Goal: Task Accomplishment & Management: Manage account settings

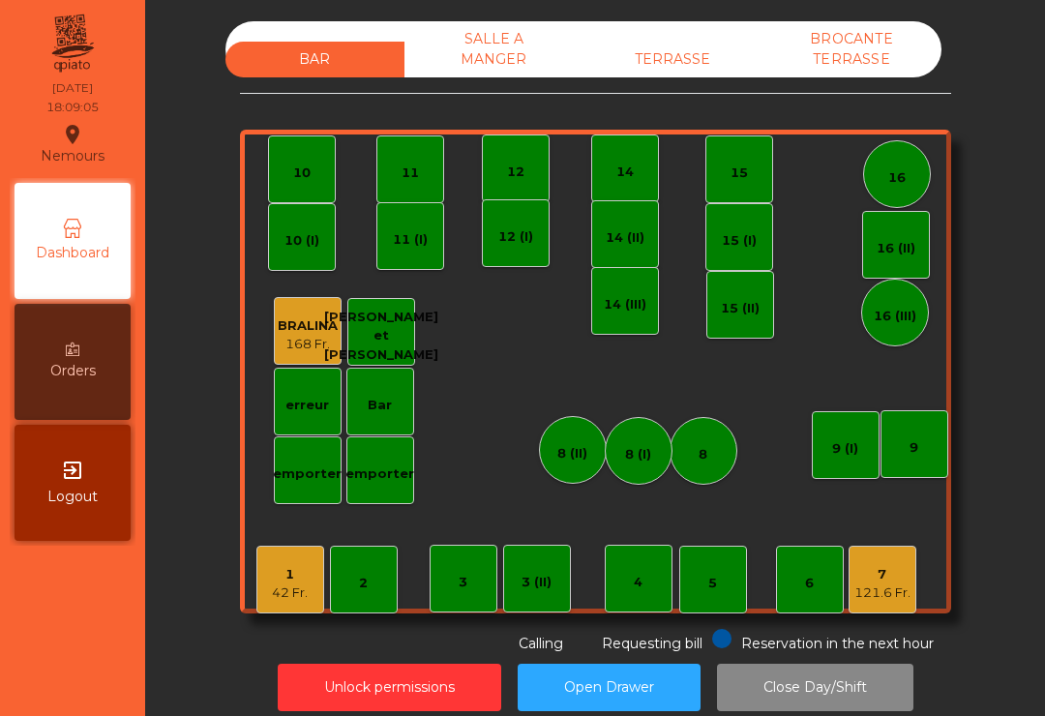
click at [665, 59] on div "TERRASSE" at bounding box center [673, 60] width 179 height 36
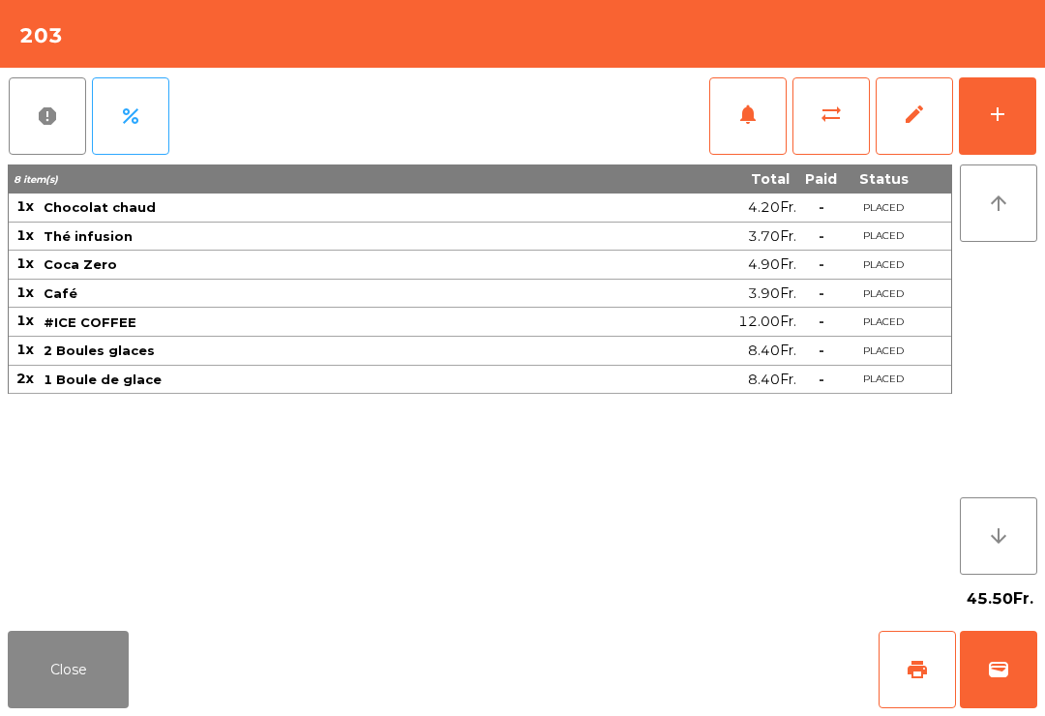
click at [1018, 696] on button "wallet" at bounding box center [998, 669] width 77 height 77
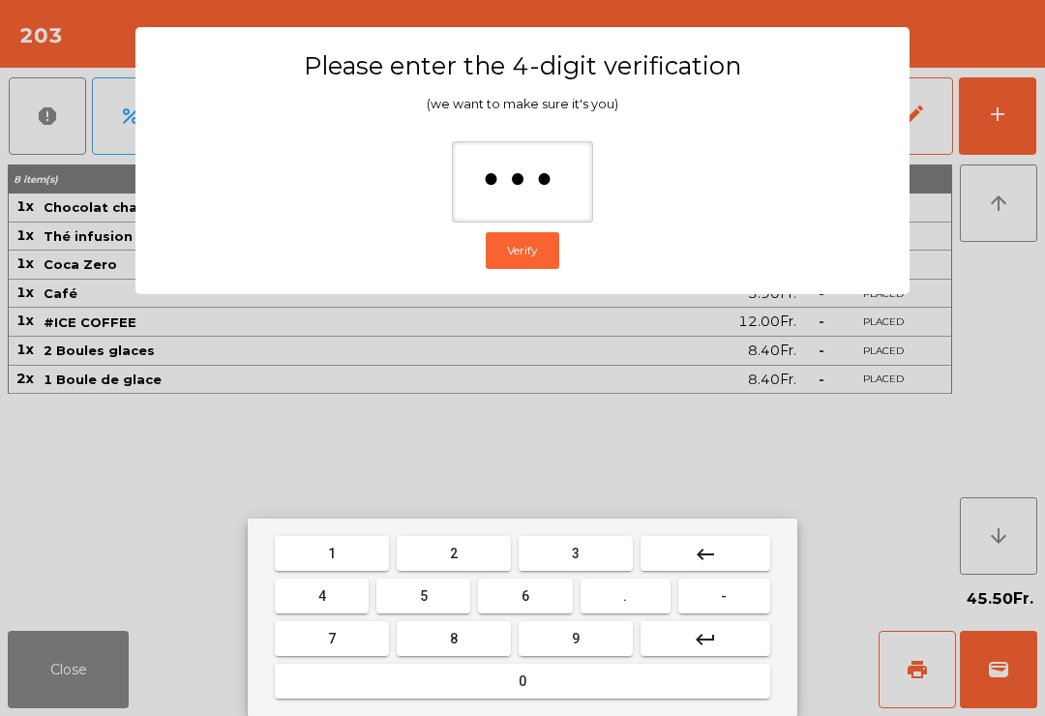
type input "****"
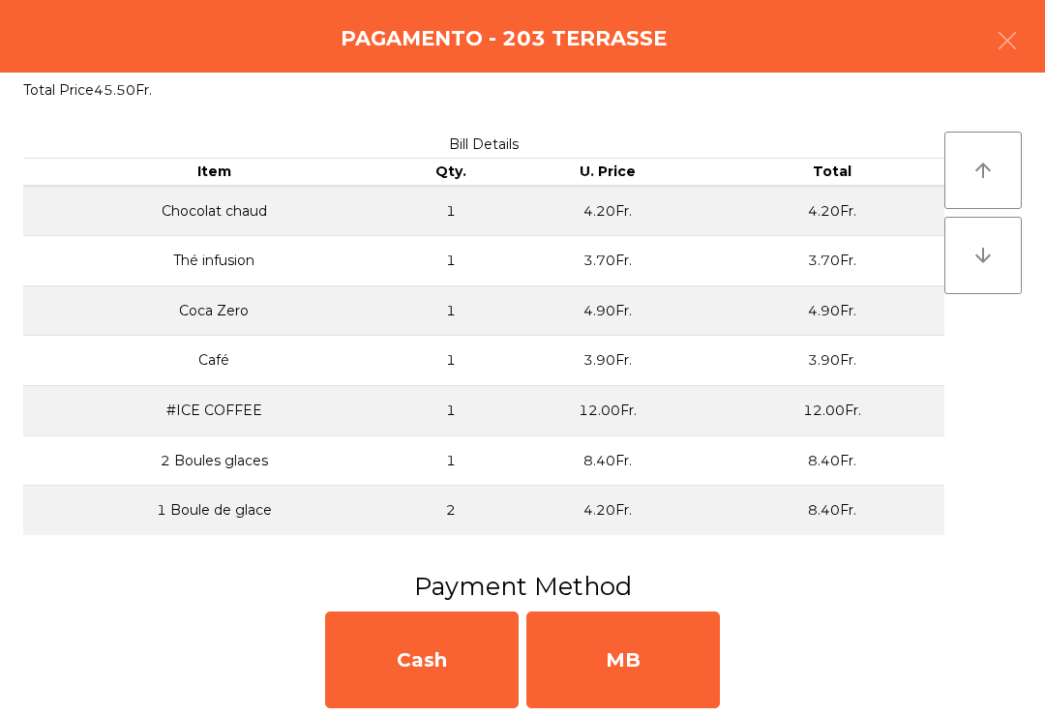
click at [690, 650] on div "MB" at bounding box center [623, 660] width 194 height 97
click at [701, 659] on div "No" at bounding box center [623, 660] width 194 height 97
click at [719, 653] on div "No" at bounding box center [623, 660] width 194 height 97
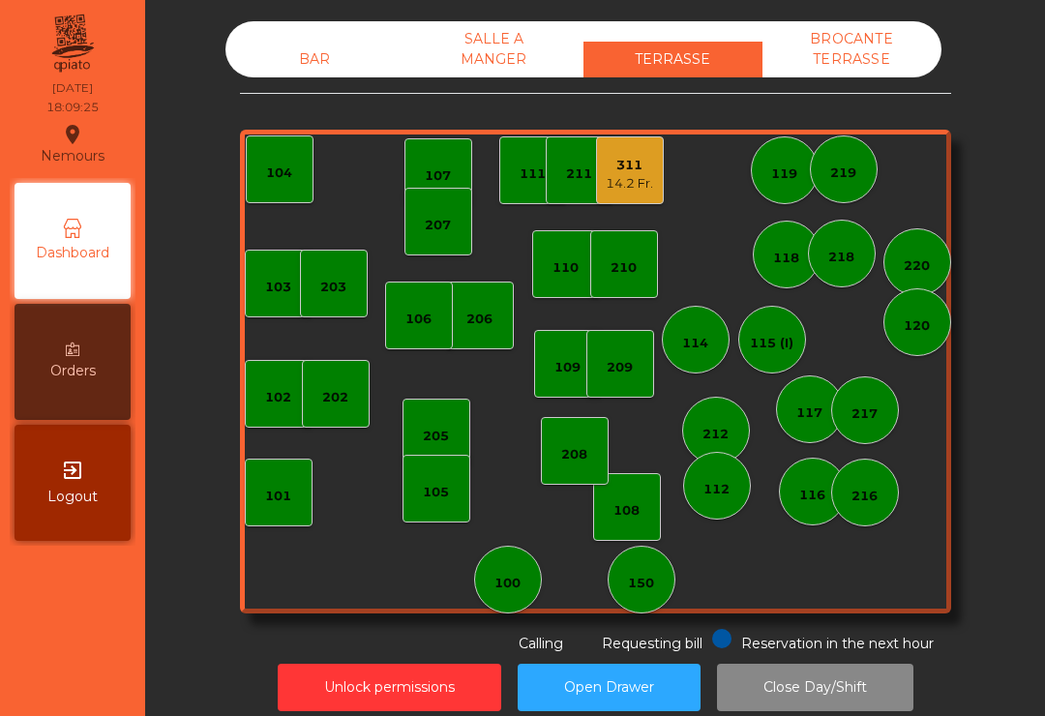
click at [631, 150] on div "311 14.2 Fr." at bounding box center [629, 170] width 47 height 45
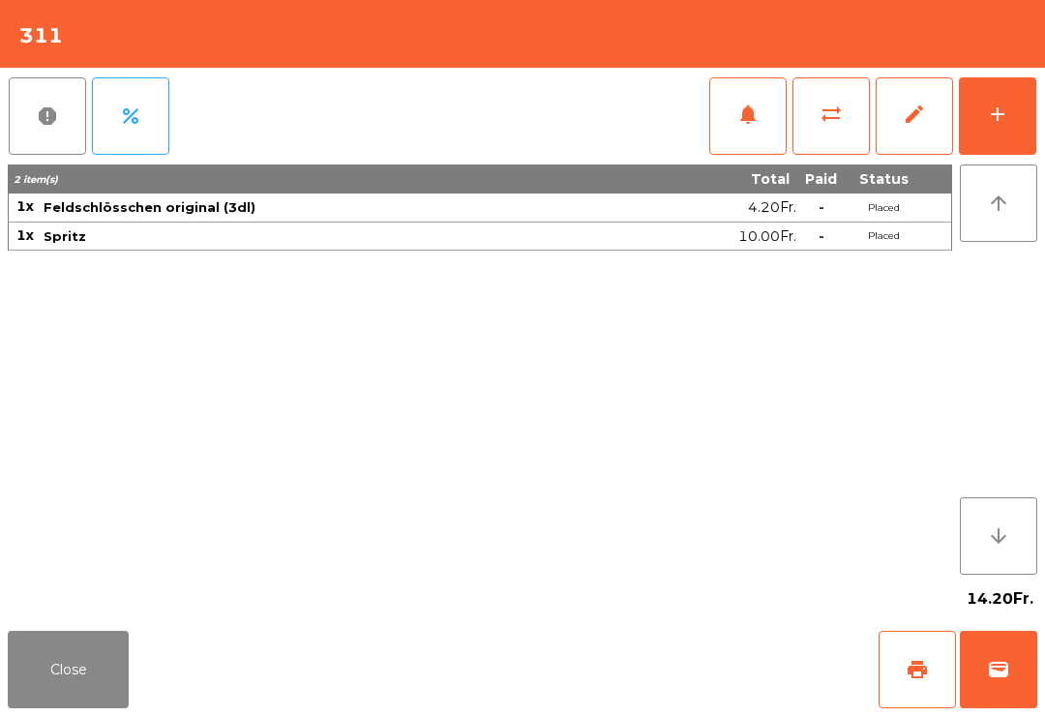
click at [1021, 701] on button "wallet" at bounding box center [998, 669] width 77 height 77
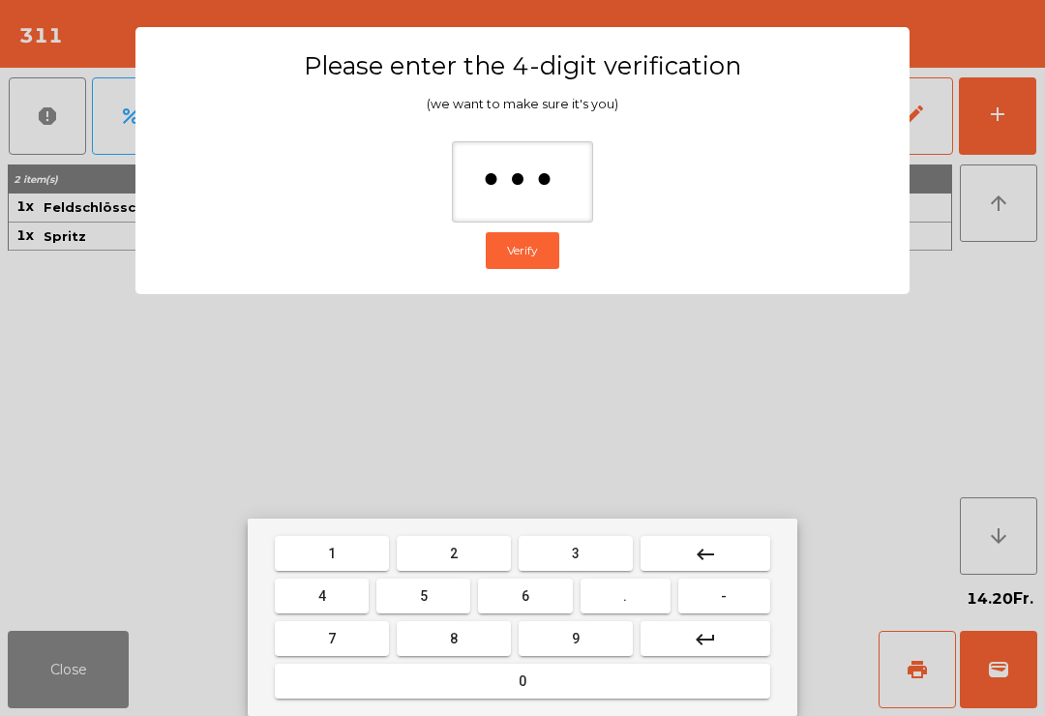
type input "****"
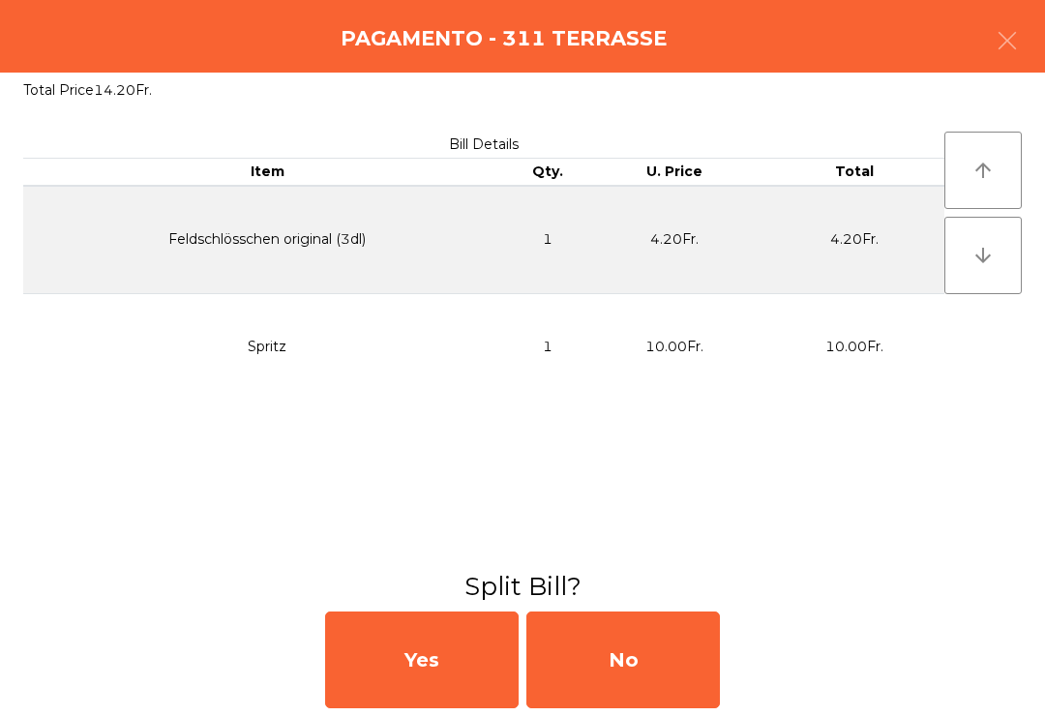
click at [677, 667] on div "No" at bounding box center [623, 660] width 194 height 97
click at [676, 667] on div "MB" at bounding box center [623, 660] width 194 height 97
click at [651, 634] on div "No" at bounding box center [623, 660] width 194 height 97
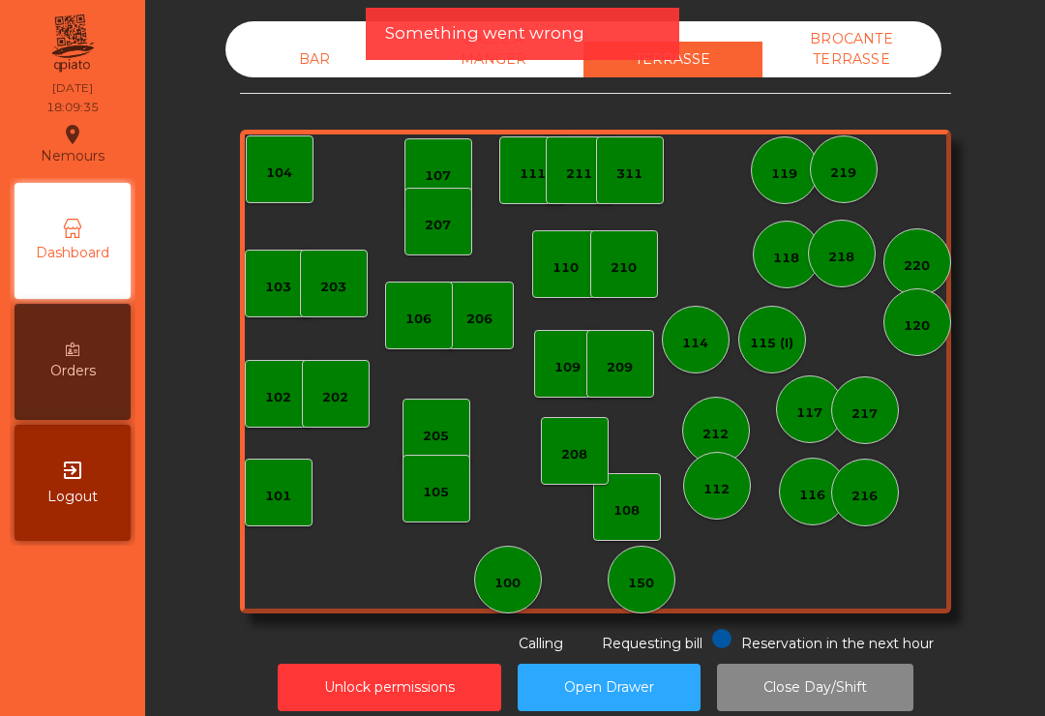
click at [302, 48] on div "BAR" at bounding box center [314, 60] width 179 height 36
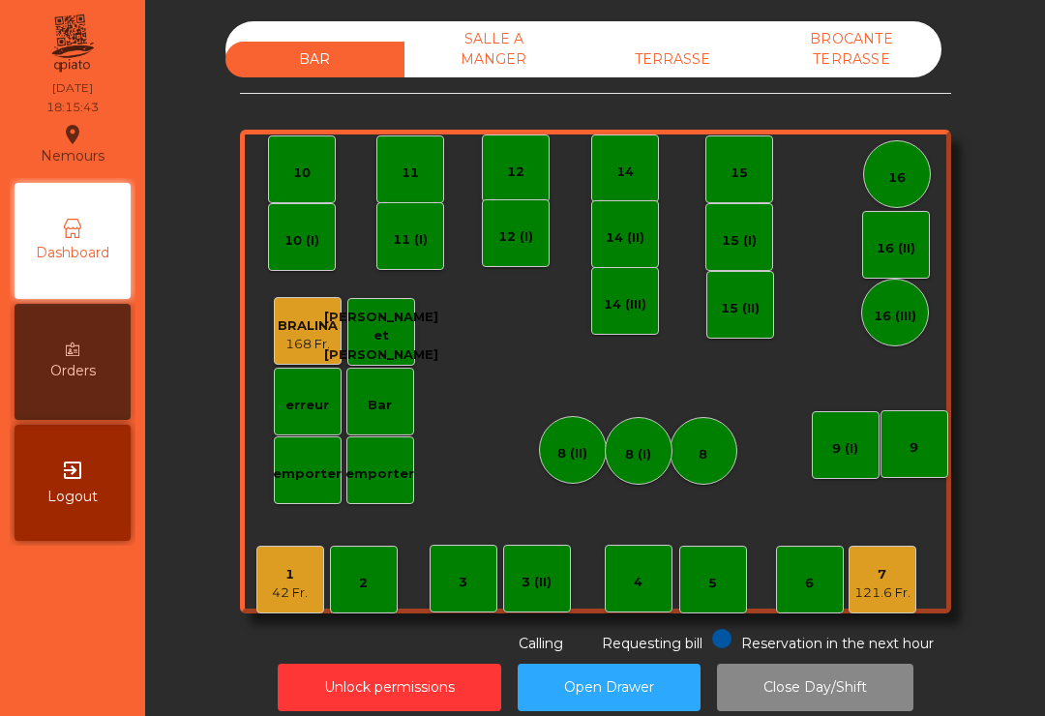
click at [669, 59] on div "TERRASSE" at bounding box center [673, 60] width 179 height 36
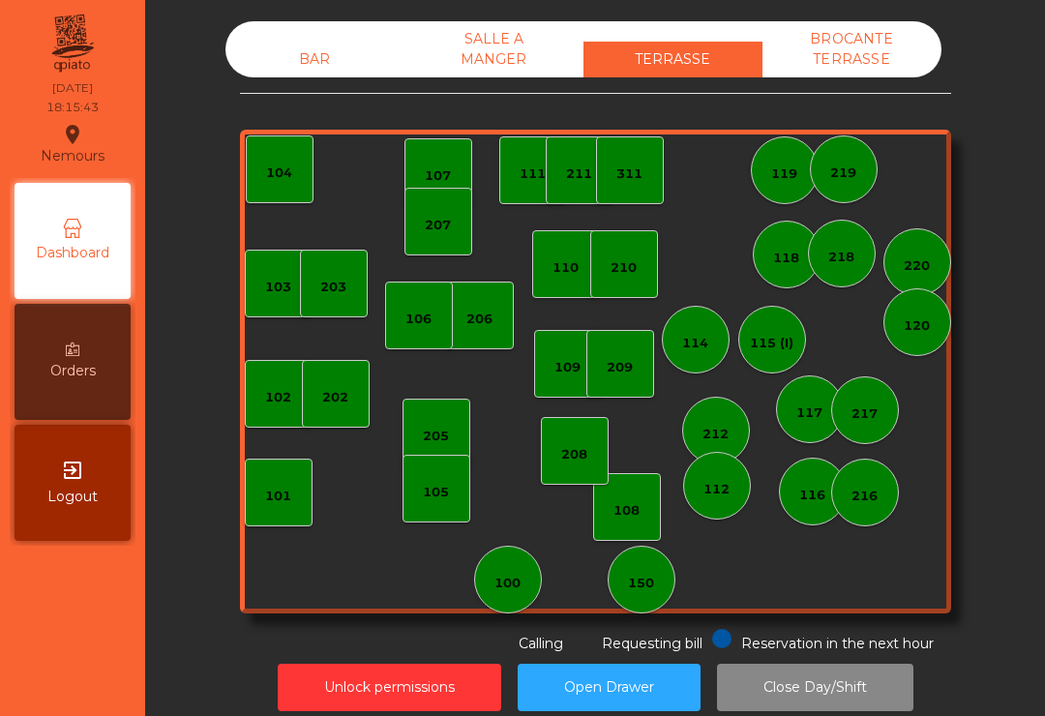
click at [702, 75] on div "TERRASSE" at bounding box center [673, 60] width 179 height 36
click at [635, 274] on div "210" at bounding box center [624, 267] width 26 height 19
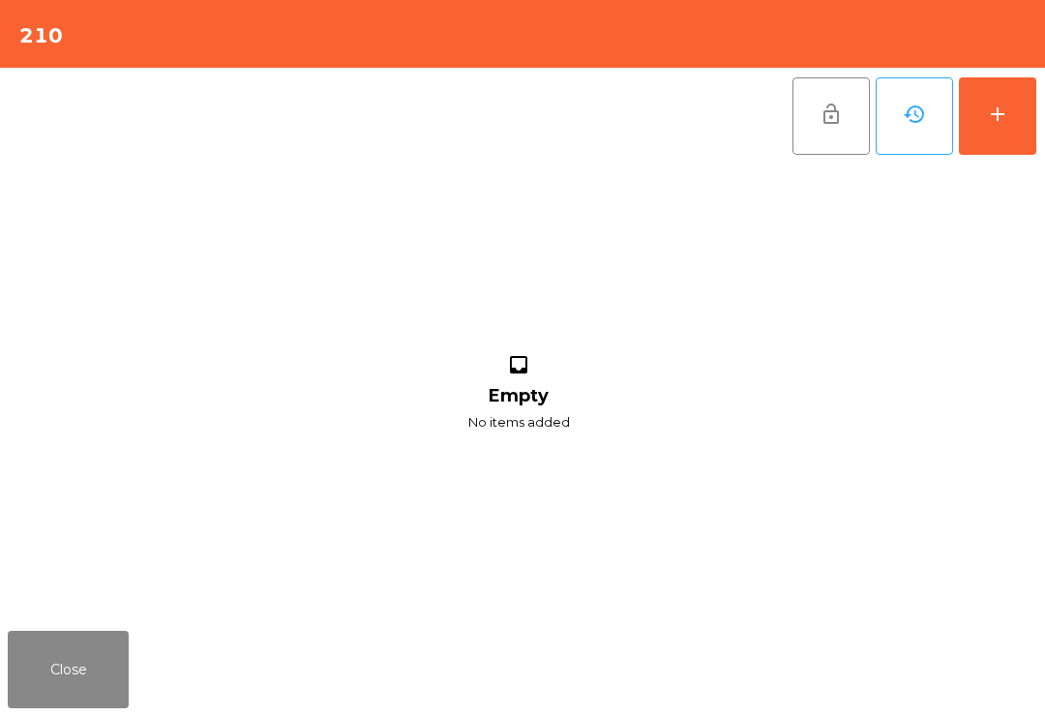
click at [993, 152] on button "add" at bounding box center [997, 115] width 77 height 77
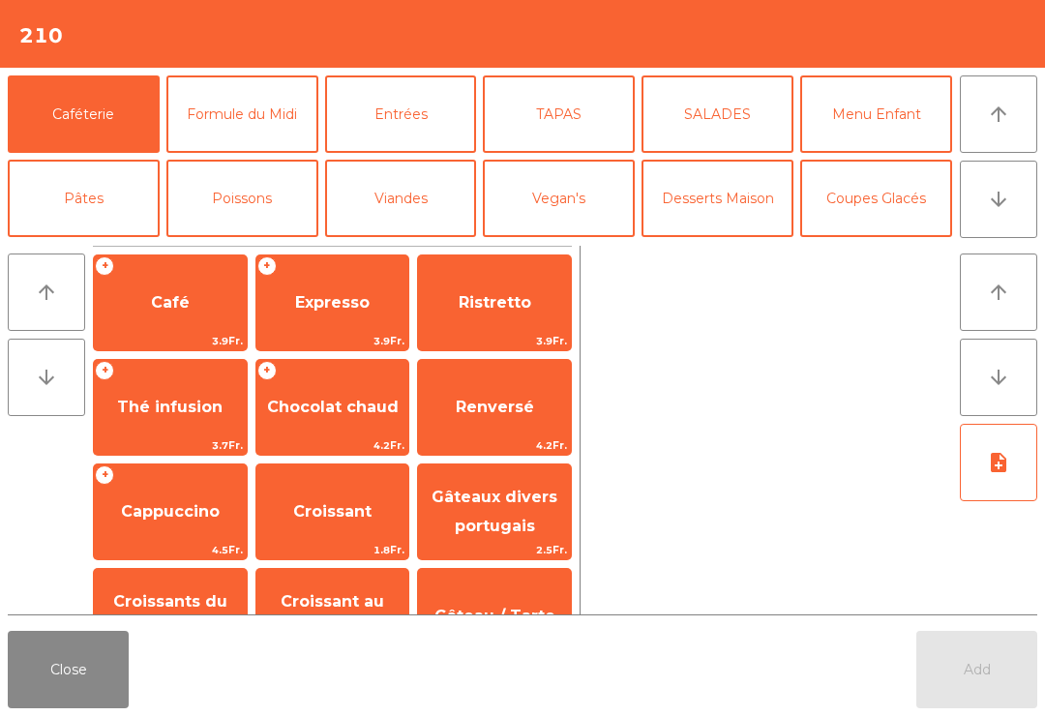
click at [994, 210] on icon "arrow_downward" at bounding box center [998, 199] width 23 height 23
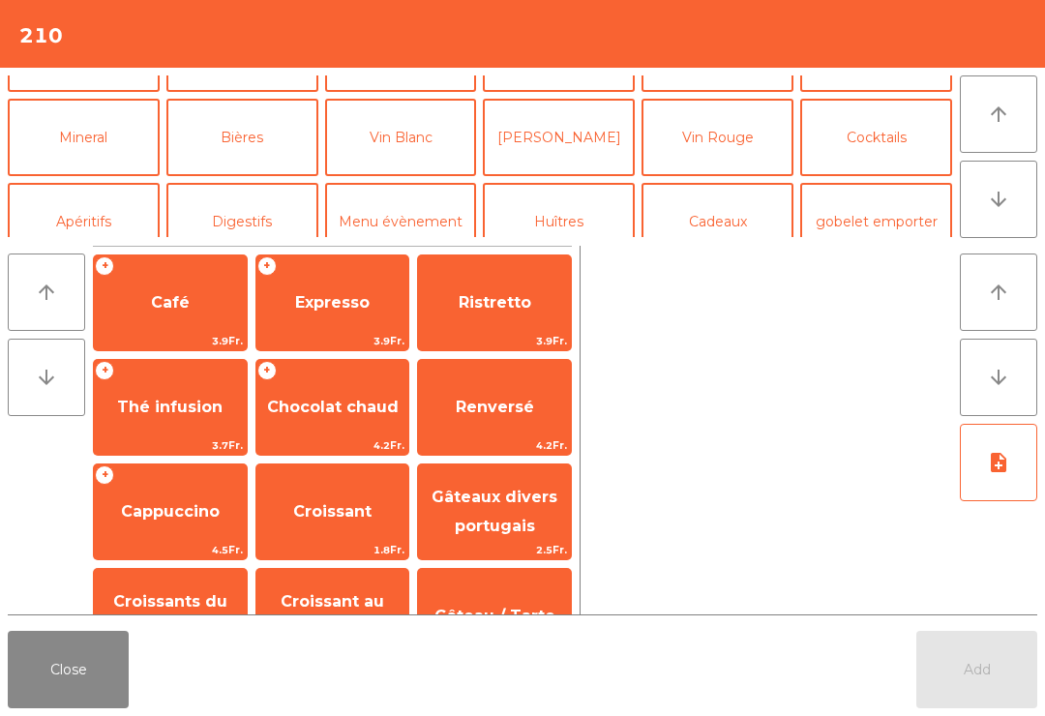
scroll to position [168, 0]
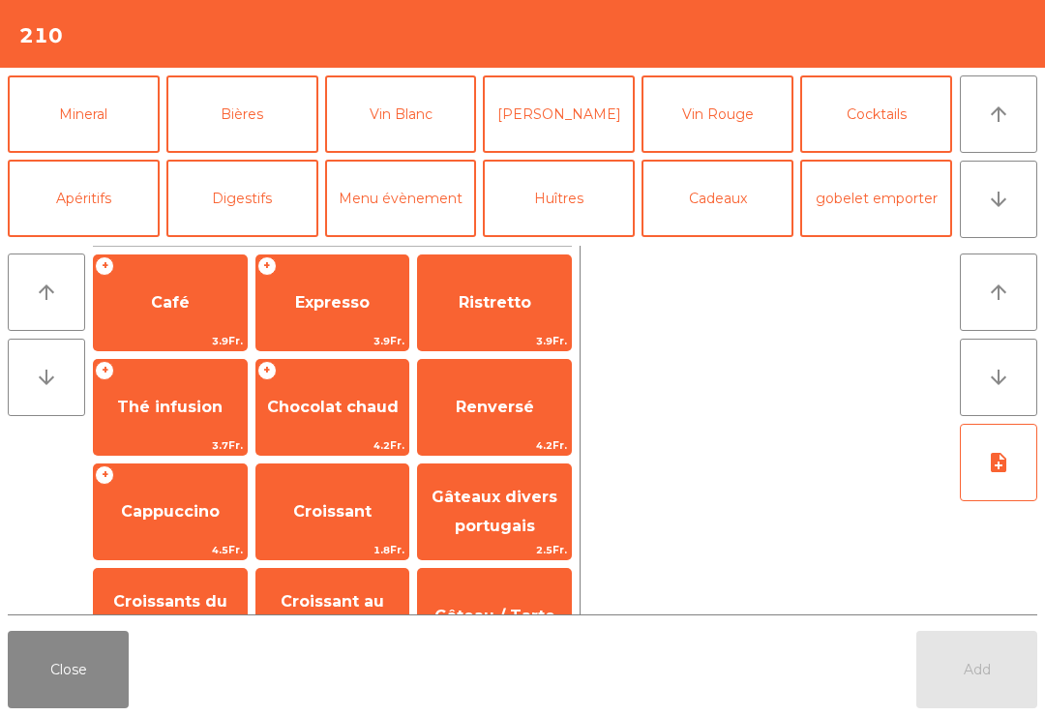
click at [433, 127] on button "Vin Blanc" at bounding box center [401, 113] width 152 height 77
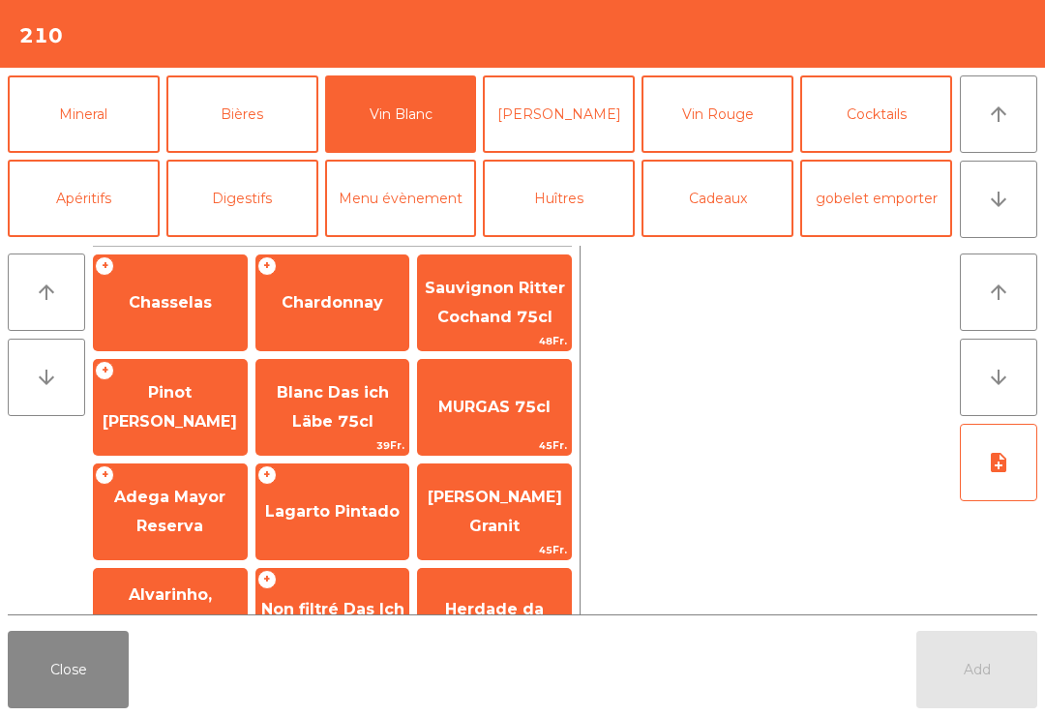
click at [351, 300] on span "Chardonnay" at bounding box center [333, 302] width 102 height 18
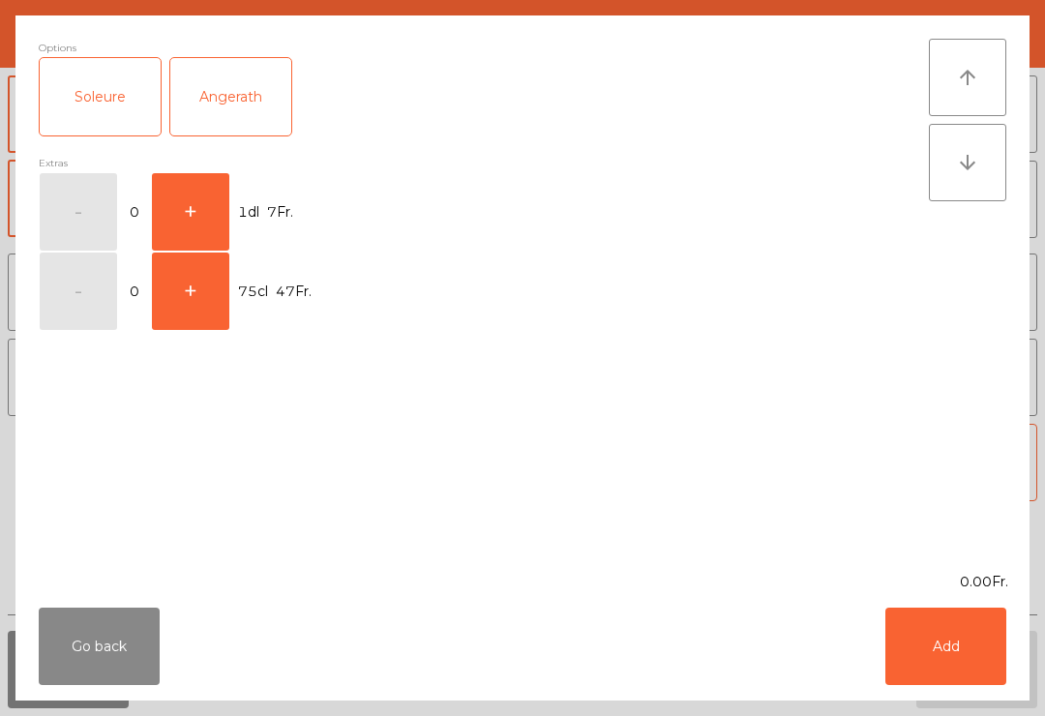
click at [205, 253] on button "+" at bounding box center [190, 291] width 77 height 77
click at [104, 293] on button "-" at bounding box center [78, 291] width 77 height 77
click at [197, 223] on button "+" at bounding box center [190, 211] width 77 height 77
click at [961, 665] on button "Add" at bounding box center [946, 646] width 121 height 77
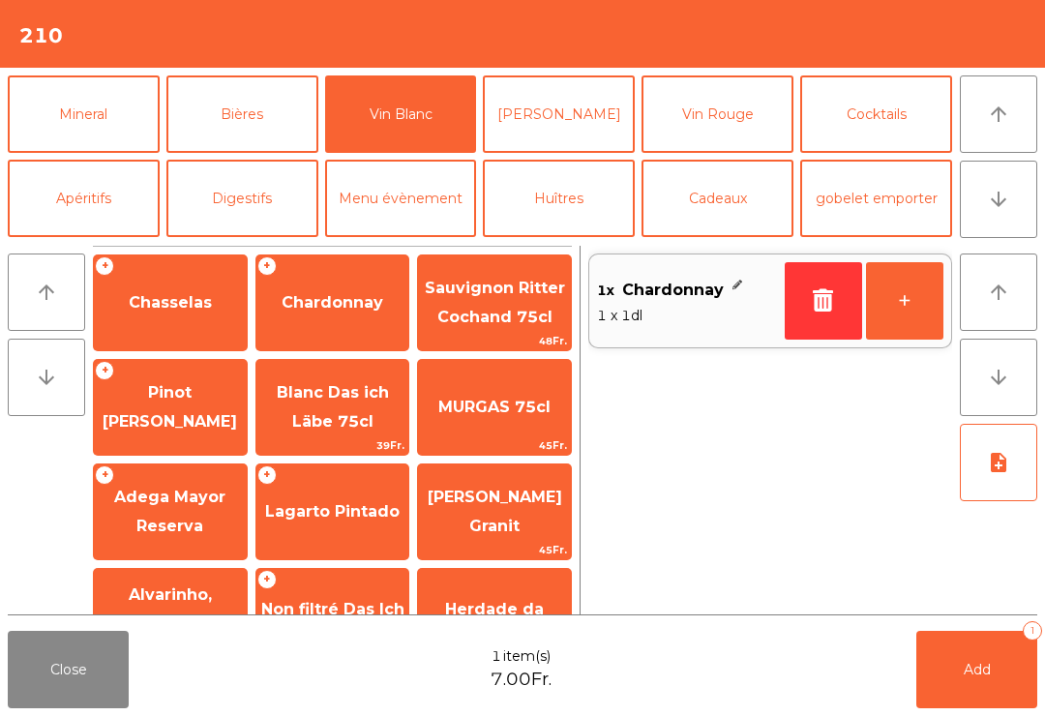
click at [921, 315] on button "+" at bounding box center [904, 300] width 77 height 77
click at [907, 299] on button "+" at bounding box center [904, 300] width 77 height 77
click at [902, 296] on button "+" at bounding box center [904, 300] width 77 height 77
click at [896, 315] on button "+" at bounding box center [904, 300] width 77 height 77
click at [927, 650] on button "Add 5" at bounding box center [976, 669] width 121 height 77
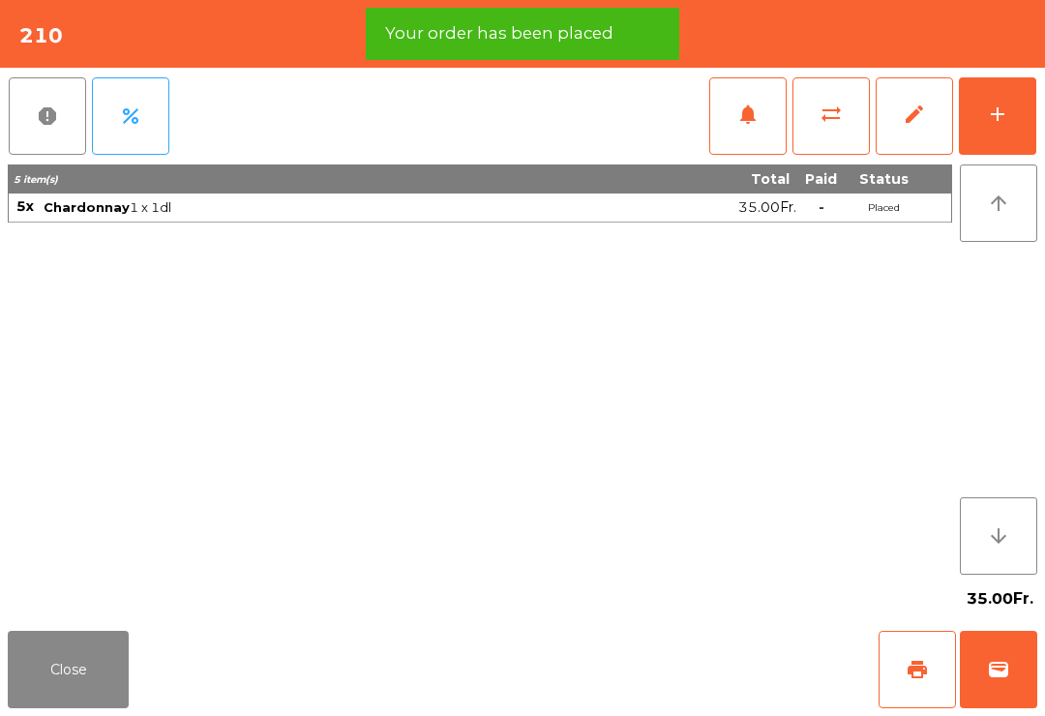
click at [879, 652] on button "print" at bounding box center [917, 669] width 77 height 77
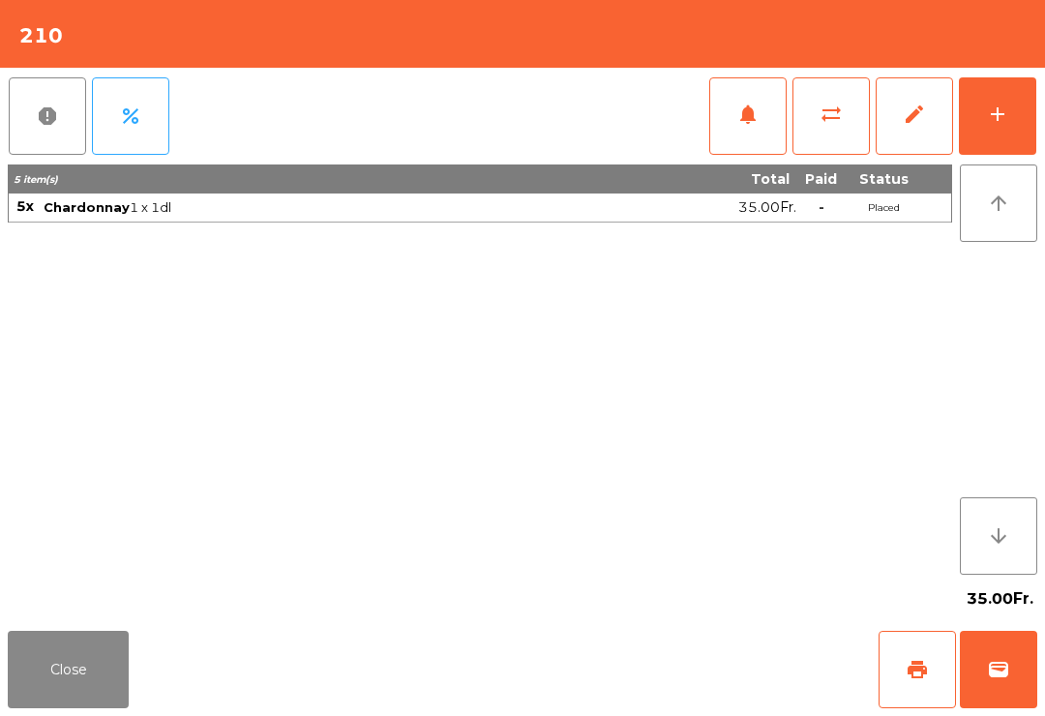
click at [67, 700] on button "Close" at bounding box center [68, 669] width 121 height 77
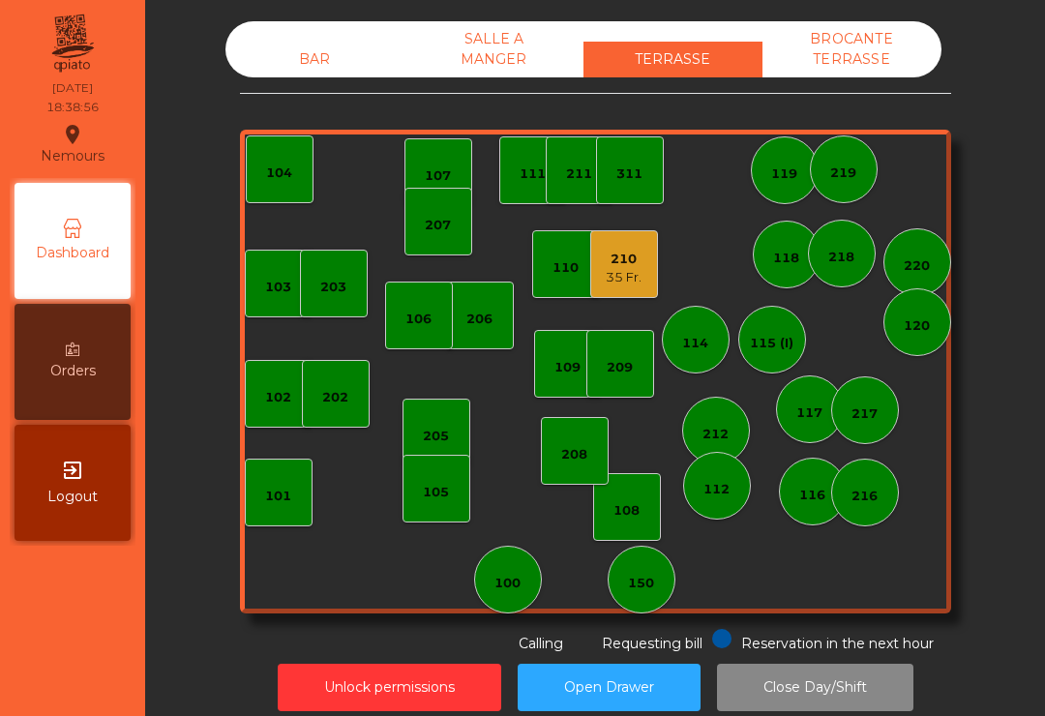
click at [638, 260] on div "210" at bounding box center [624, 259] width 36 height 19
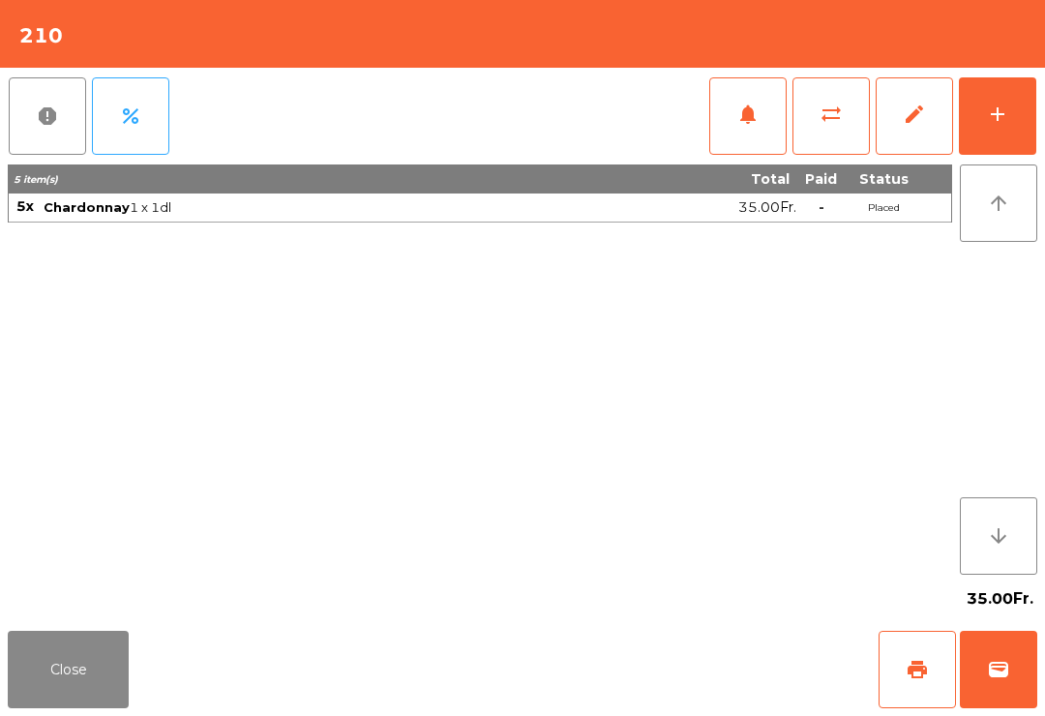
click at [981, 684] on button "wallet" at bounding box center [998, 669] width 77 height 77
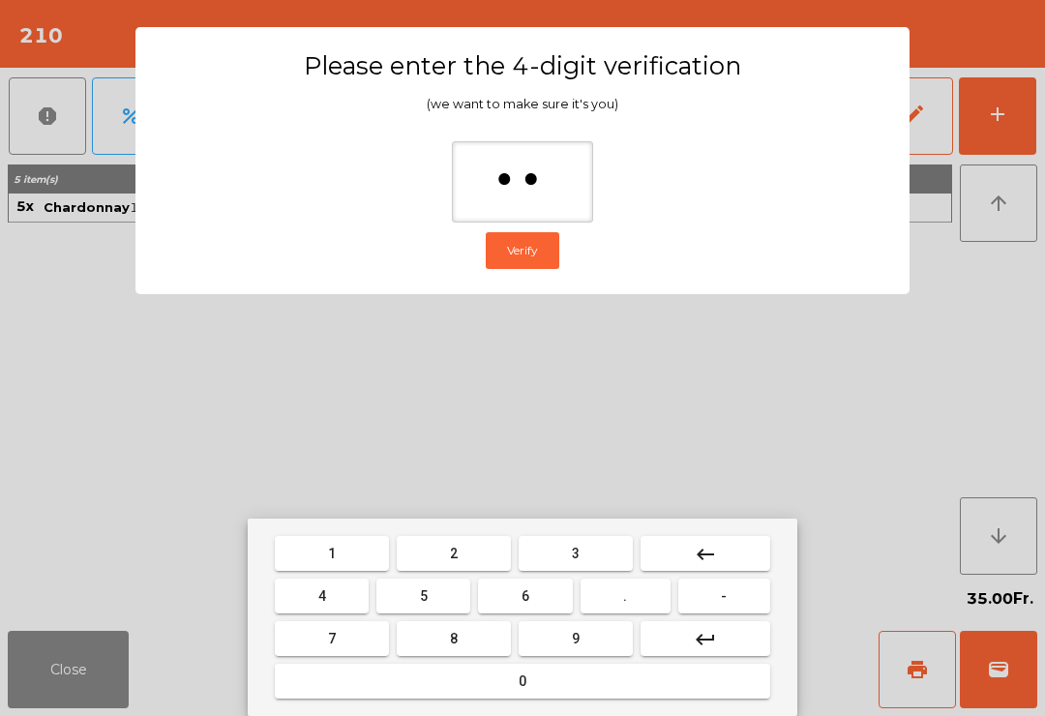
type input "***"
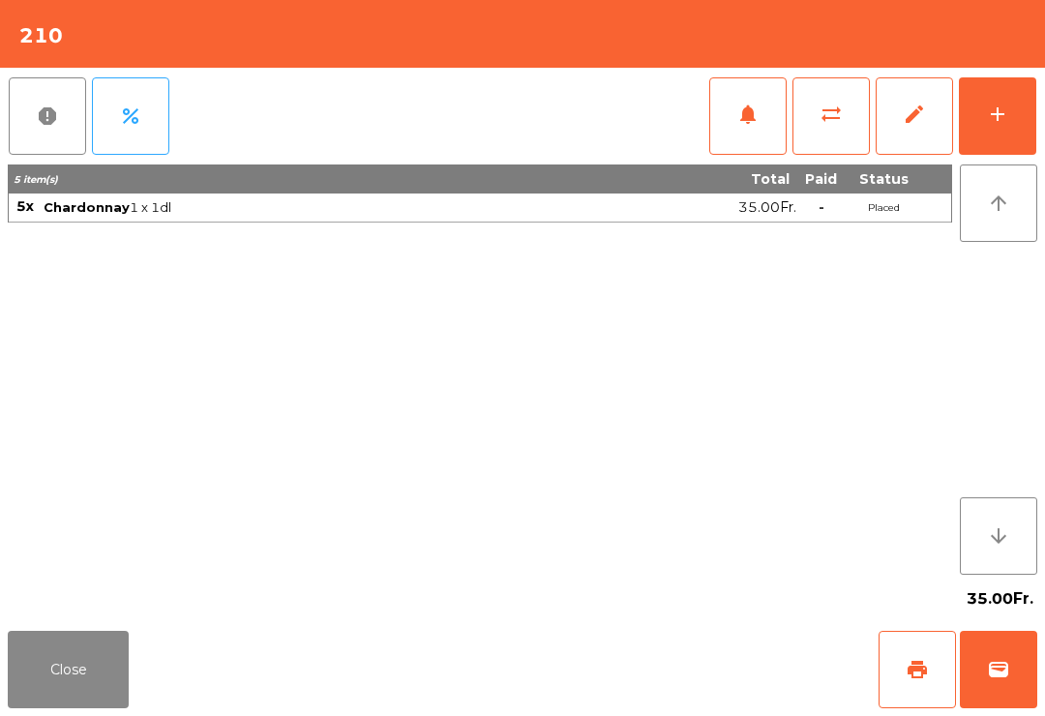
click at [672, 698] on div "Close print wallet" at bounding box center [522, 669] width 1045 height 93
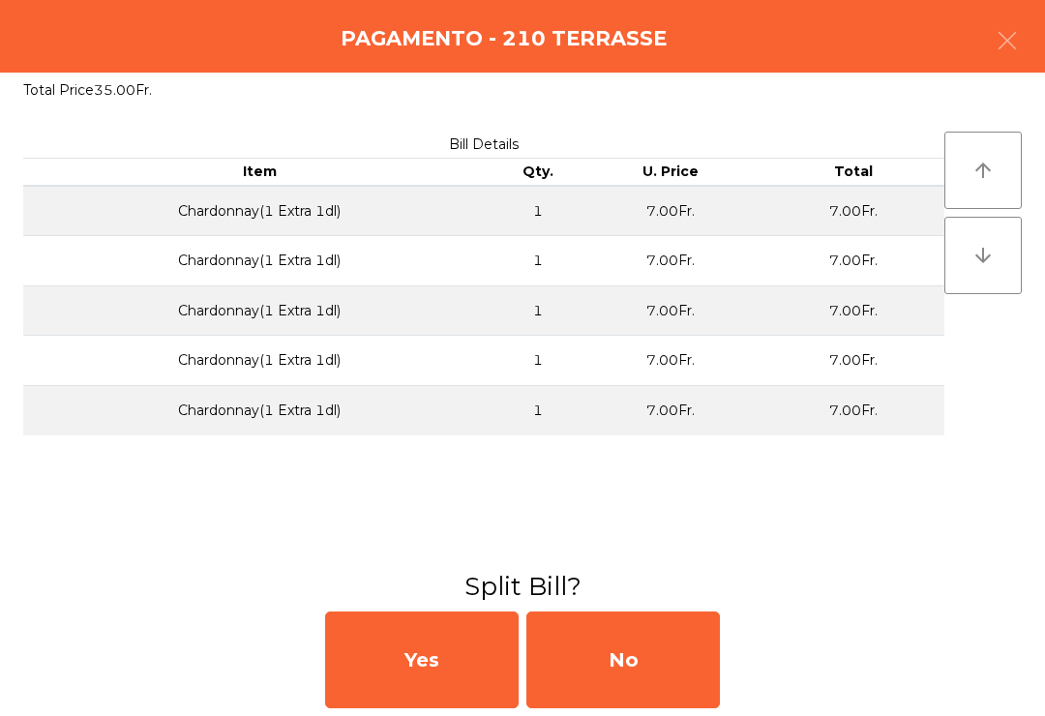
click at [696, 663] on div "No" at bounding box center [623, 660] width 194 height 97
click at [678, 664] on div "No" at bounding box center [623, 660] width 194 height 97
click at [676, 667] on div "No" at bounding box center [623, 660] width 194 height 97
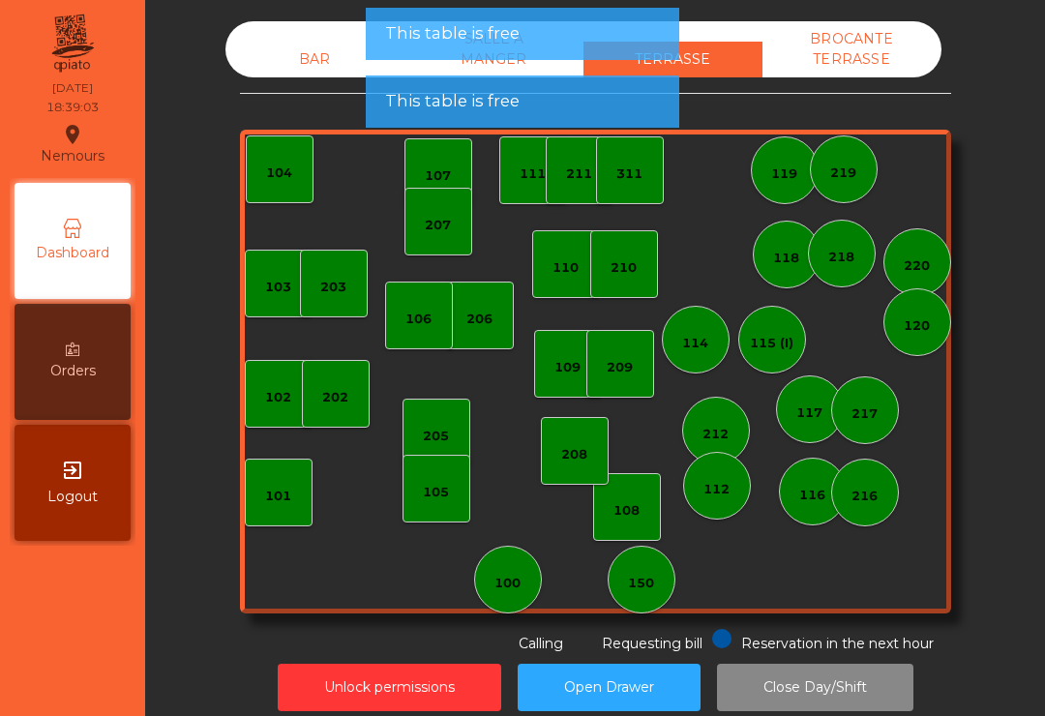
click at [327, 375] on div "202" at bounding box center [336, 394] width 68 height 68
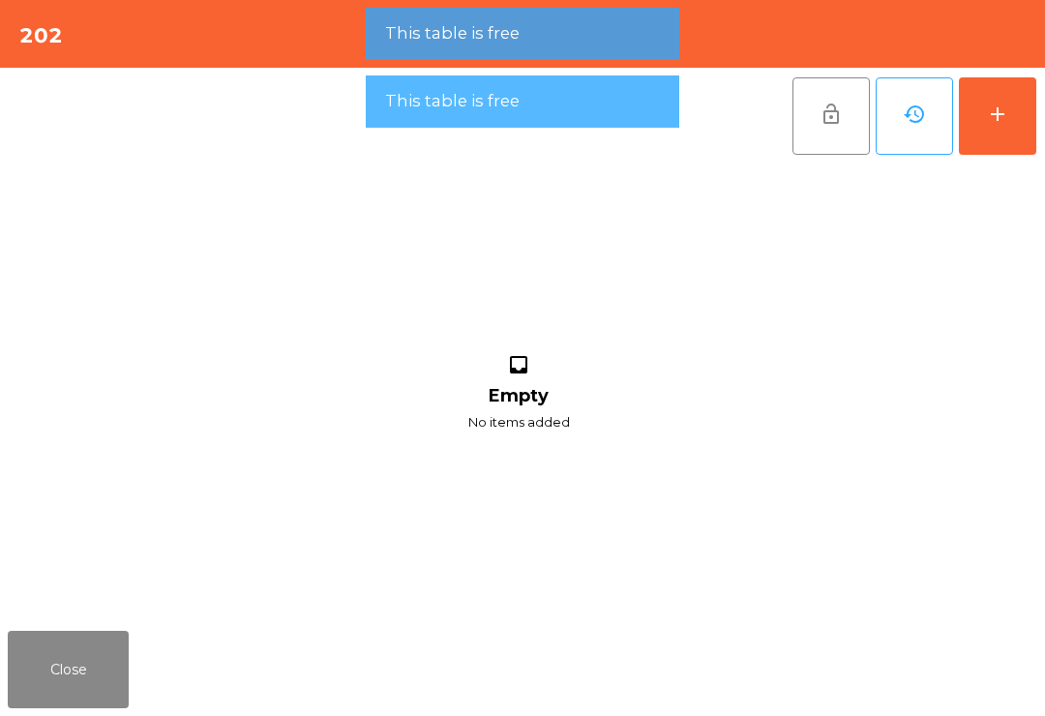
click at [68, 660] on button "Close" at bounding box center [68, 669] width 121 height 77
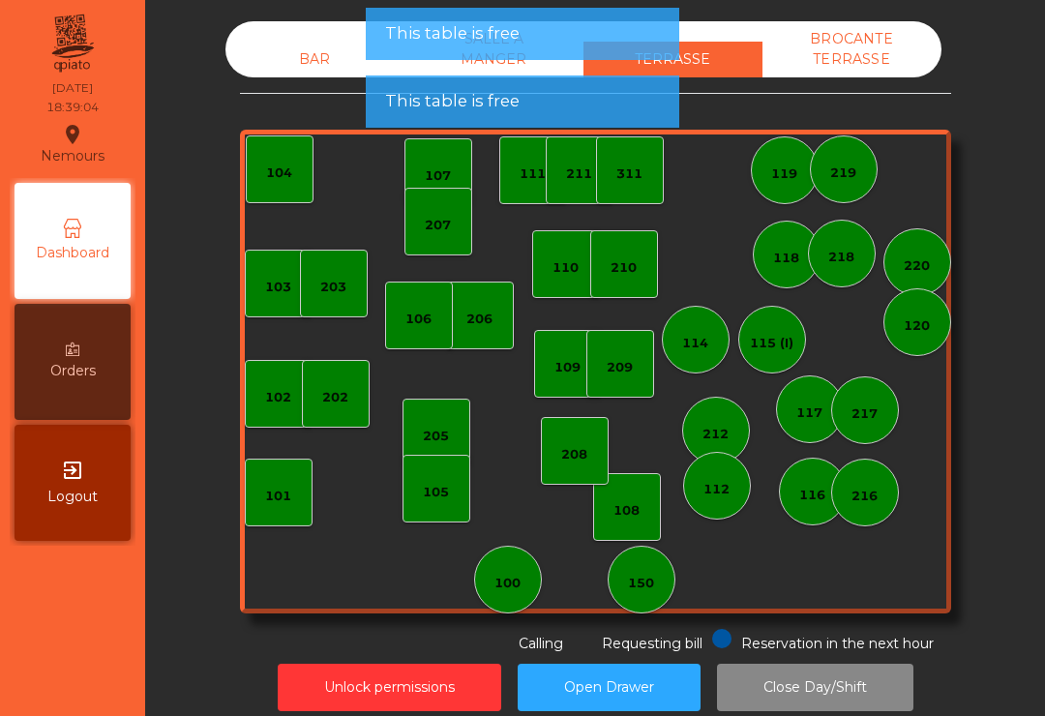
click at [278, 511] on div "101" at bounding box center [279, 493] width 68 height 68
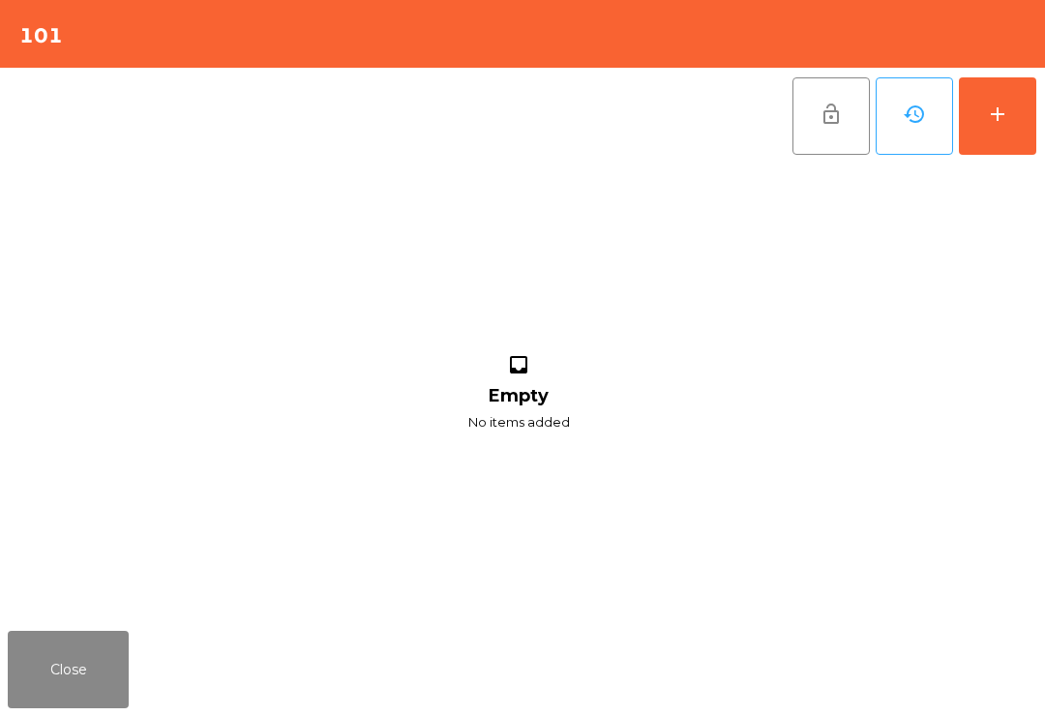
click at [1007, 136] on button "add" at bounding box center [997, 115] width 77 height 77
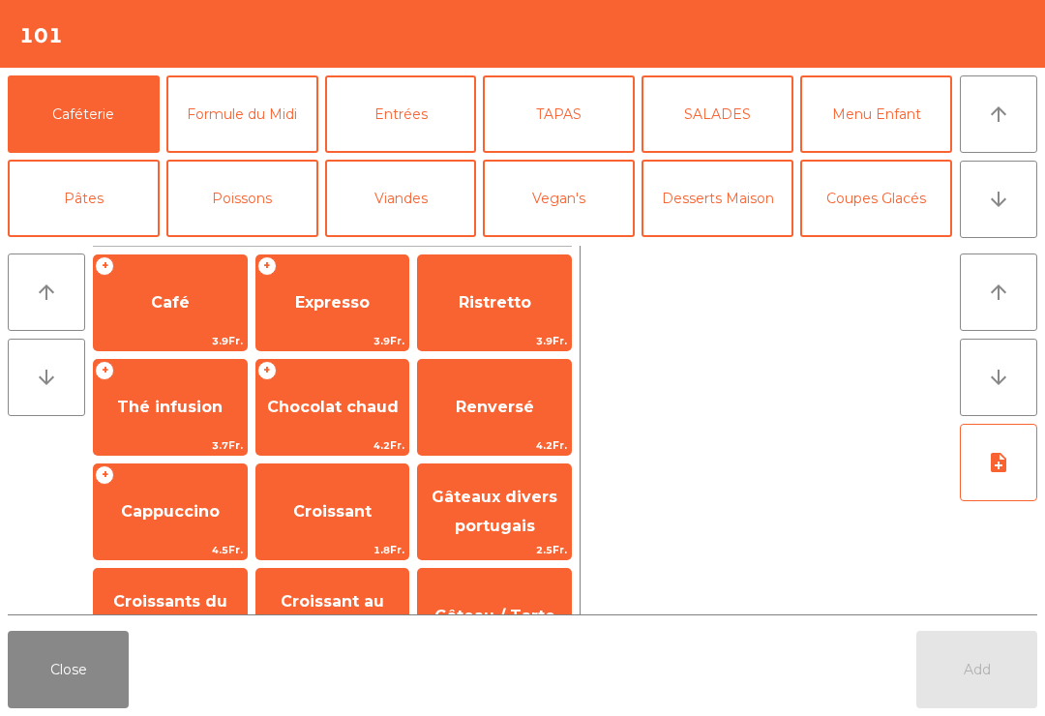
click at [202, 287] on span "Café" at bounding box center [170, 303] width 153 height 52
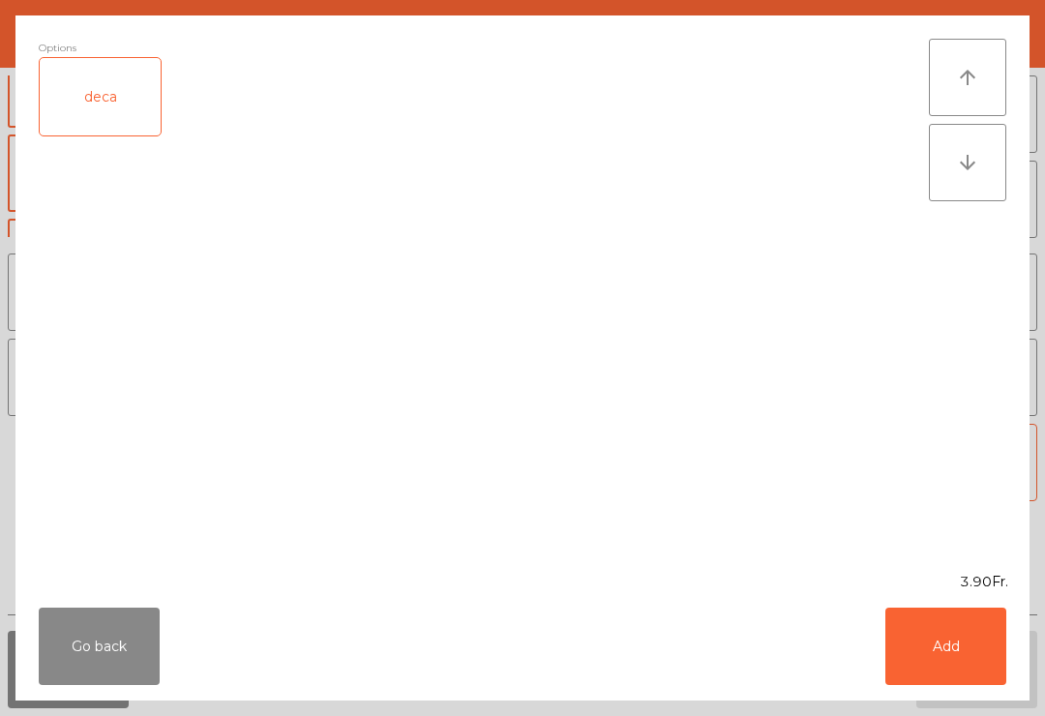
click at [947, 640] on button "Add" at bounding box center [946, 646] width 121 height 77
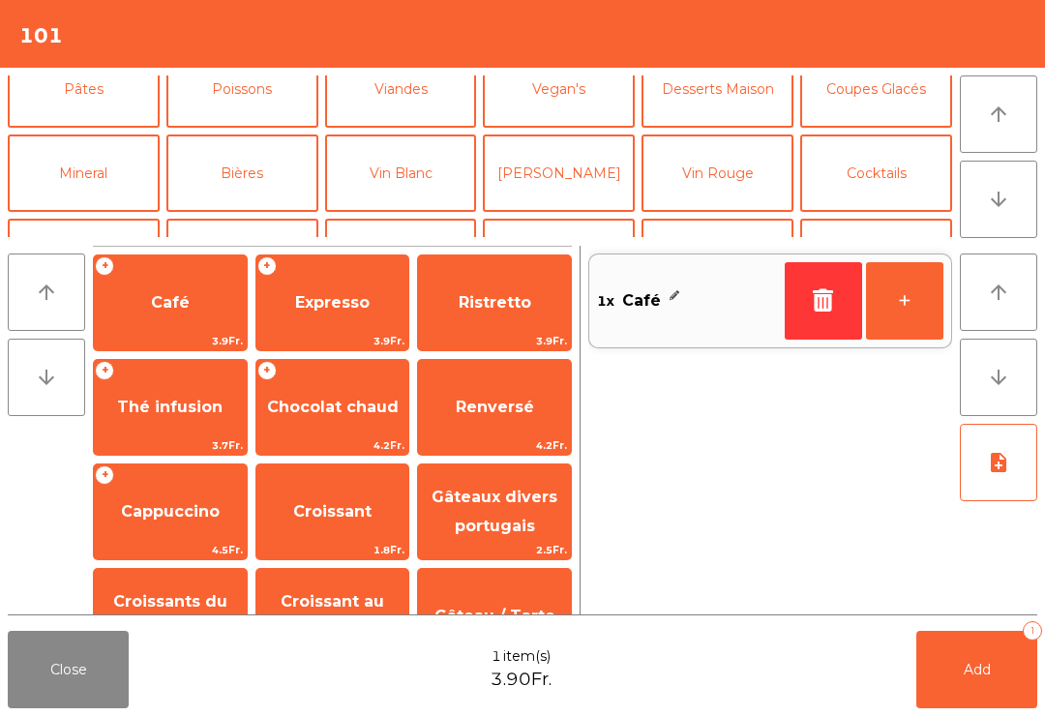
click at [530, 426] on span "Renversé" at bounding box center [494, 407] width 153 height 52
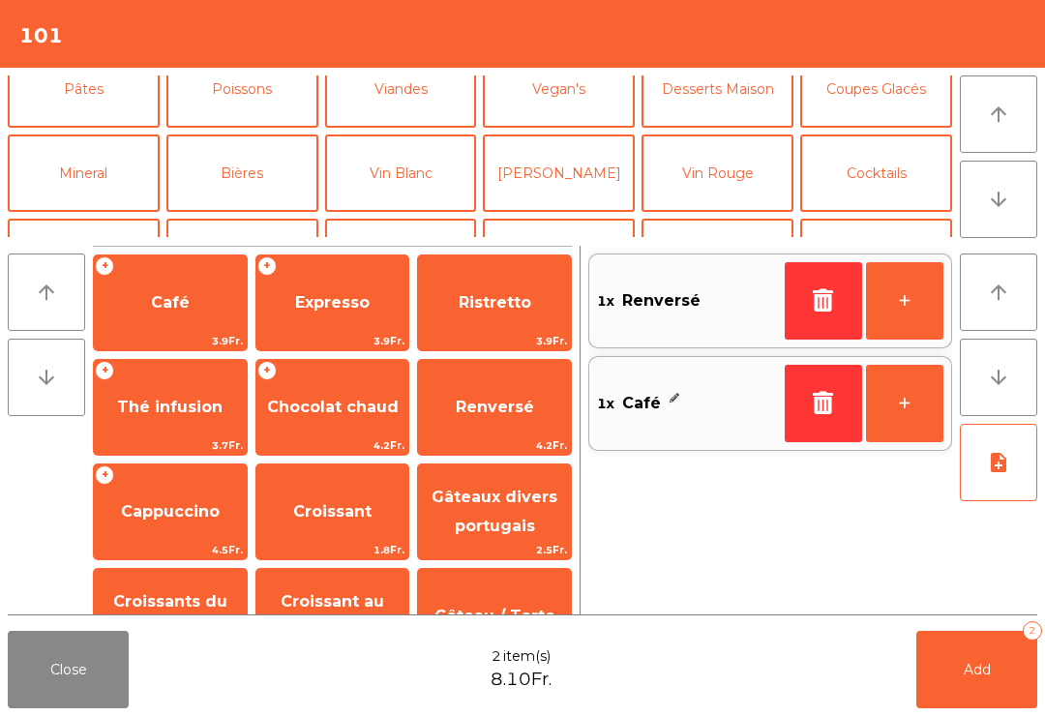
click at [1033, 697] on button "Add 2" at bounding box center [976, 669] width 121 height 77
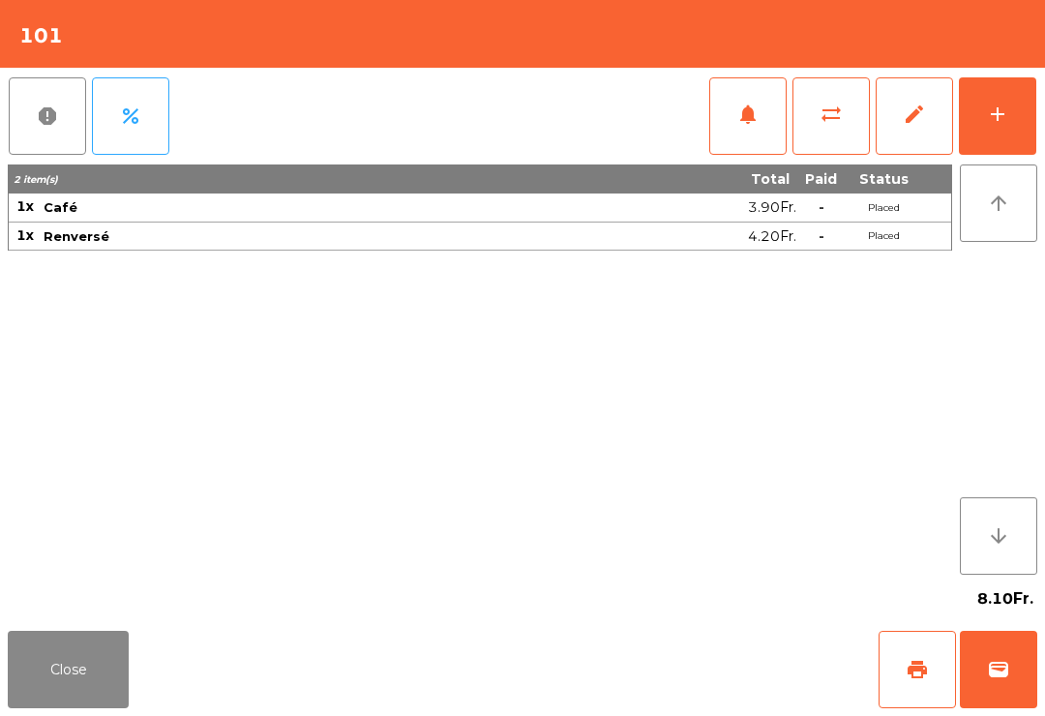
click at [79, 704] on button "Close" at bounding box center [68, 669] width 121 height 77
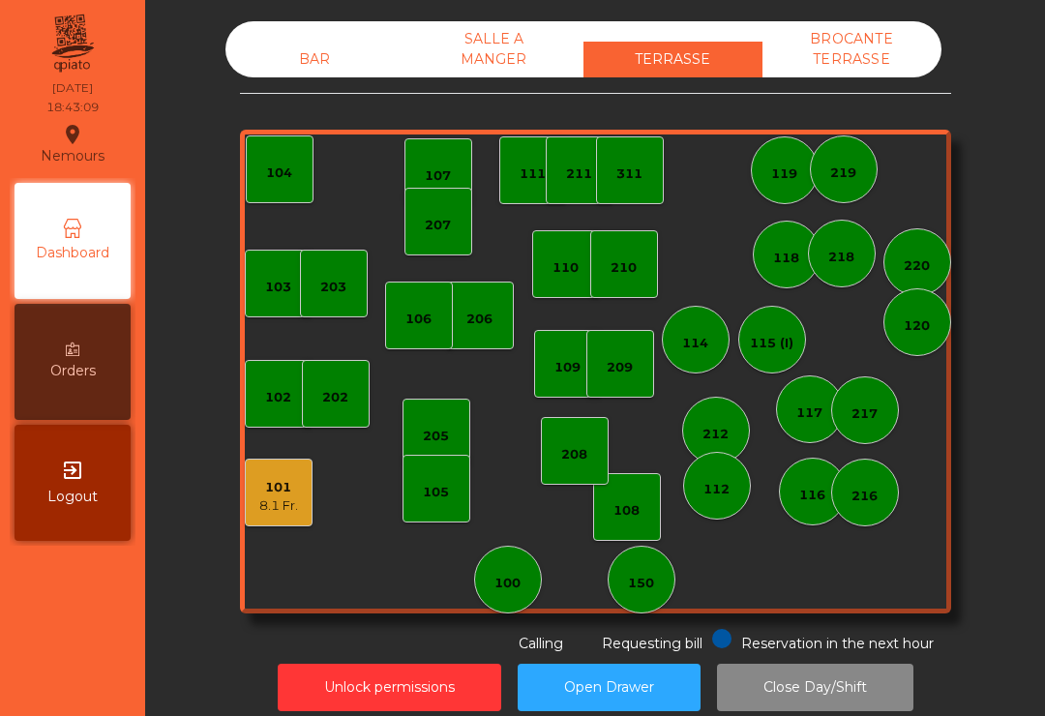
click at [345, 405] on div "202" at bounding box center [335, 397] width 26 height 19
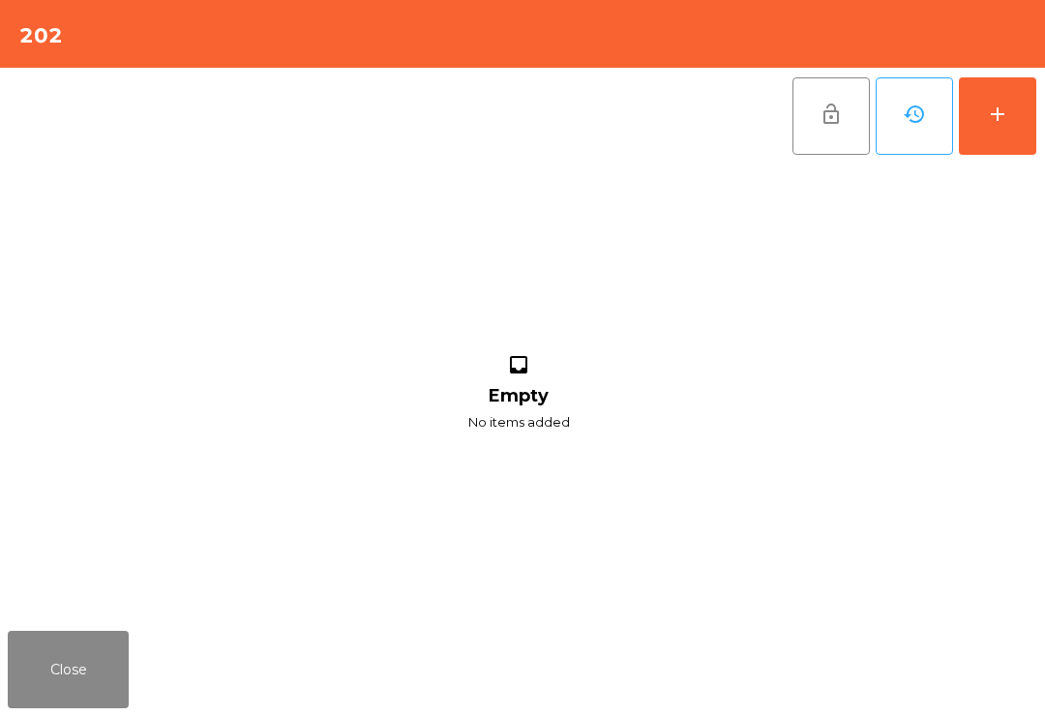
click at [1026, 139] on button "add" at bounding box center [997, 115] width 77 height 77
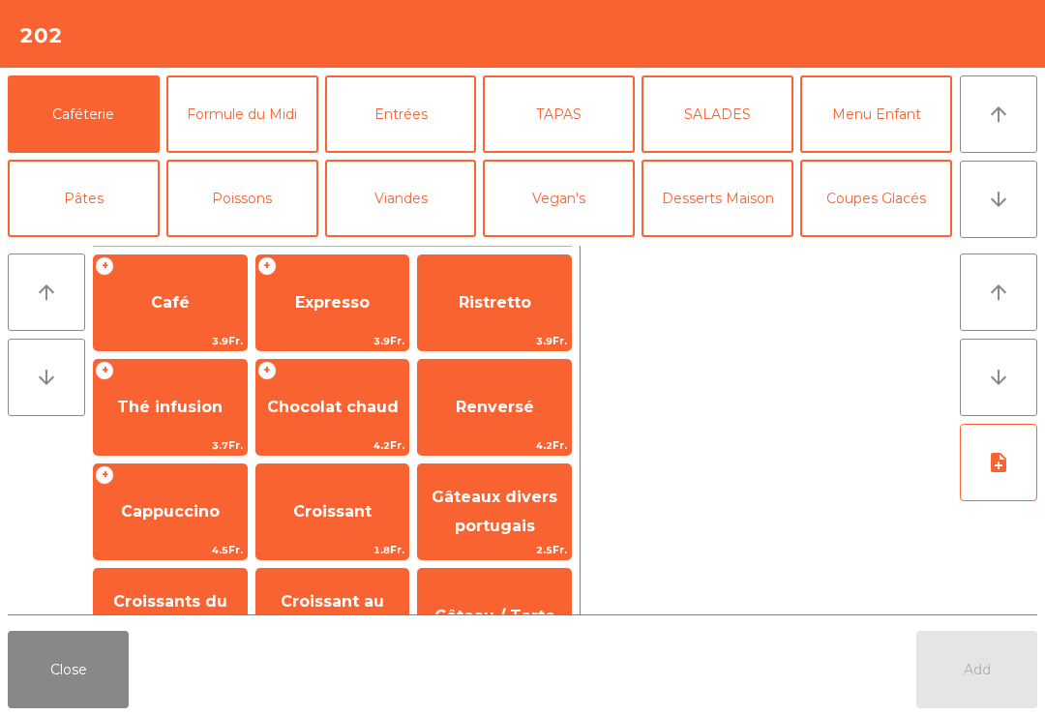
scroll to position [151, 0]
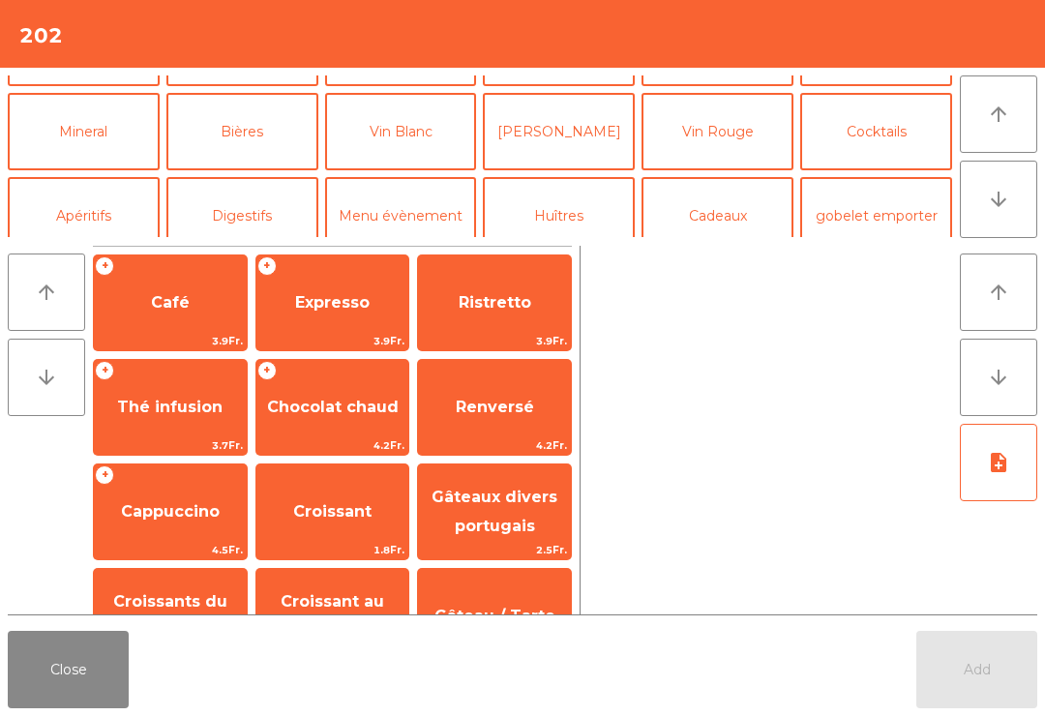
click at [869, 147] on button "Cocktails" at bounding box center [876, 131] width 152 height 77
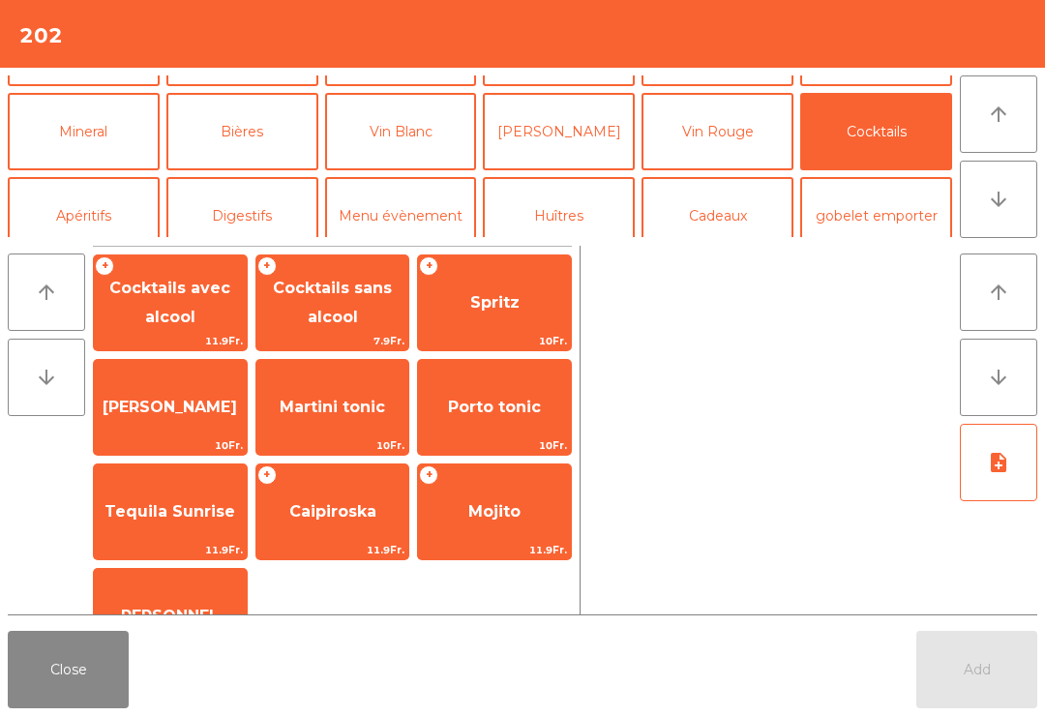
click at [485, 319] on span "Spritz" at bounding box center [494, 303] width 153 height 52
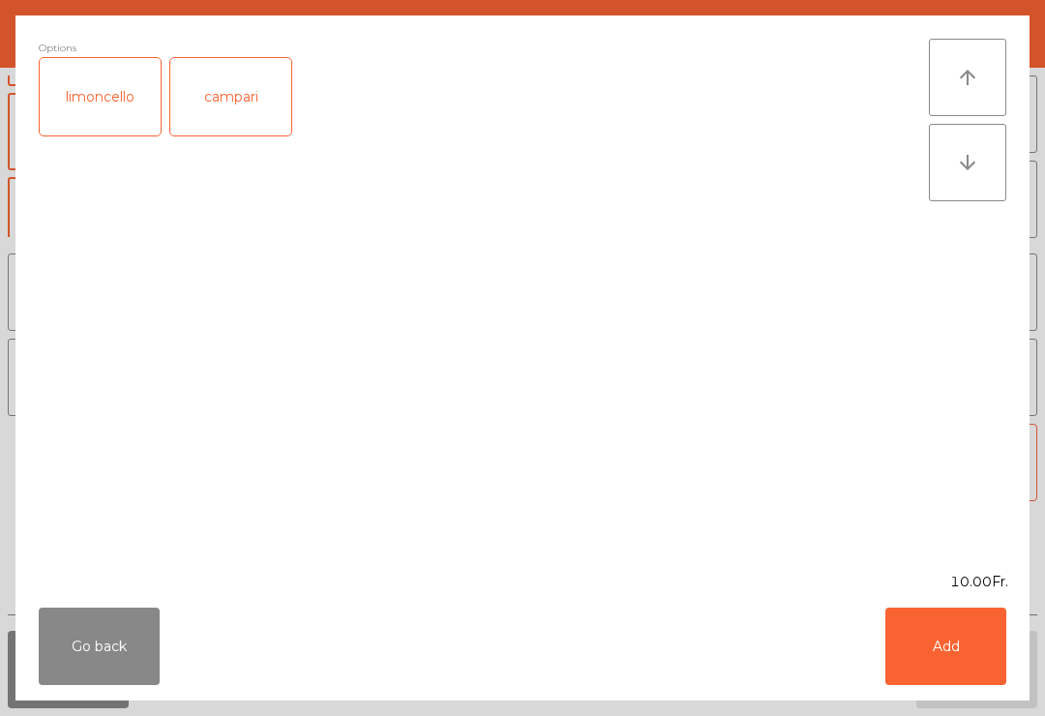
click at [974, 675] on button "Add" at bounding box center [946, 646] width 121 height 77
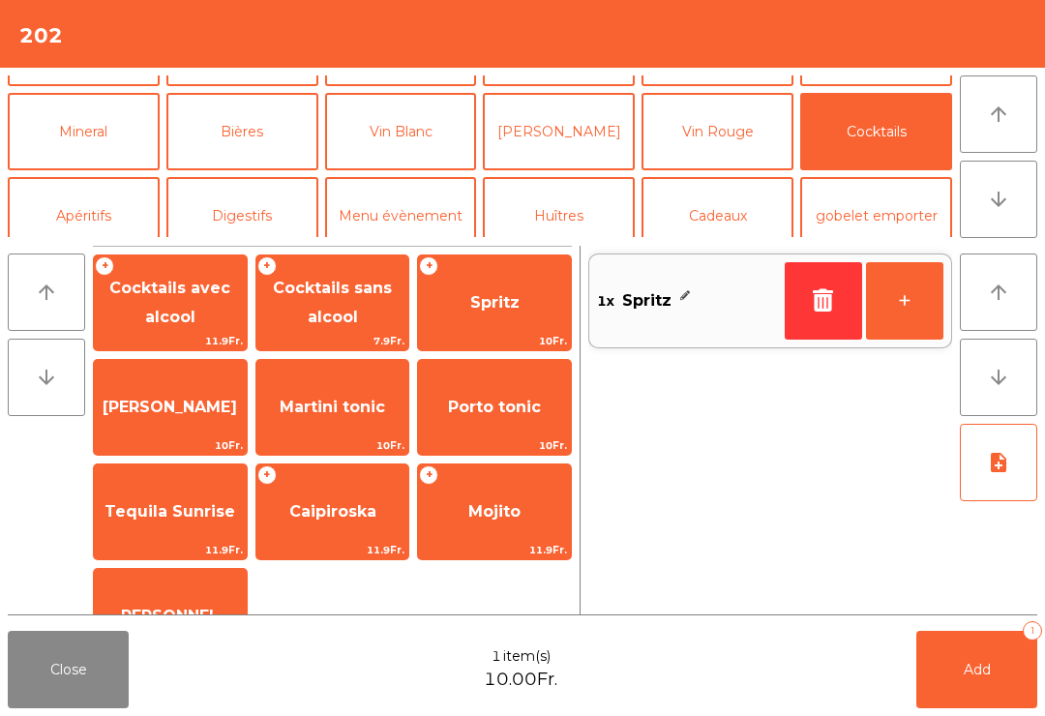
click at [197, 415] on span "[PERSON_NAME]" at bounding box center [170, 407] width 153 height 52
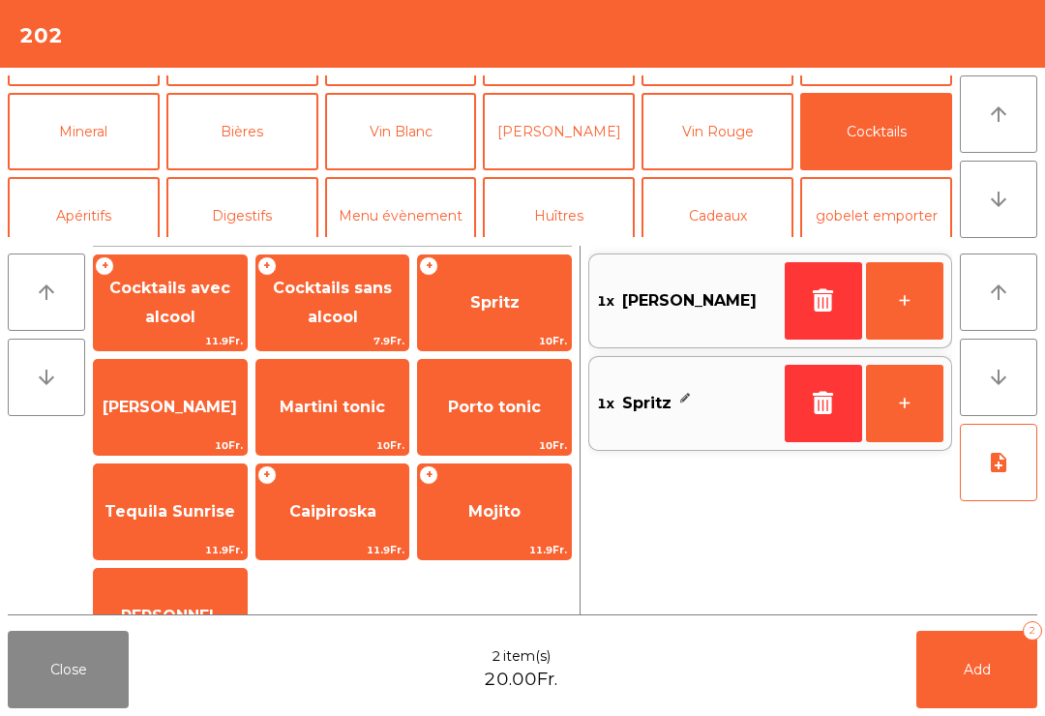
click at [375, 309] on span "Cocktails sans alcool" at bounding box center [332, 303] width 153 height 82
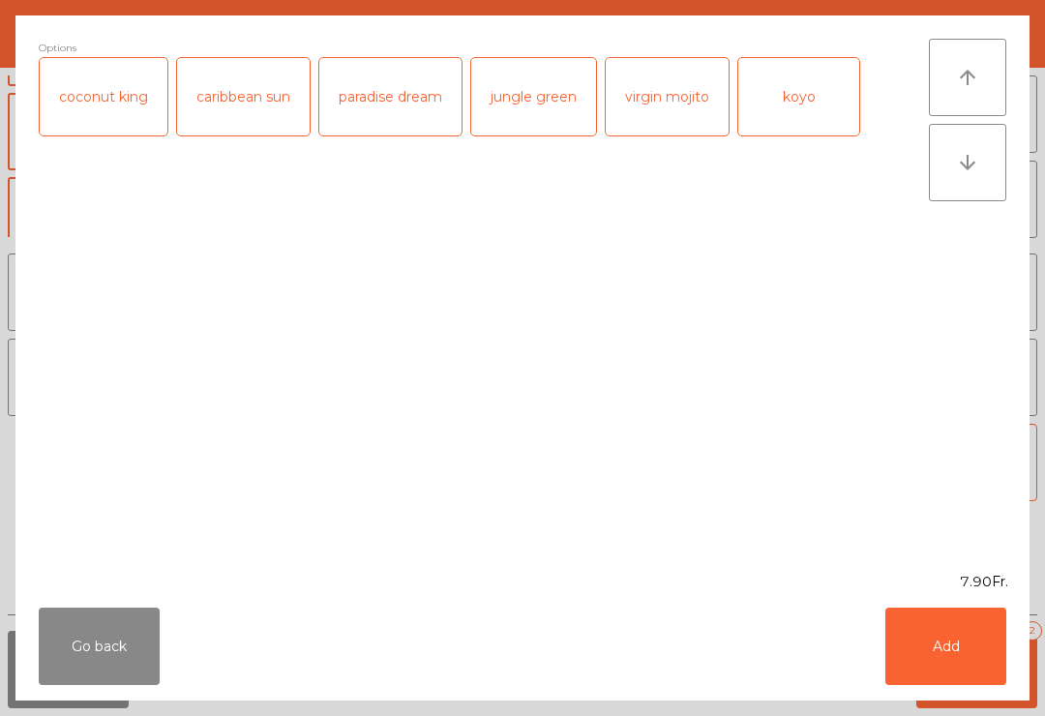
click at [952, 646] on button "Add" at bounding box center [946, 646] width 121 height 77
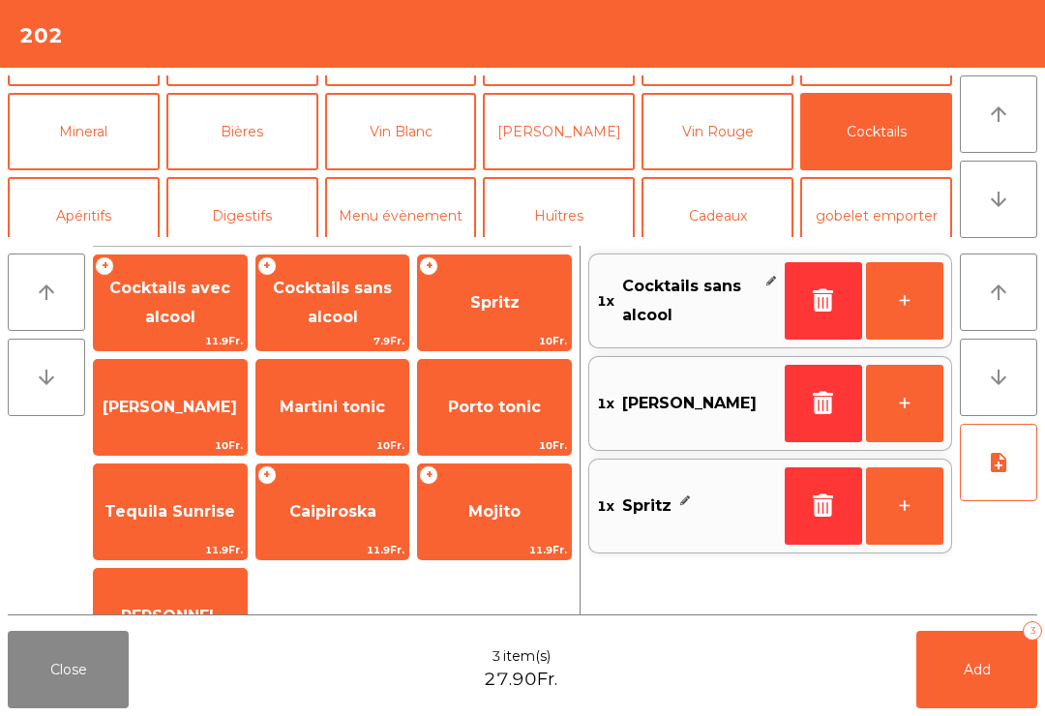
click at [1031, 664] on button "Add 3" at bounding box center [976, 669] width 121 height 77
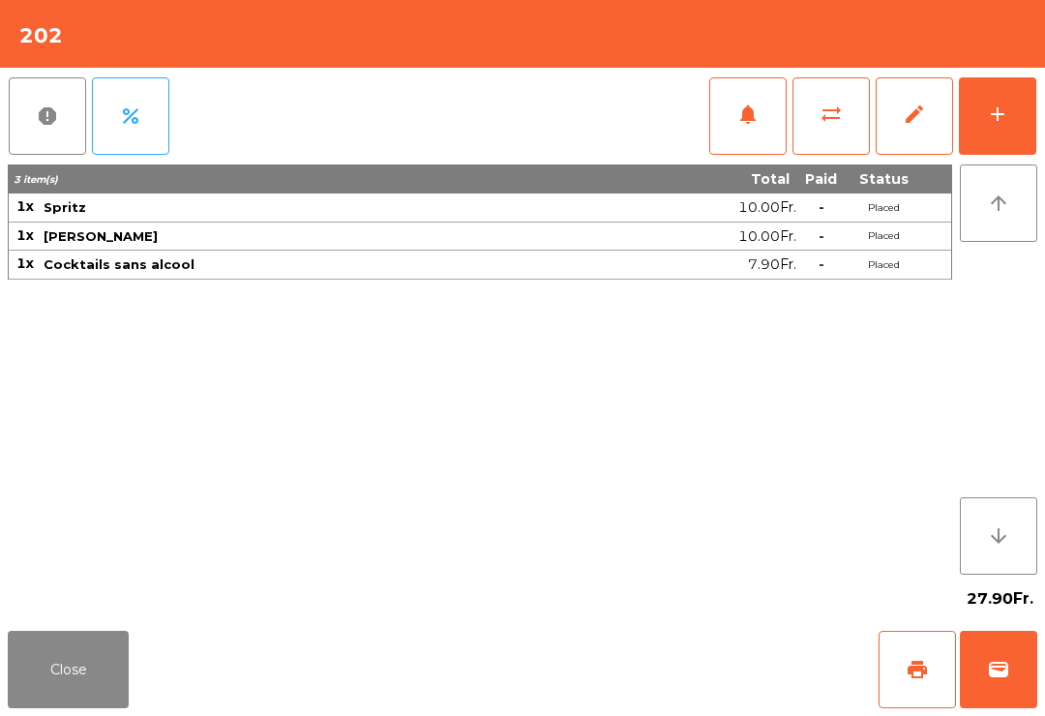
click at [60, 666] on button "Close" at bounding box center [68, 669] width 121 height 77
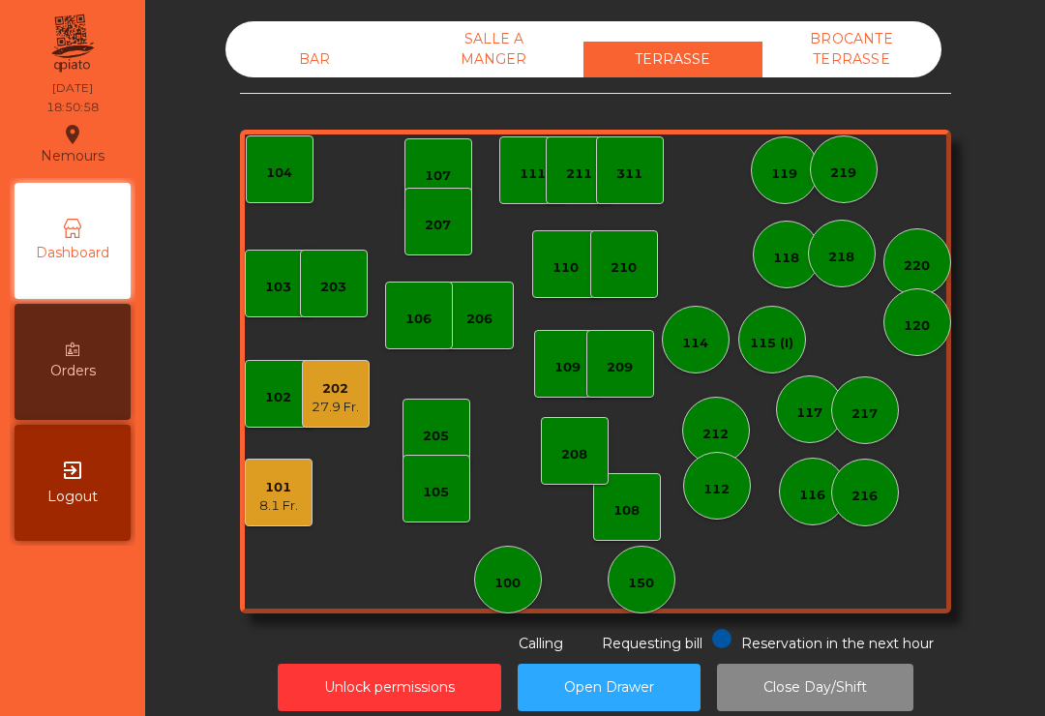
click at [438, 162] on div "107" at bounding box center [438, 172] width 26 height 27
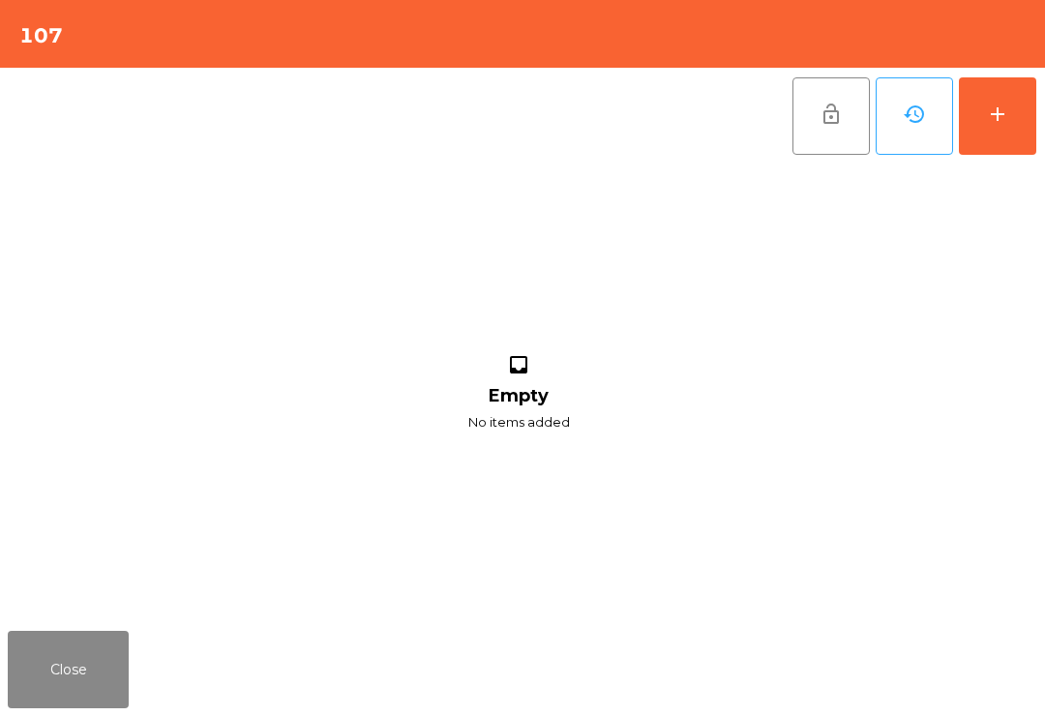
click at [95, 653] on button "Close" at bounding box center [68, 669] width 121 height 77
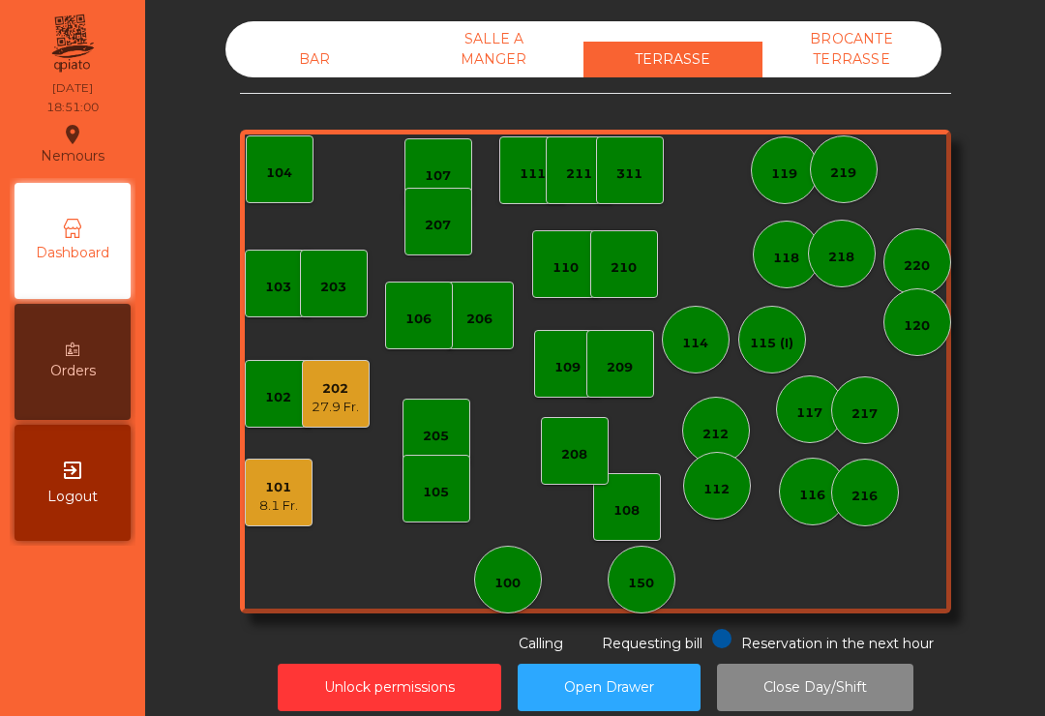
click at [459, 238] on div "207" at bounding box center [439, 222] width 68 height 68
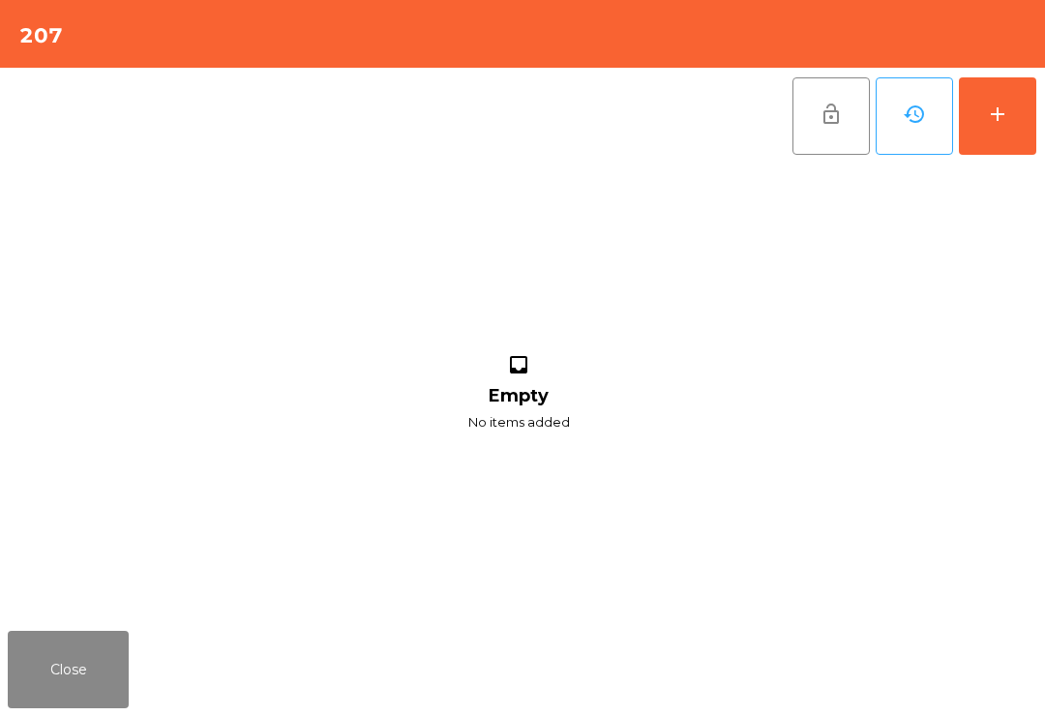
click at [994, 120] on div "add" at bounding box center [997, 114] width 23 height 23
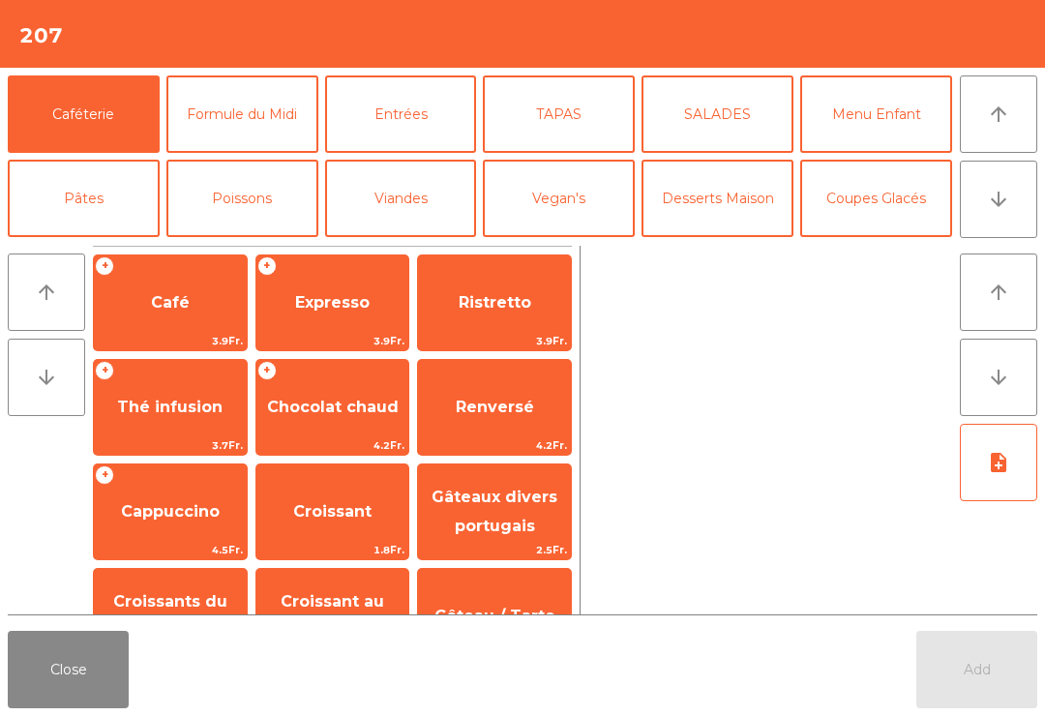
click at [1015, 209] on button "arrow_downward" at bounding box center [998, 199] width 77 height 77
click at [268, 244] on button "Bières" at bounding box center [242, 282] width 152 height 77
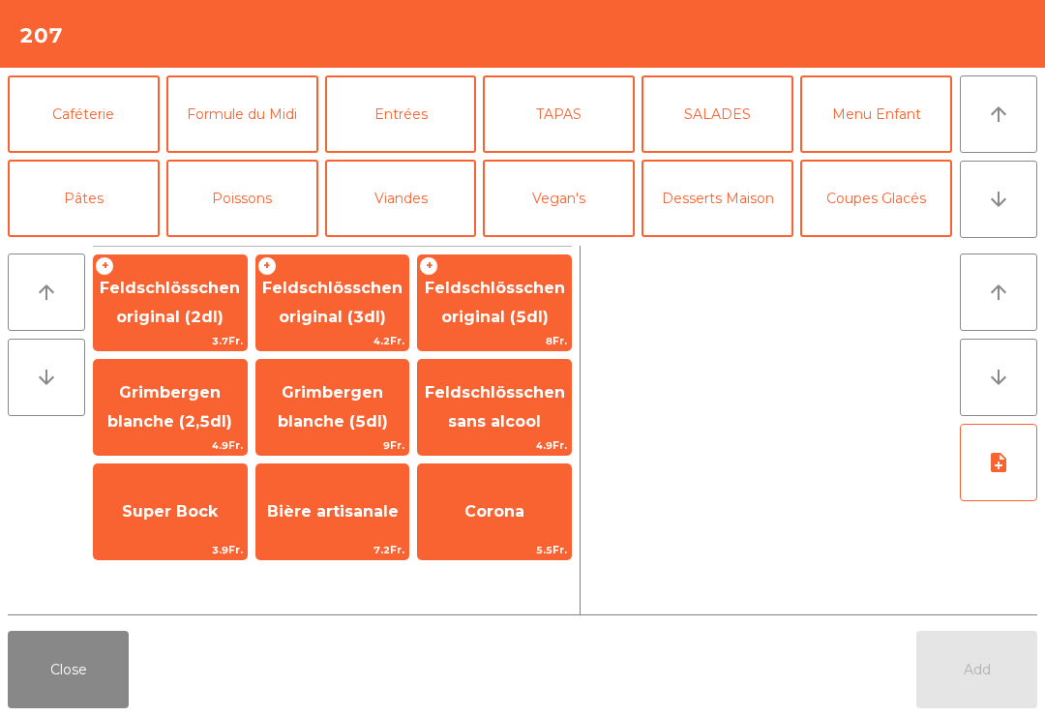
scroll to position [168, 0]
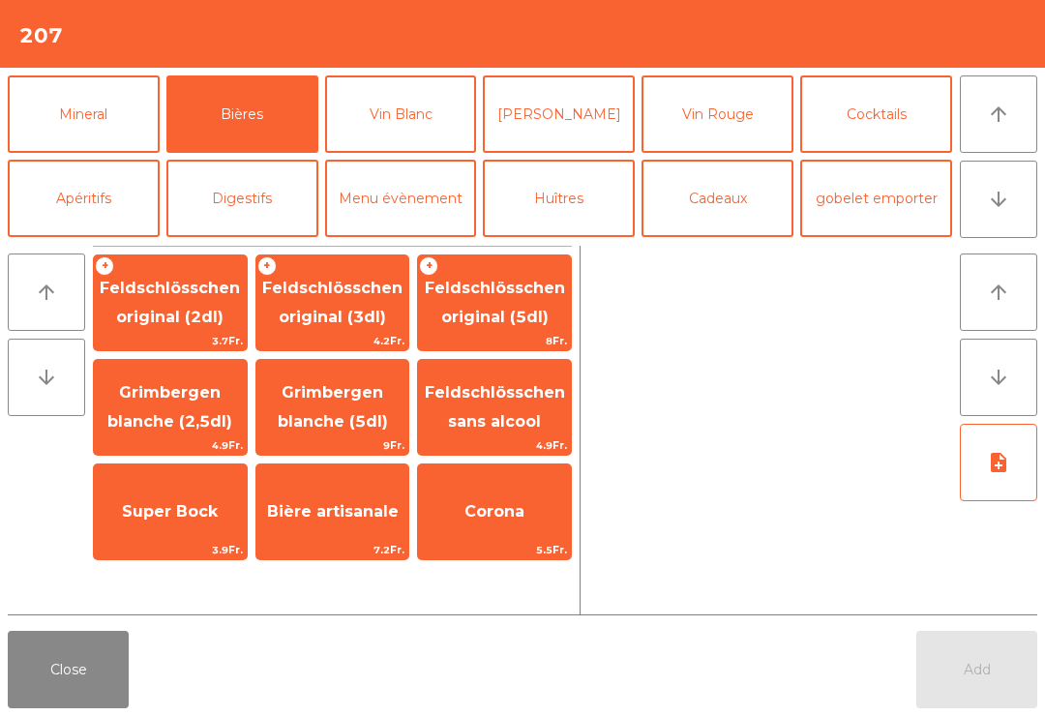
click at [375, 325] on span "Feldschlösschen original (3dl)" at bounding box center [332, 302] width 140 height 47
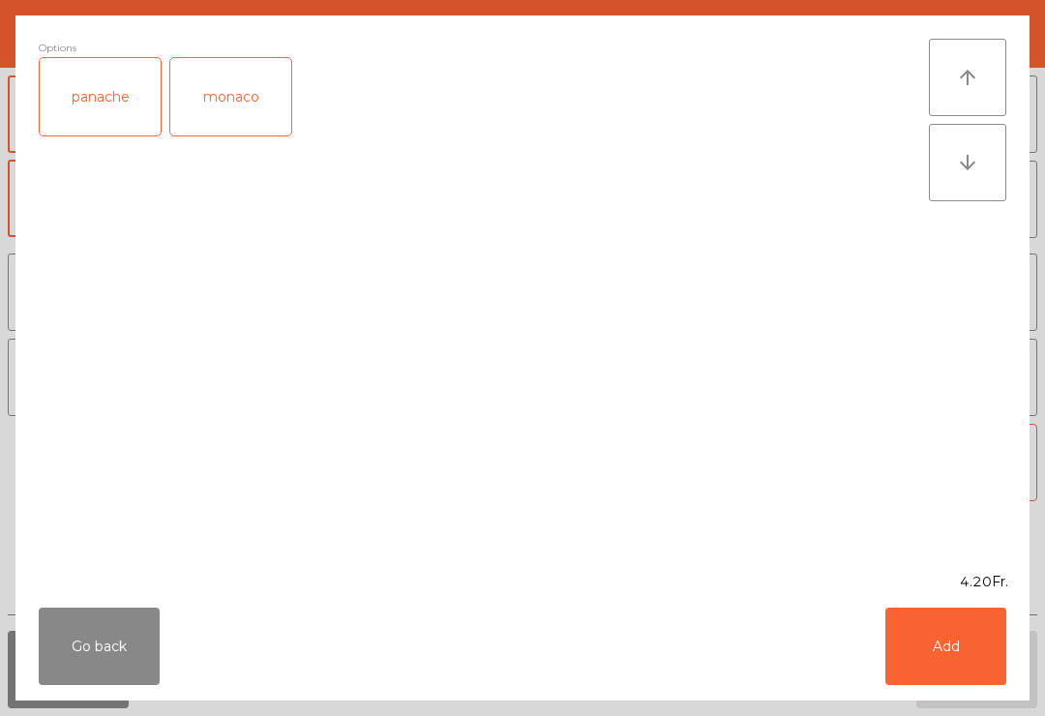
click at [958, 642] on button "Add" at bounding box center [946, 646] width 121 height 77
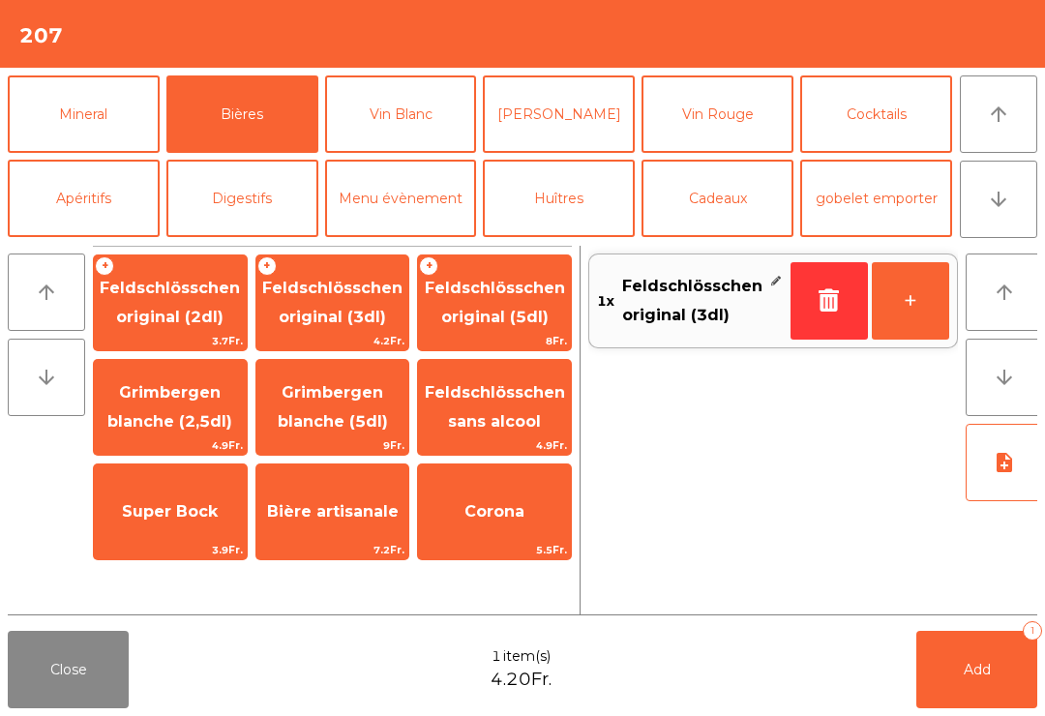
click at [433, 115] on button "Vin Blanc" at bounding box center [401, 113] width 152 height 77
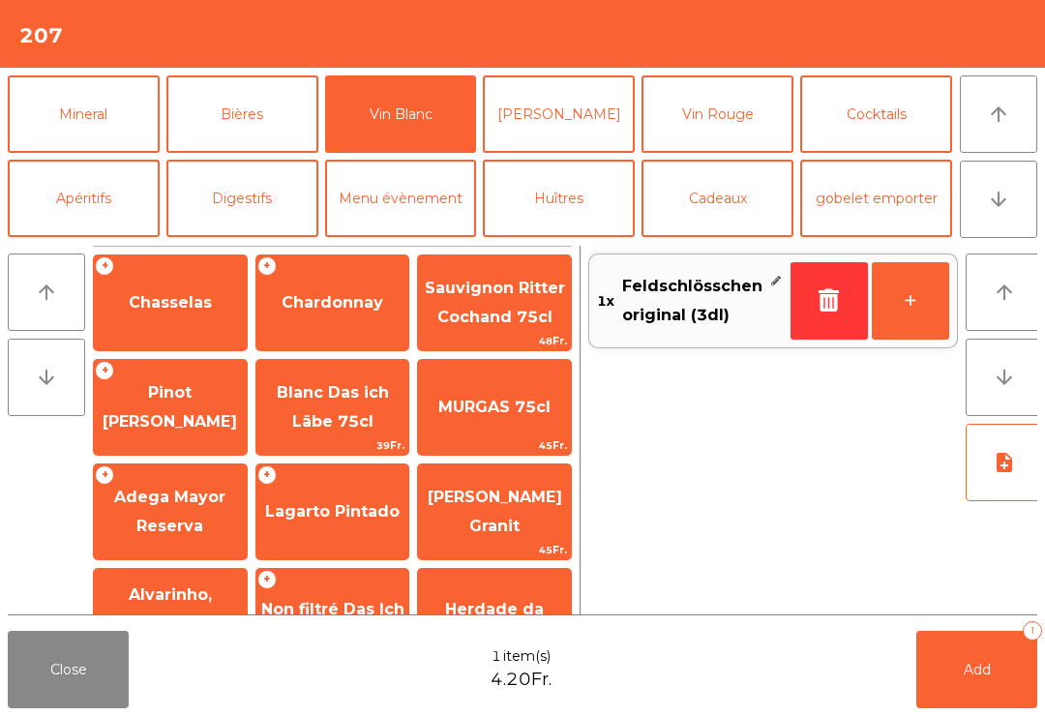
click at [194, 423] on span "Pinot [PERSON_NAME]" at bounding box center [170, 406] width 135 height 47
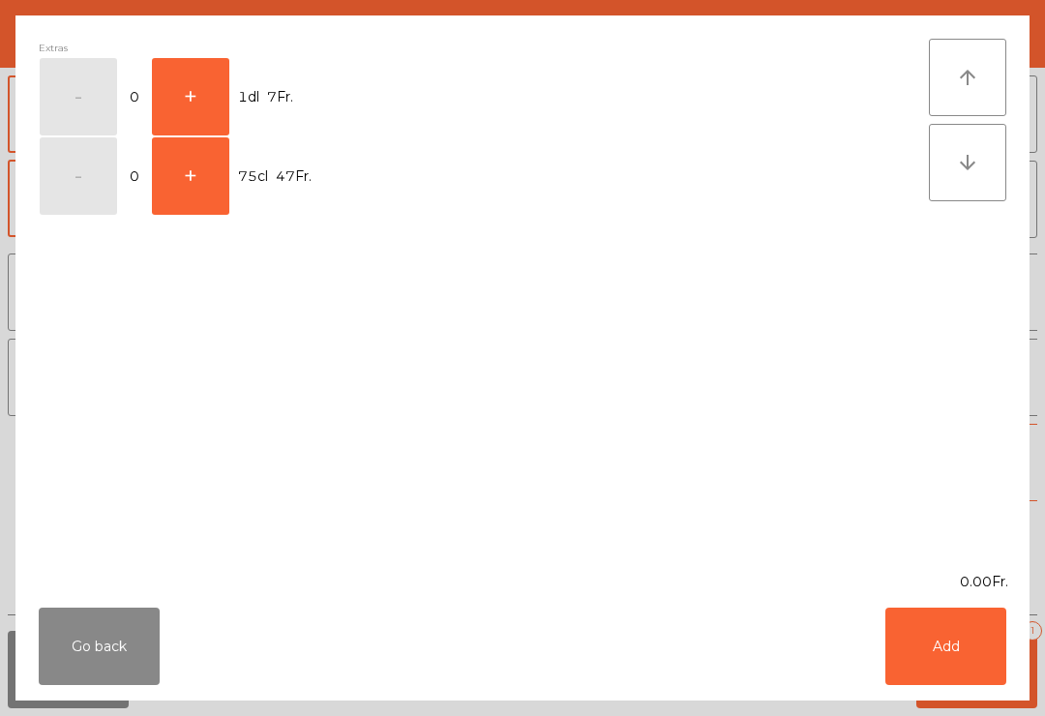
click at [207, 88] on button "+" at bounding box center [190, 96] width 77 height 77
click at [954, 670] on button "Add" at bounding box center [946, 646] width 121 height 77
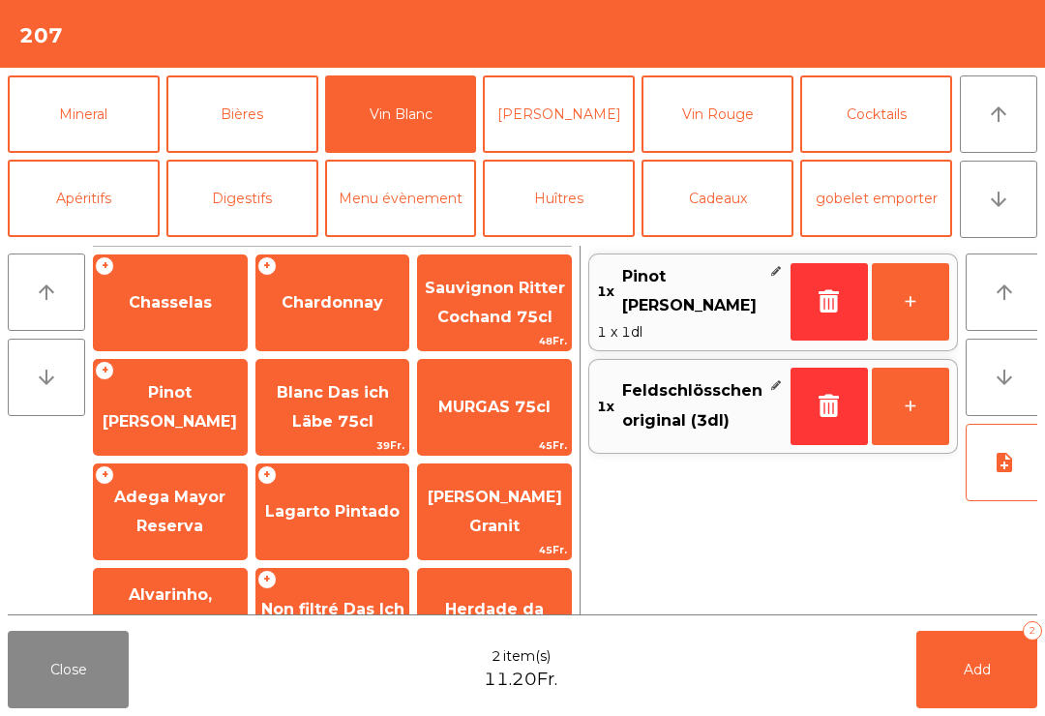
click at [986, 677] on span "Add" at bounding box center [977, 669] width 27 height 17
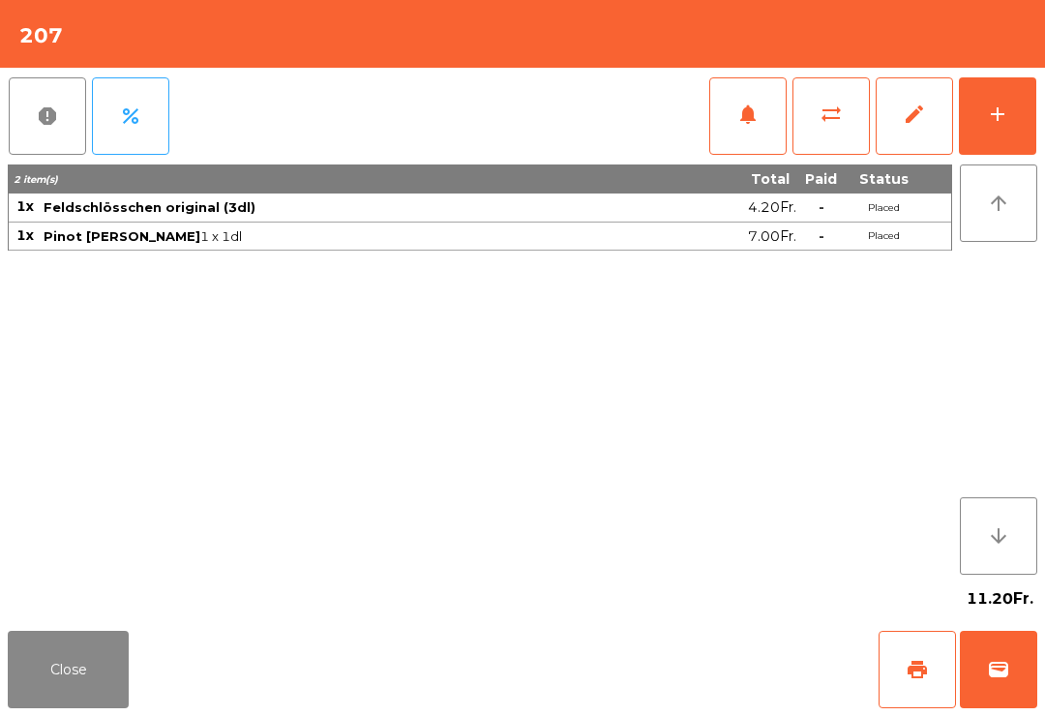
click at [43, 660] on button "Close" at bounding box center [68, 669] width 121 height 77
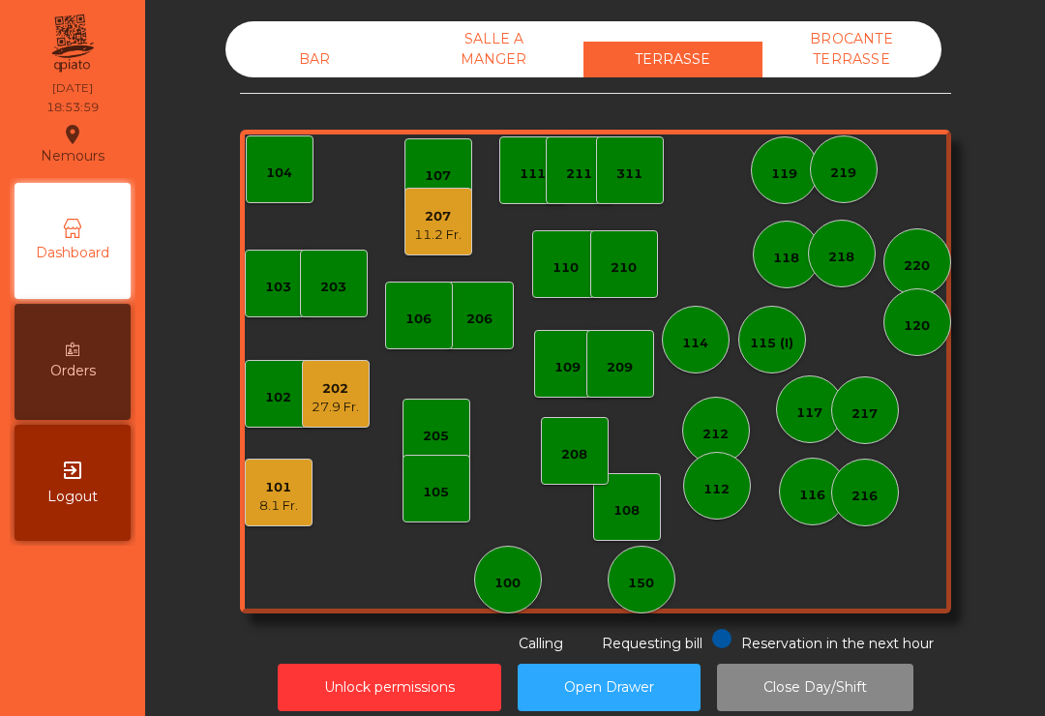
click at [326, 399] on div "27.9 Fr." at bounding box center [335, 407] width 47 height 19
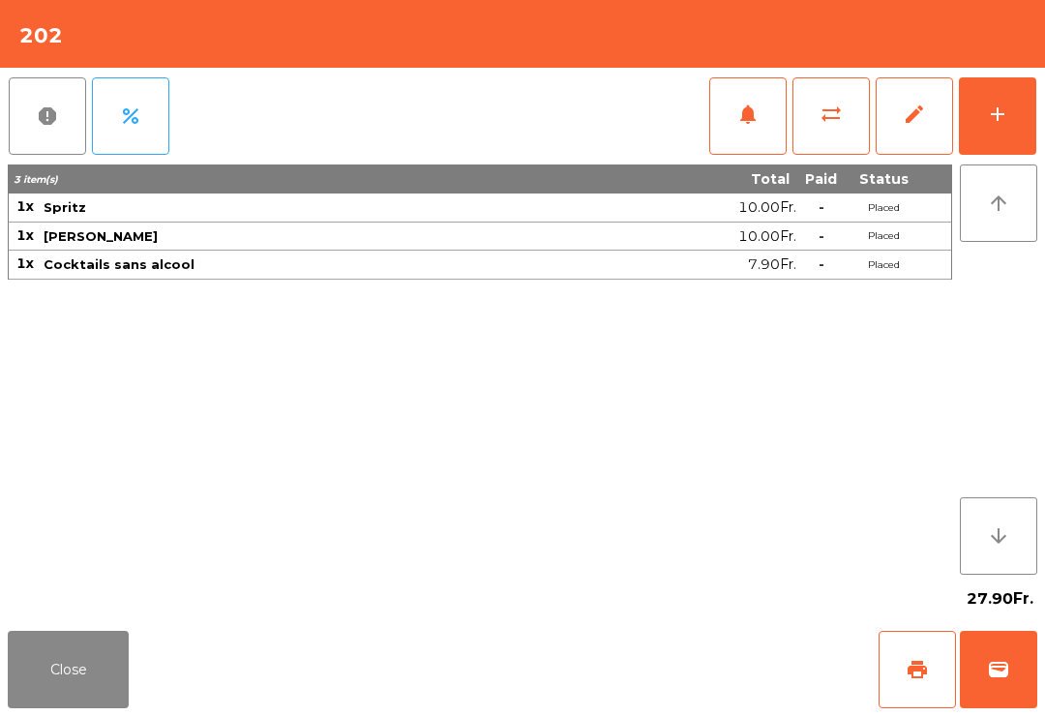
click at [1014, 125] on button "add" at bounding box center [997, 115] width 77 height 77
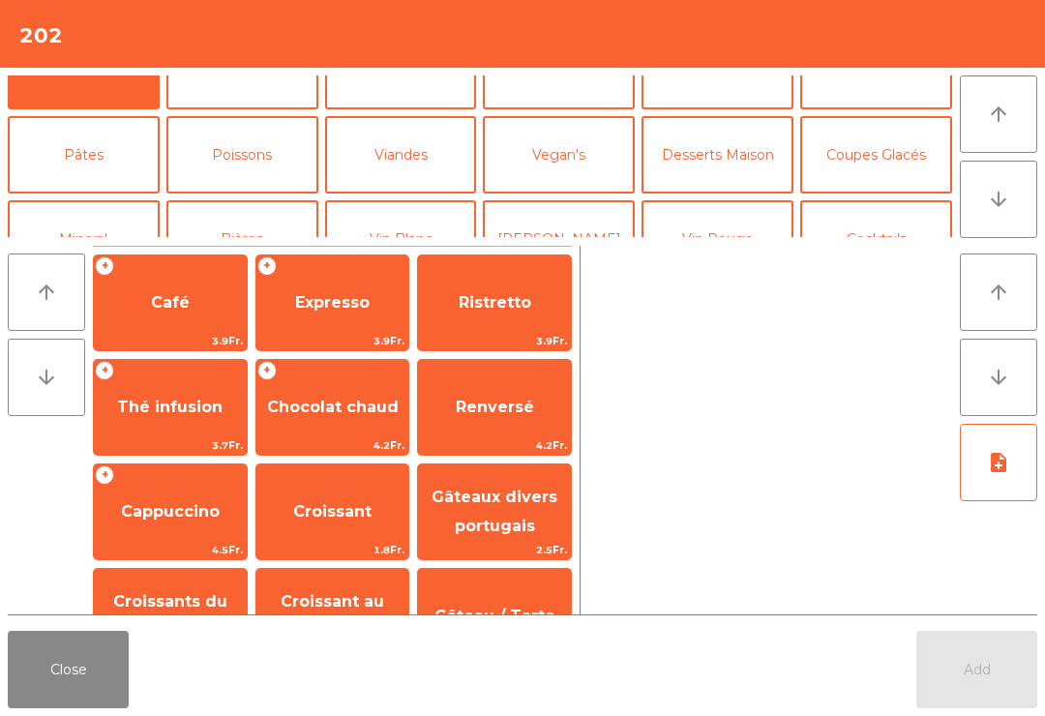
scroll to position [74, 0]
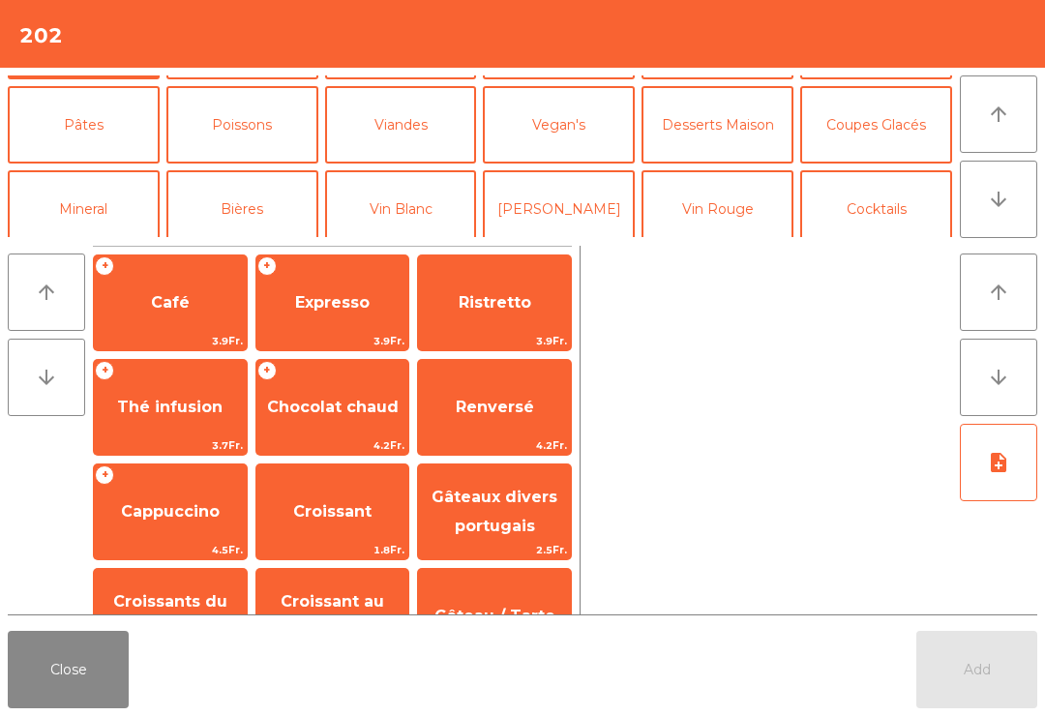
click at [229, 134] on button "Poissons" at bounding box center [242, 124] width 152 height 77
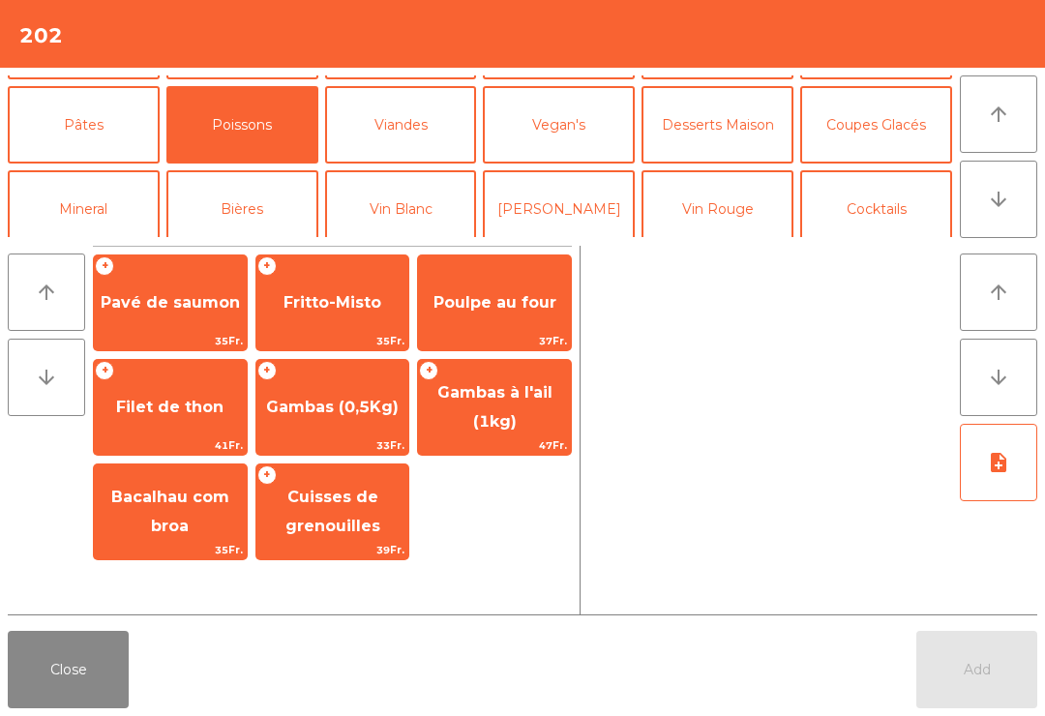
click at [318, 524] on span "Cuisses de grenouilles" at bounding box center [332, 511] width 95 height 47
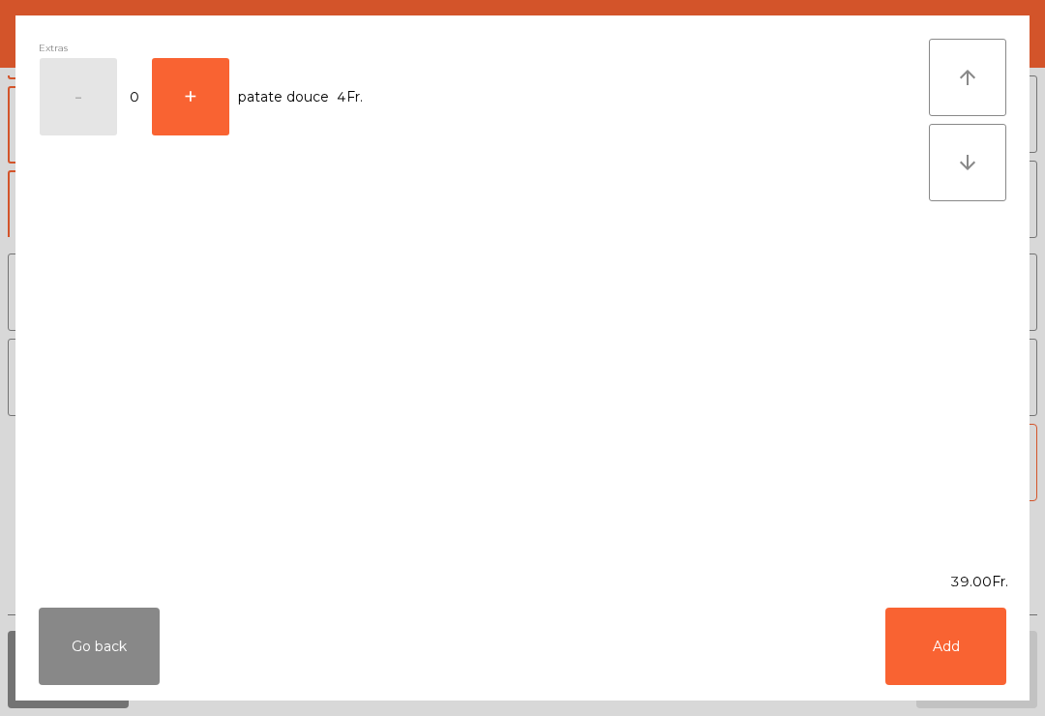
click at [972, 666] on button "Add" at bounding box center [946, 646] width 121 height 77
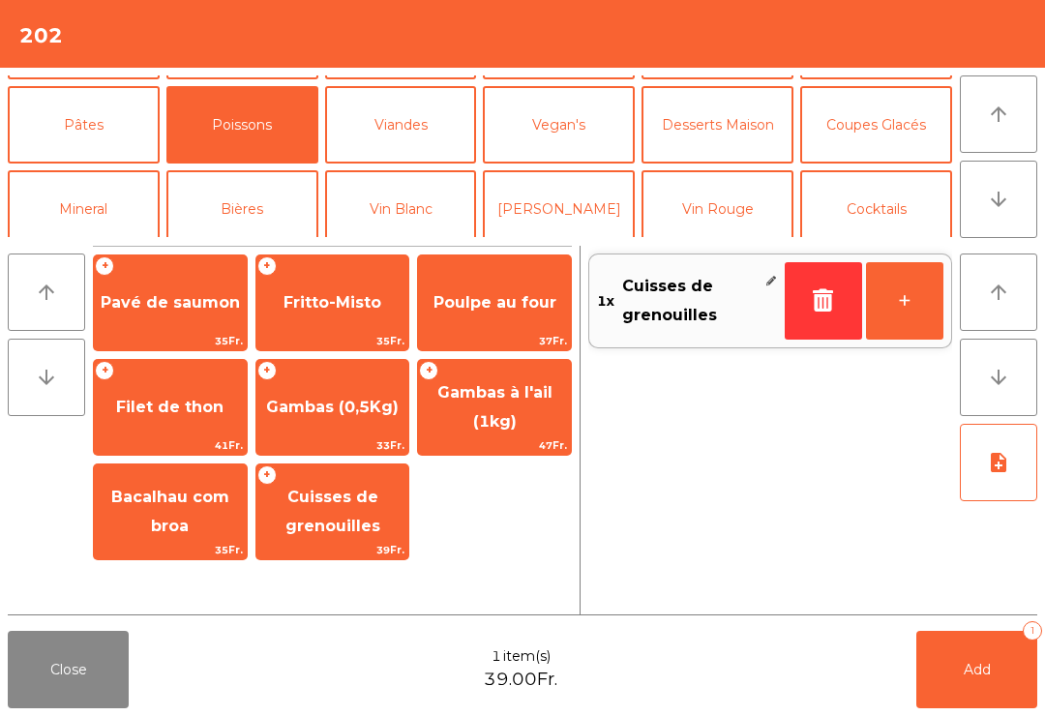
scroll to position [-1, 0]
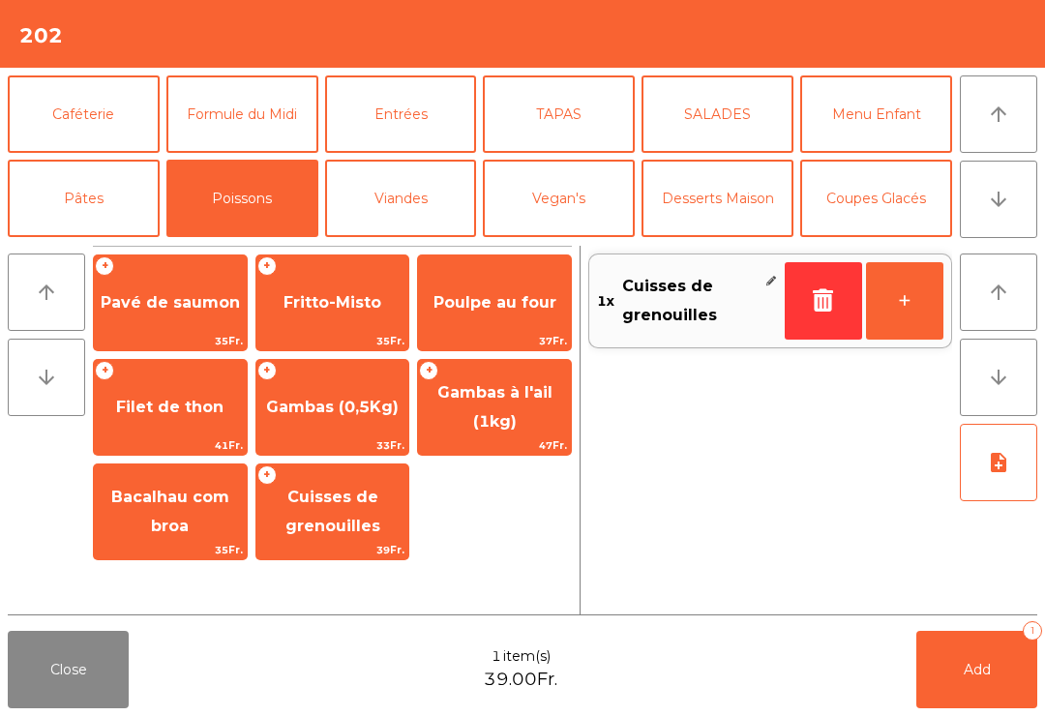
click at [880, 117] on button "Menu Enfant" at bounding box center [876, 113] width 152 height 77
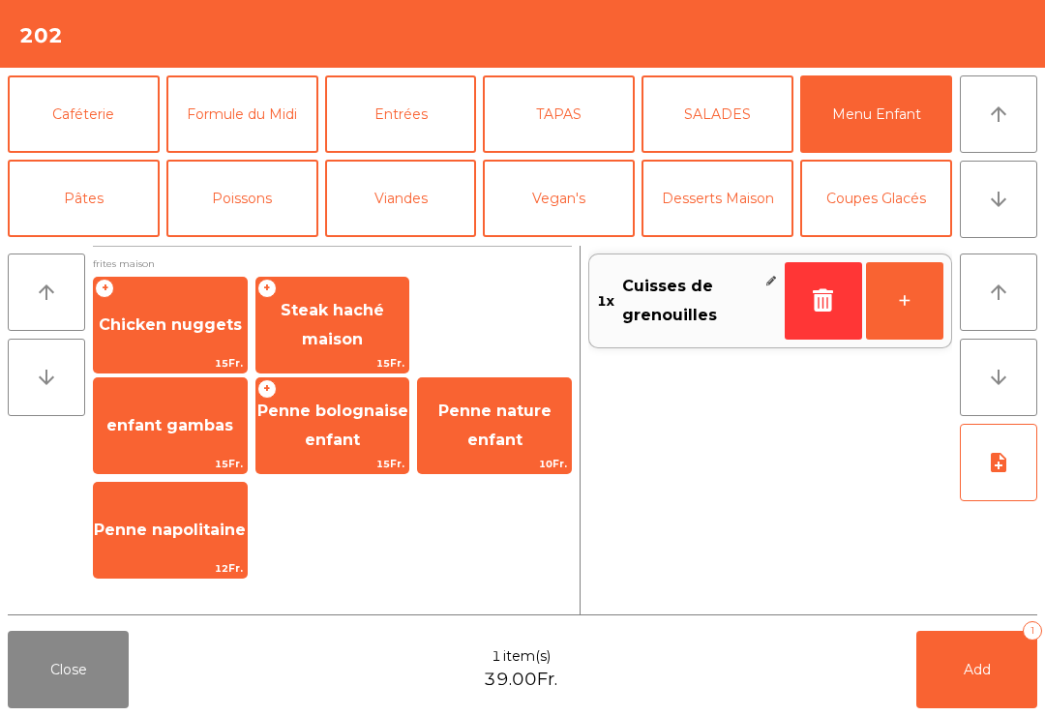
scroll to position [0, 0]
click at [165, 319] on span "Chicken nuggets" at bounding box center [170, 324] width 143 height 18
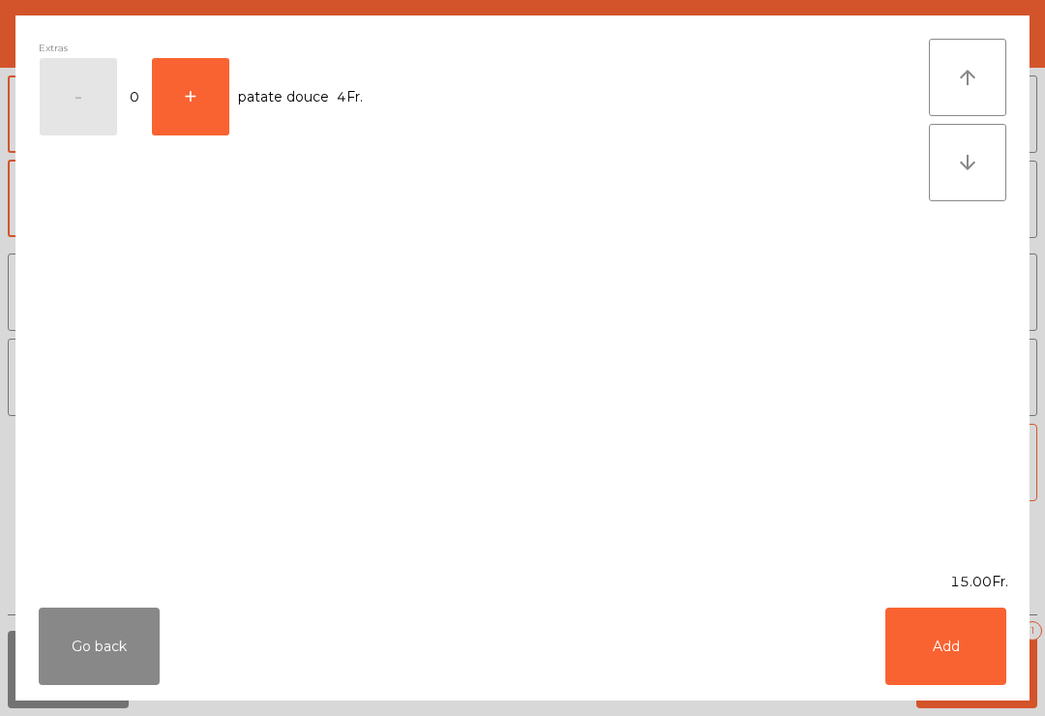
click at [973, 648] on button "Add" at bounding box center [946, 646] width 121 height 77
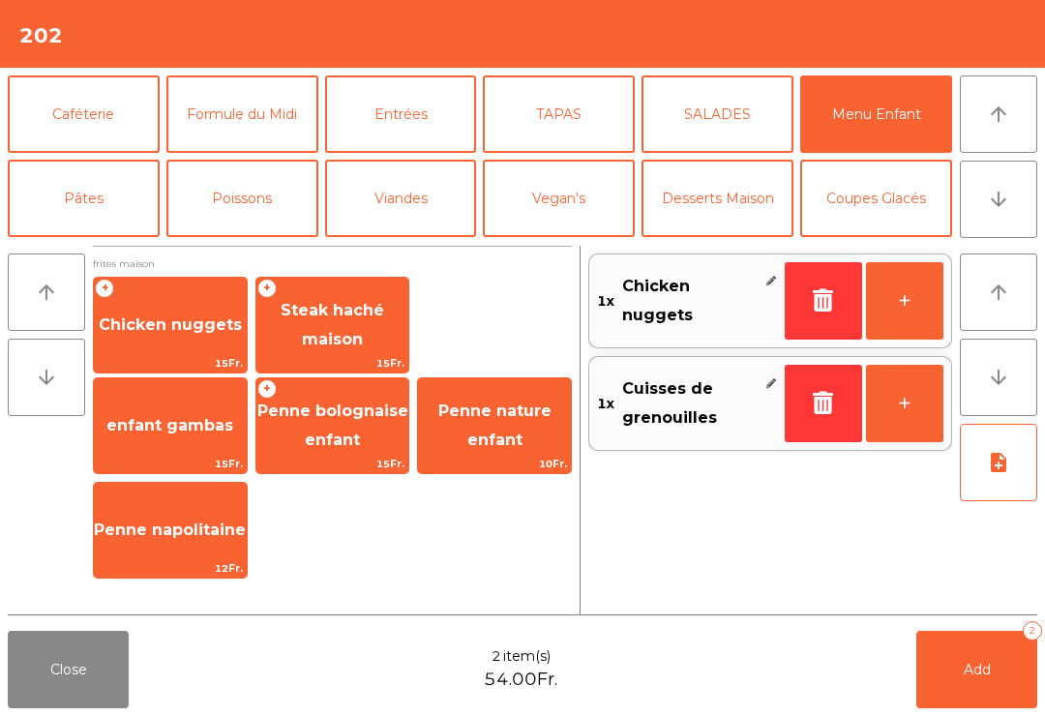
click at [388, 211] on button "Viandes" at bounding box center [401, 198] width 152 height 77
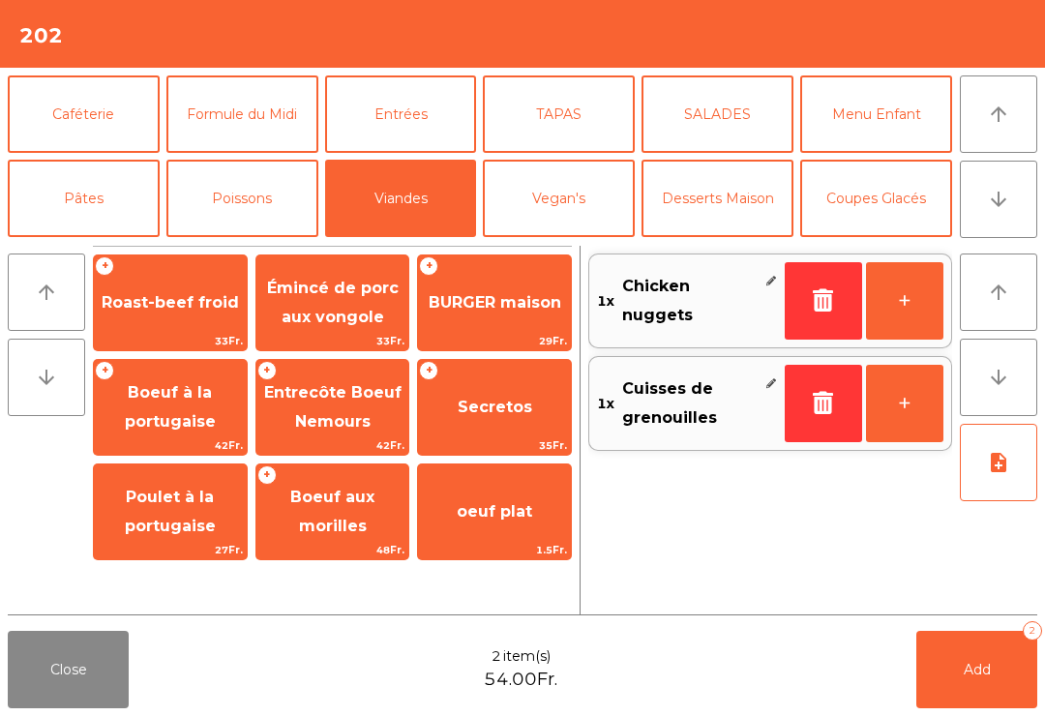
click at [167, 294] on span "Roast-beef froid" at bounding box center [170, 302] width 137 height 18
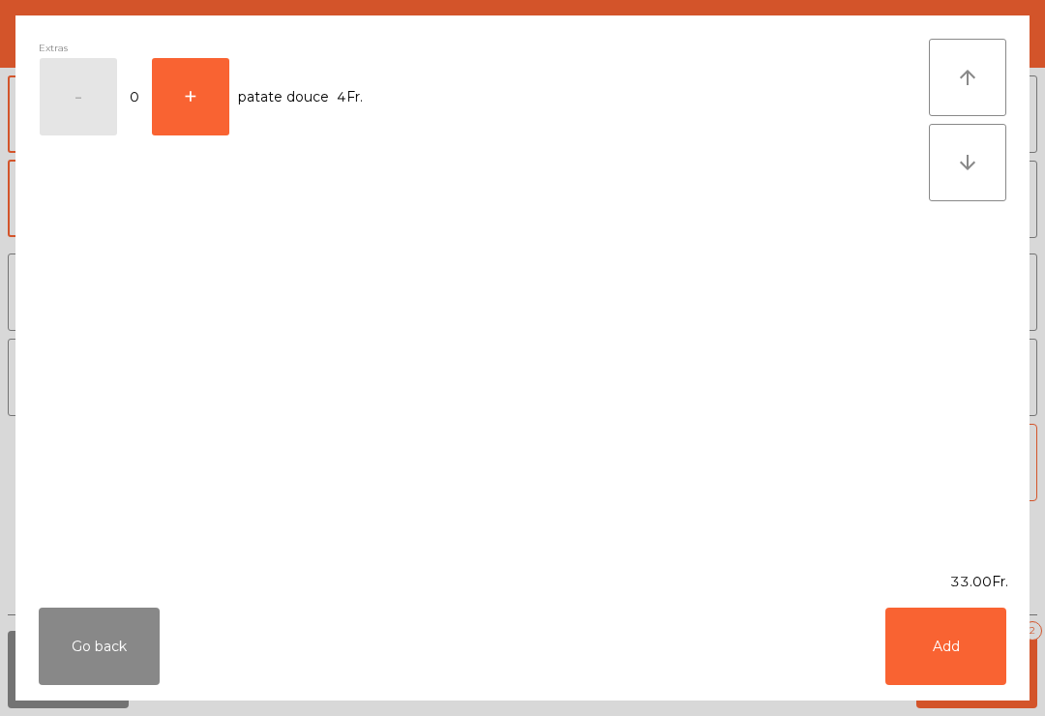
click at [92, 661] on button "Go back" at bounding box center [99, 646] width 121 height 77
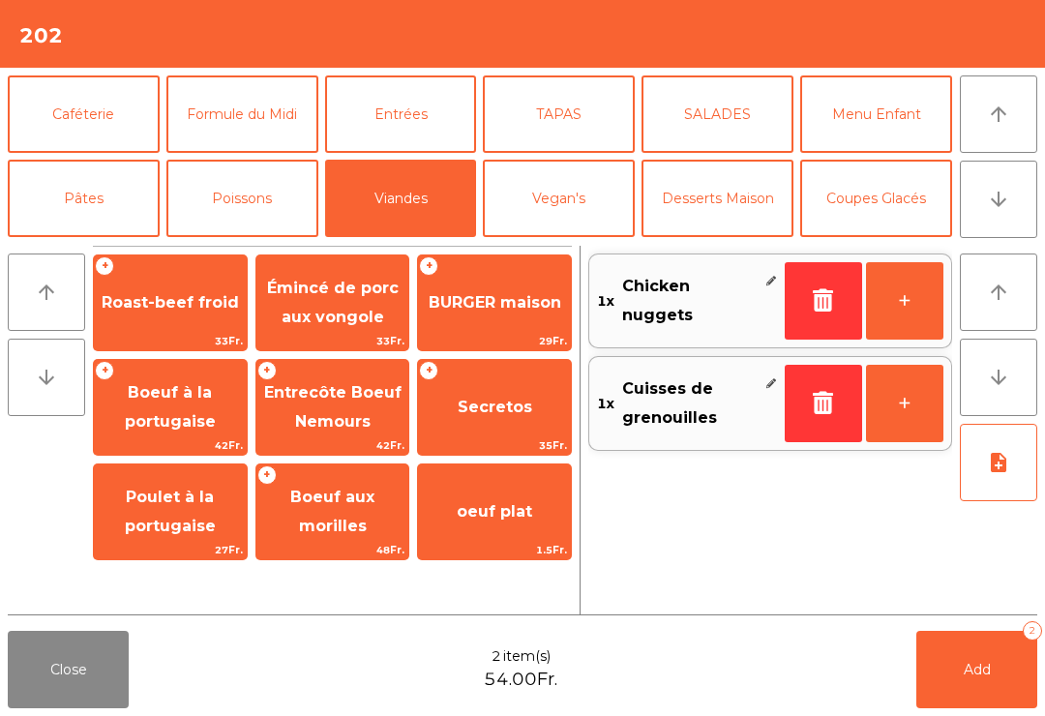
click at [354, 315] on span "Émincé de porc aux vongole" at bounding box center [333, 302] width 132 height 47
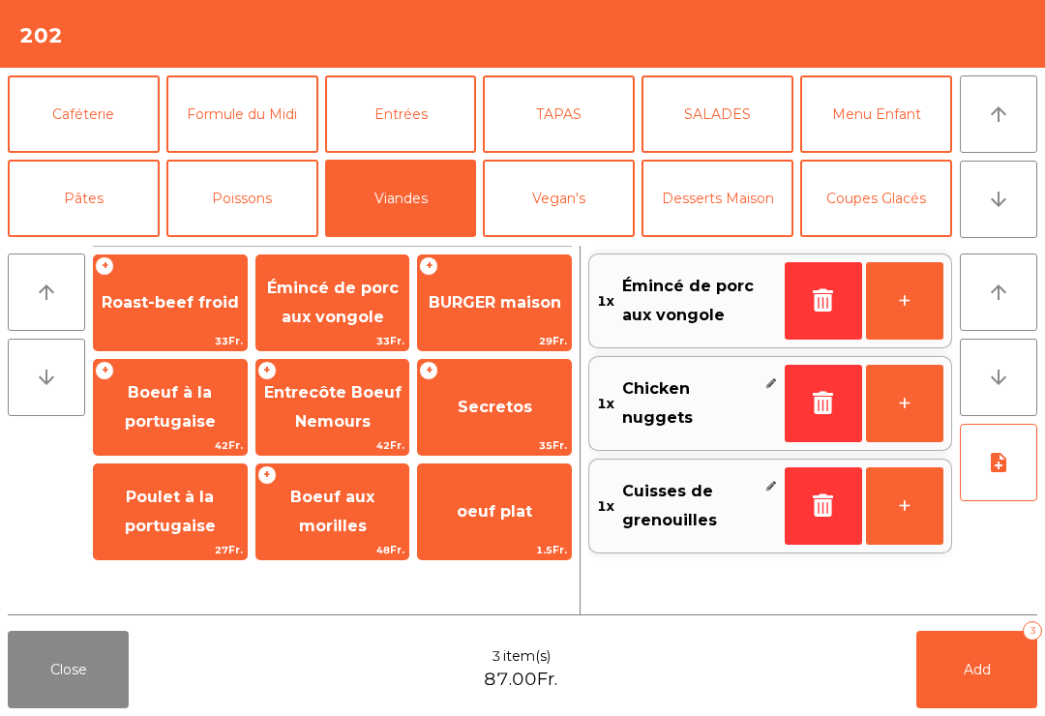
click at [1000, 687] on button "Add 3" at bounding box center [976, 669] width 121 height 77
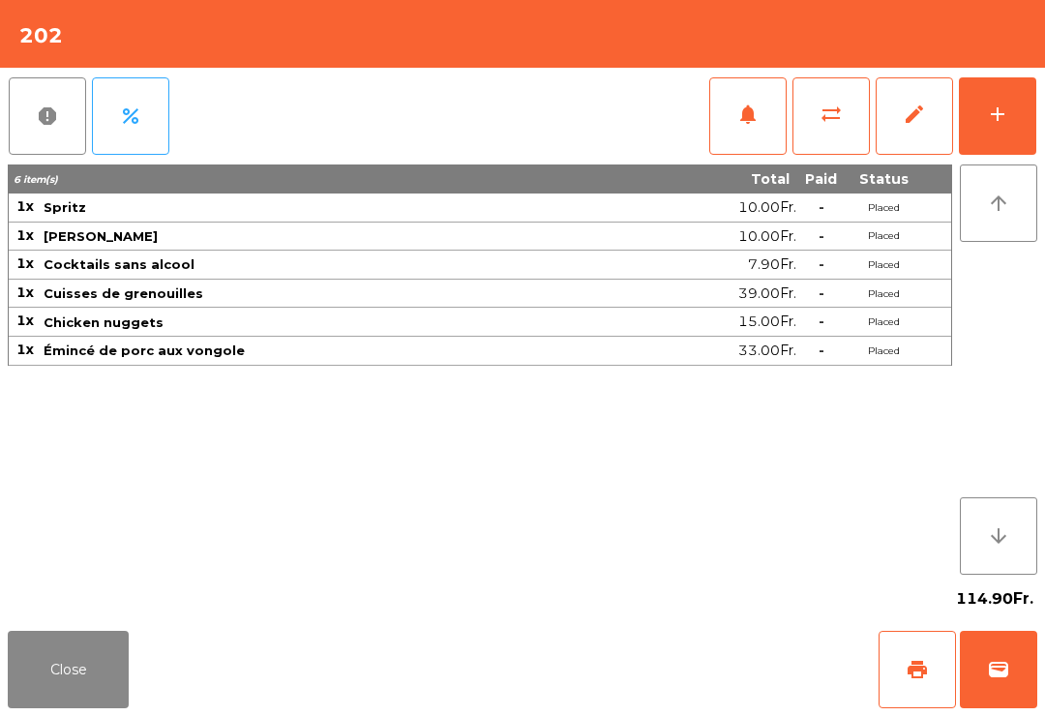
click at [62, 698] on button "Close" at bounding box center [68, 669] width 121 height 77
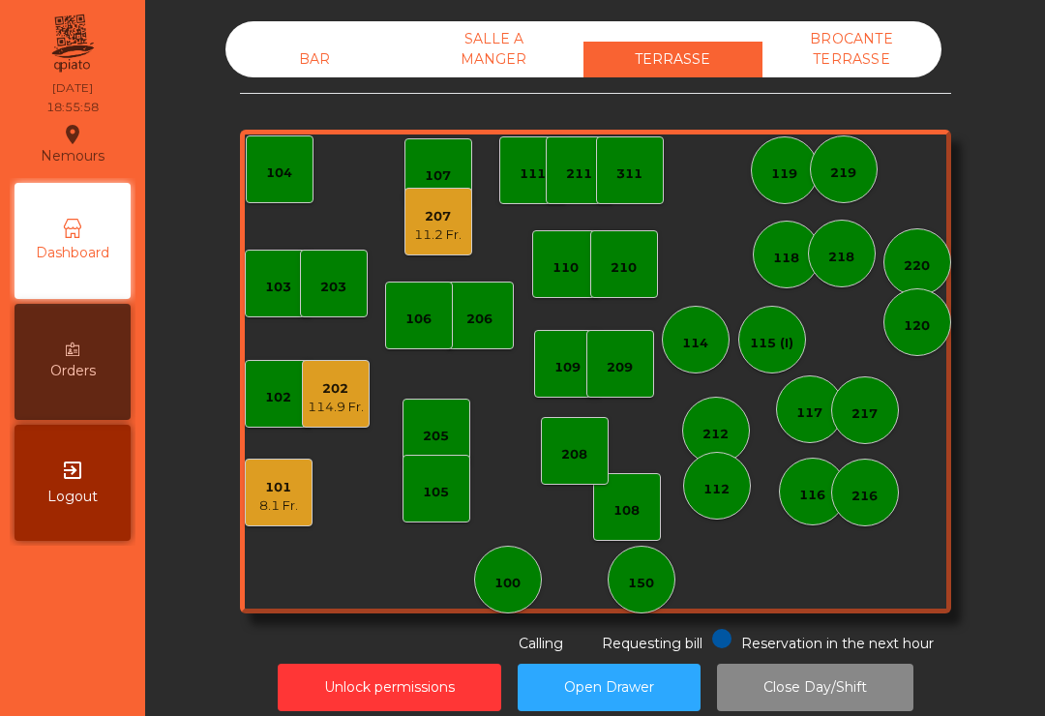
click at [308, 47] on div "BAR" at bounding box center [314, 60] width 179 height 36
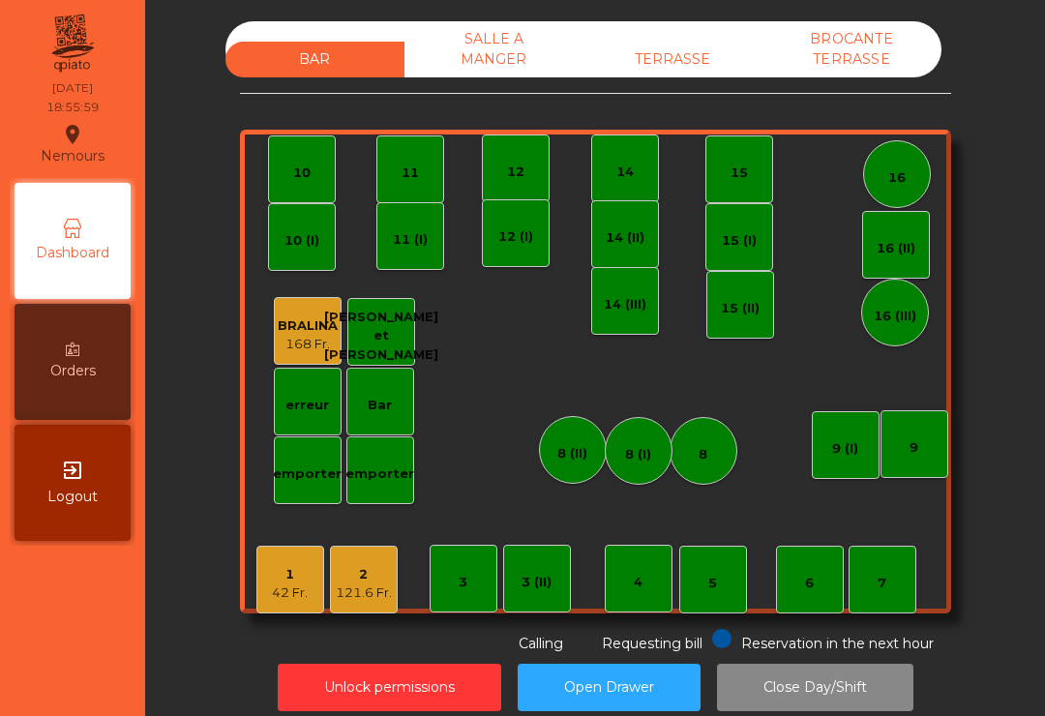
click at [516, 168] on div "12" at bounding box center [515, 172] width 17 height 19
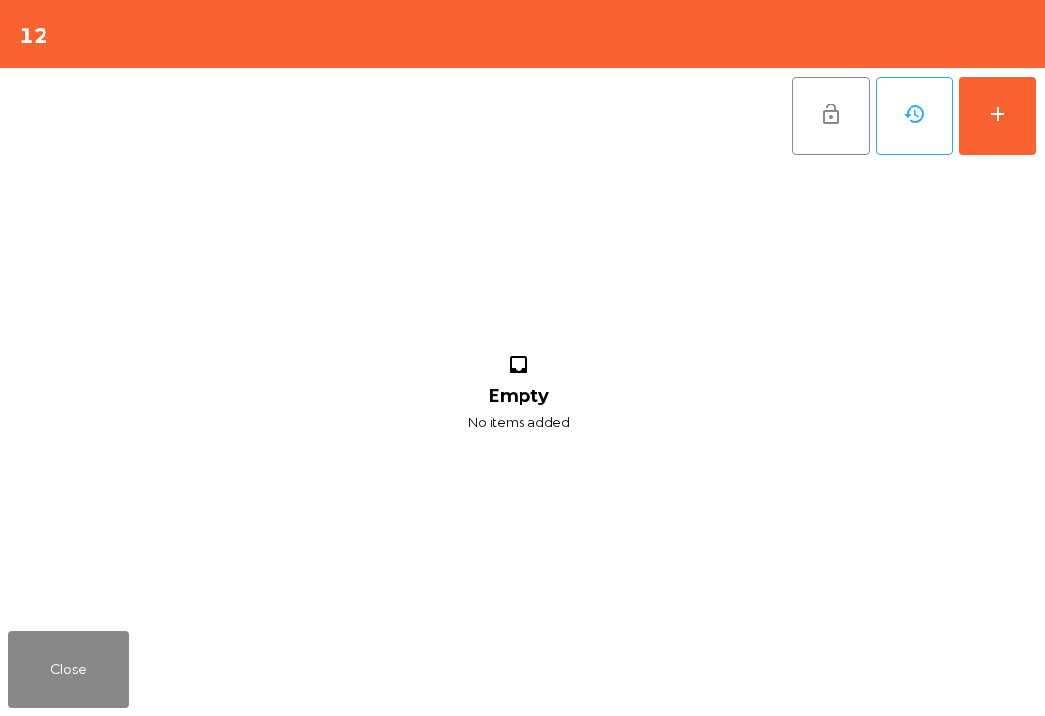
click at [85, 673] on button "Close" at bounding box center [68, 669] width 121 height 77
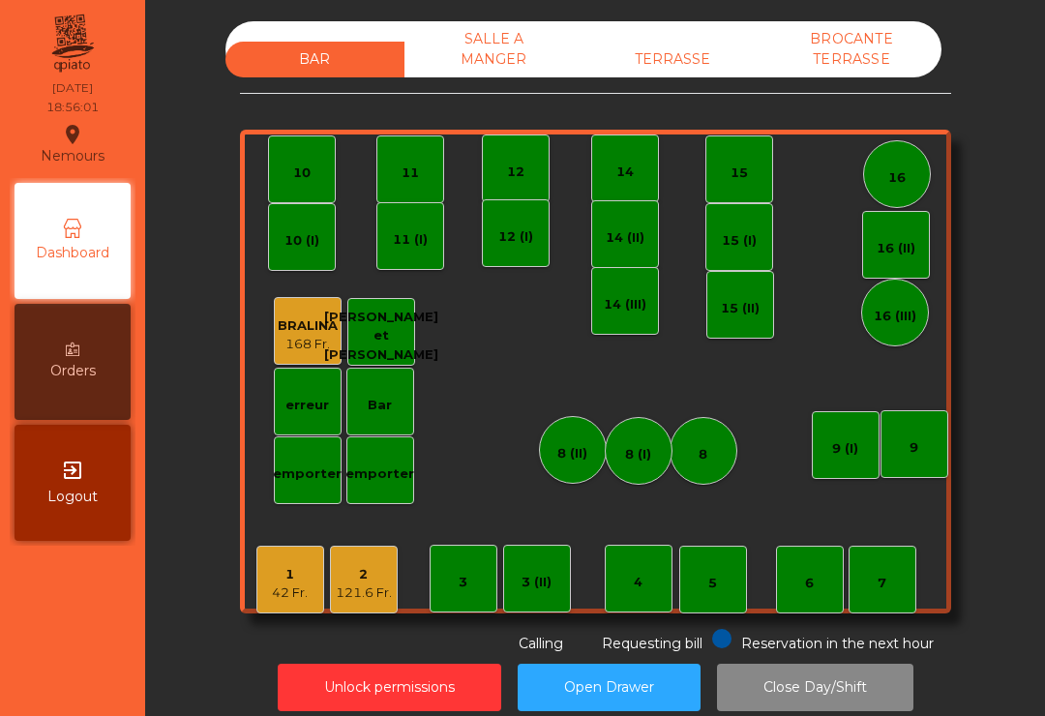
click at [418, 175] on div "11" at bounding box center [410, 173] width 17 height 19
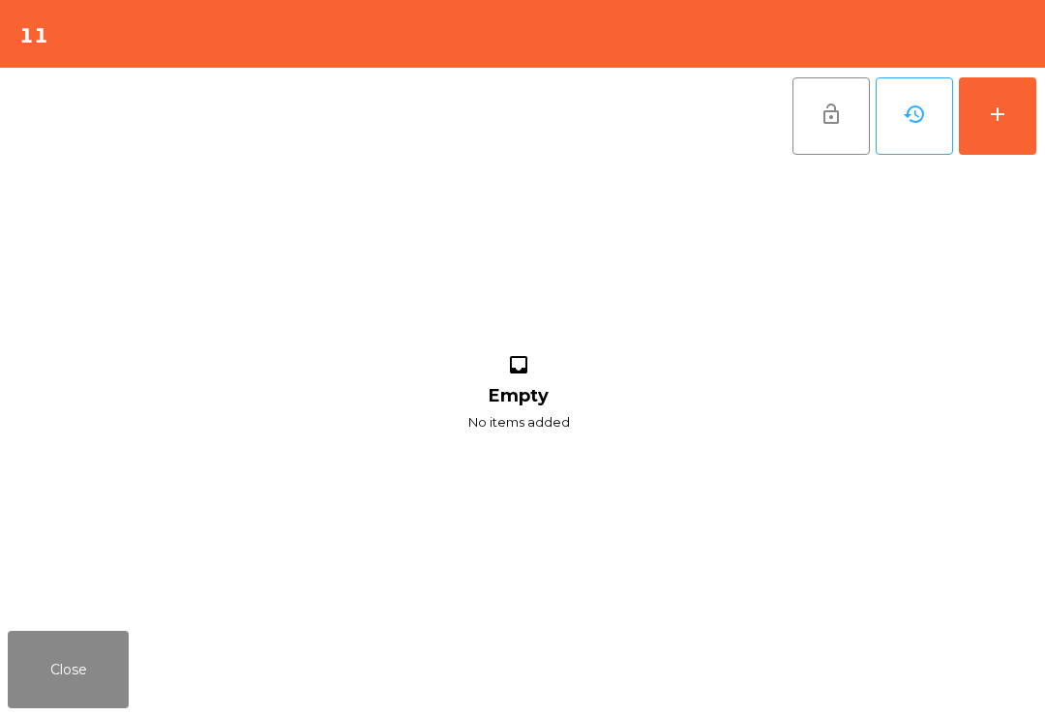
click at [1031, 135] on button "add" at bounding box center [997, 115] width 77 height 77
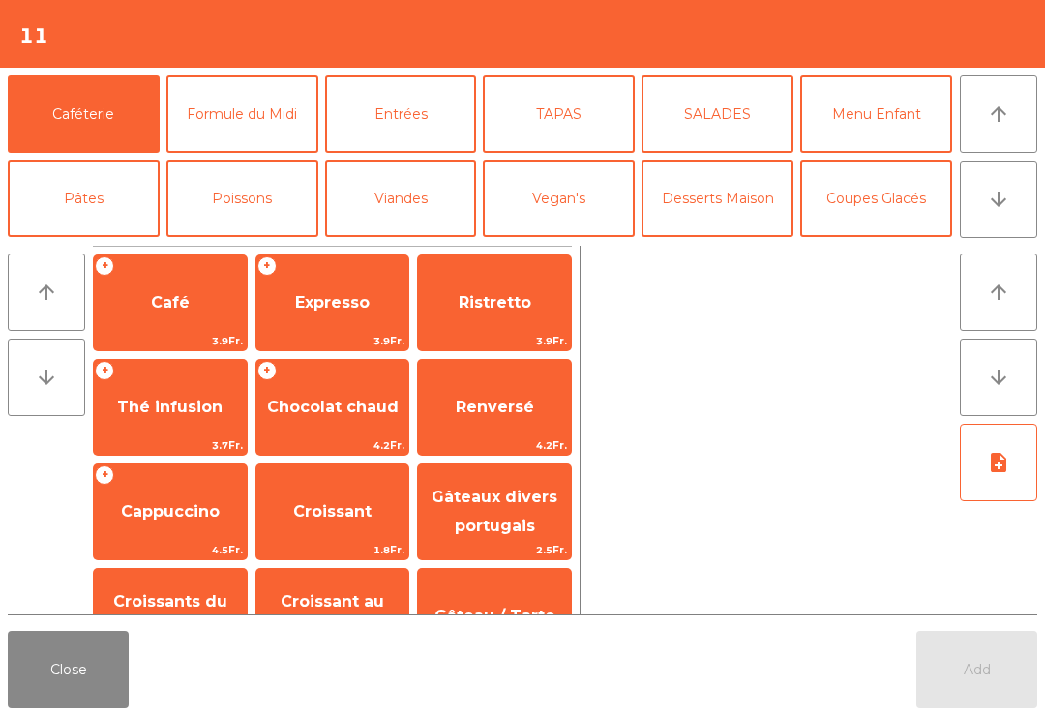
click at [1011, 200] on button "arrow_downward" at bounding box center [998, 199] width 77 height 77
click at [105, 244] on button "Mineral" at bounding box center [84, 282] width 152 height 77
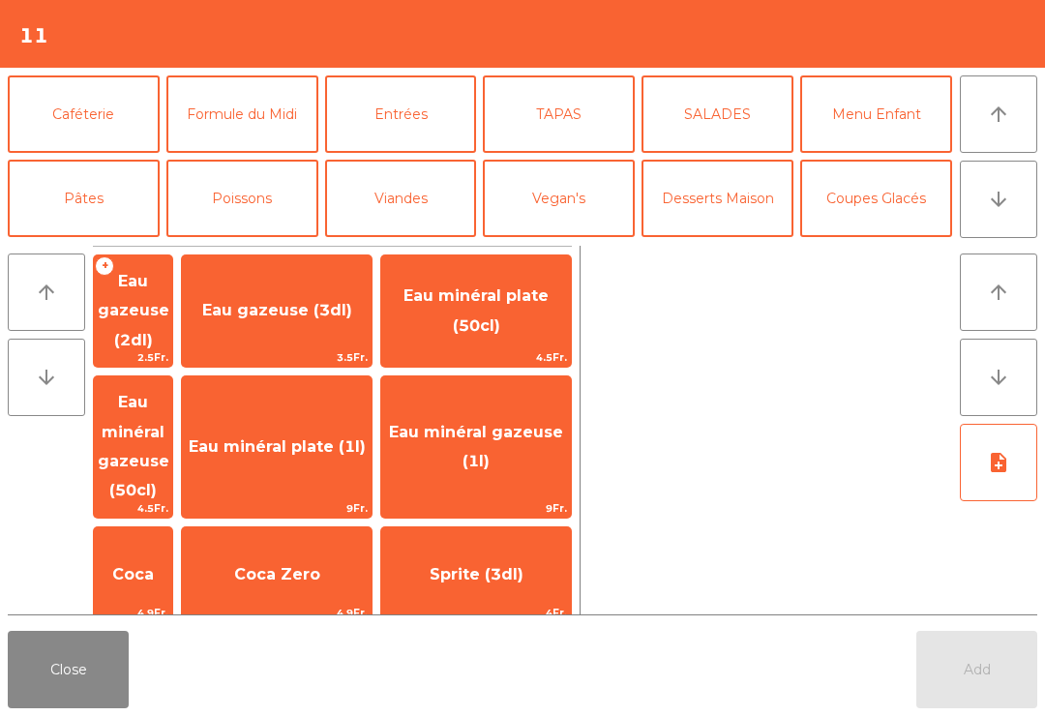
scroll to position [168, 0]
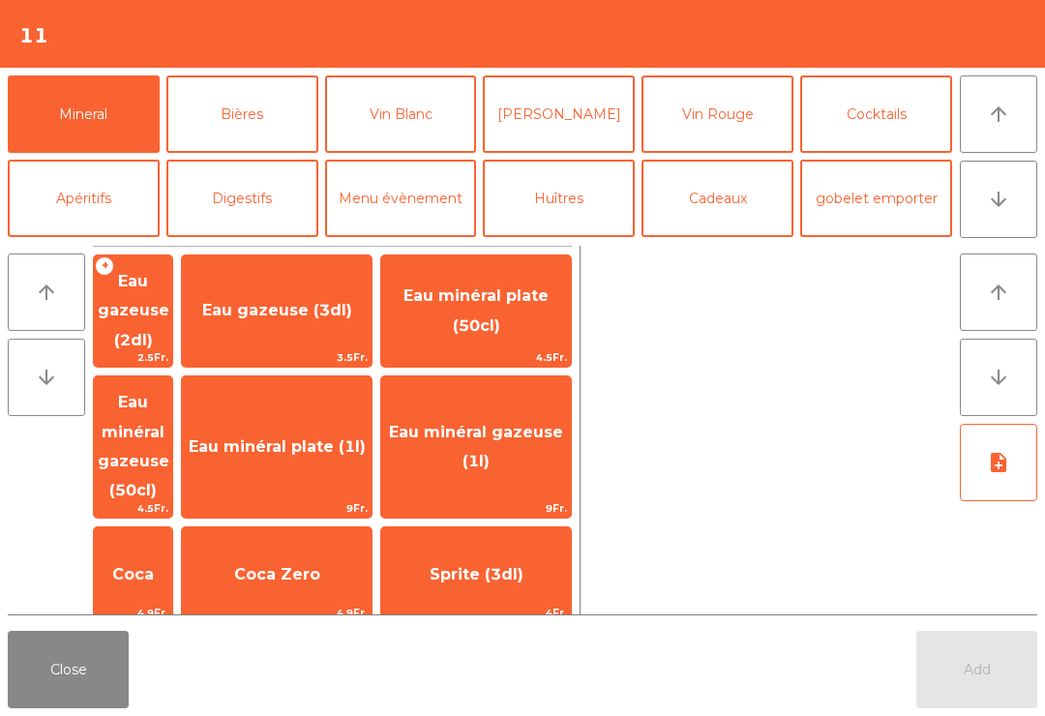
click at [320, 565] on span "Coca Zero" at bounding box center [277, 574] width 86 height 18
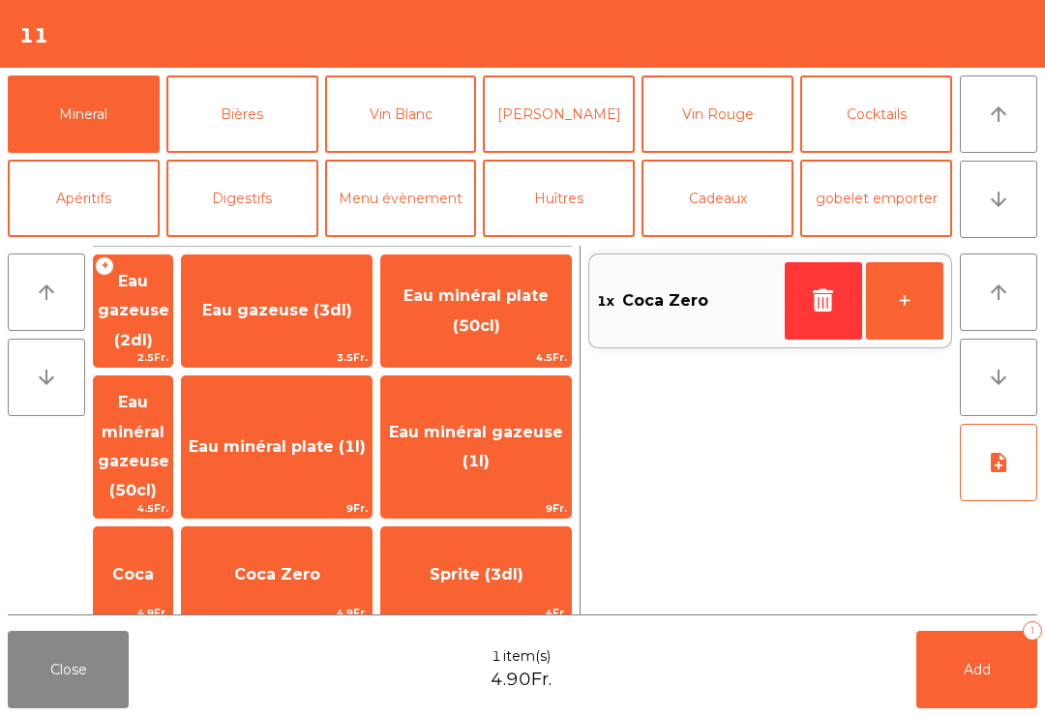
click at [391, 153] on button "Vin Blanc" at bounding box center [401, 113] width 152 height 77
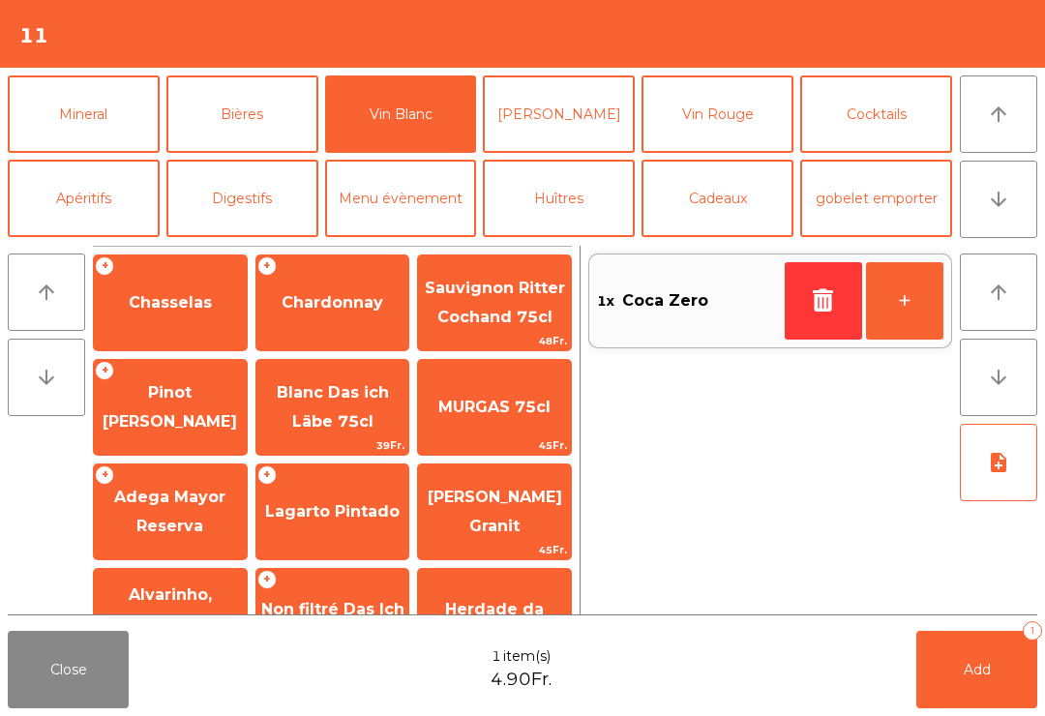
scroll to position [139, 0]
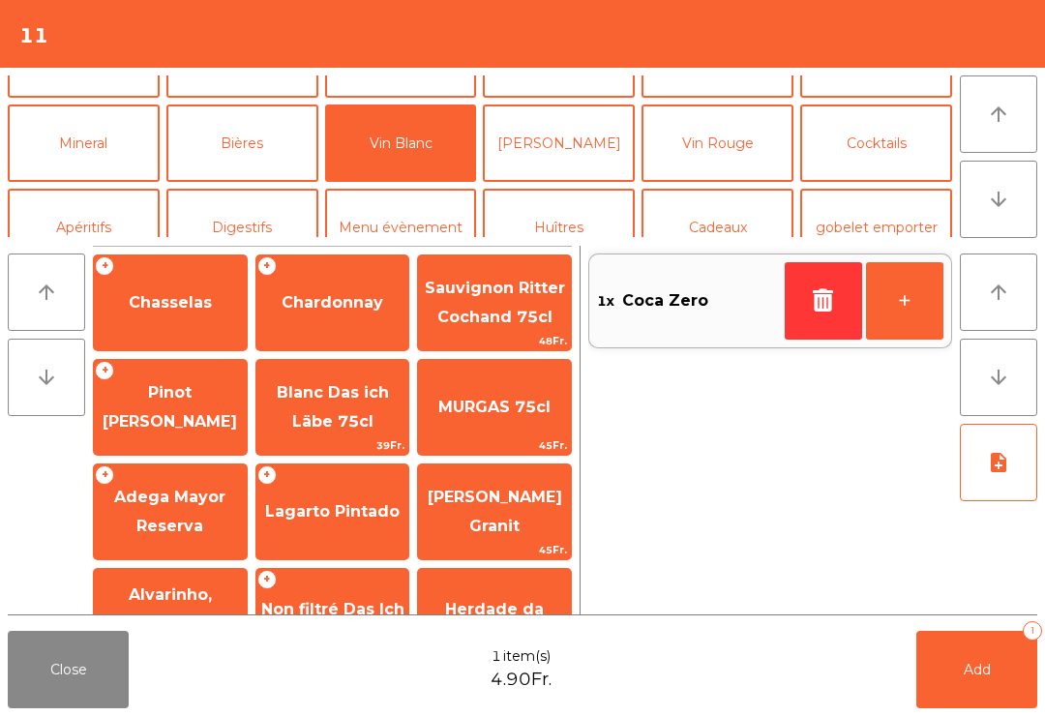
click at [377, 584] on span "Non filtré Das Ich Läbe" at bounding box center [332, 625] width 153 height 82
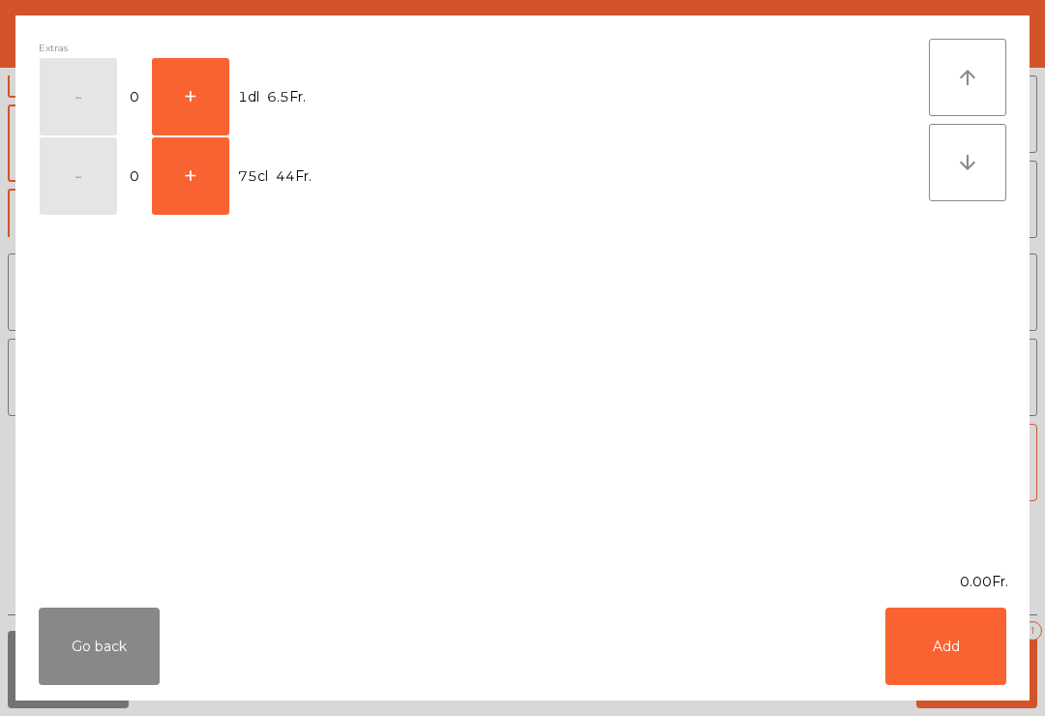
scroll to position [112, 0]
click at [219, 104] on button "+" at bounding box center [190, 96] width 77 height 77
click at [984, 668] on button "Add" at bounding box center [946, 646] width 121 height 77
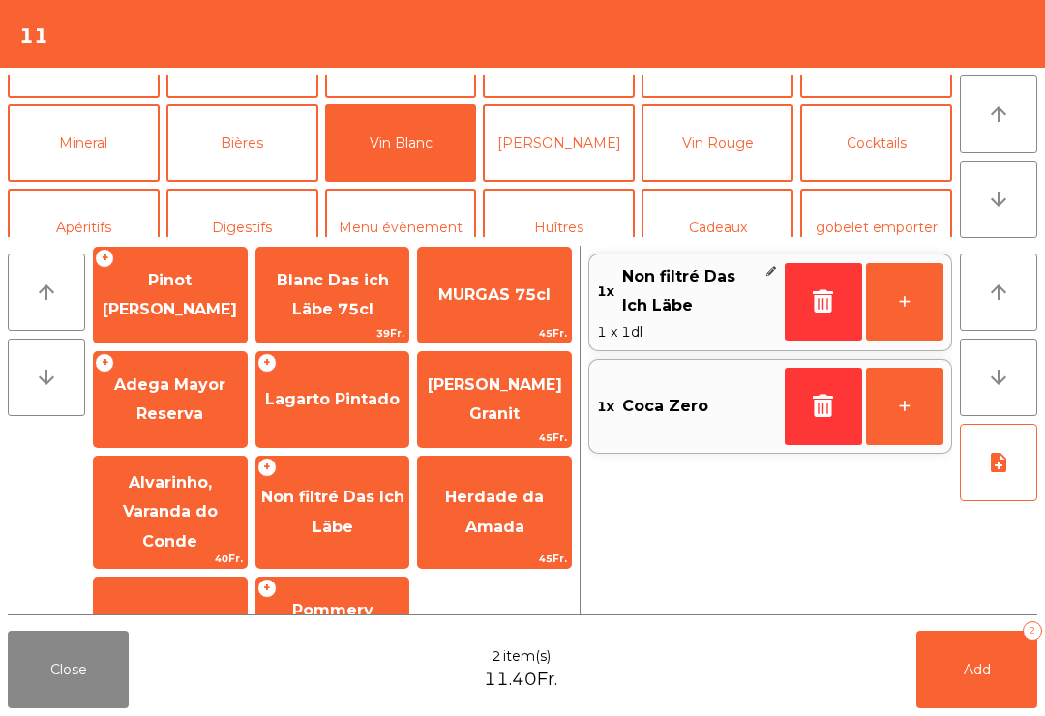
click at [1016, 670] on button "Add 2" at bounding box center [976, 669] width 121 height 77
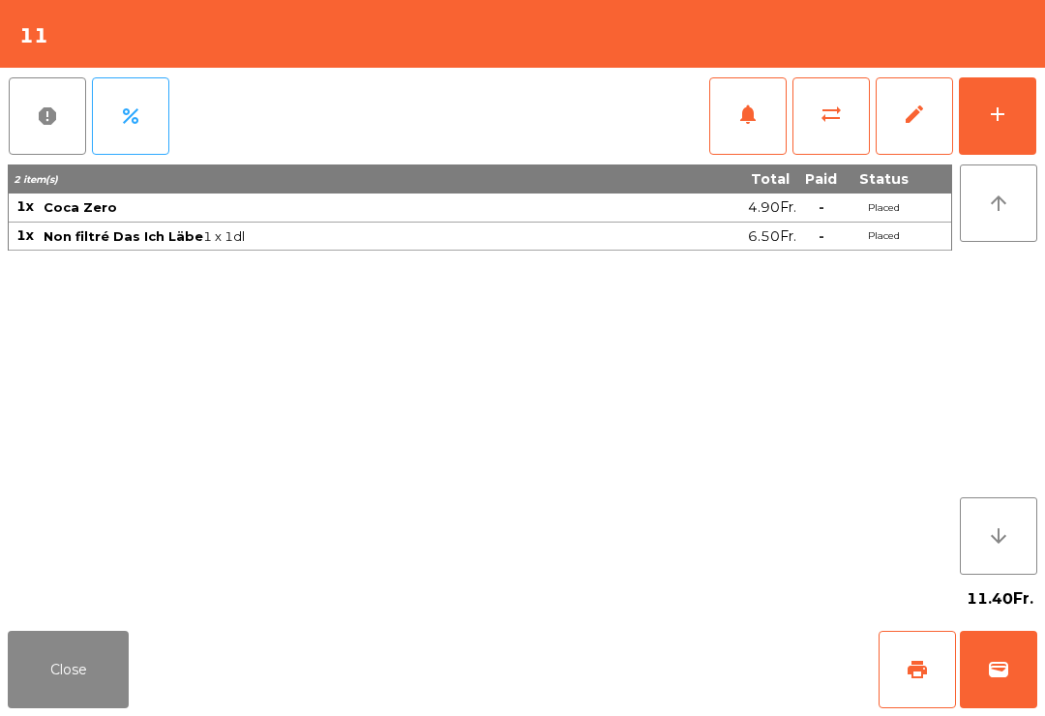
click at [63, 679] on button "Close" at bounding box center [68, 669] width 121 height 77
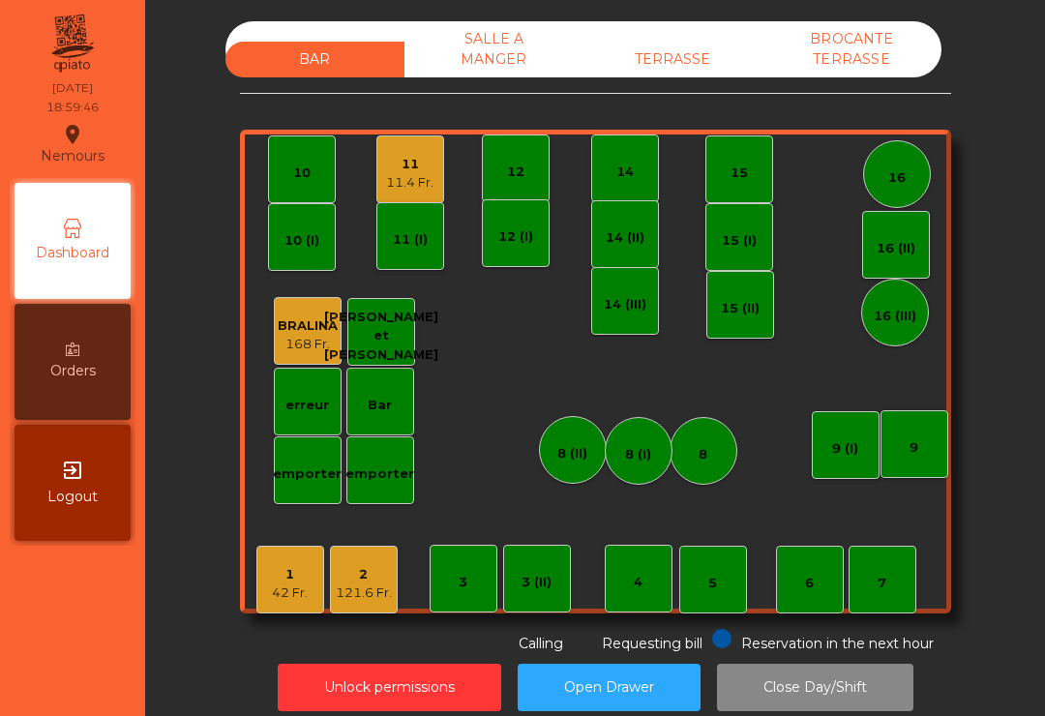
click at [394, 179] on div "11.4 Fr." at bounding box center [409, 182] width 47 height 19
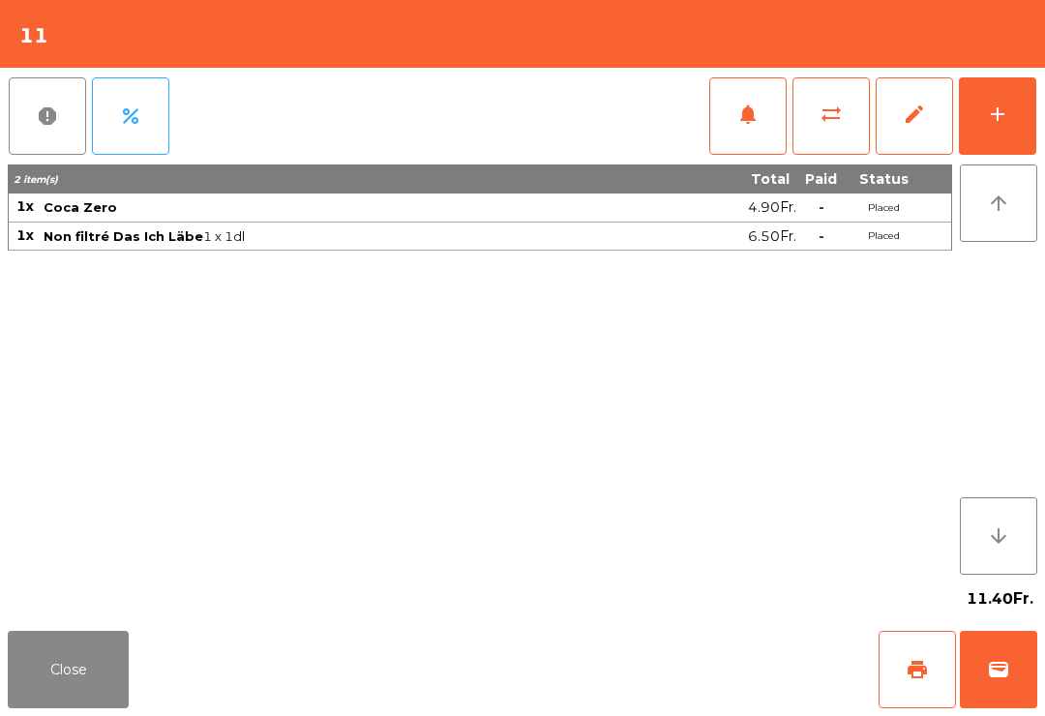
click at [1029, 107] on button "add" at bounding box center [997, 115] width 77 height 77
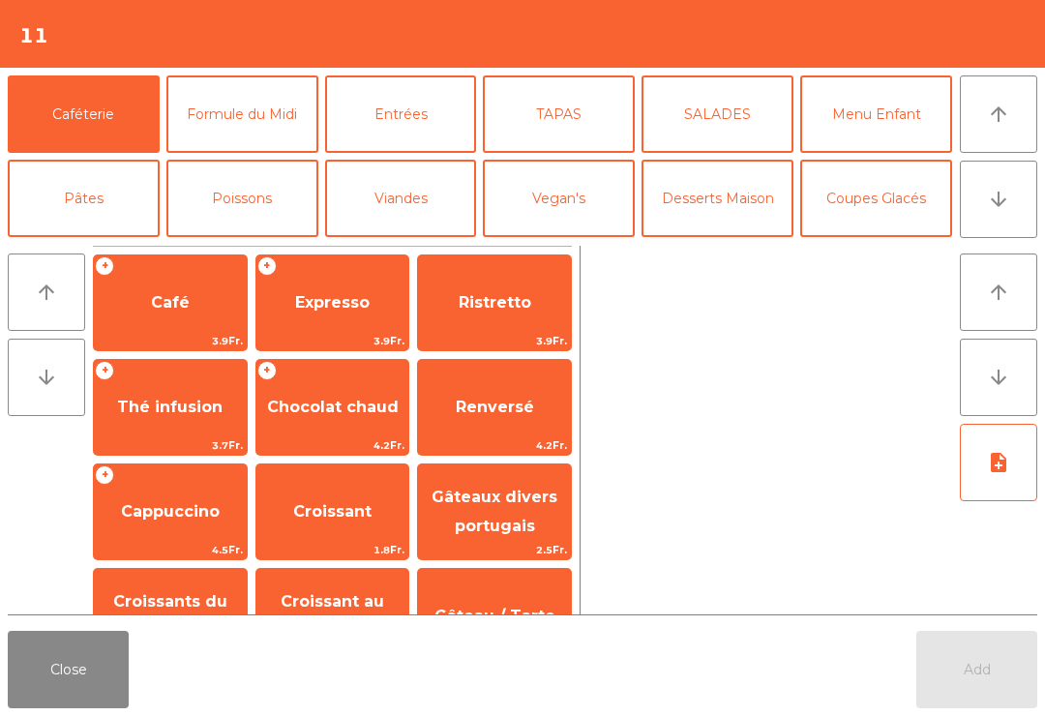
click at [264, 221] on button "Poissons" at bounding box center [242, 198] width 152 height 77
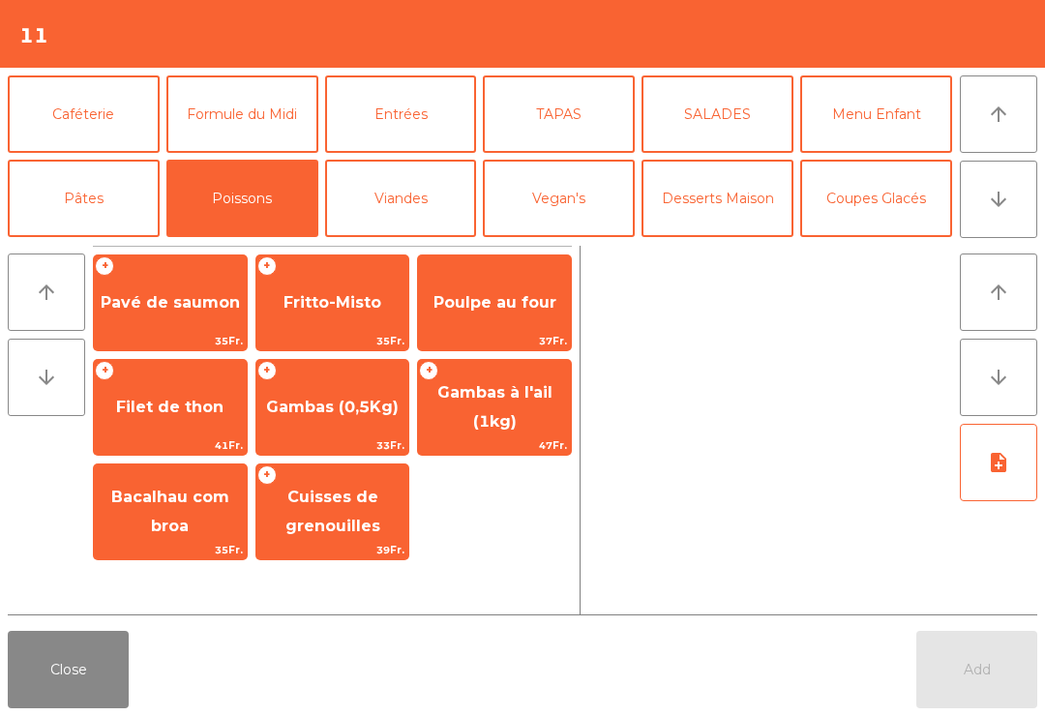
click at [490, 281] on span "Poulpe au four" at bounding box center [494, 303] width 153 height 52
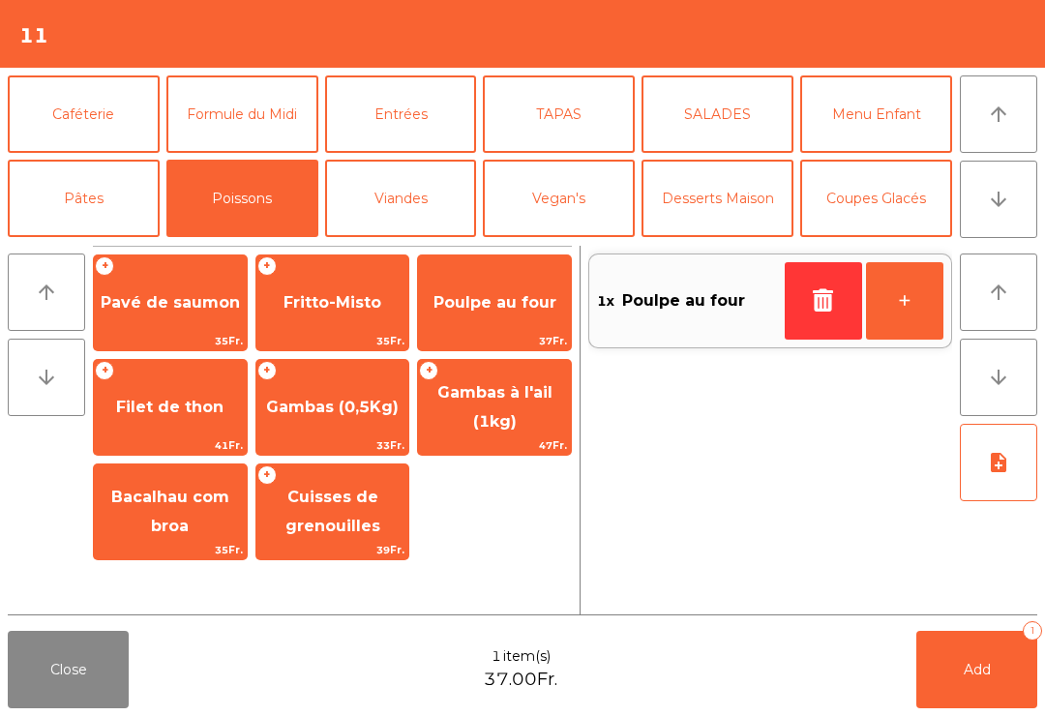
click at [184, 524] on span "Bacalhau com broa" at bounding box center [170, 511] width 118 height 47
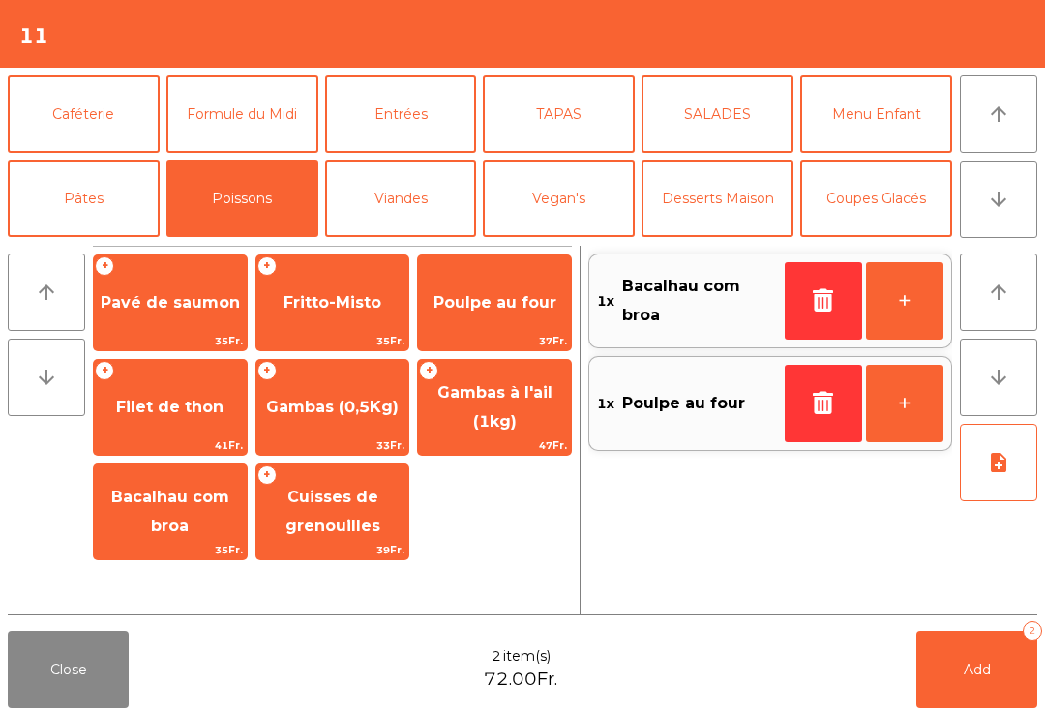
scroll to position [85, 0]
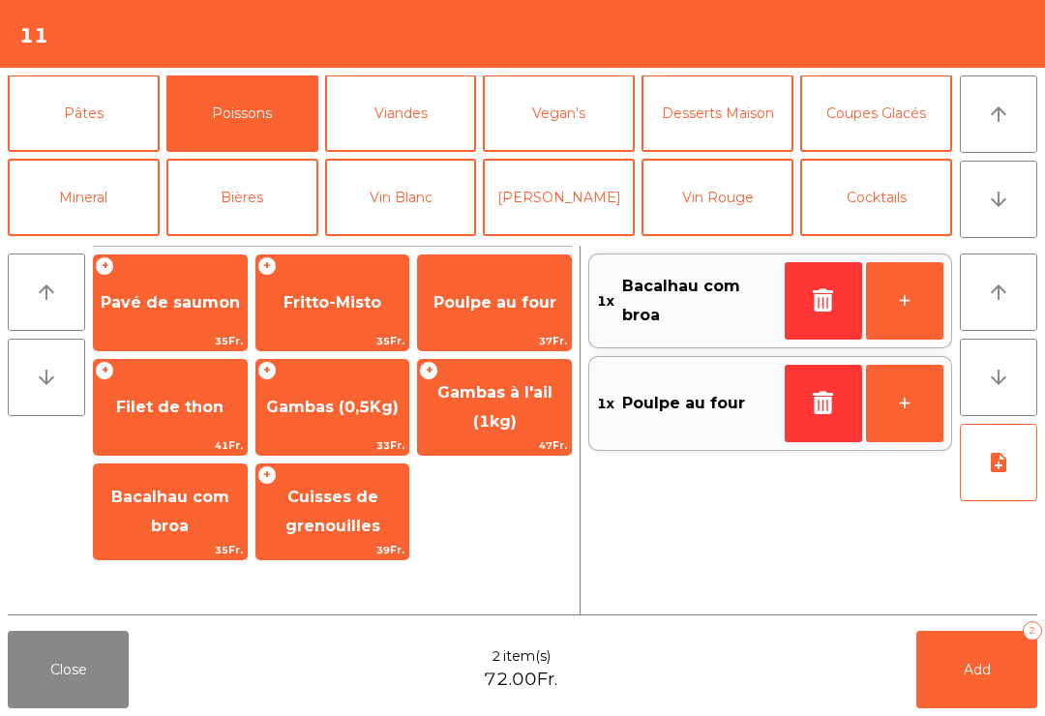
click at [105, 185] on button "Mineral" at bounding box center [84, 197] width 152 height 77
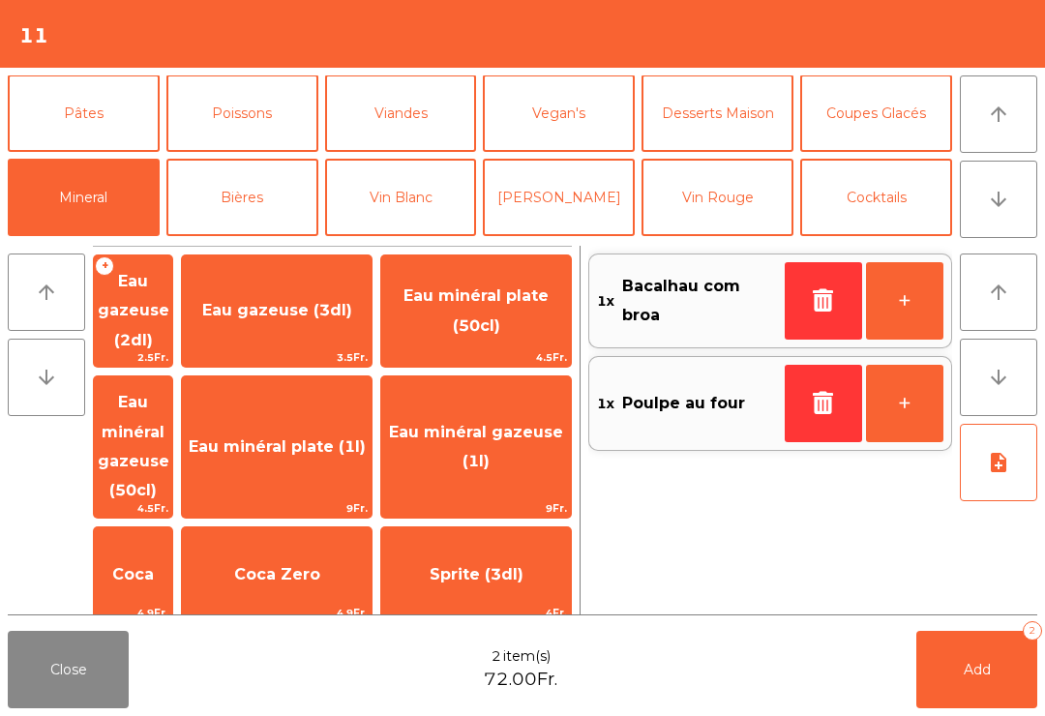
click at [521, 326] on span "Eau minéral plate (50cl)" at bounding box center [476, 311] width 190 height 82
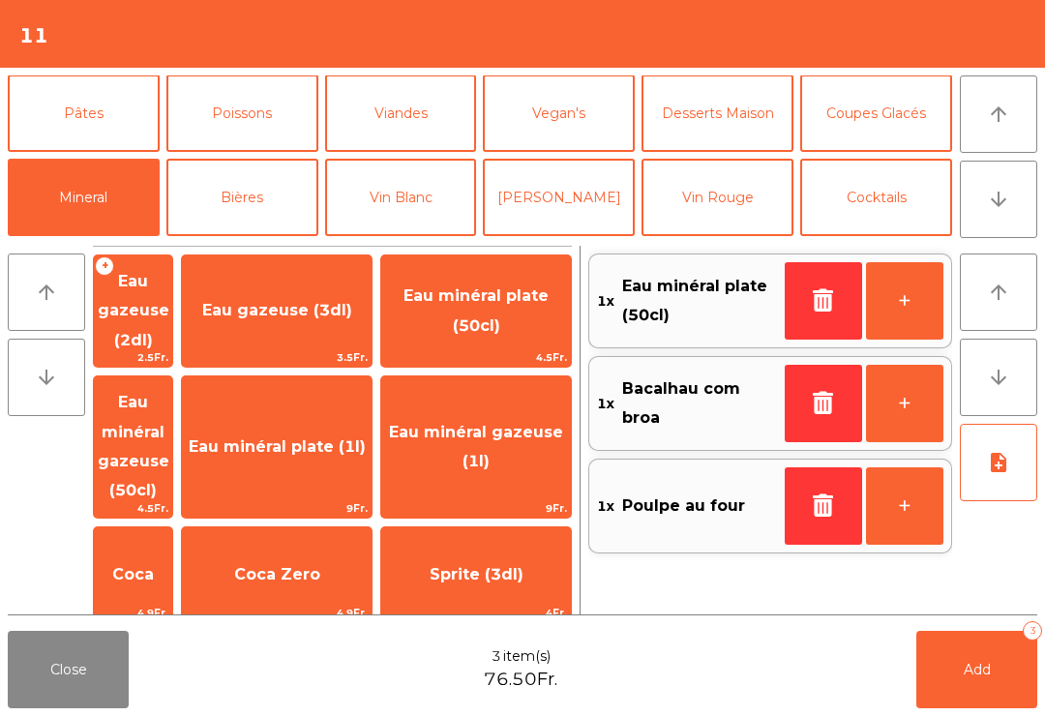
scroll to position [86, 0]
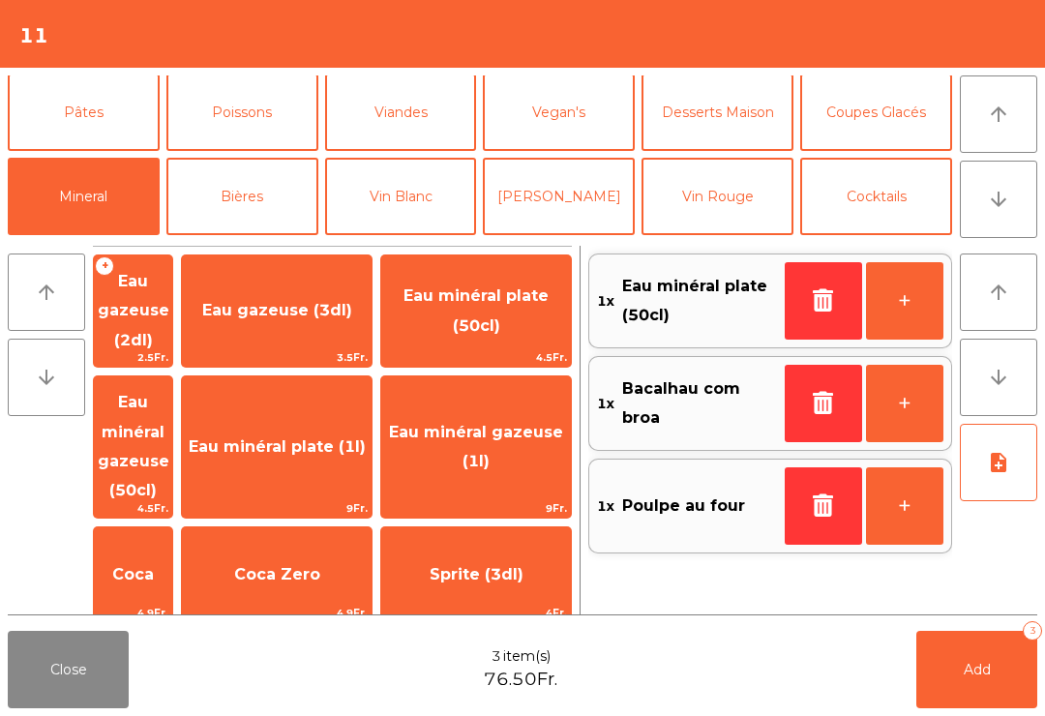
click at [987, 658] on button "Add 3" at bounding box center [976, 669] width 121 height 77
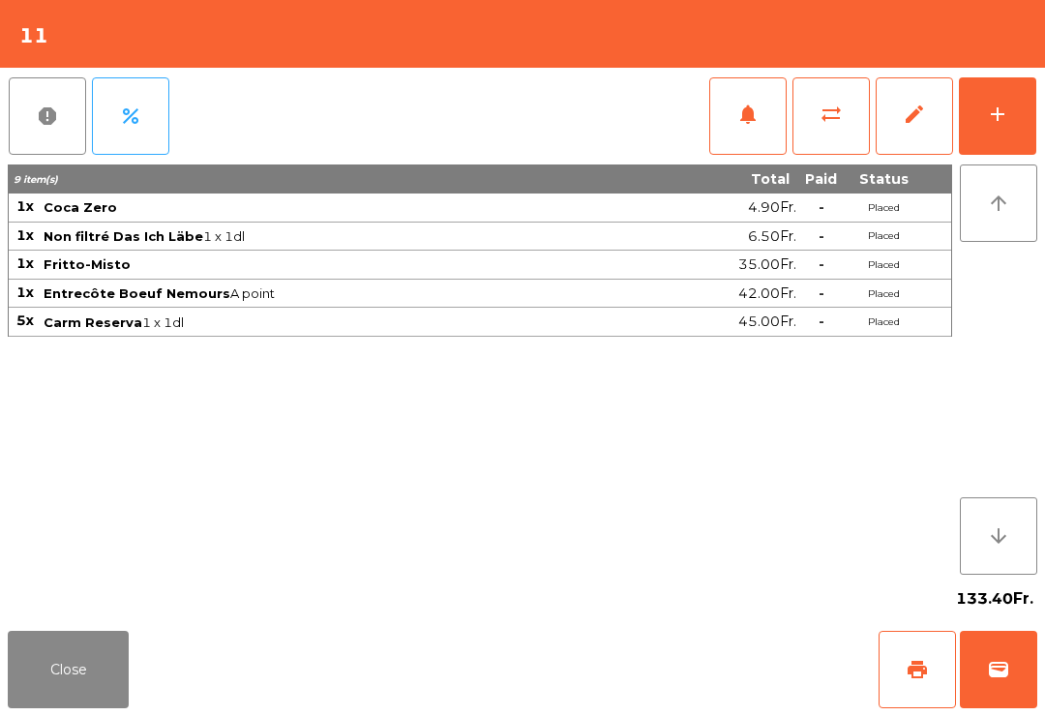
click at [53, 687] on button "Close" at bounding box center [68, 669] width 121 height 77
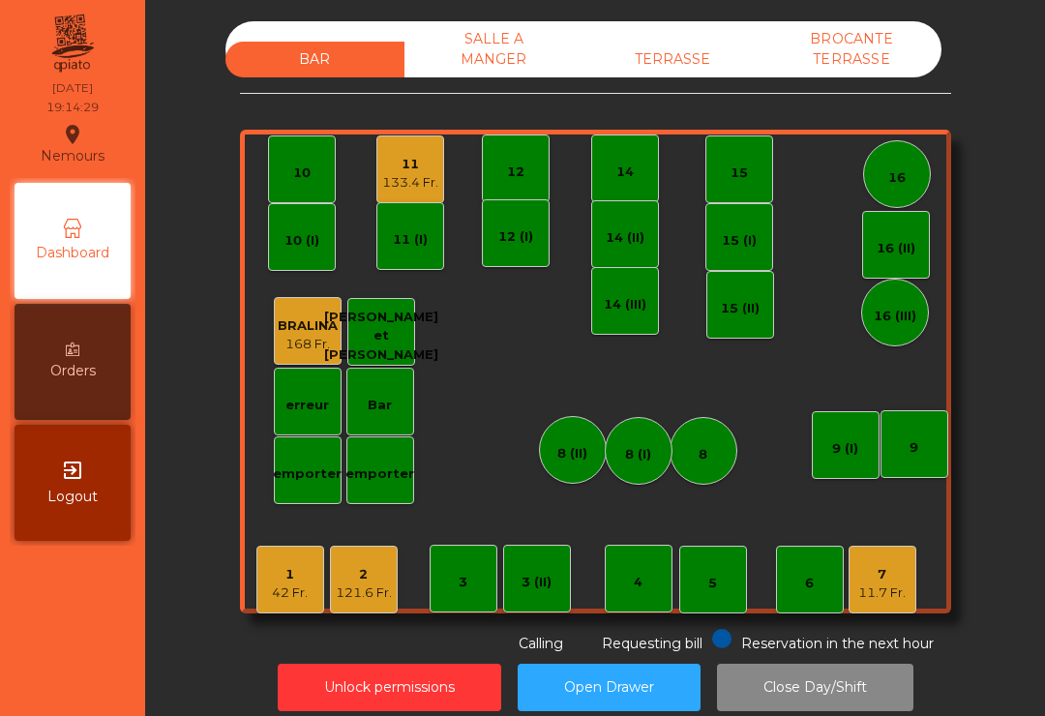
click at [708, 74] on div "TERRASSE" at bounding box center [673, 60] width 179 height 36
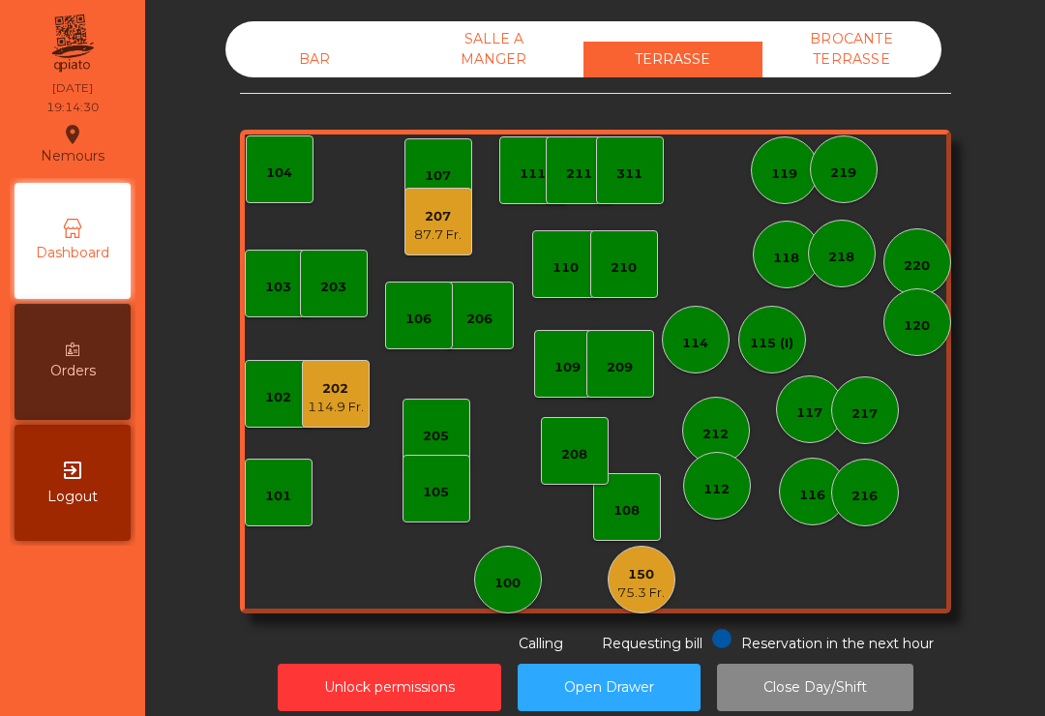
click at [452, 437] on div "205" at bounding box center [437, 433] width 68 height 68
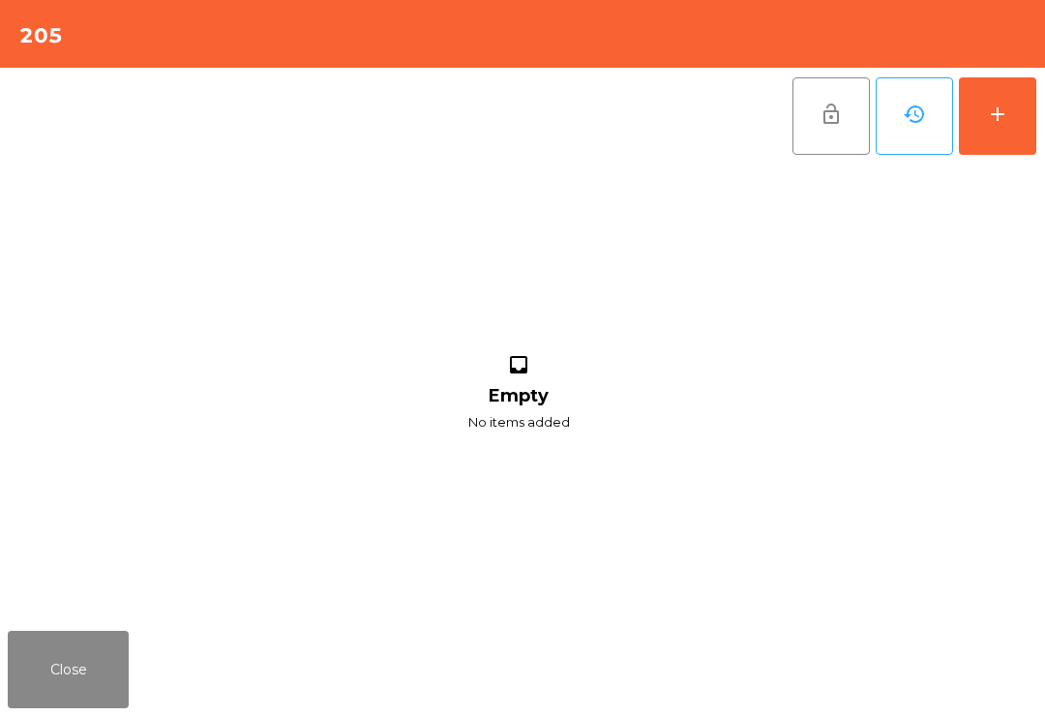
click at [1007, 141] on button "add" at bounding box center [997, 115] width 77 height 77
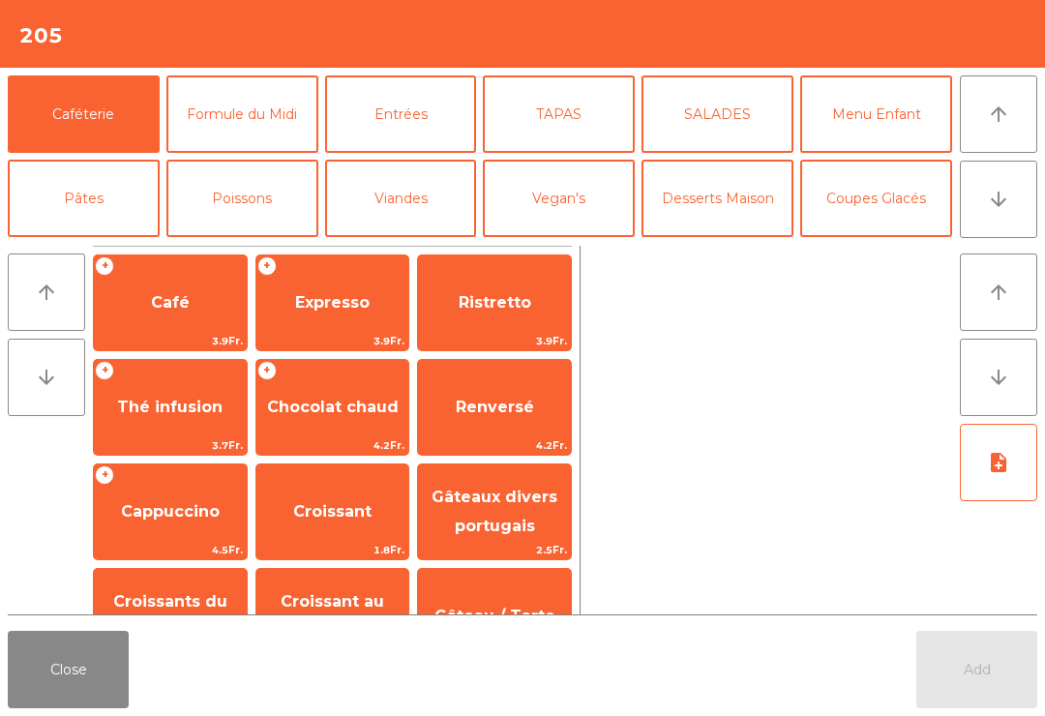
click at [991, 205] on icon "arrow_downward" at bounding box center [998, 199] width 23 height 23
click at [231, 244] on button "Bières" at bounding box center [242, 282] width 152 height 77
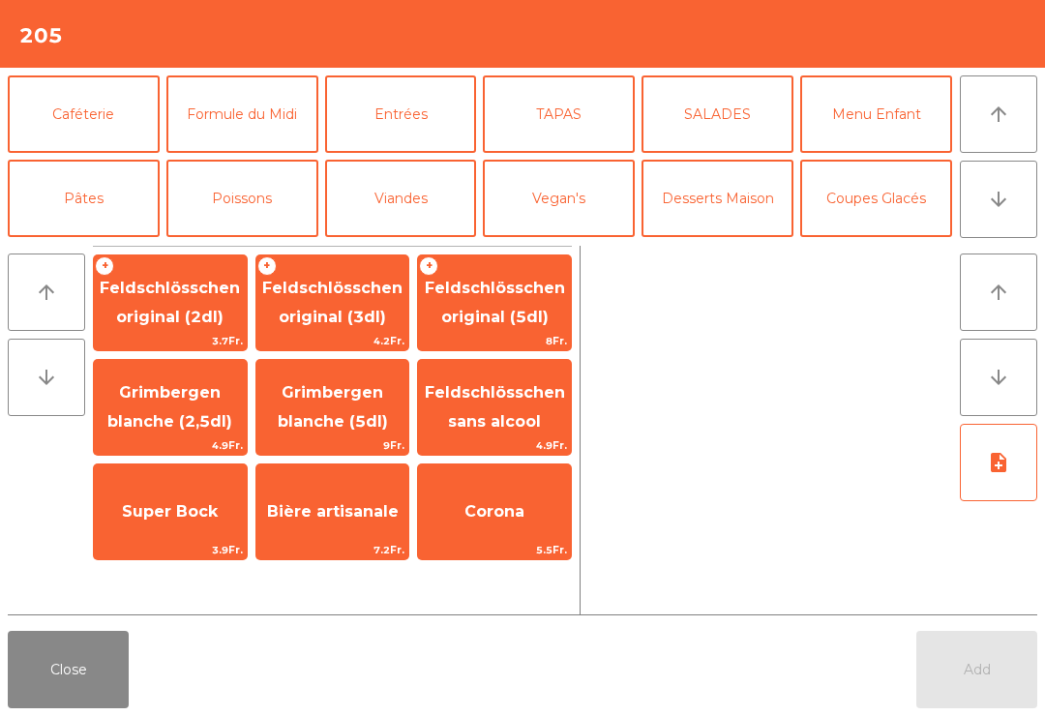
scroll to position [168, 0]
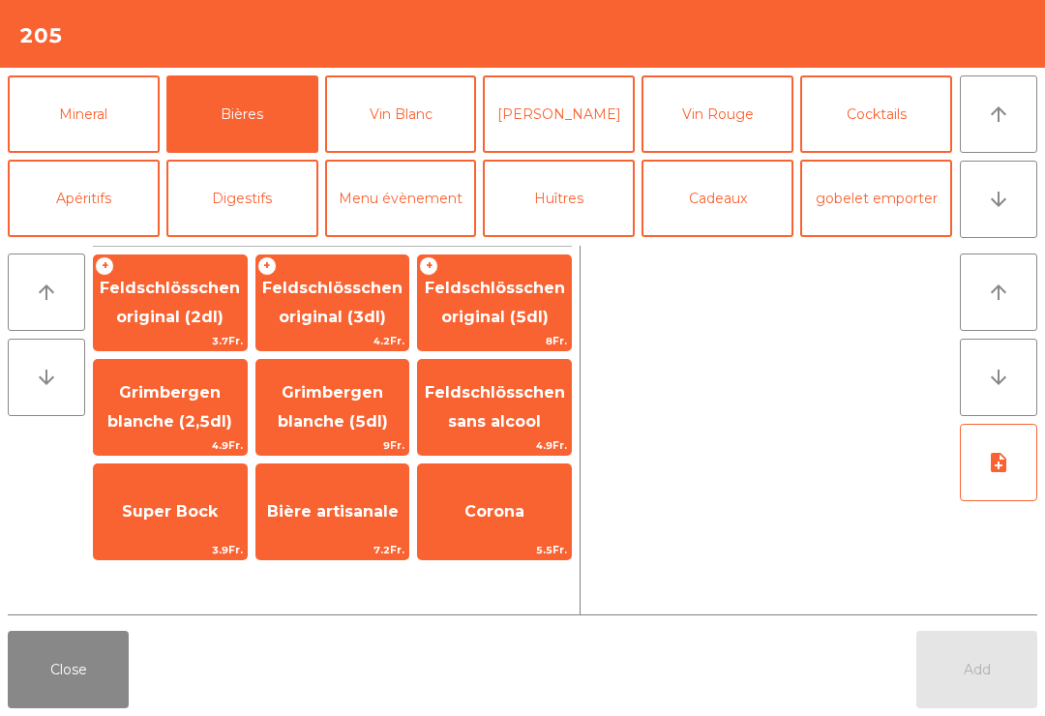
click at [309, 314] on span "Feldschlösschen original (3dl)" at bounding box center [332, 302] width 140 height 47
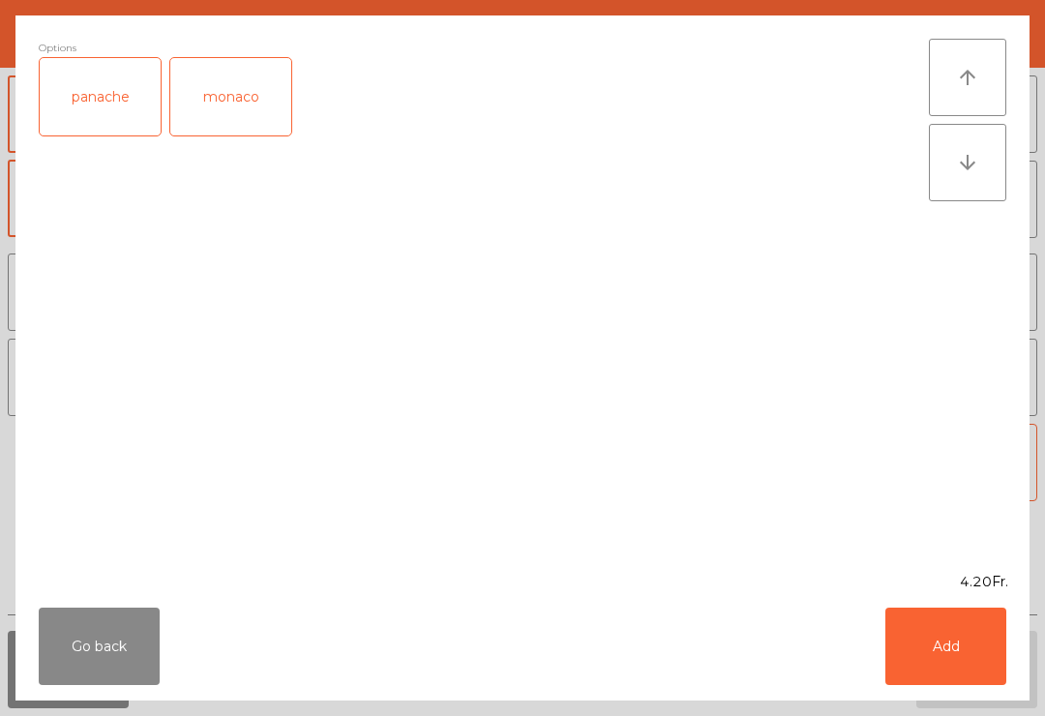
click at [980, 659] on button "Add" at bounding box center [946, 646] width 121 height 77
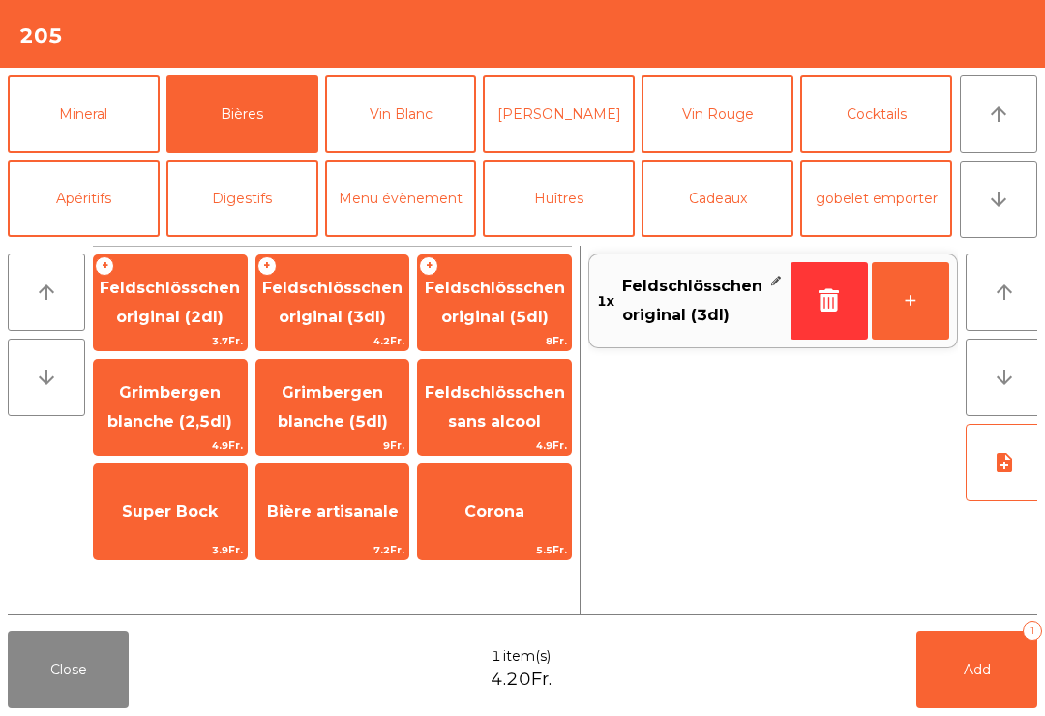
click at [918, 318] on button "+" at bounding box center [910, 300] width 77 height 77
click at [1013, 119] on button "arrow_upward" at bounding box center [998, 113] width 77 height 77
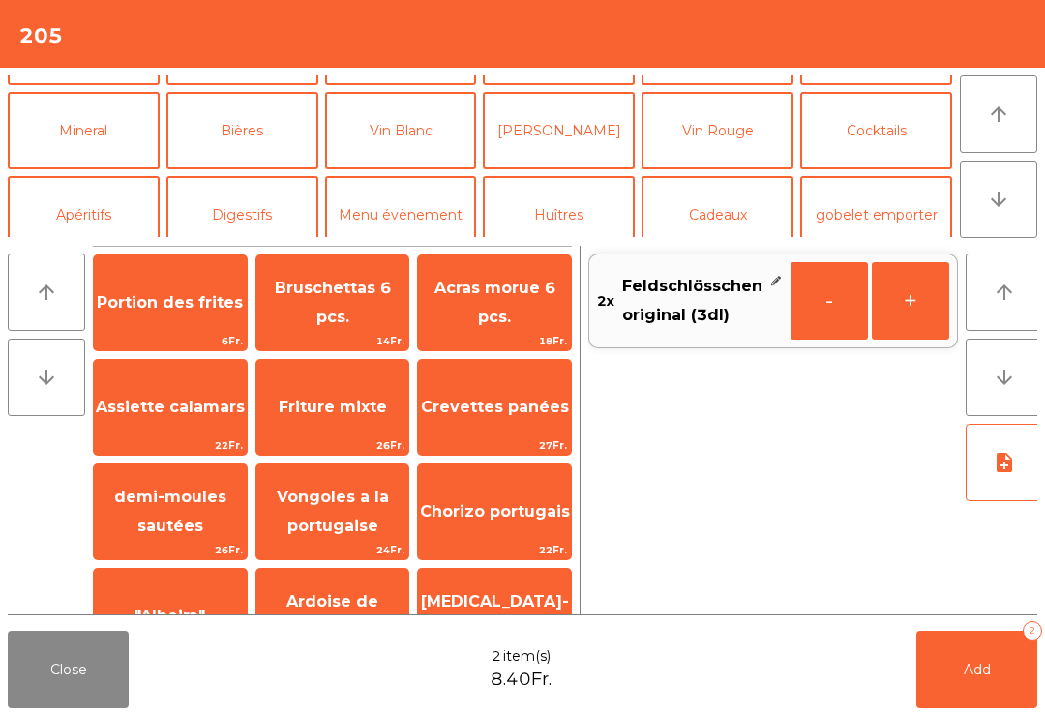
scroll to position [0, 0]
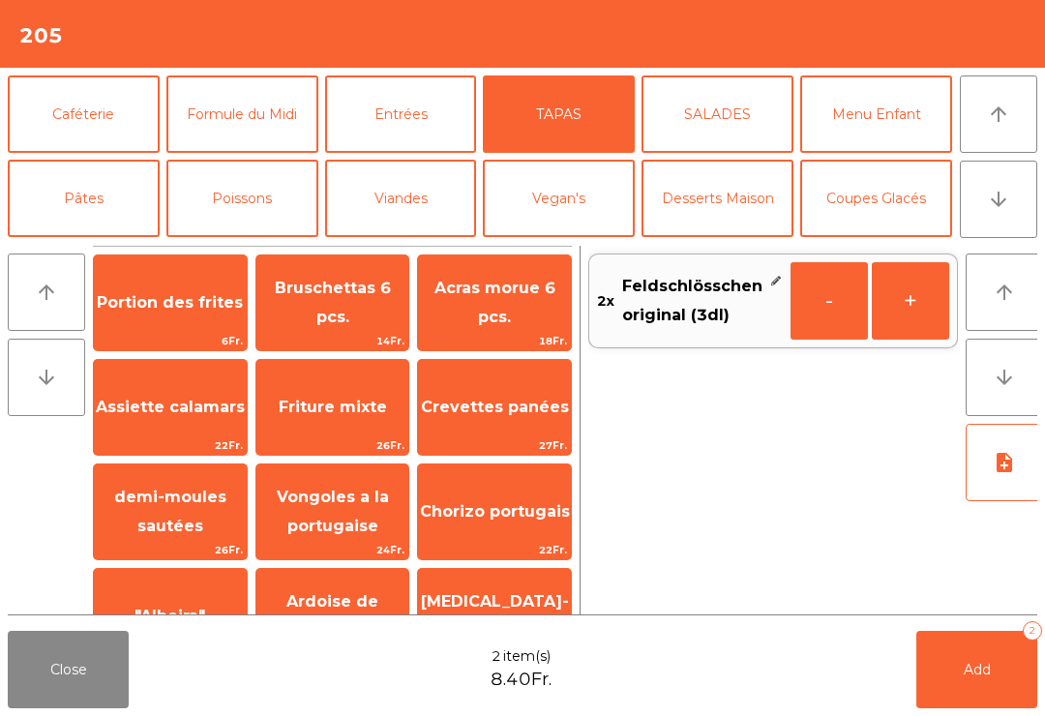
click at [134, 421] on span "Assiette calamars" at bounding box center [170, 407] width 153 height 52
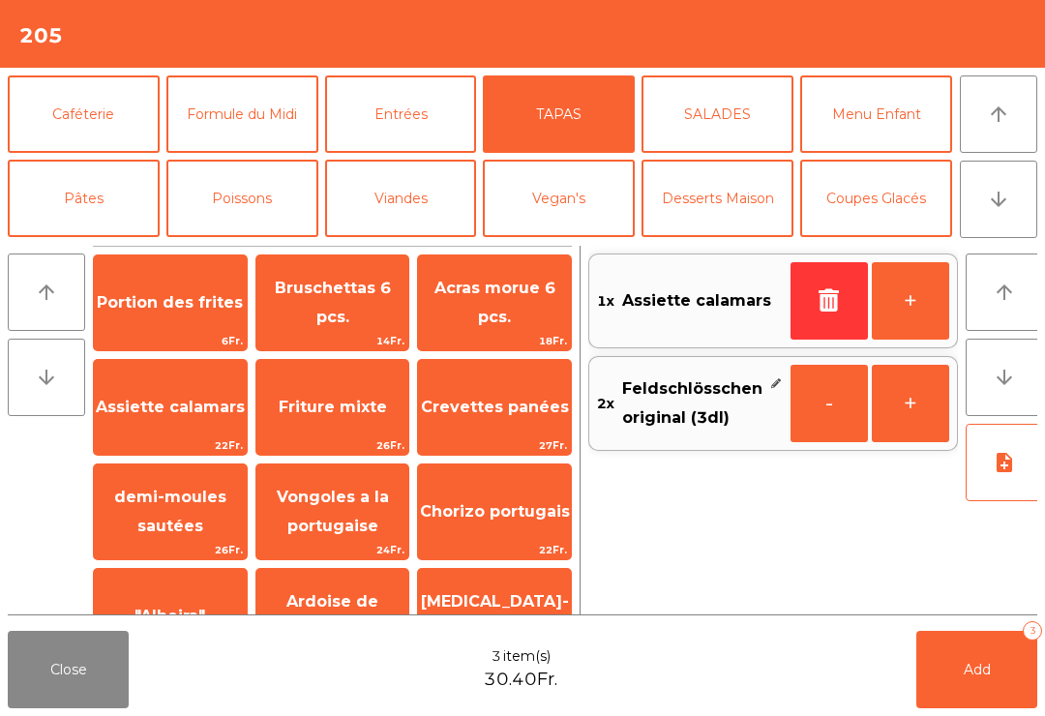
click at [978, 678] on button "Add 3" at bounding box center [976, 669] width 121 height 77
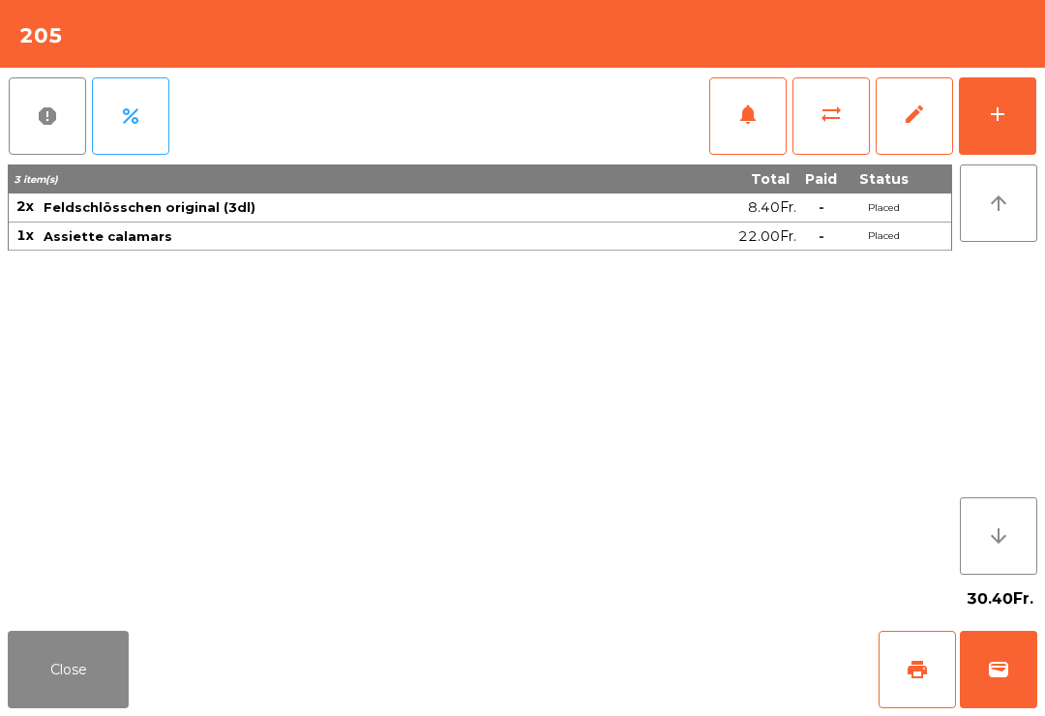
click at [71, 690] on button "Close" at bounding box center [68, 669] width 121 height 77
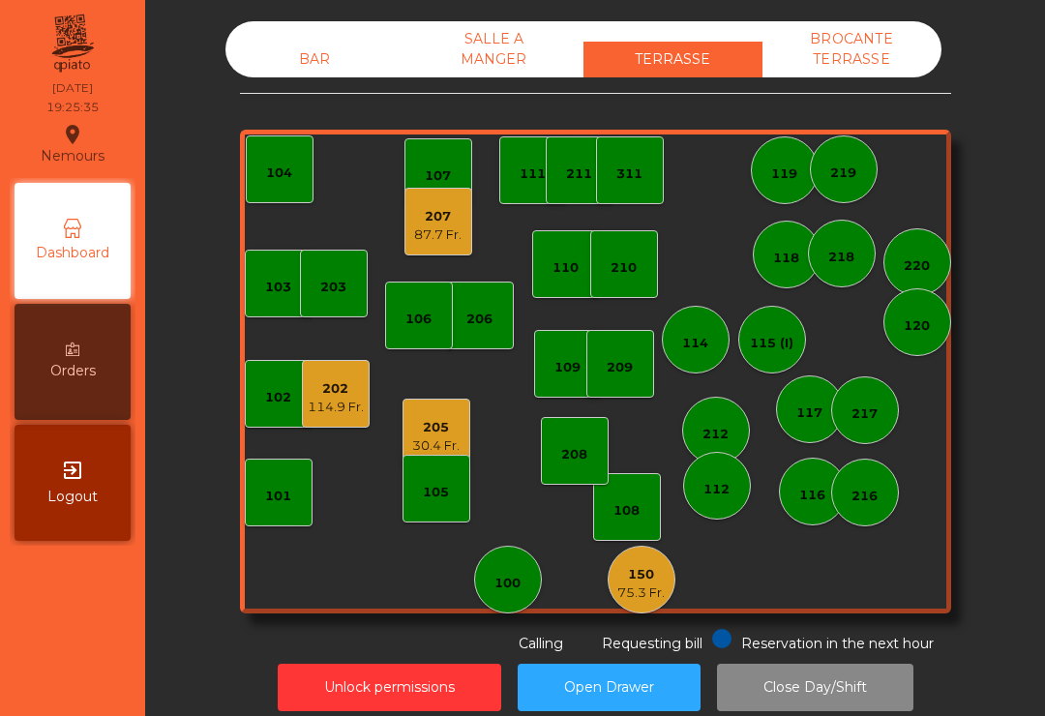
click at [712, 351] on div "114" at bounding box center [696, 340] width 68 height 68
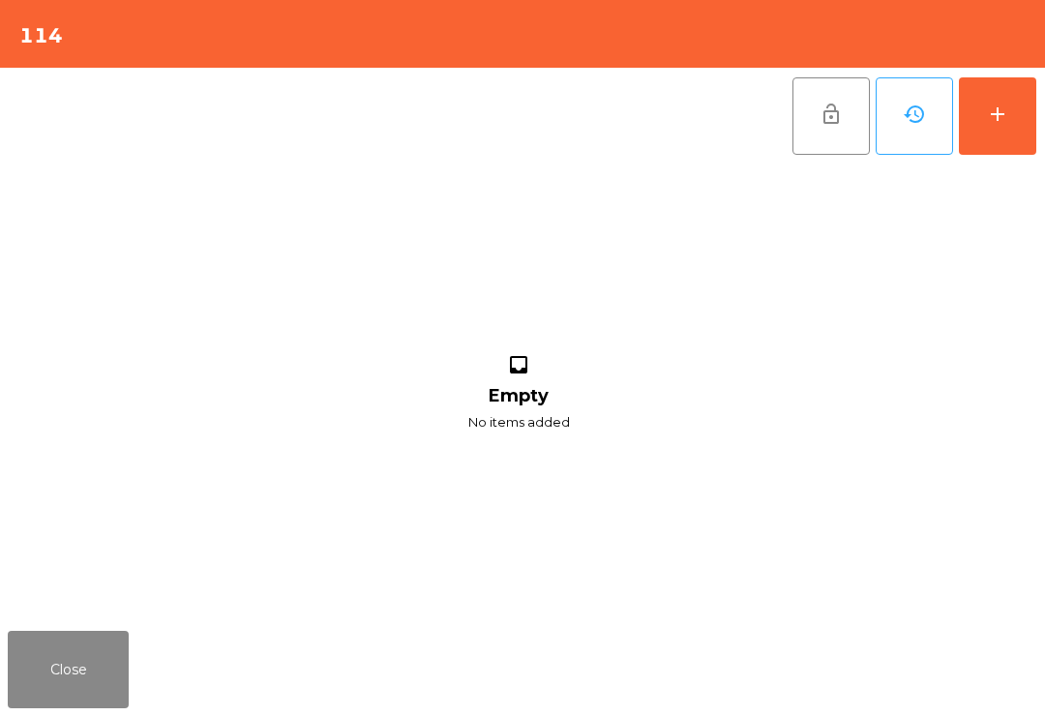
click at [1024, 108] on button "add" at bounding box center [997, 115] width 77 height 77
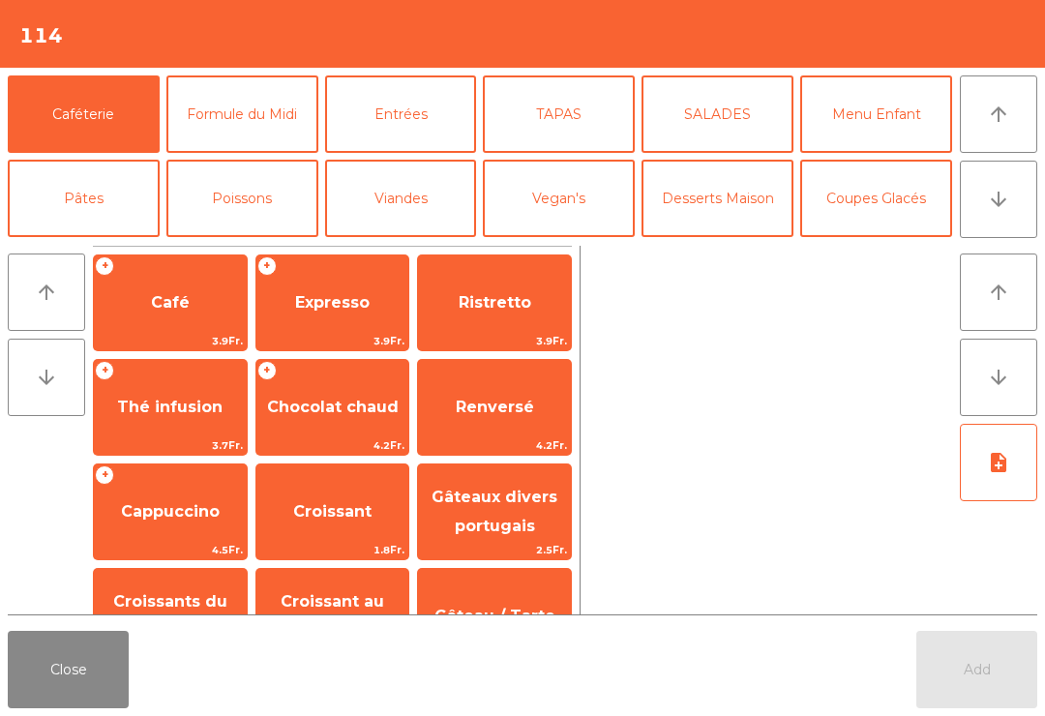
click at [170, 406] on span "Thé infusion" at bounding box center [169, 407] width 105 height 18
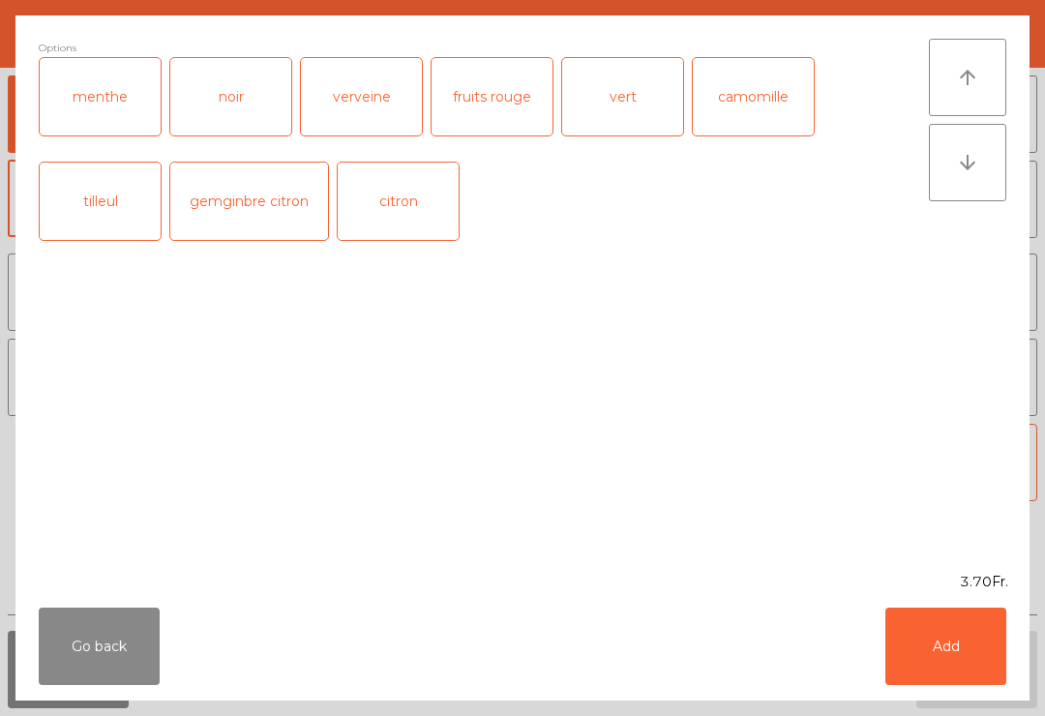
click at [100, 115] on div "menthe" at bounding box center [100, 96] width 121 height 77
click at [970, 643] on button "Add" at bounding box center [946, 646] width 121 height 77
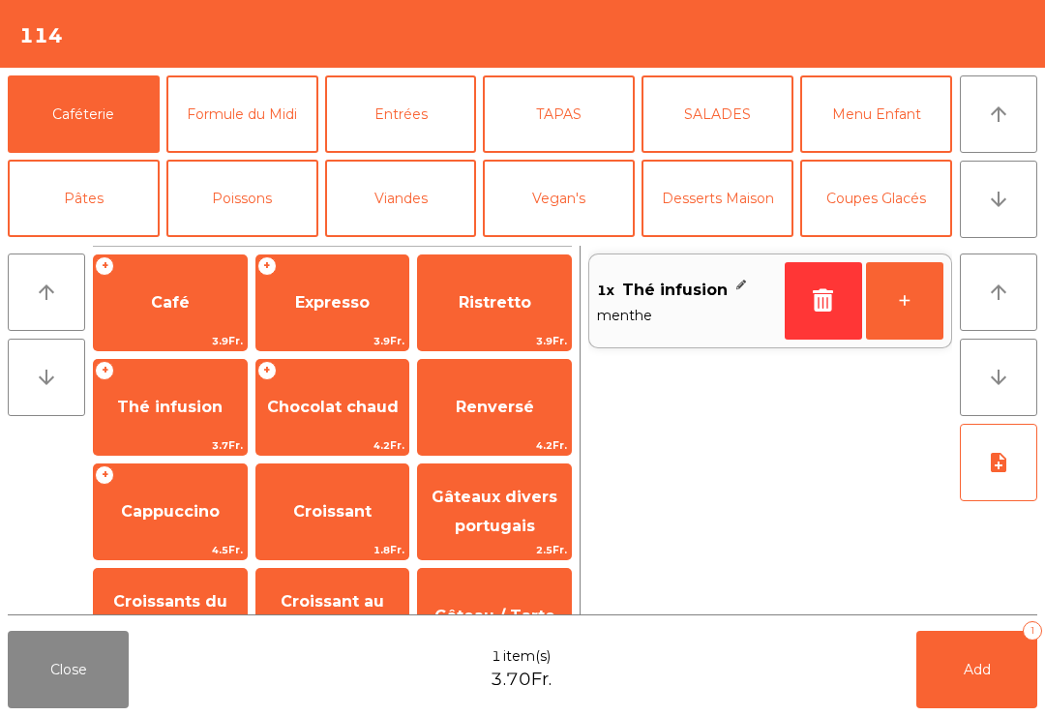
click at [996, 194] on icon "arrow_downward" at bounding box center [998, 199] width 23 height 23
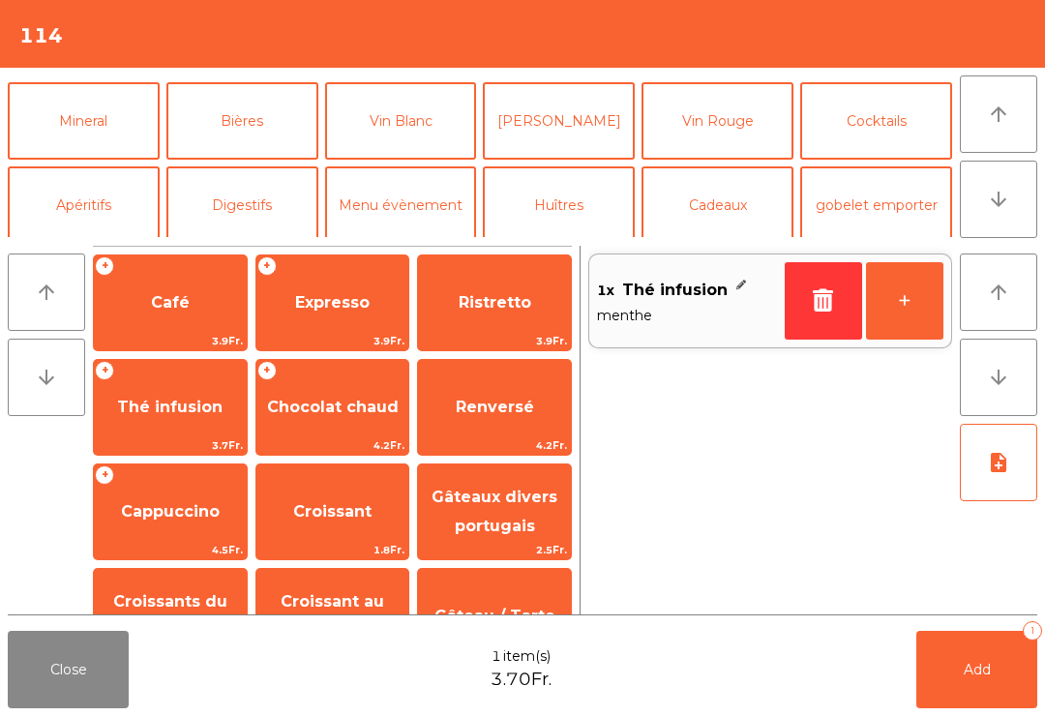
click at [81, 129] on button "Mineral" at bounding box center [84, 120] width 152 height 77
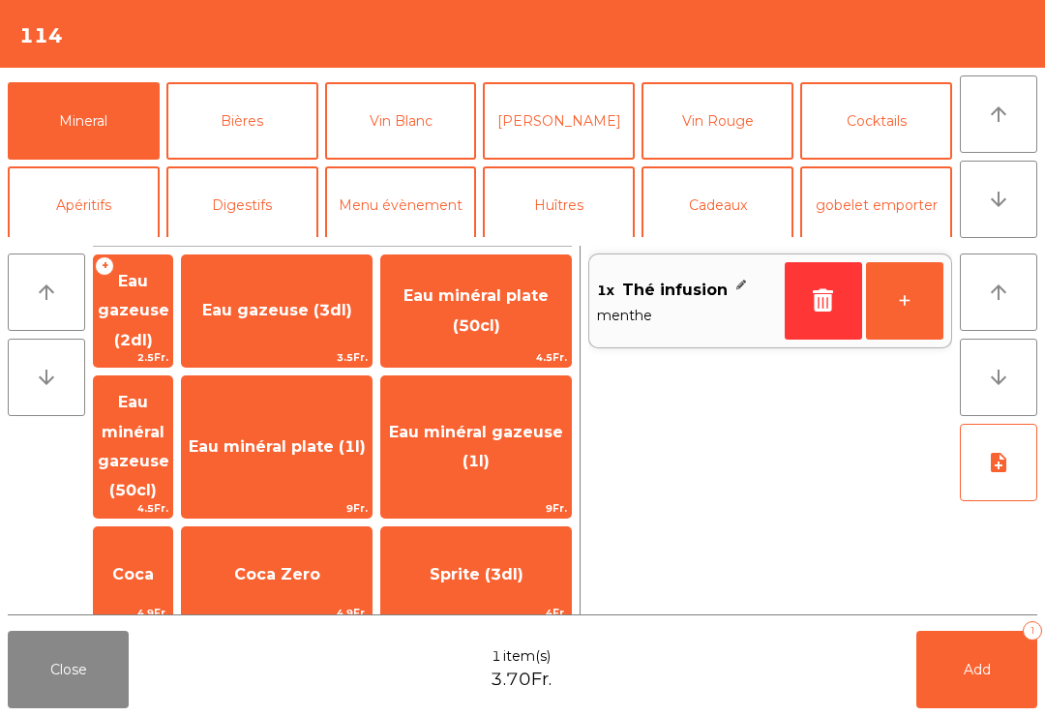
click at [293, 308] on span "Eau gazeuse (3dl)" at bounding box center [277, 310] width 150 height 18
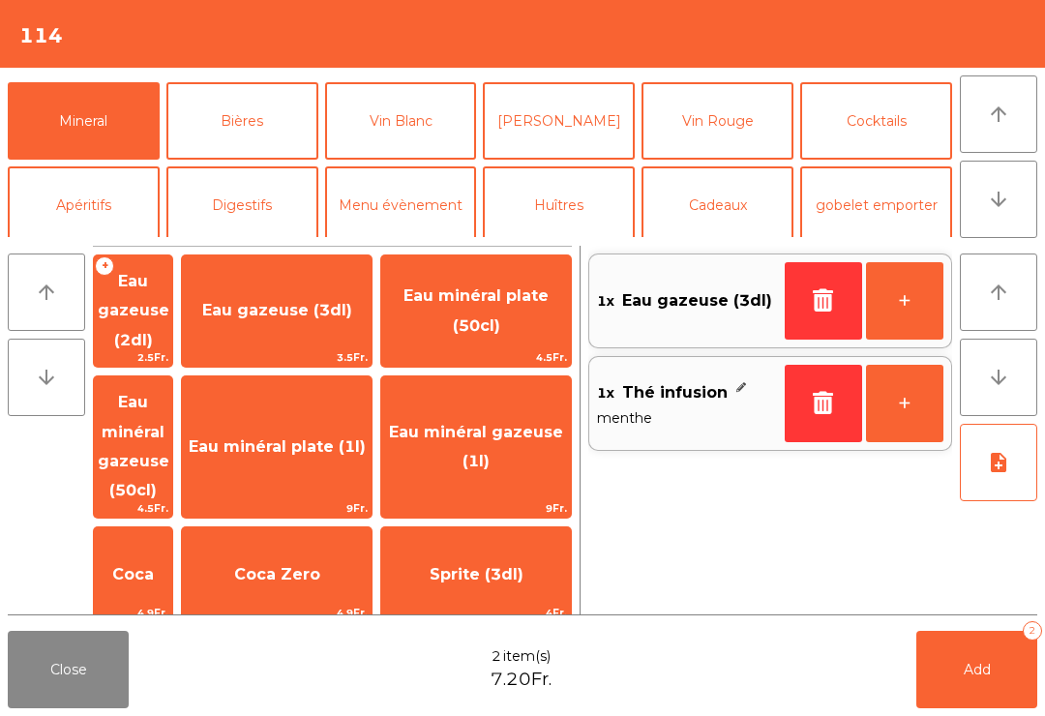
scroll to position [168, 0]
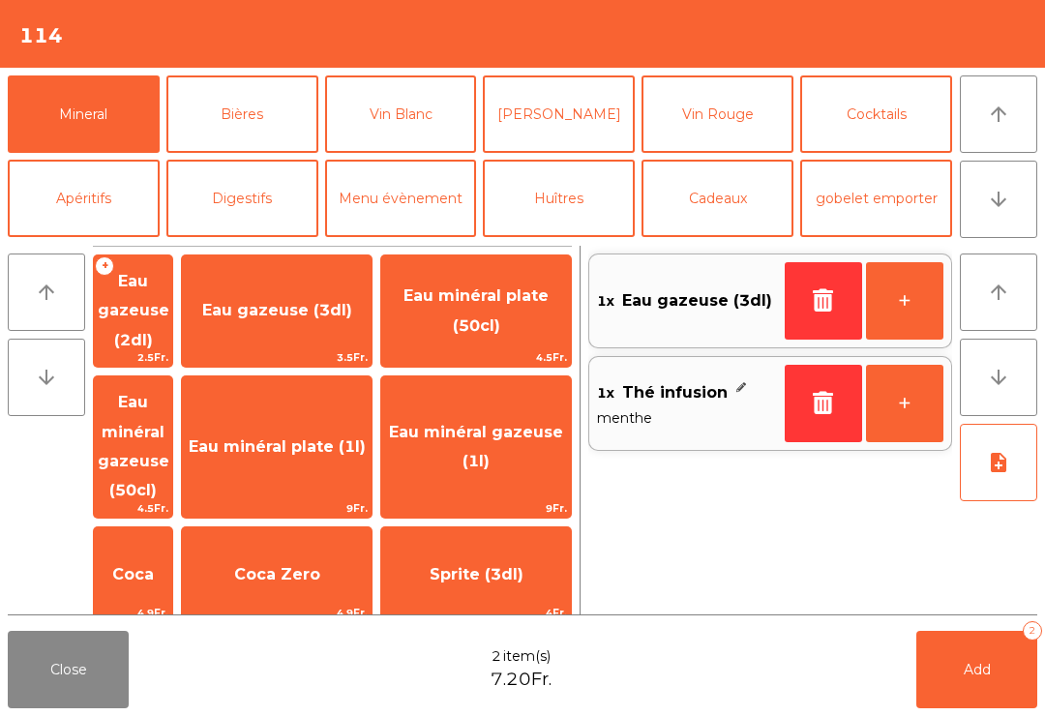
click at [990, 672] on span "Add" at bounding box center [977, 669] width 27 height 17
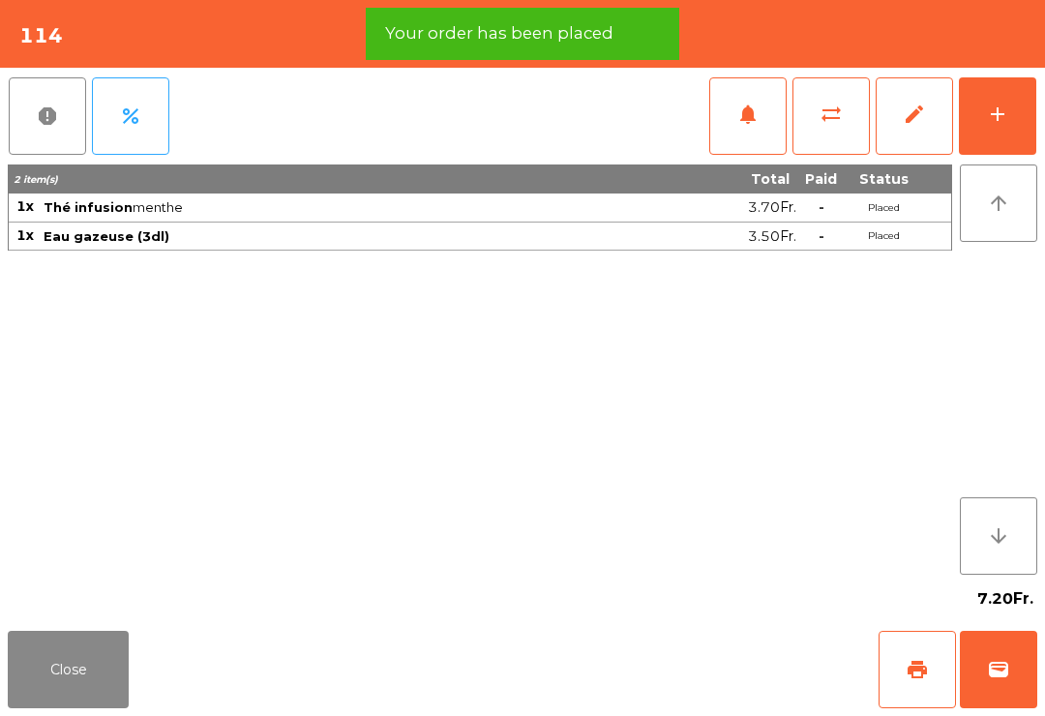
click at [911, 664] on span "print" at bounding box center [917, 669] width 23 height 23
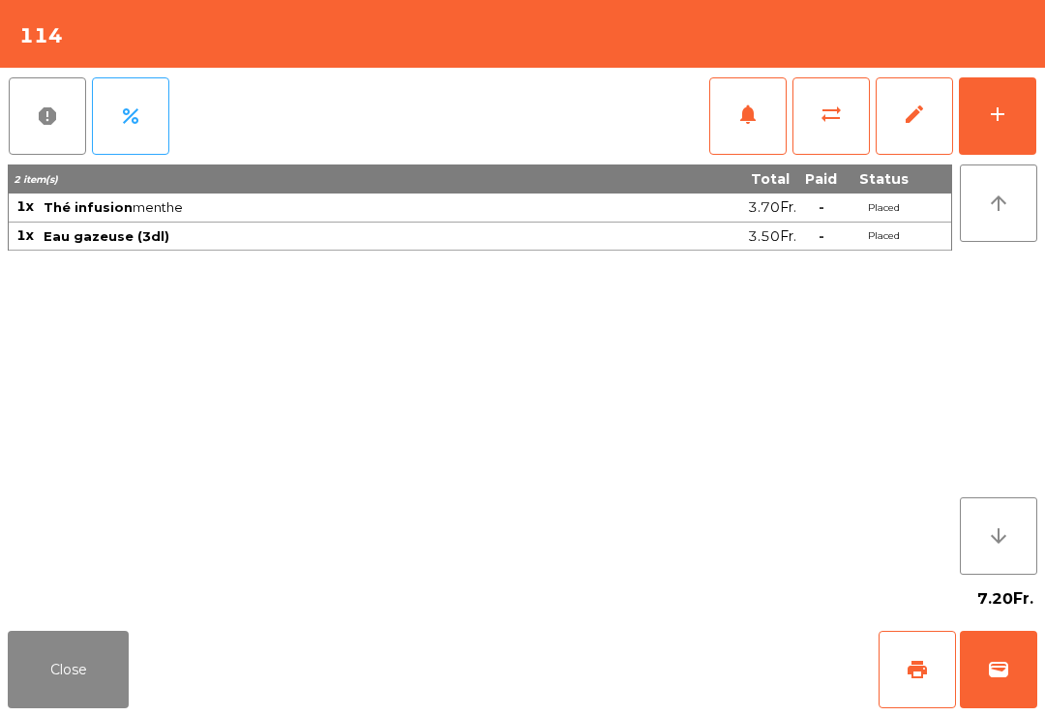
click at [80, 650] on button "Close" at bounding box center [68, 669] width 121 height 77
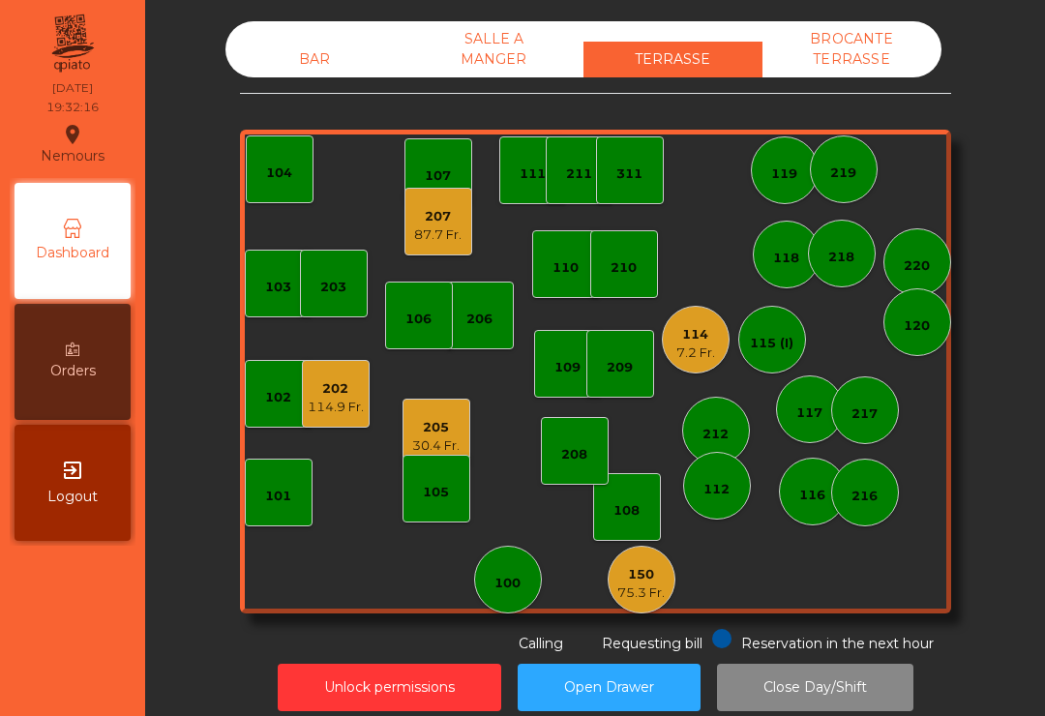
click at [267, 53] on div "BAR" at bounding box center [314, 60] width 179 height 36
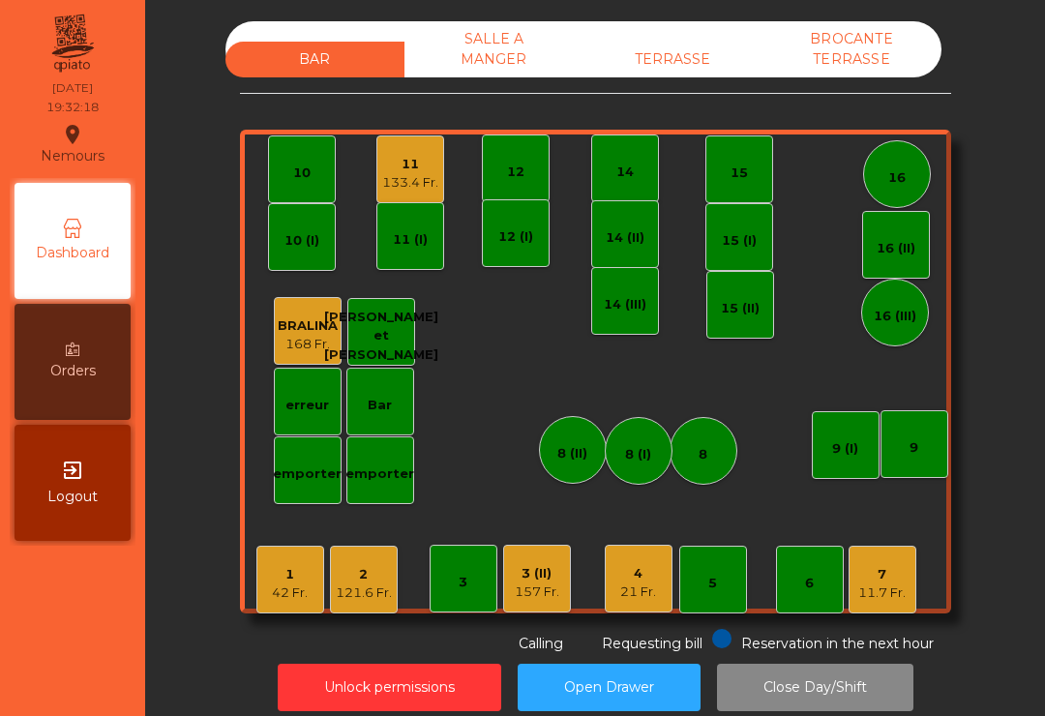
click at [522, 578] on div "3 (II)" at bounding box center [537, 573] width 45 height 19
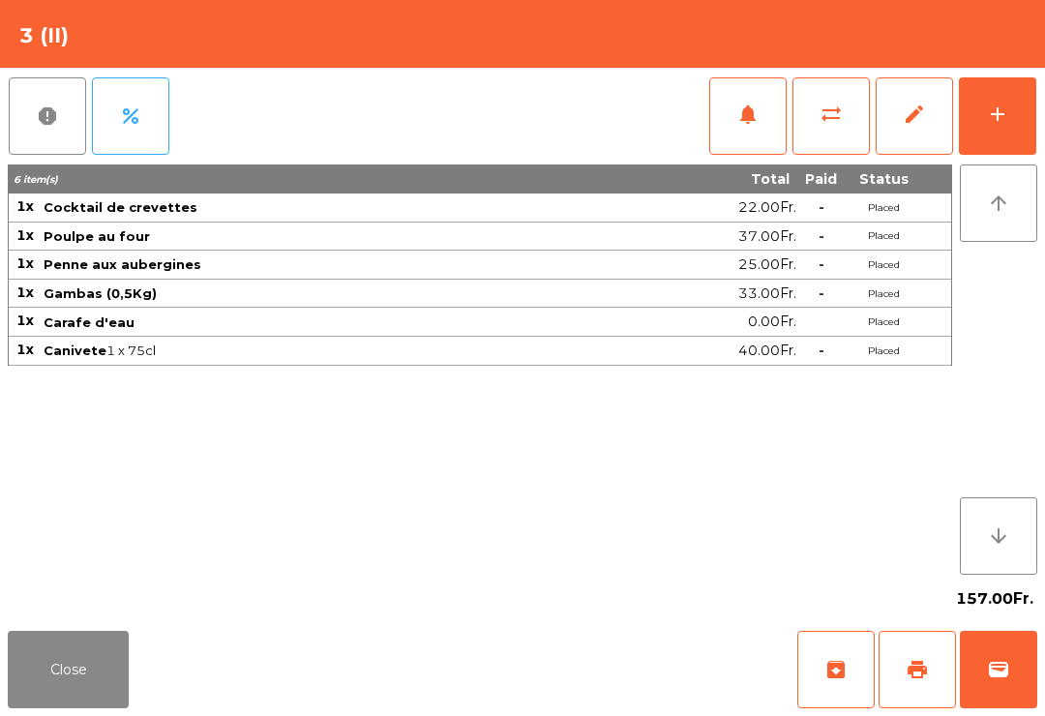
click at [726, 112] on button "notifications" at bounding box center [747, 115] width 77 height 77
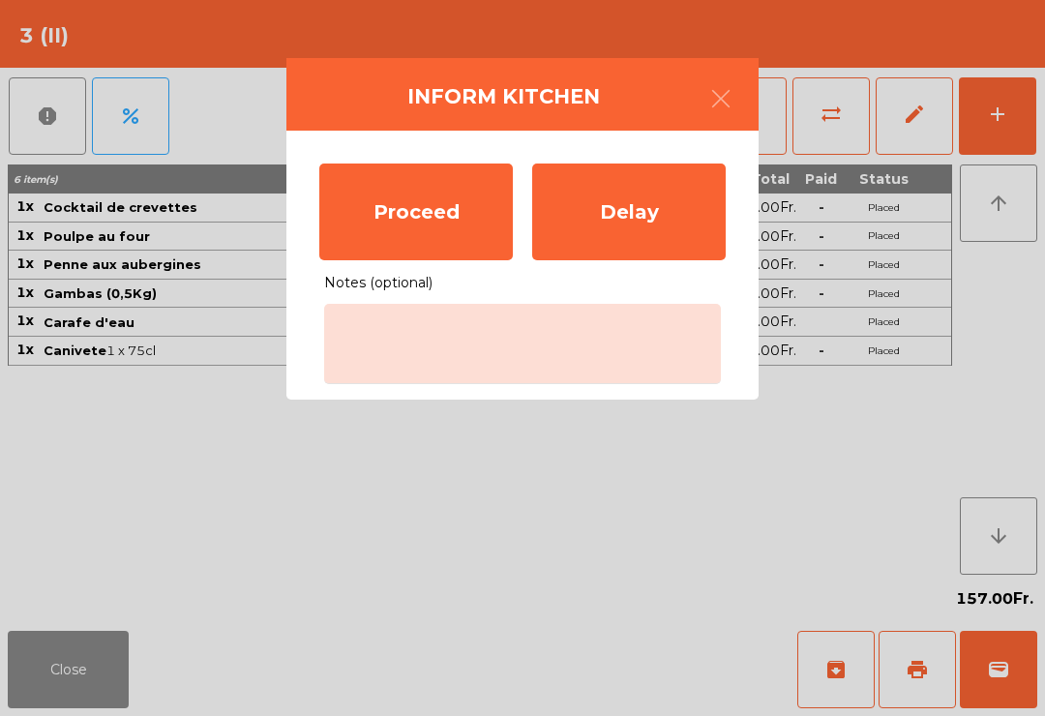
click at [401, 203] on div "Proceed" at bounding box center [416, 212] width 194 height 97
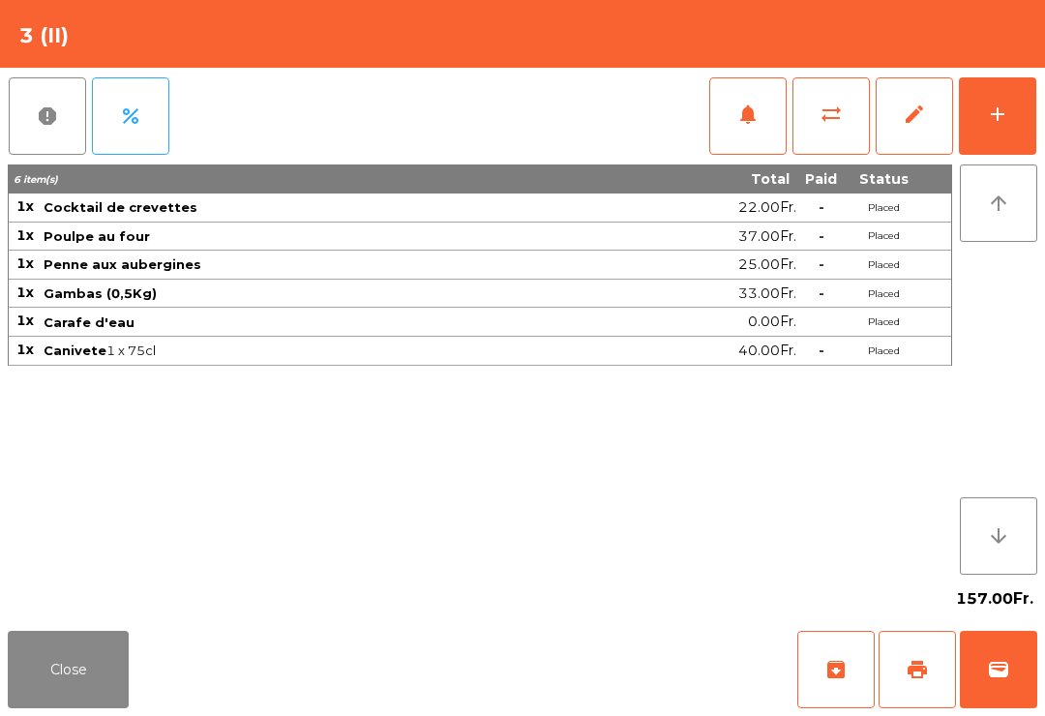
click at [56, 664] on button "Close" at bounding box center [68, 669] width 121 height 77
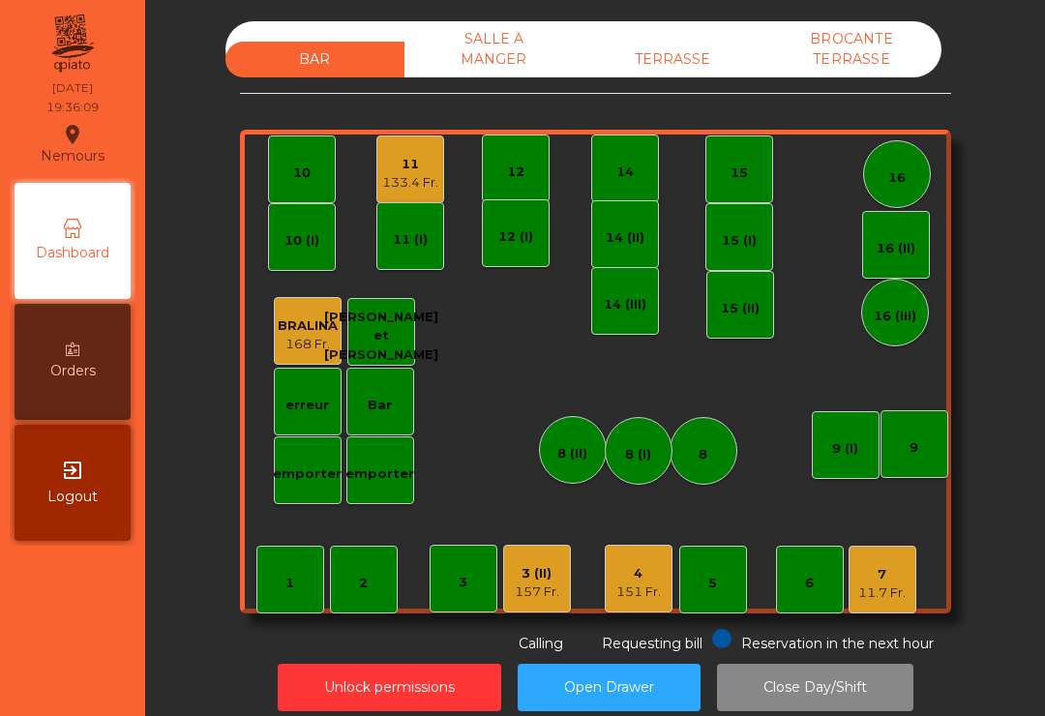
click at [685, 54] on div "TERRASSE" at bounding box center [673, 60] width 179 height 36
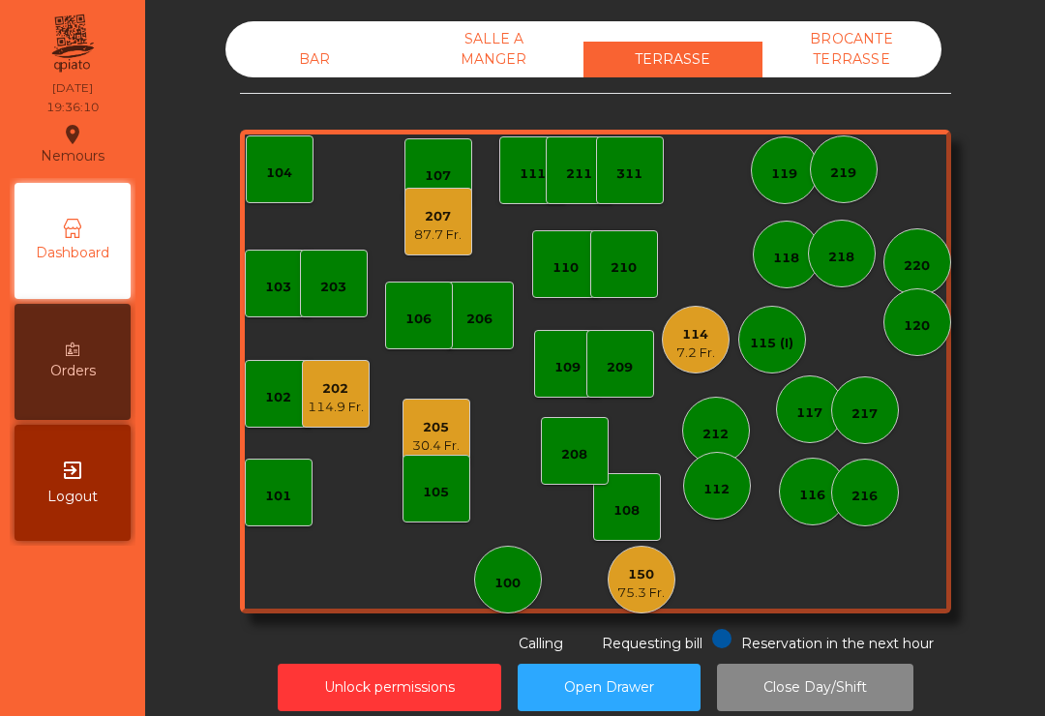
click at [443, 243] on div "87.7 Fr." at bounding box center [437, 234] width 47 height 19
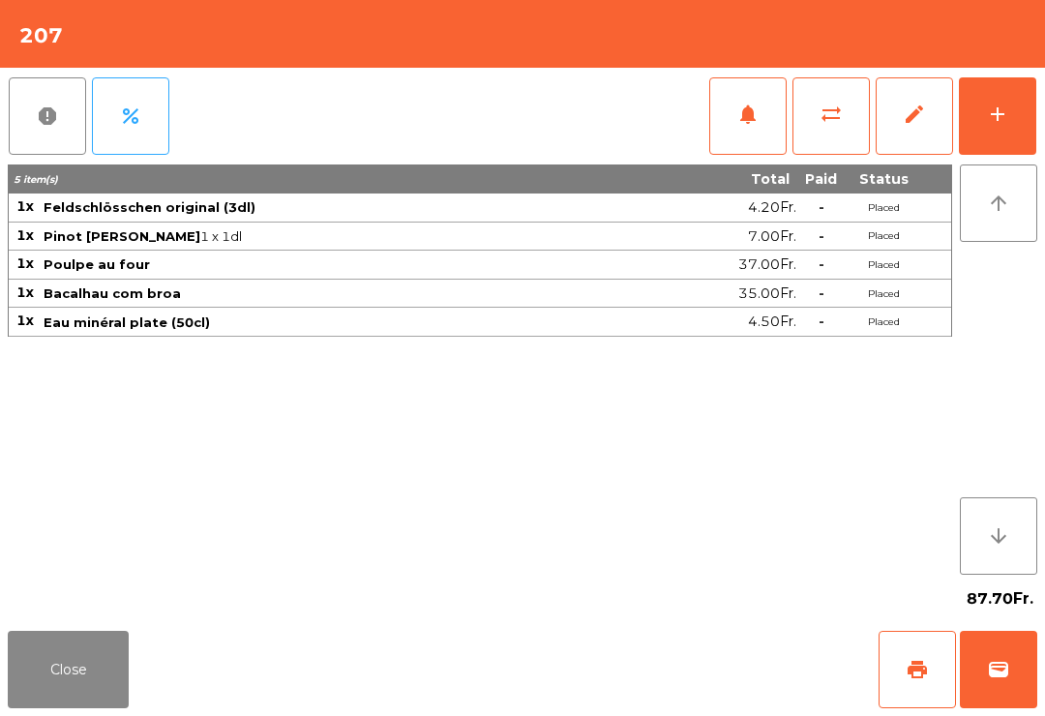
click at [86, 696] on button "Close" at bounding box center [68, 669] width 121 height 77
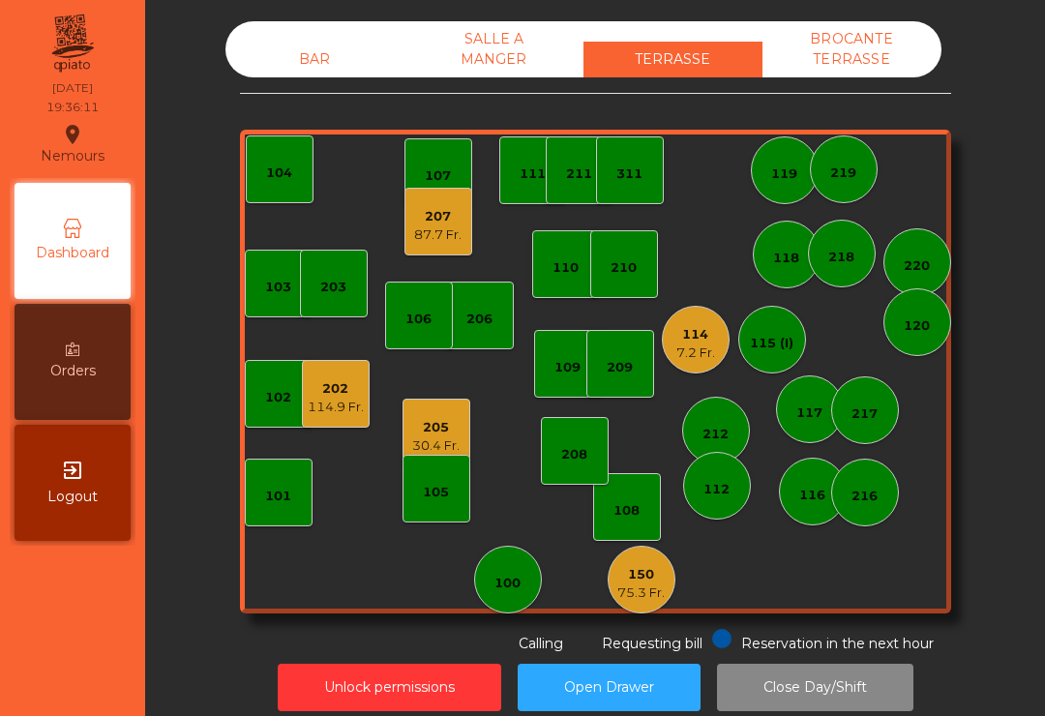
click at [452, 472] on div "105" at bounding box center [437, 489] width 68 height 68
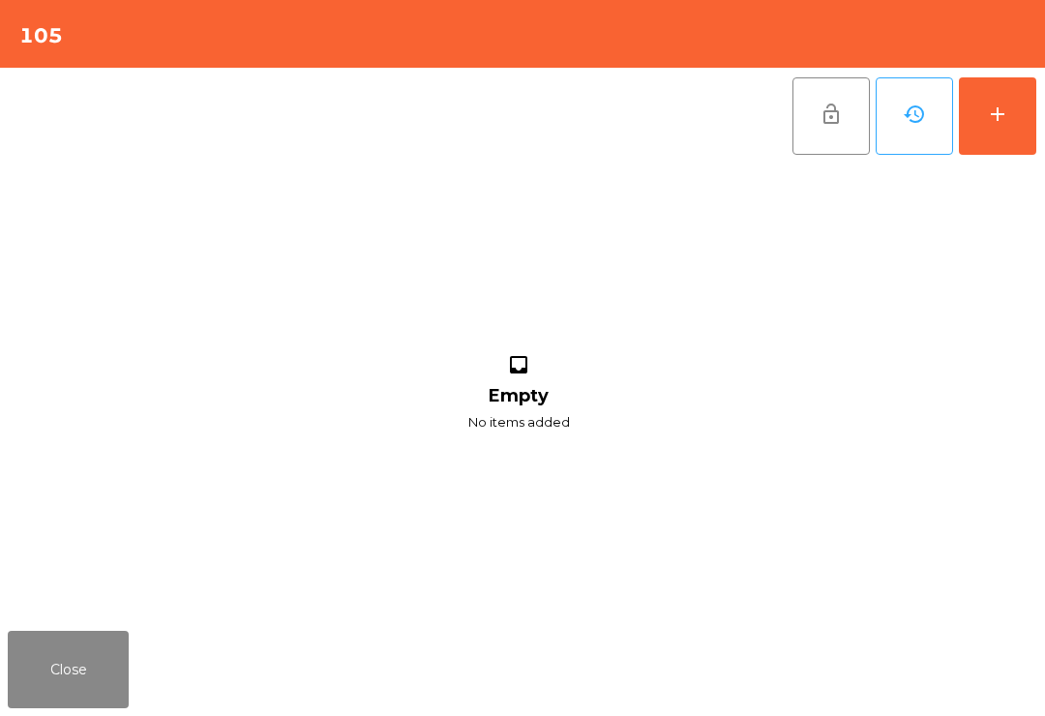
click at [1008, 134] on button "add" at bounding box center [997, 115] width 77 height 77
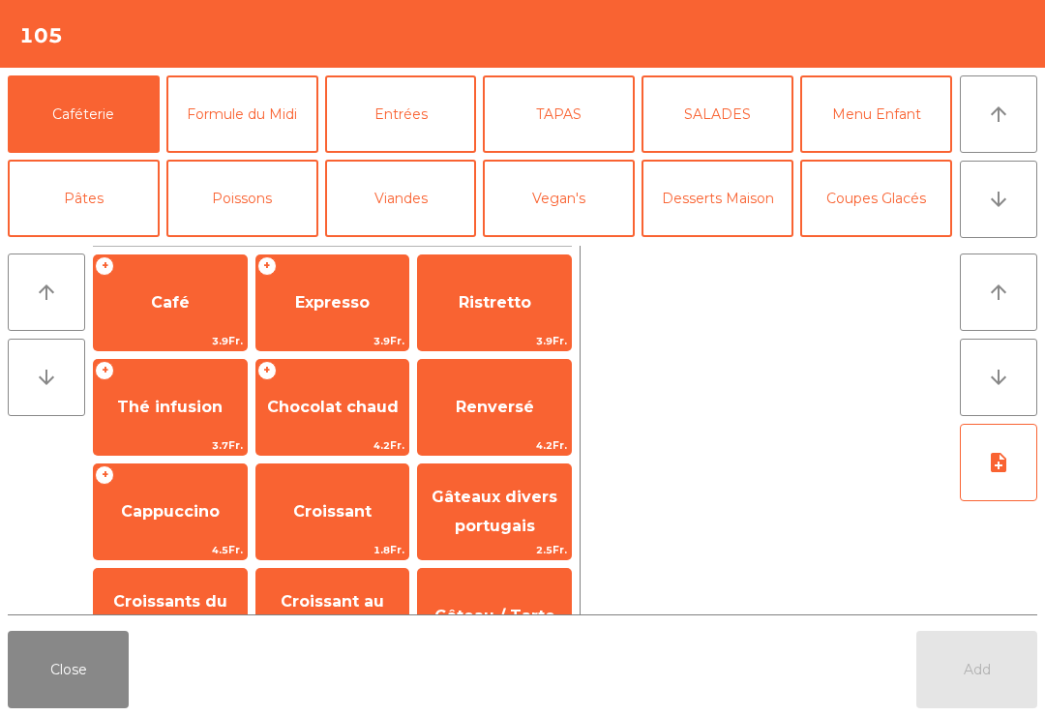
click at [1005, 219] on button "arrow_downward" at bounding box center [998, 199] width 77 height 77
click at [269, 244] on button "Bières" at bounding box center [242, 282] width 152 height 77
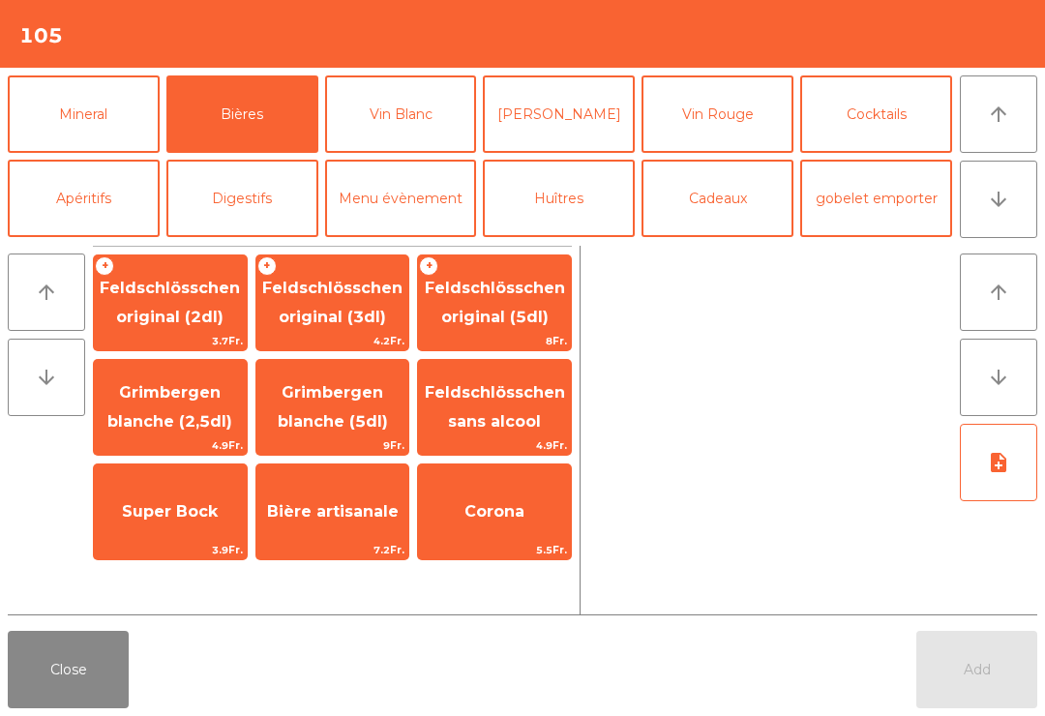
click at [372, 321] on span "Feldschlösschen original (3dl)" at bounding box center [332, 302] width 140 height 47
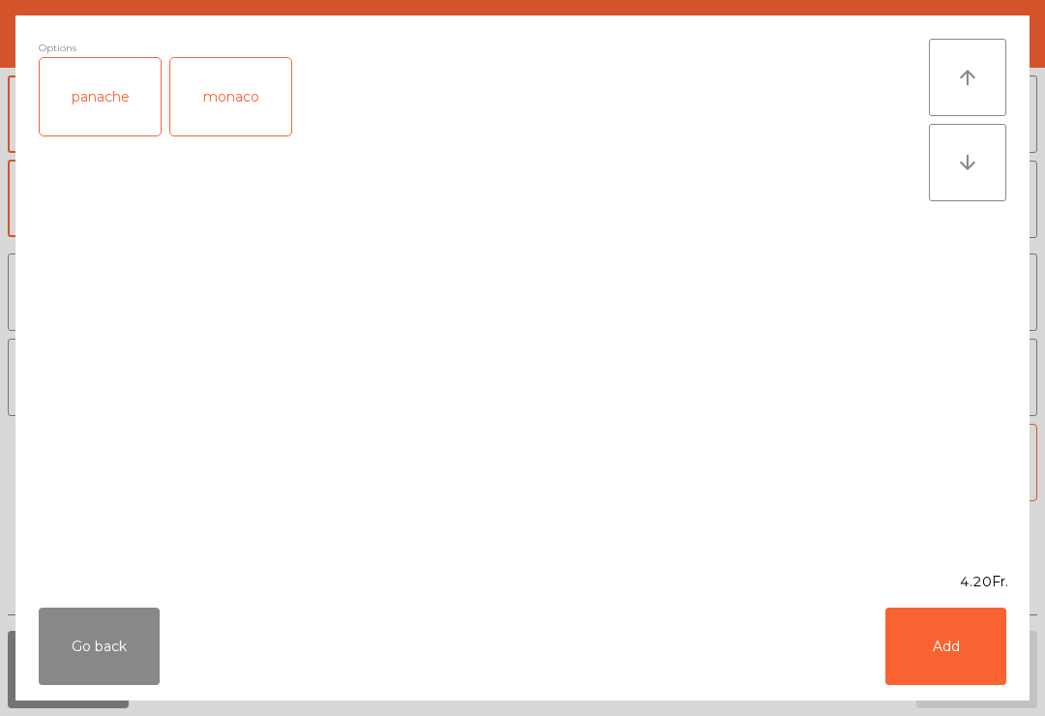
click at [975, 664] on button "Add" at bounding box center [946, 646] width 121 height 77
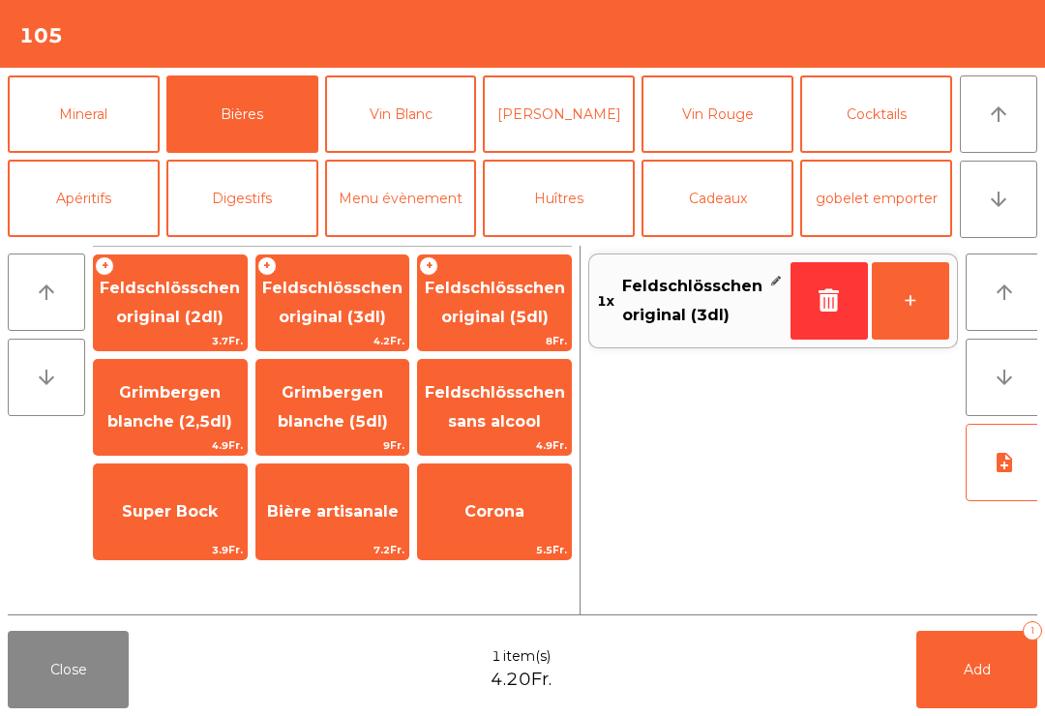
click at [996, 674] on button "Add 1" at bounding box center [976, 669] width 121 height 77
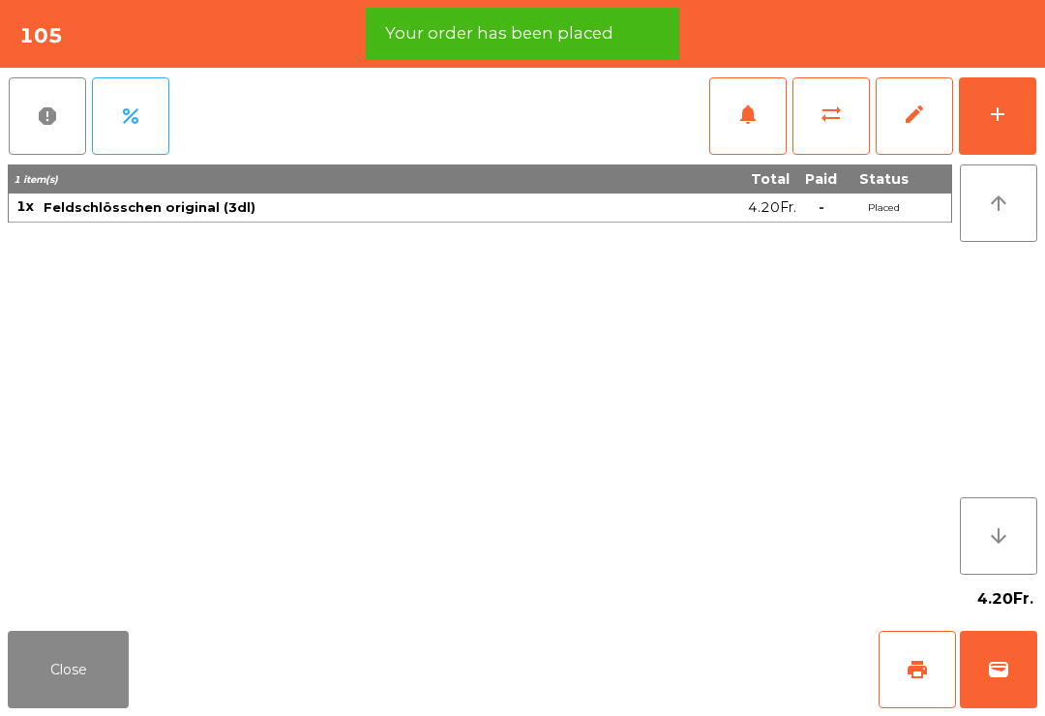
click at [78, 677] on button "Close" at bounding box center [68, 669] width 121 height 77
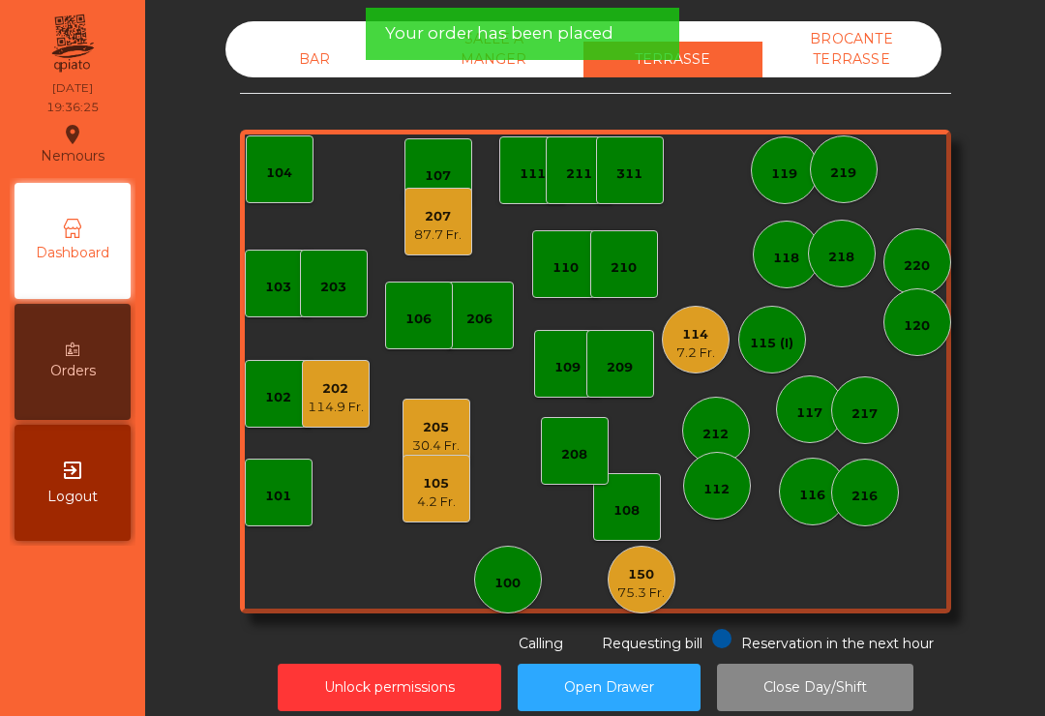
click at [329, 59] on div "BAR" at bounding box center [314, 60] width 179 height 36
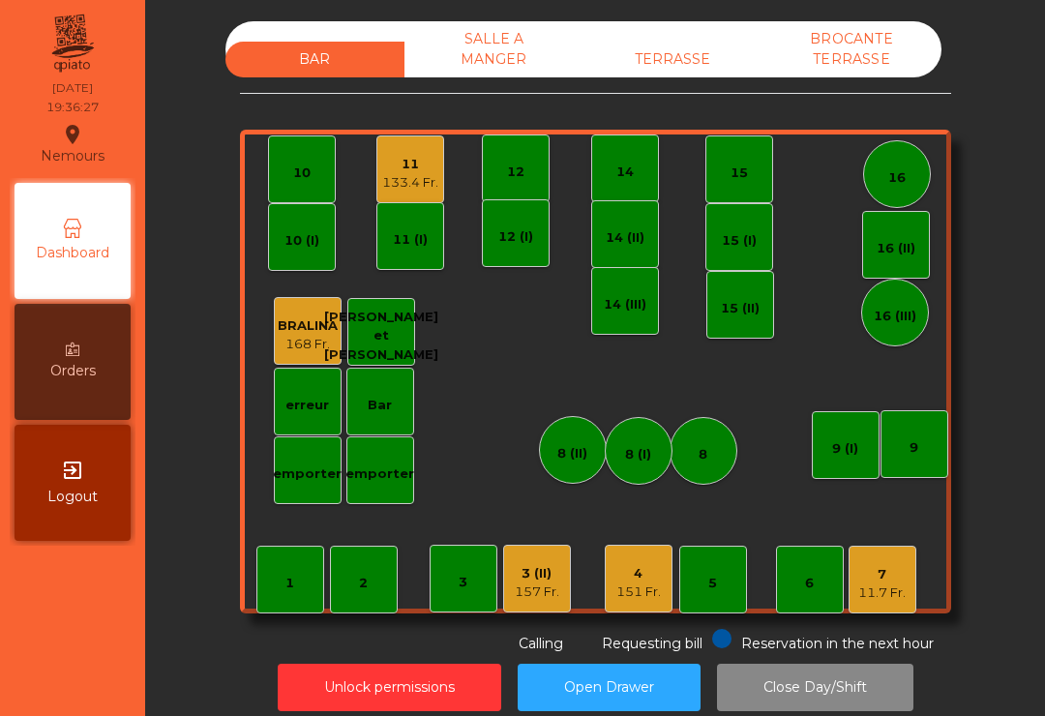
click at [892, 606] on div "7 11.7 Fr." at bounding box center [883, 580] width 68 height 68
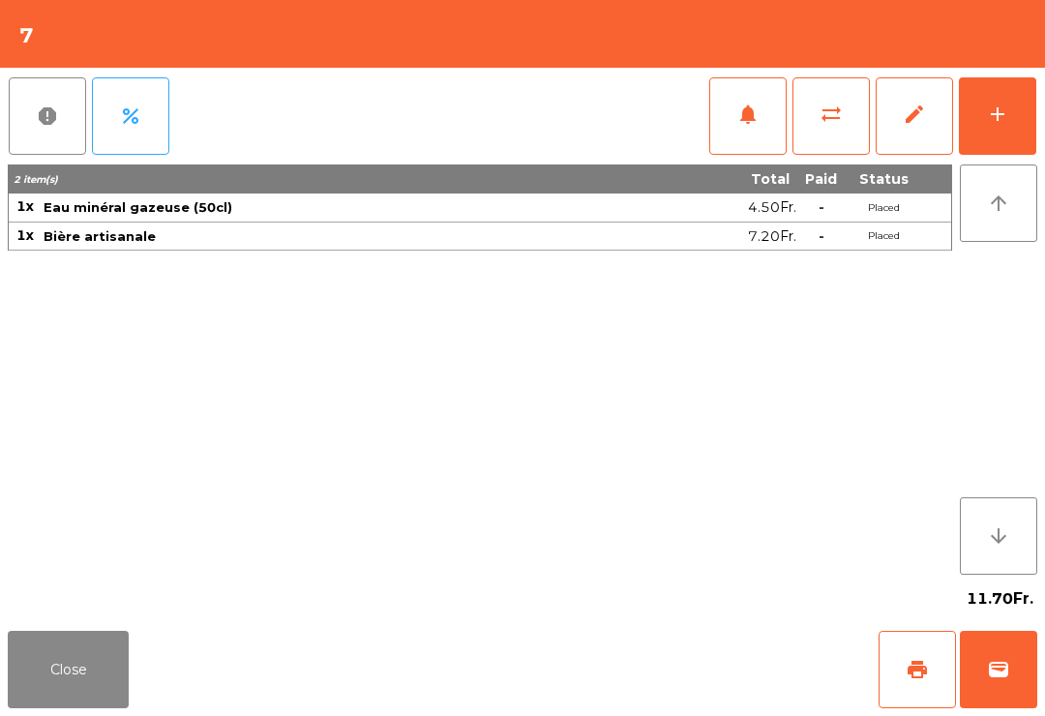
click at [108, 659] on button "Close" at bounding box center [68, 669] width 121 height 77
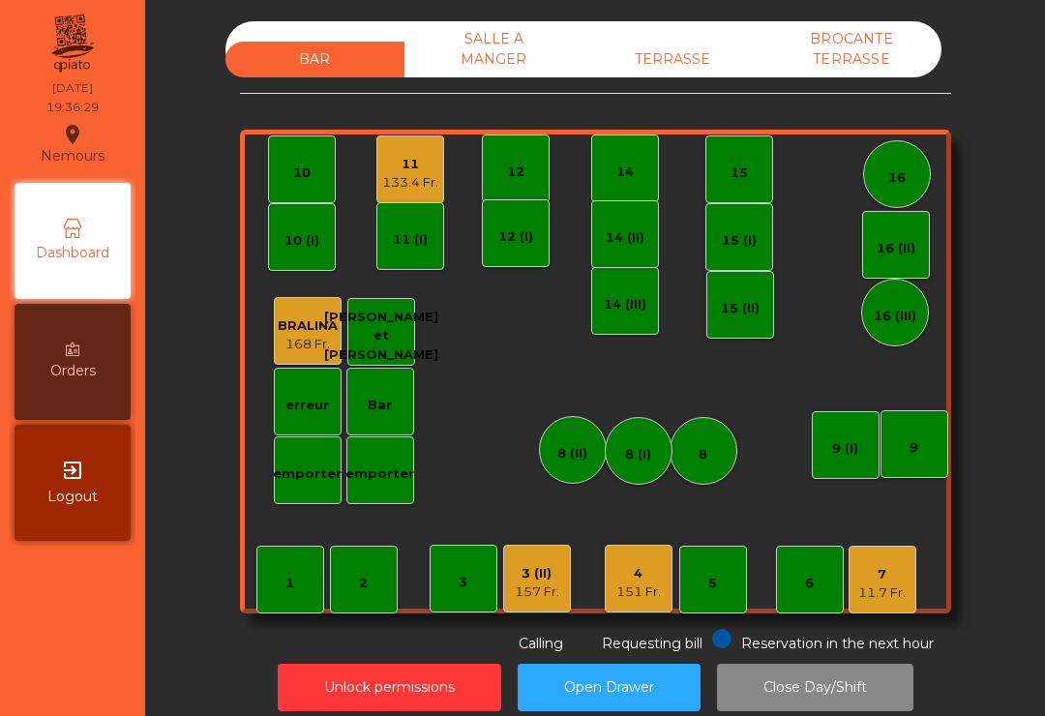
click at [721, 70] on div "TERRASSE" at bounding box center [673, 60] width 179 height 36
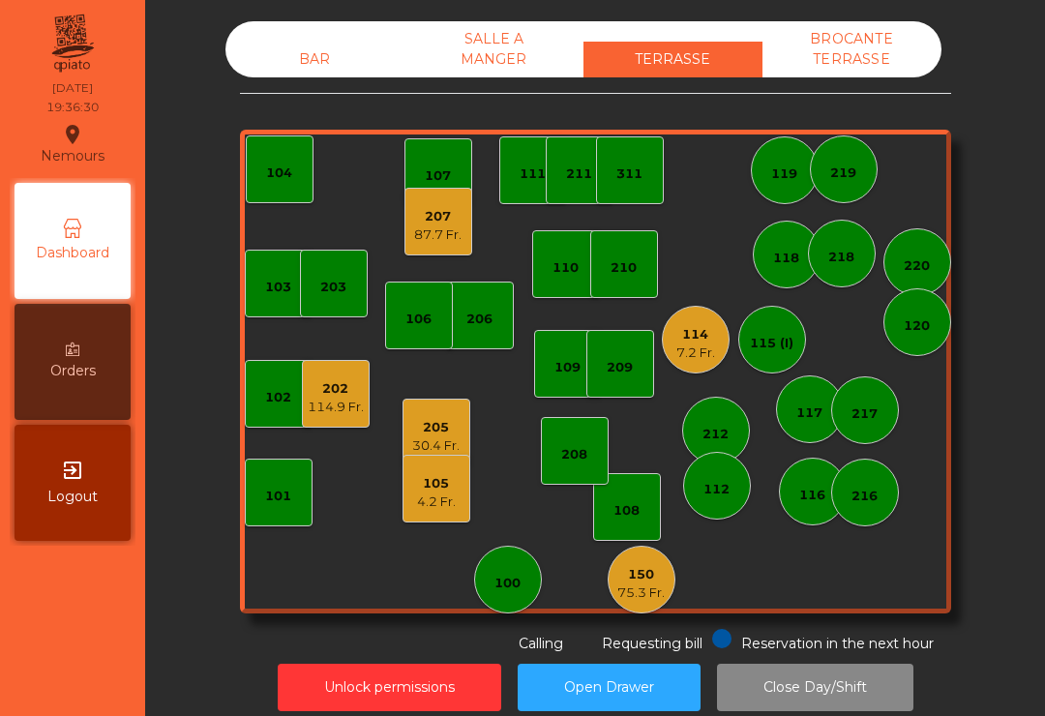
click at [346, 413] on div "114.9 Fr." at bounding box center [336, 407] width 56 height 19
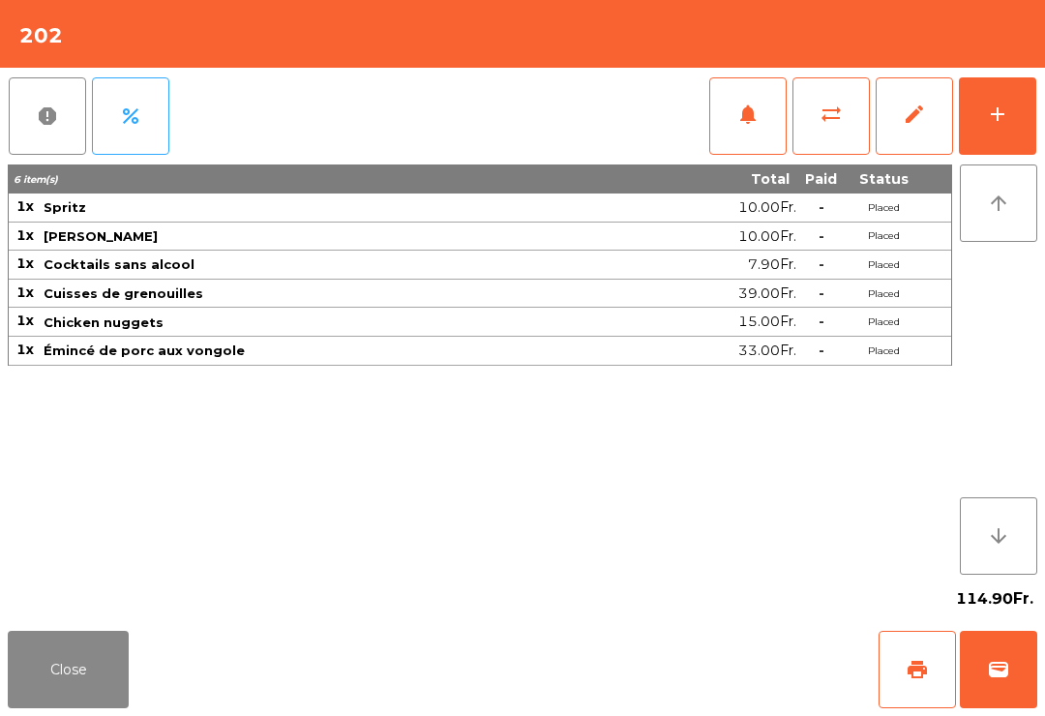
click at [834, 128] on button "sync_alt" at bounding box center [831, 115] width 77 height 77
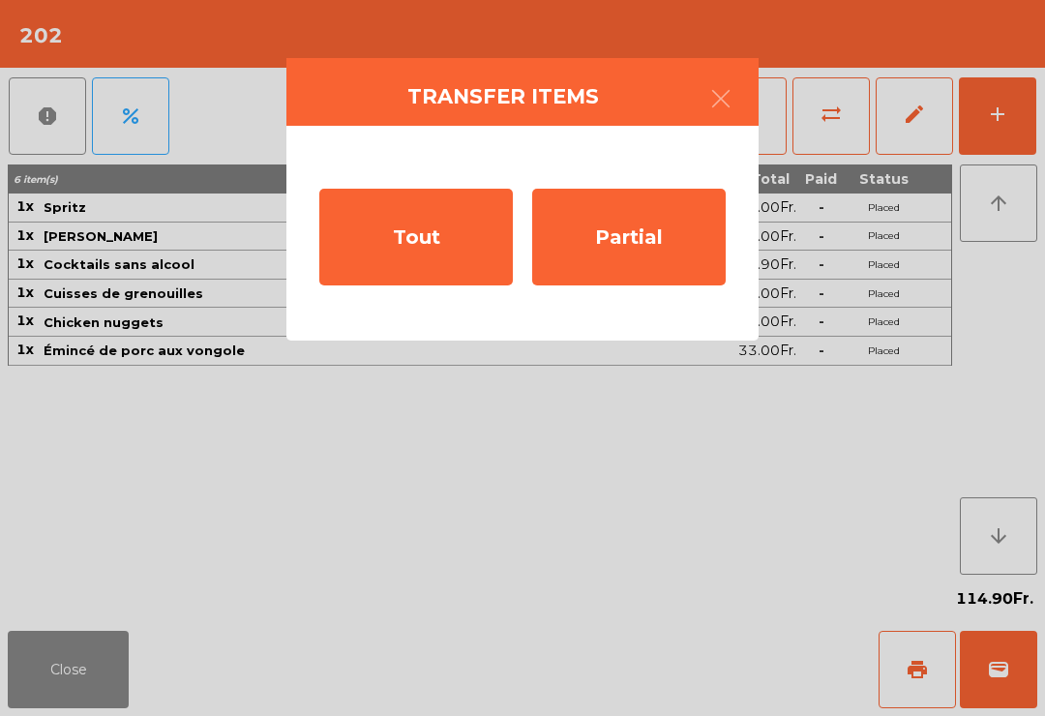
click at [476, 255] on div "Tout" at bounding box center [416, 237] width 194 height 97
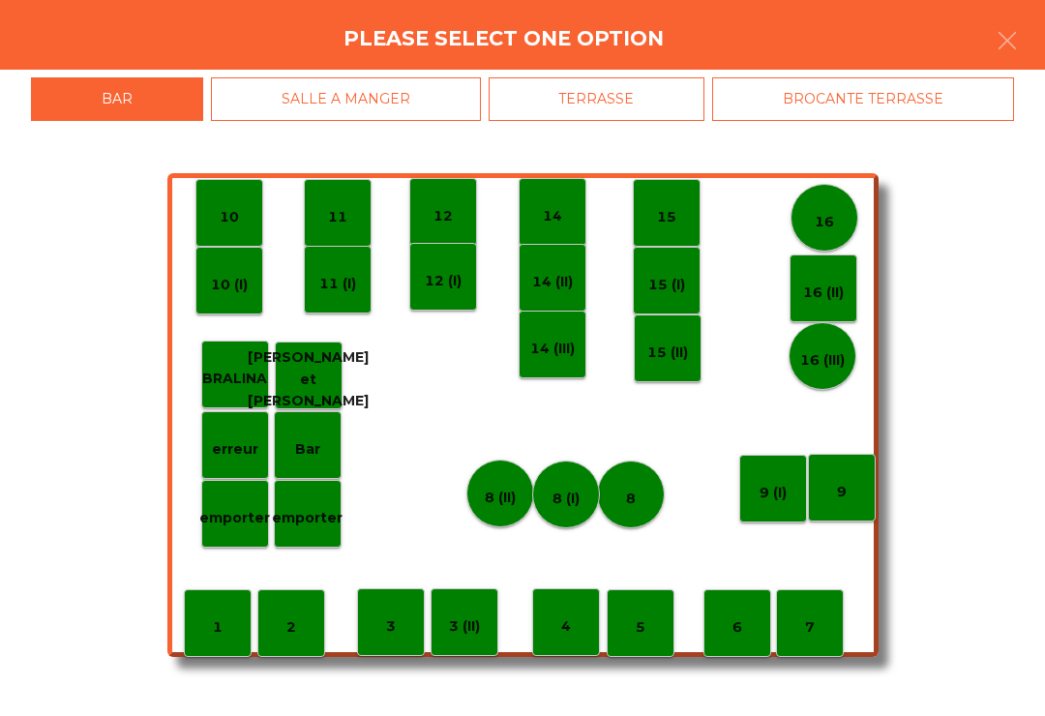
click at [820, 634] on div "7" at bounding box center [810, 623] width 68 height 68
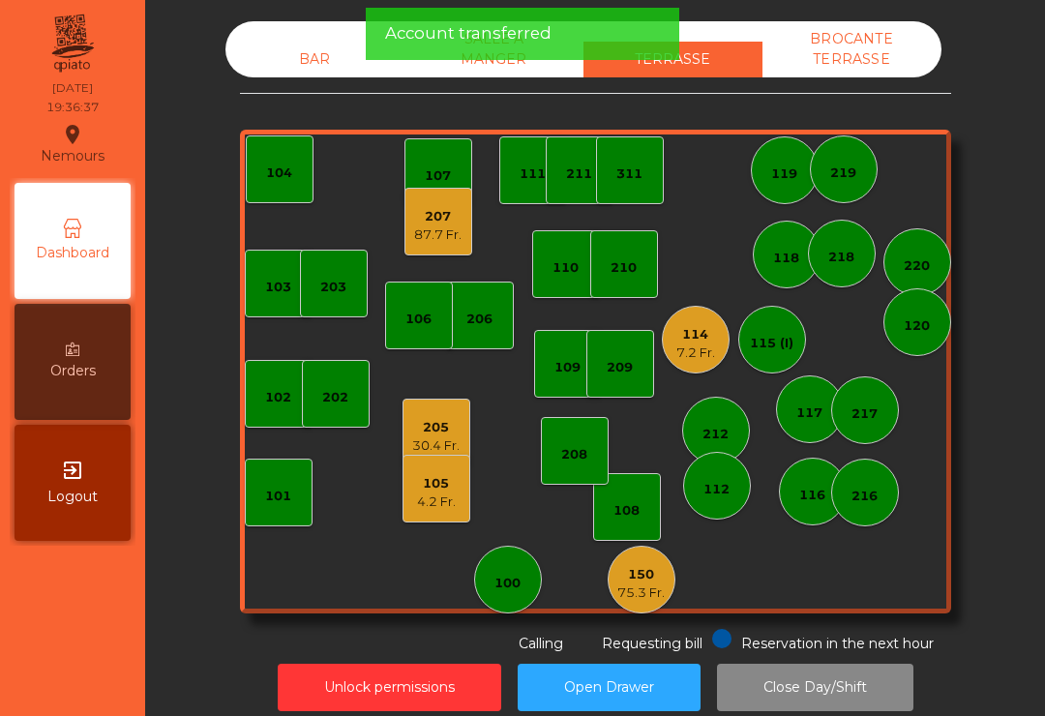
click at [446, 243] on div "87.7 Fr." at bounding box center [437, 234] width 47 height 19
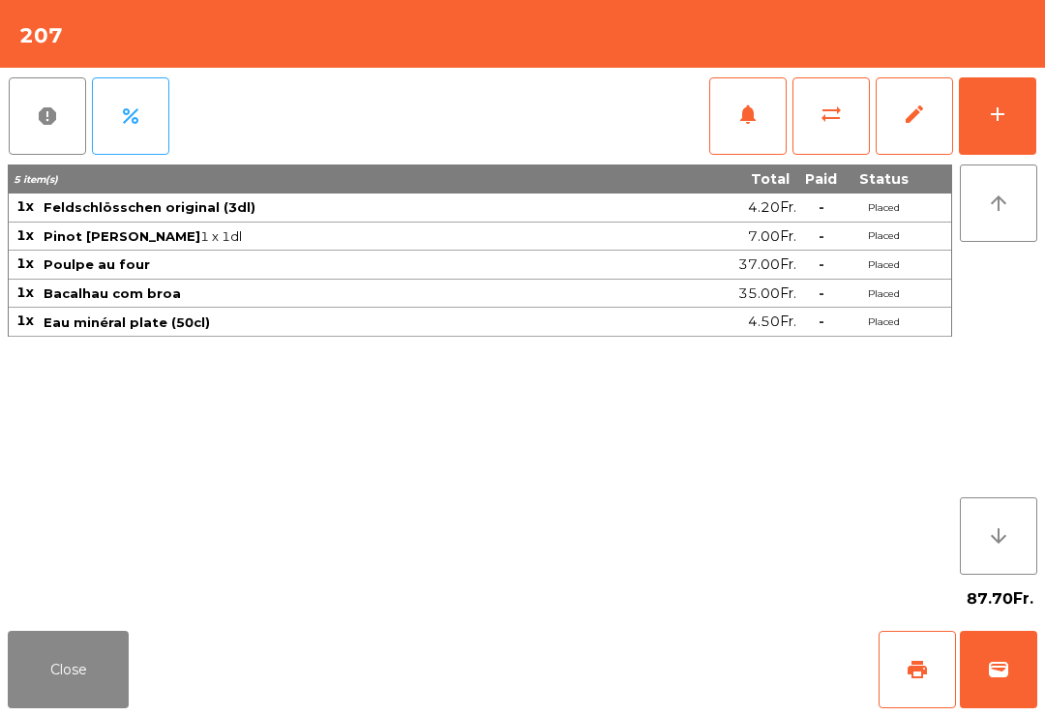
click at [68, 648] on button "Close" at bounding box center [68, 669] width 121 height 77
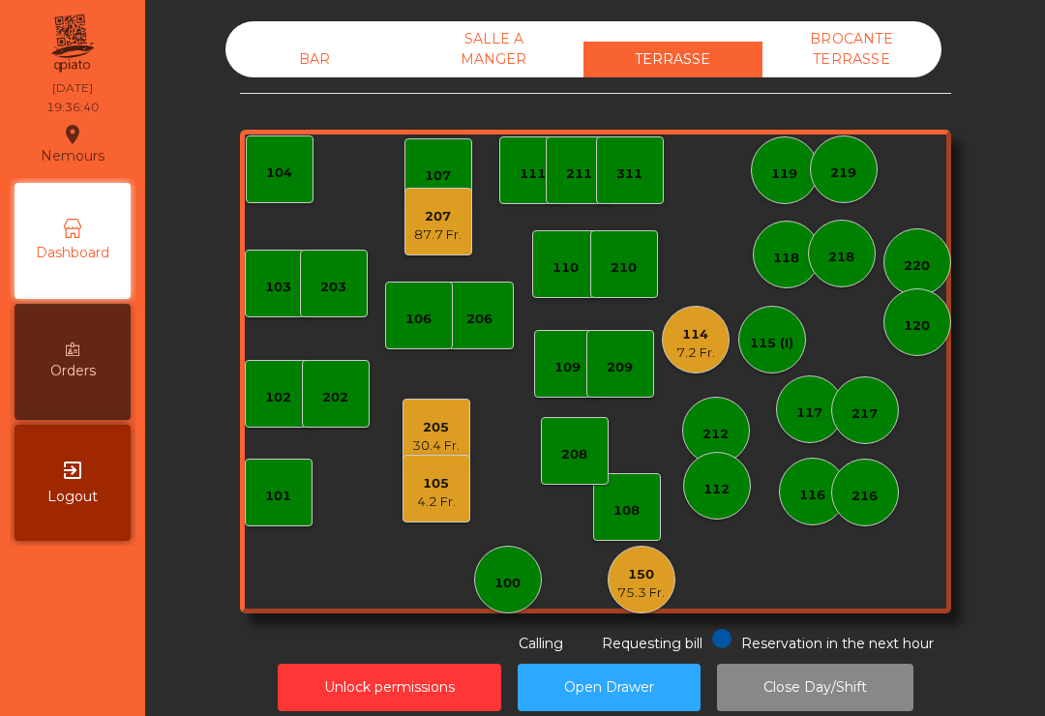
click at [455, 494] on div "4.2 Fr." at bounding box center [436, 502] width 39 height 19
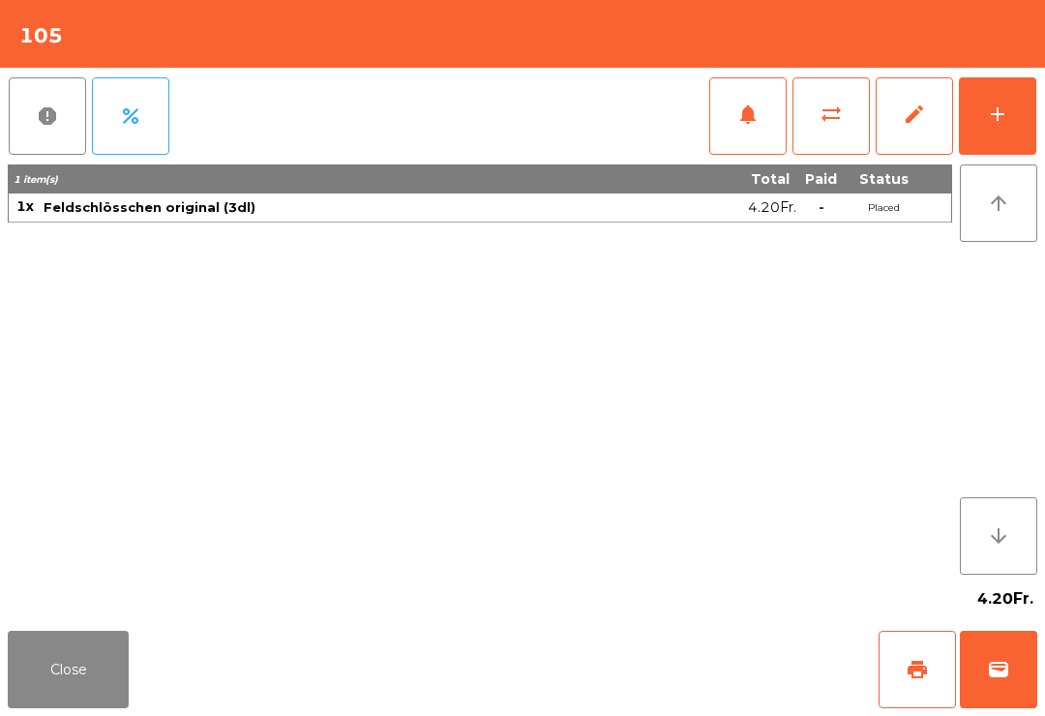
click at [85, 683] on button "Close" at bounding box center [68, 669] width 121 height 77
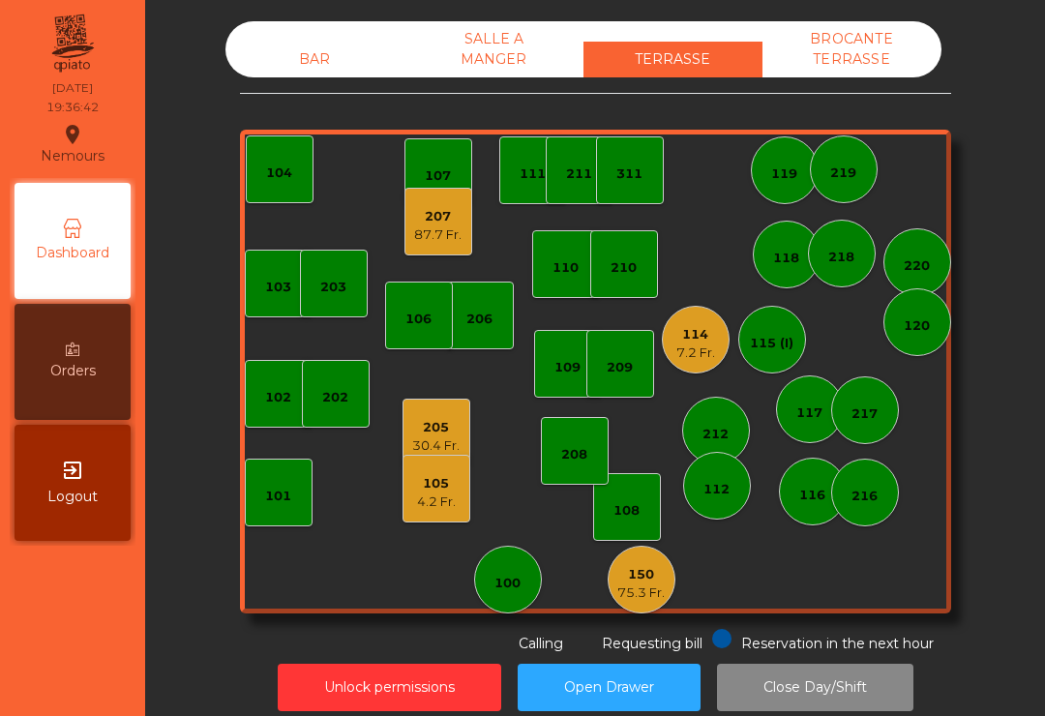
click at [459, 433] on div "205" at bounding box center [435, 427] width 47 height 19
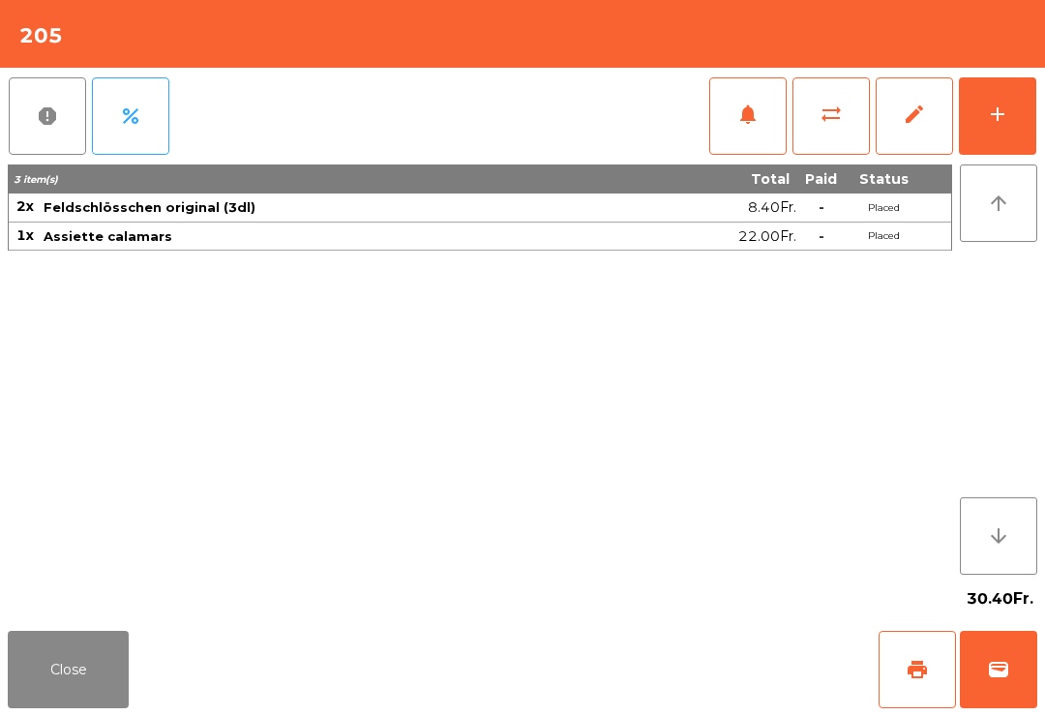
click at [60, 683] on button "Close" at bounding box center [68, 669] width 121 height 77
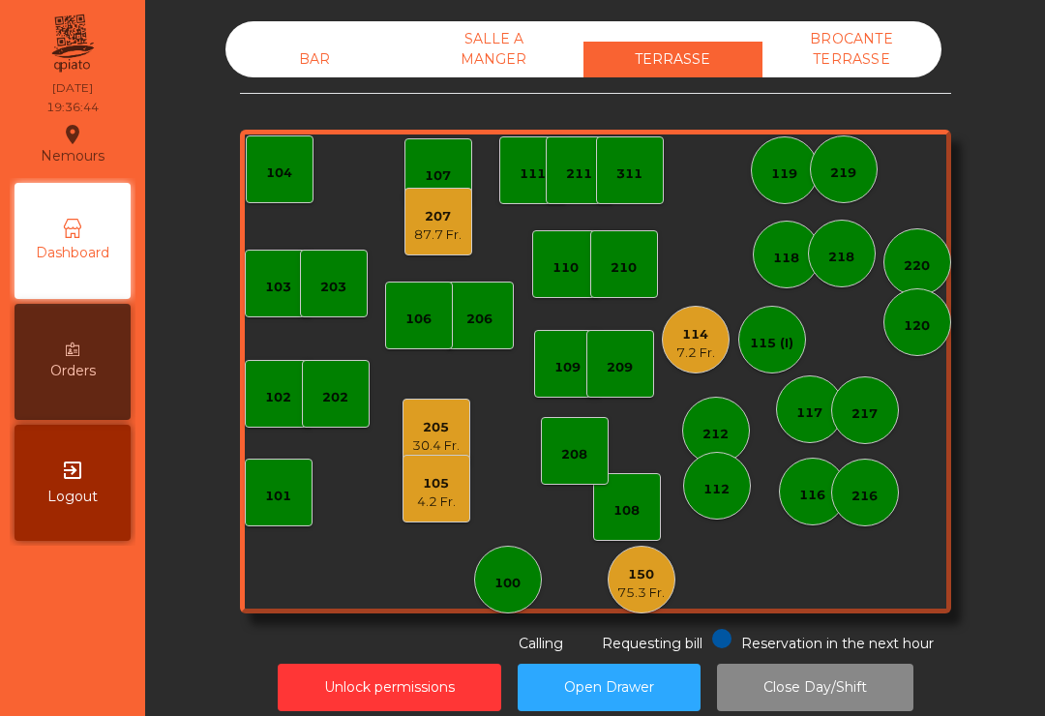
click at [447, 509] on div "4.2 Fr." at bounding box center [436, 502] width 39 height 19
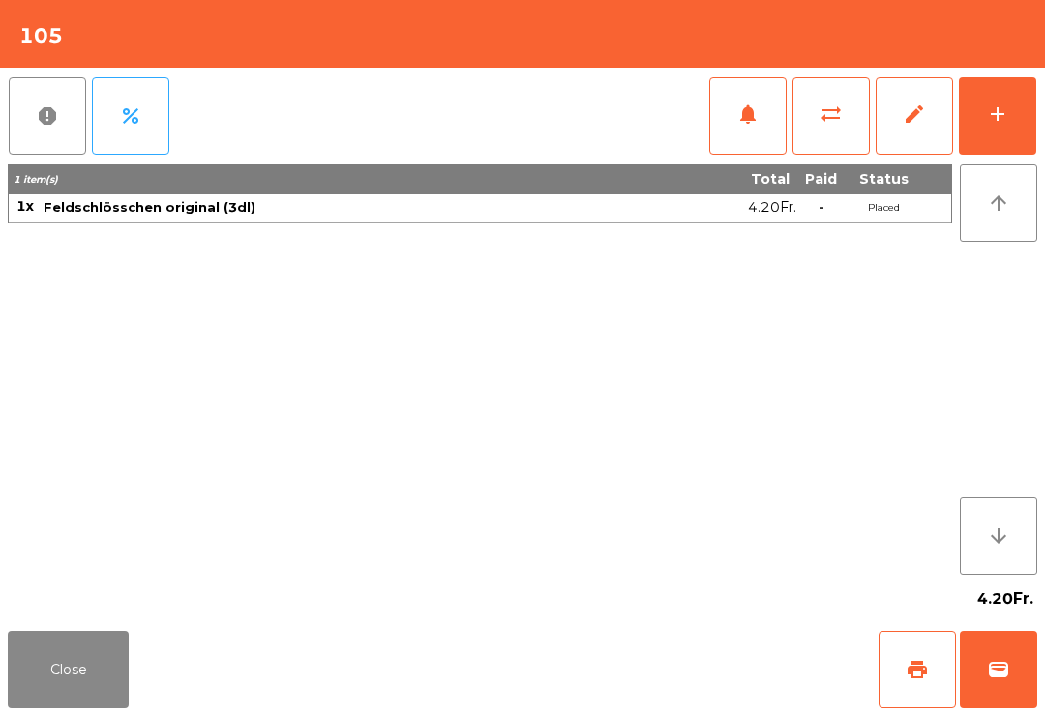
click at [847, 123] on button "sync_alt" at bounding box center [831, 115] width 77 height 77
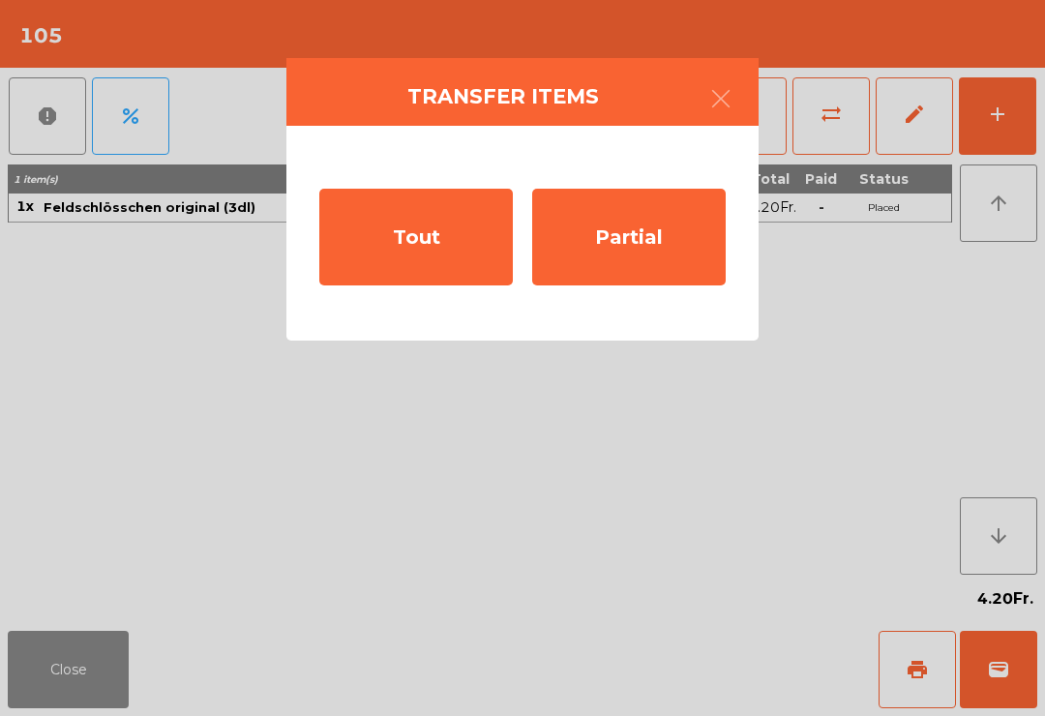
click at [461, 259] on div "Tout" at bounding box center [416, 237] width 194 height 97
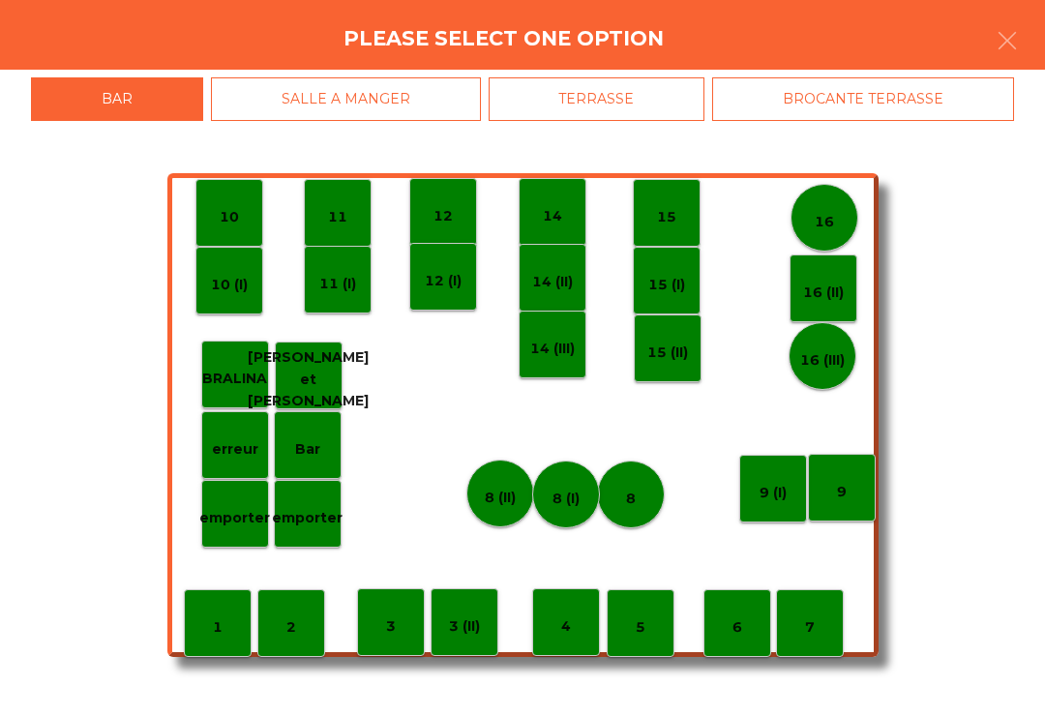
click at [613, 108] on div "TERRASSE" at bounding box center [597, 99] width 217 height 44
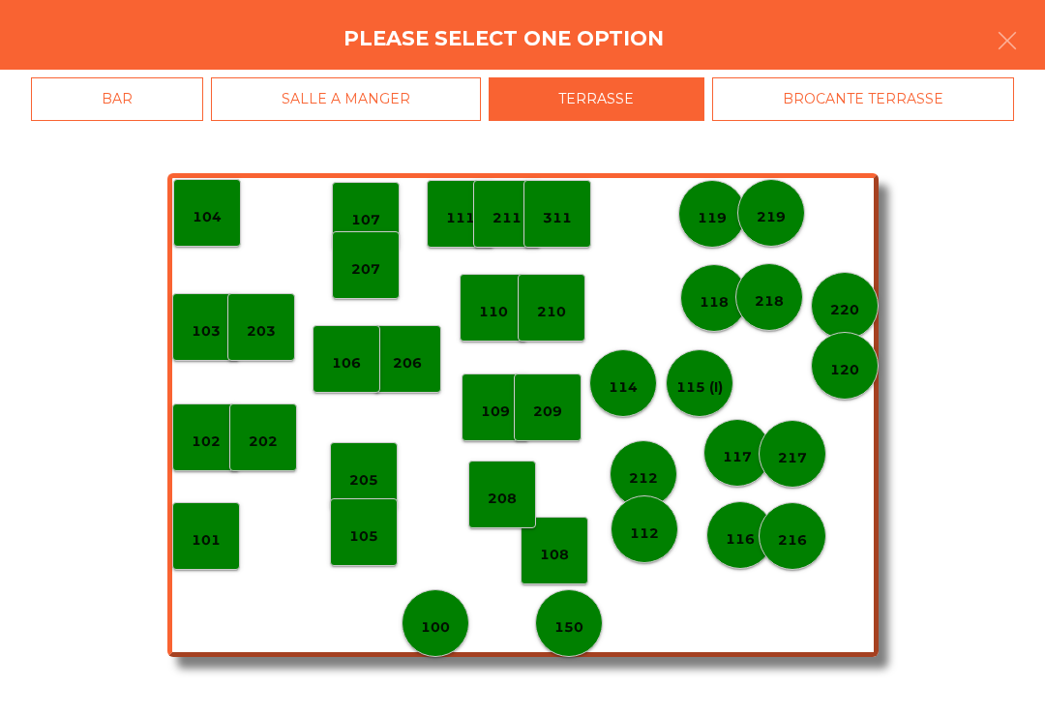
click at [374, 484] on p "205" at bounding box center [363, 480] width 29 height 22
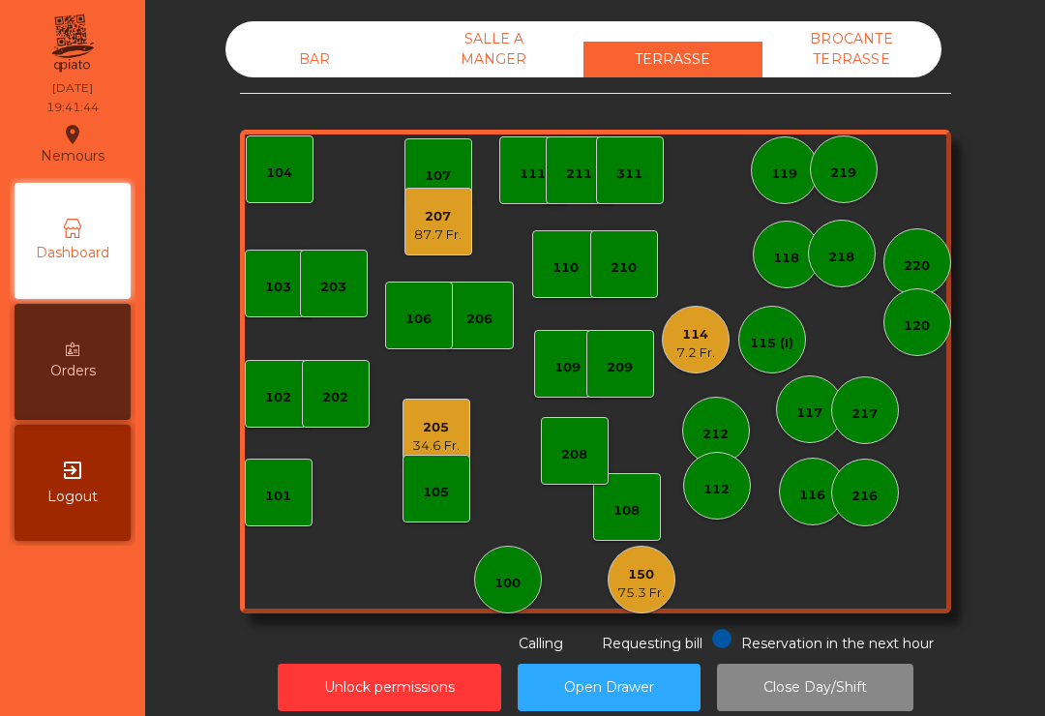
click at [324, 36] on div "BAR SALLE A MANGER TERRASSE BROCANTE TERRASSE" at bounding box center [583, 49] width 716 height 56
click at [443, 225] on div "87.7 Fr." at bounding box center [437, 234] width 47 height 19
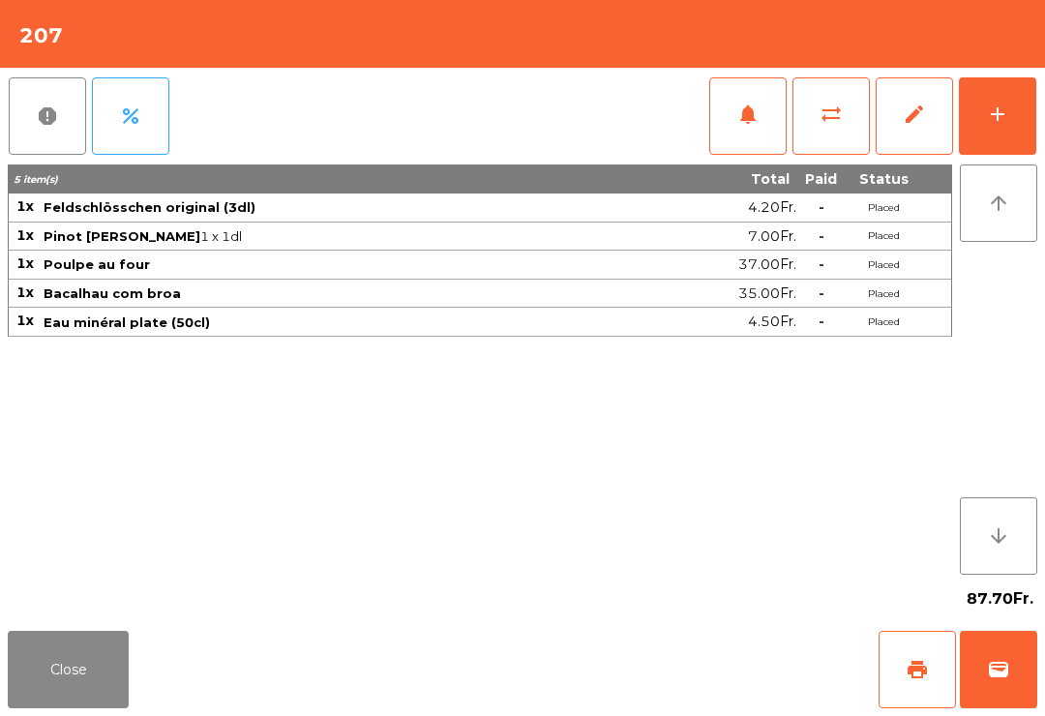
click at [991, 119] on div "add" at bounding box center [997, 114] width 23 height 23
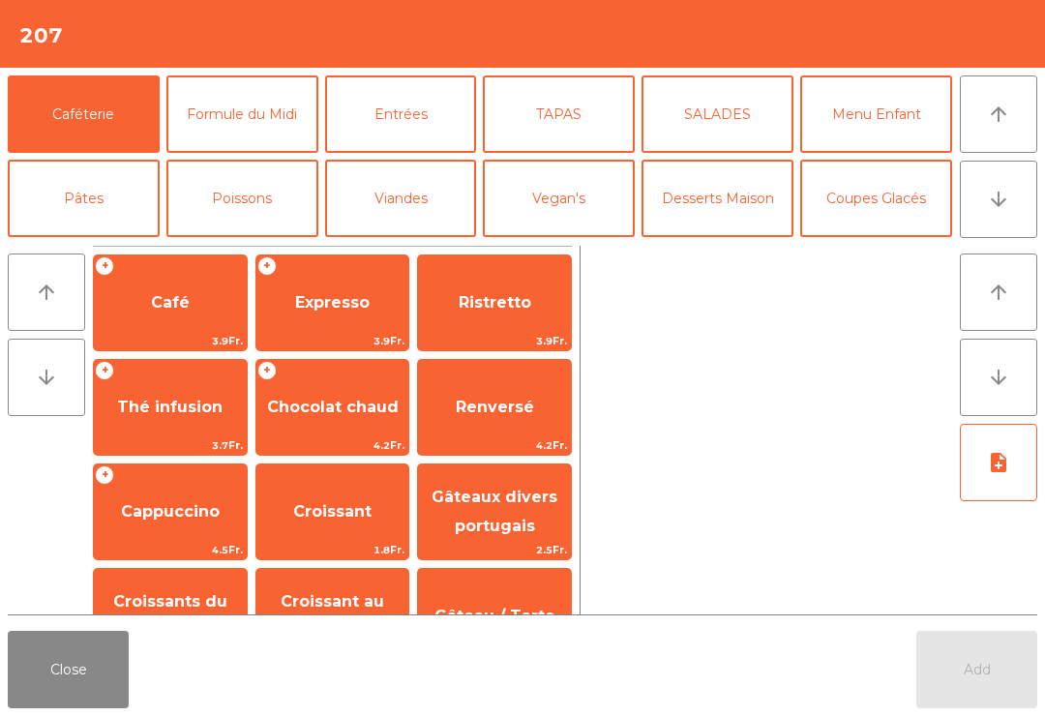
click at [208, 300] on span "Café" at bounding box center [170, 303] width 153 height 52
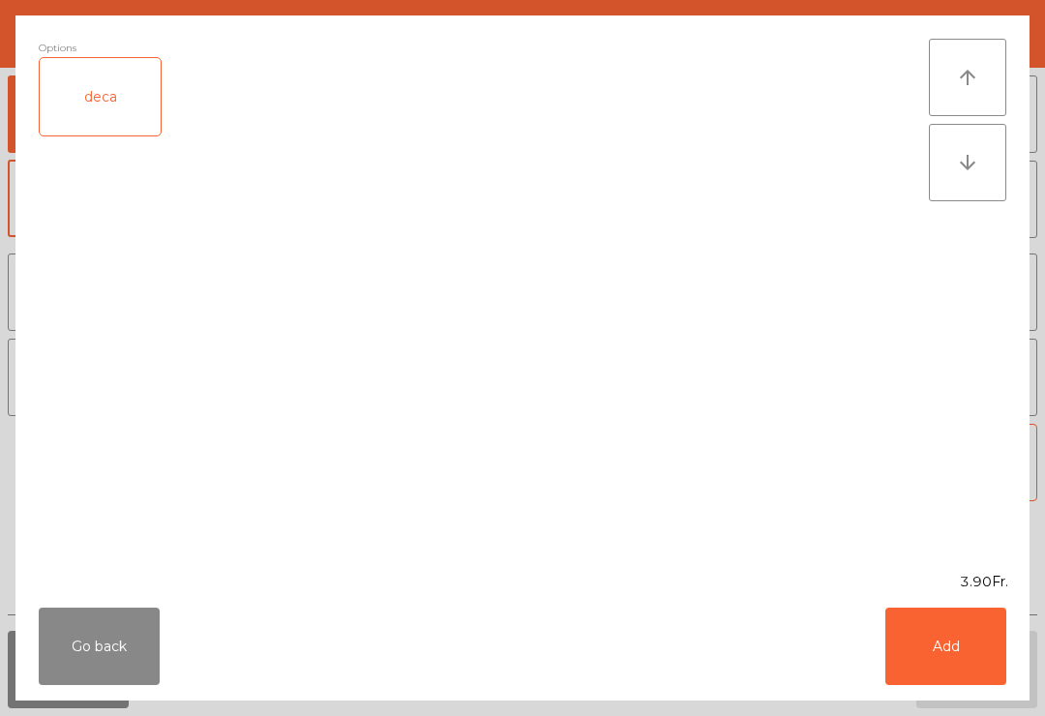
click at [952, 645] on button "Add" at bounding box center [946, 646] width 121 height 77
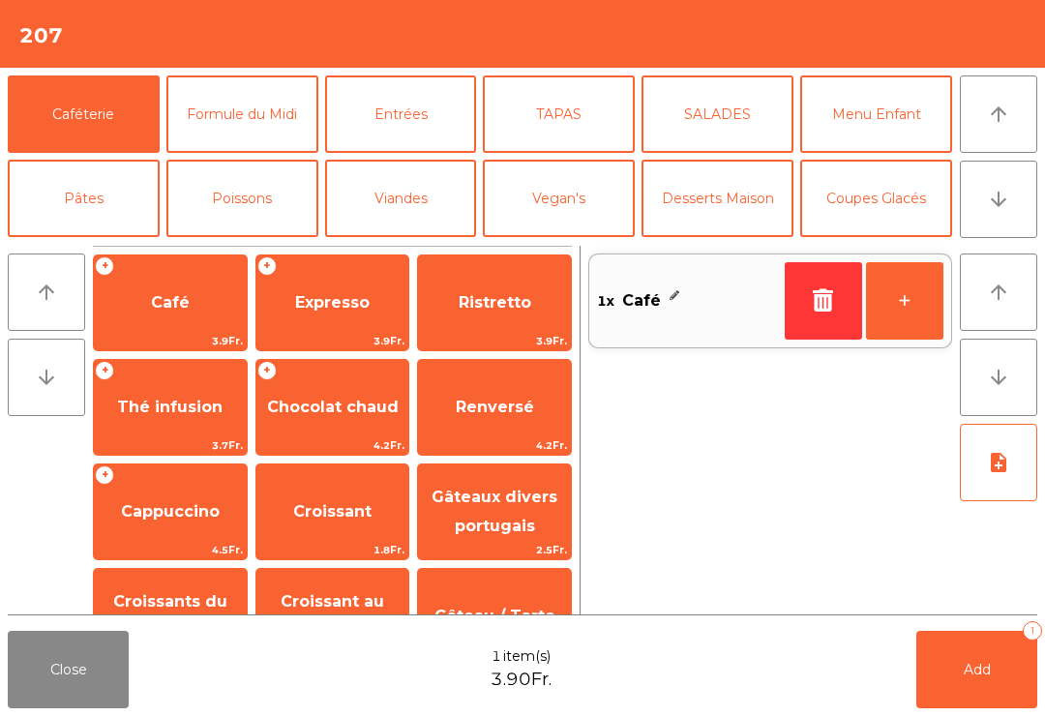
click at [900, 294] on button "+" at bounding box center [904, 300] width 77 height 77
click at [956, 652] on button "Add 2" at bounding box center [976, 669] width 121 height 77
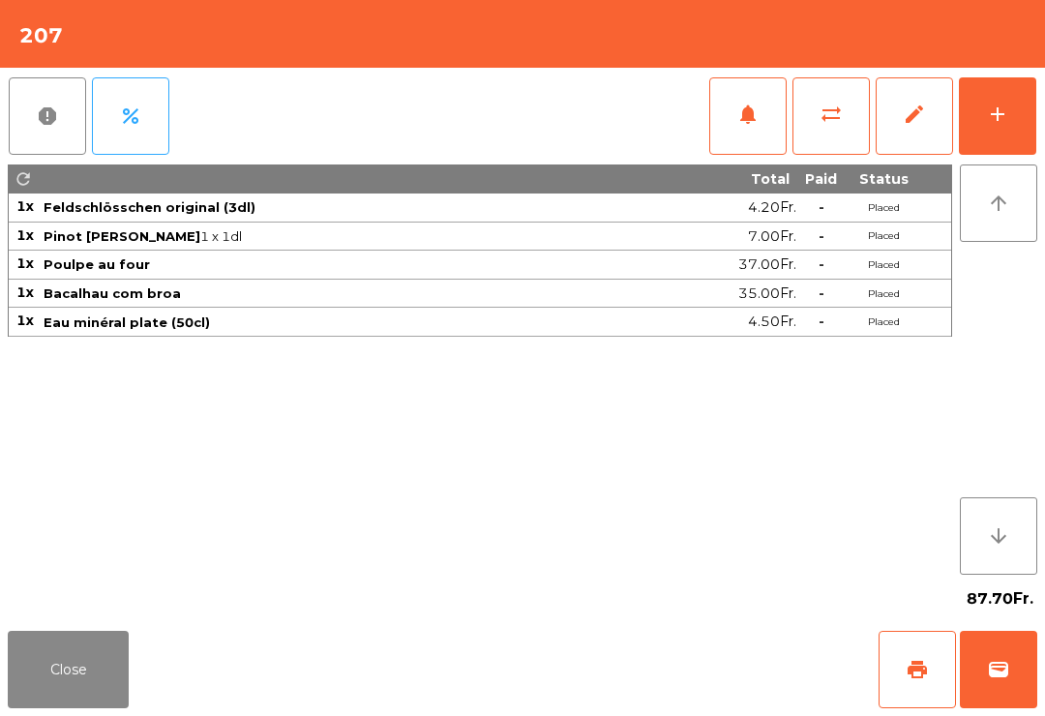
click at [66, 673] on button "Close" at bounding box center [68, 669] width 121 height 77
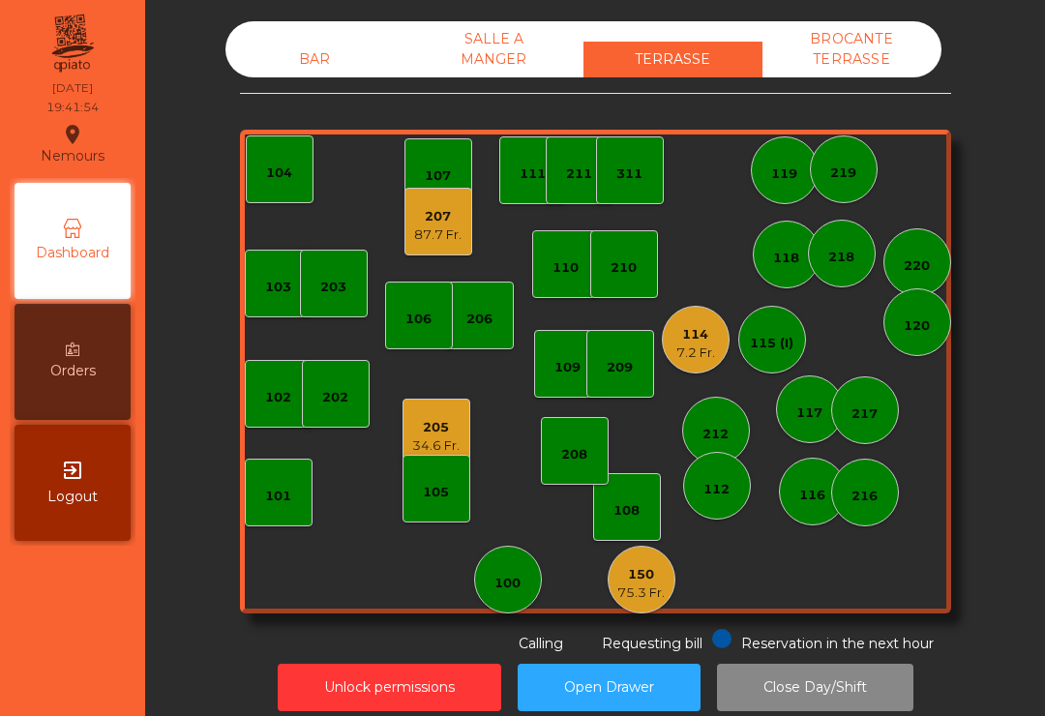
click at [337, 75] on div "BAR" at bounding box center [314, 60] width 179 height 36
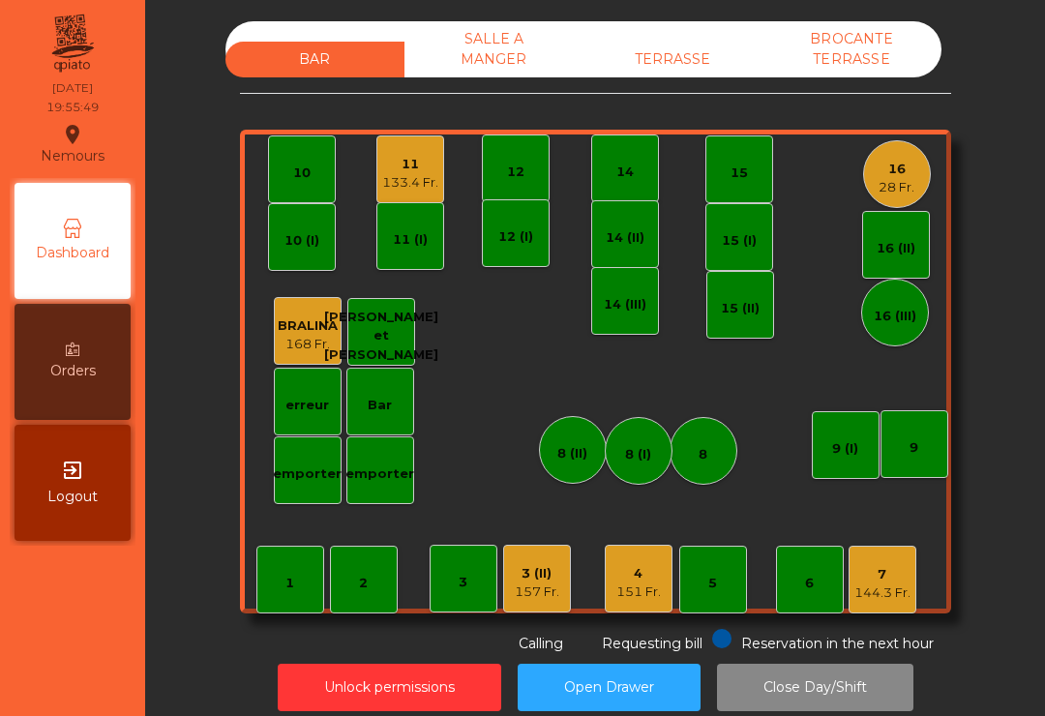
click at [676, 44] on div "TERRASSE" at bounding box center [673, 60] width 179 height 36
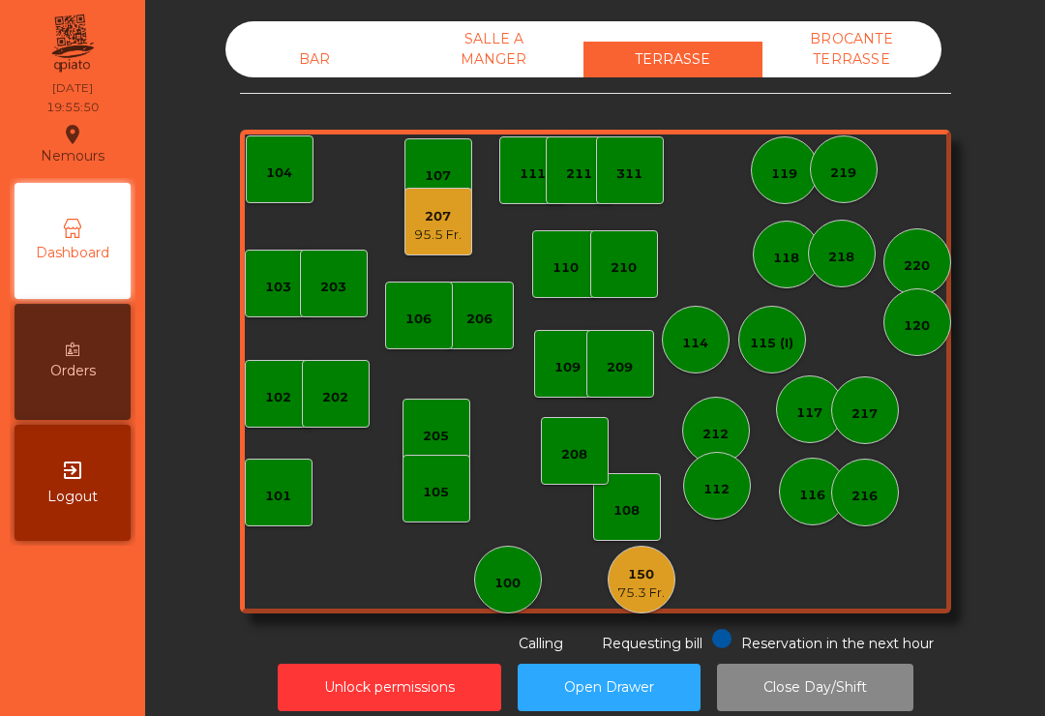
click at [447, 243] on div "95.5 Fr." at bounding box center [437, 234] width 47 height 19
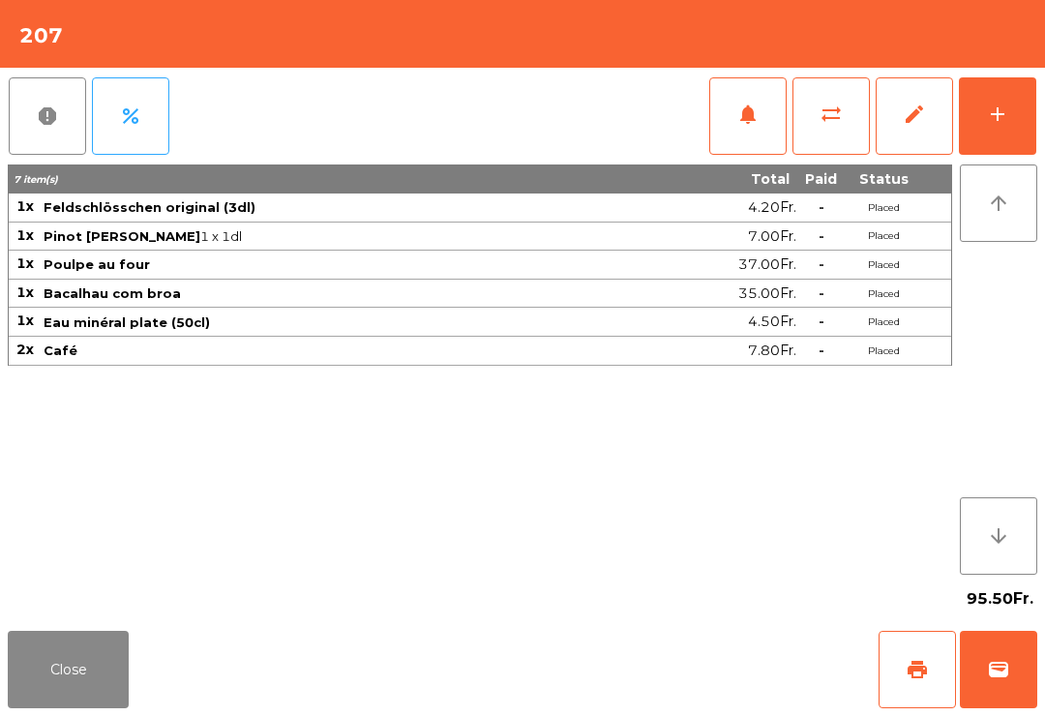
click at [898, 679] on button "print" at bounding box center [917, 669] width 77 height 77
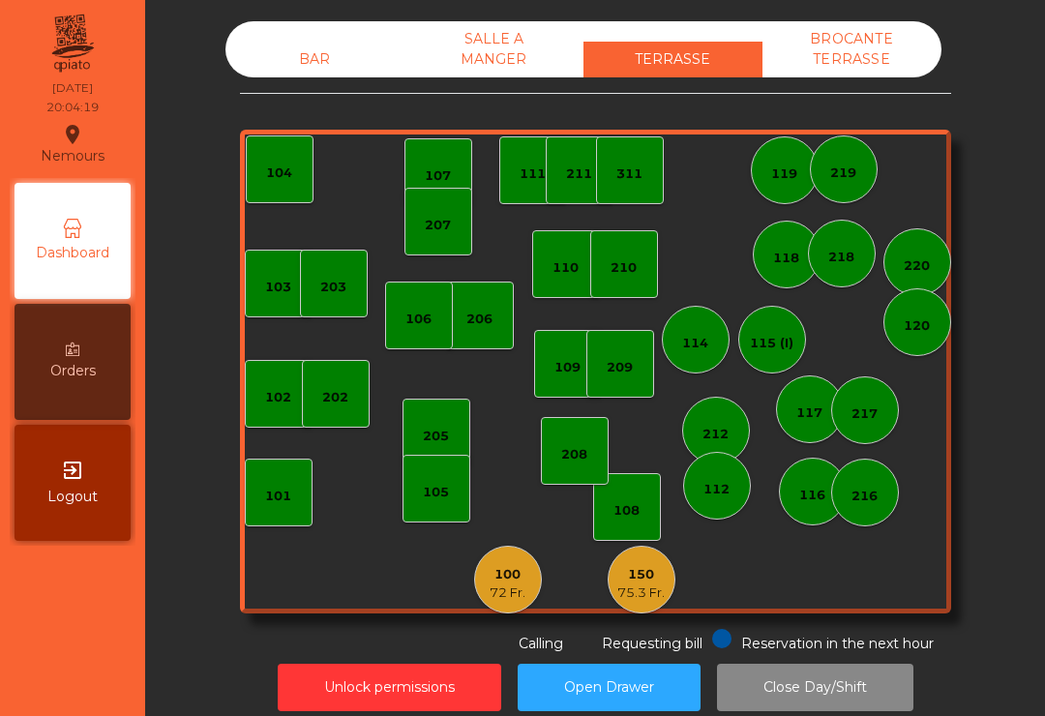
click at [673, 584] on div "150 75.3 Fr." at bounding box center [642, 580] width 68 height 68
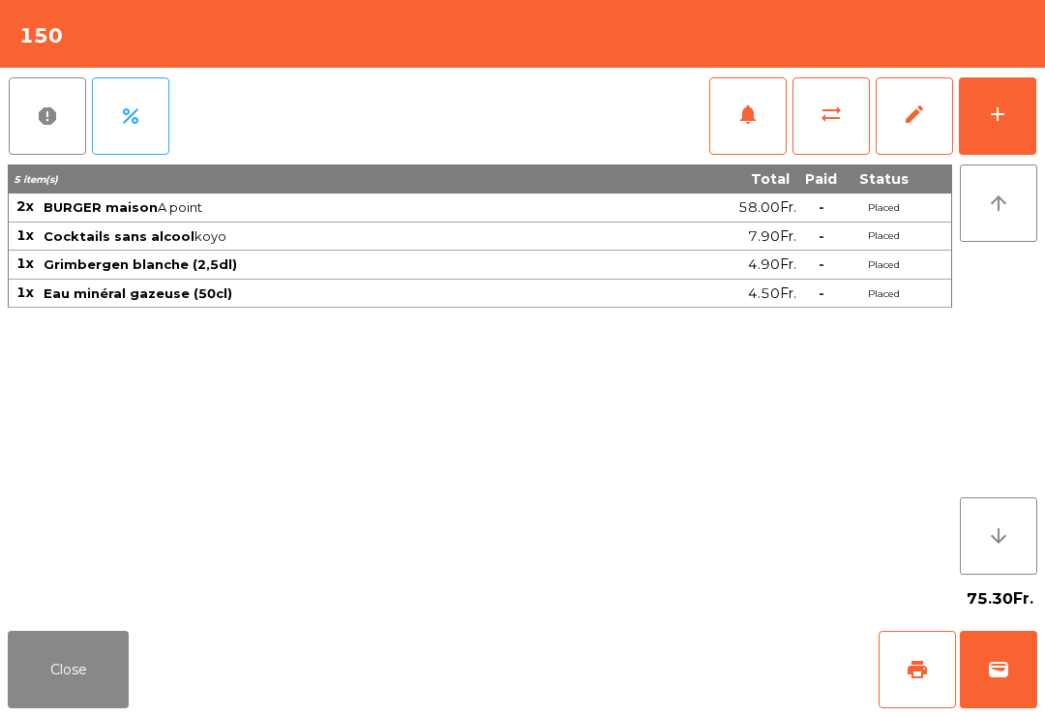
click at [919, 660] on span "print" at bounding box center [917, 669] width 23 height 23
click at [90, 660] on button "Close" at bounding box center [68, 669] width 121 height 77
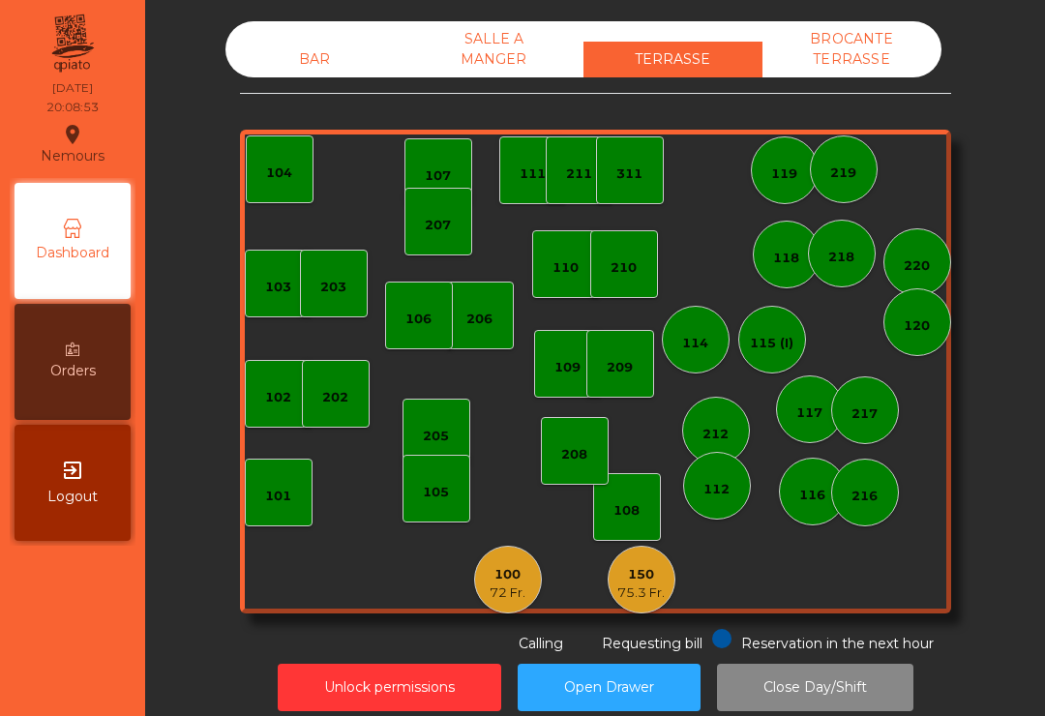
click at [282, 72] on div "BAR" at bounding box center [314, 60] width 179 height 36
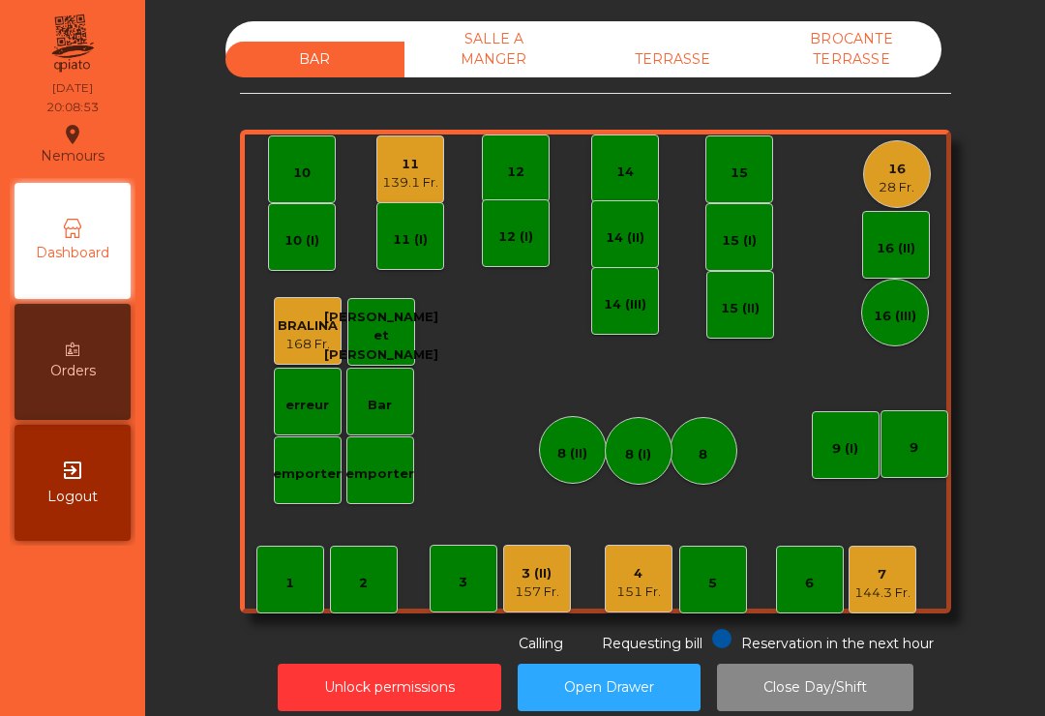
click at [875, 596] on div "144.3 Fr." at bounding box center [883, 593] width 56 height 19
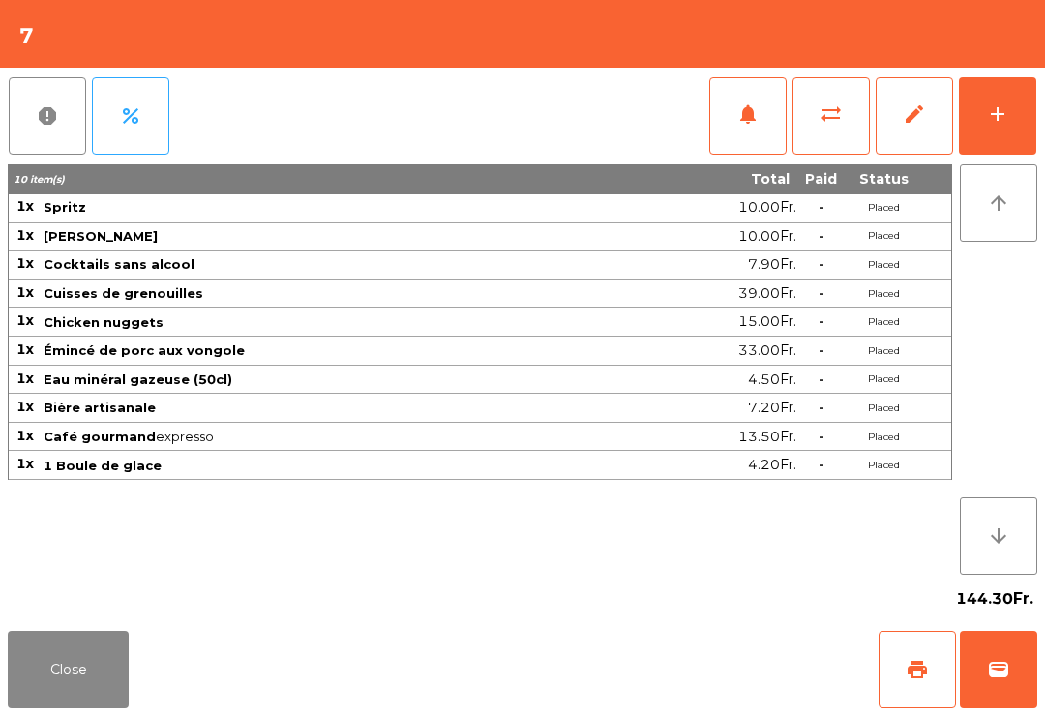
click at [889, 674] on button "print" at bounding box center [917, 669] width 77 height 77
click at [31, 682] on button "Close" at bounding box center [68, 669] width 121 height 77
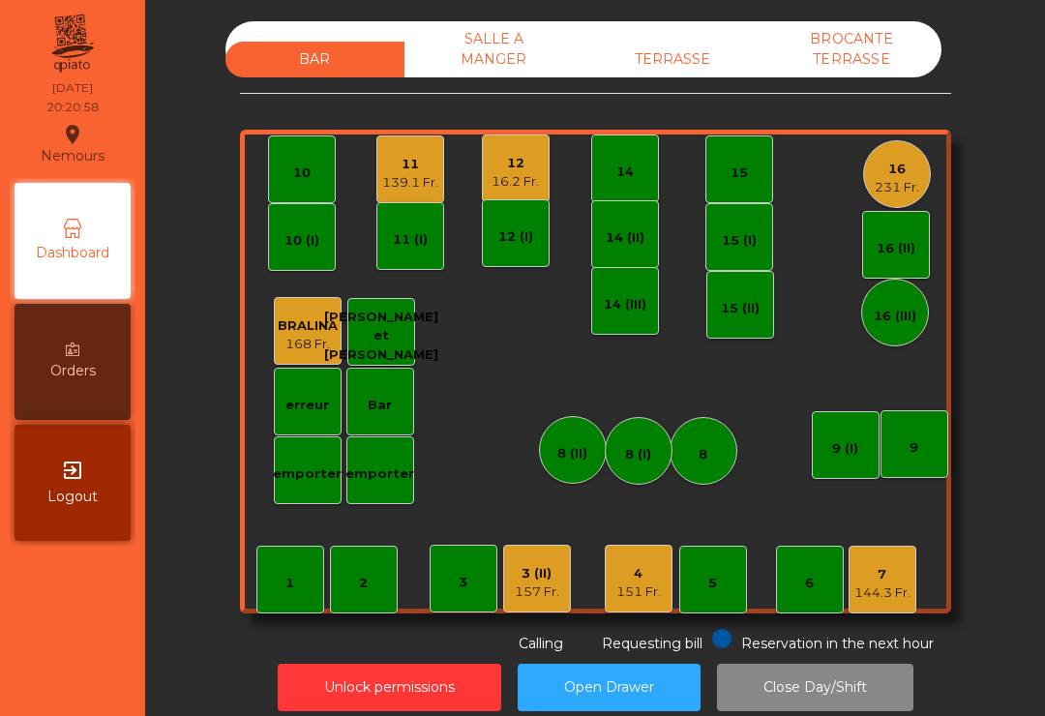
click at [403, 189] on div "139.1 Fr." at bounding box center [410, 182] width 56 height 19
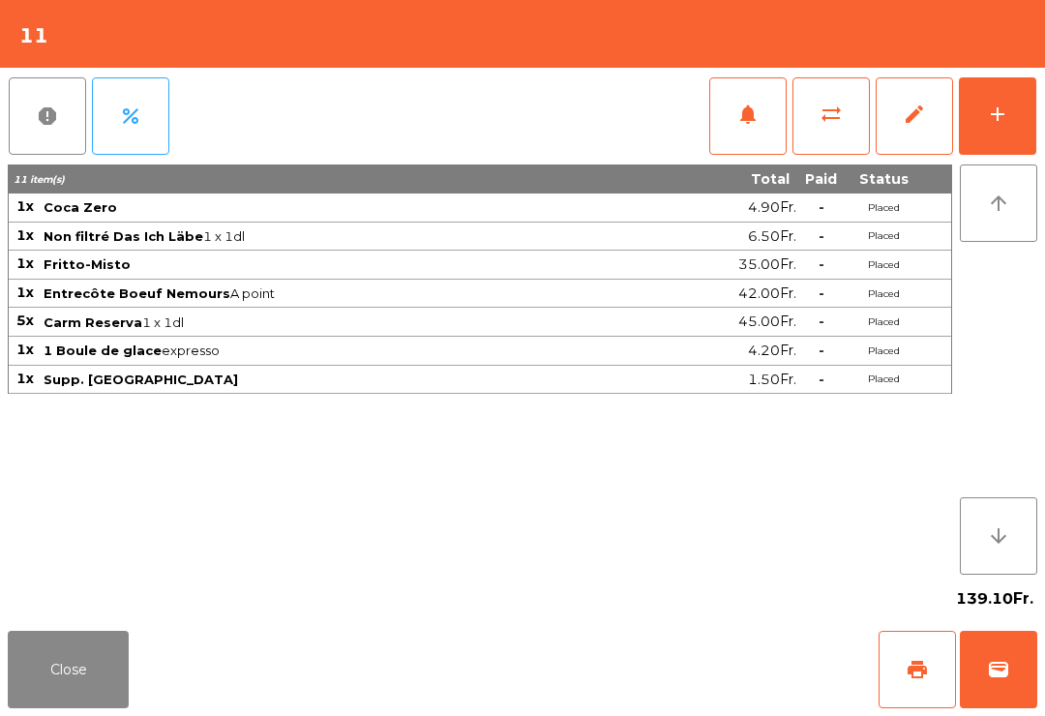
click at [1009, 121] on button "add" at bounding box center [997, 115] width 77 height 77
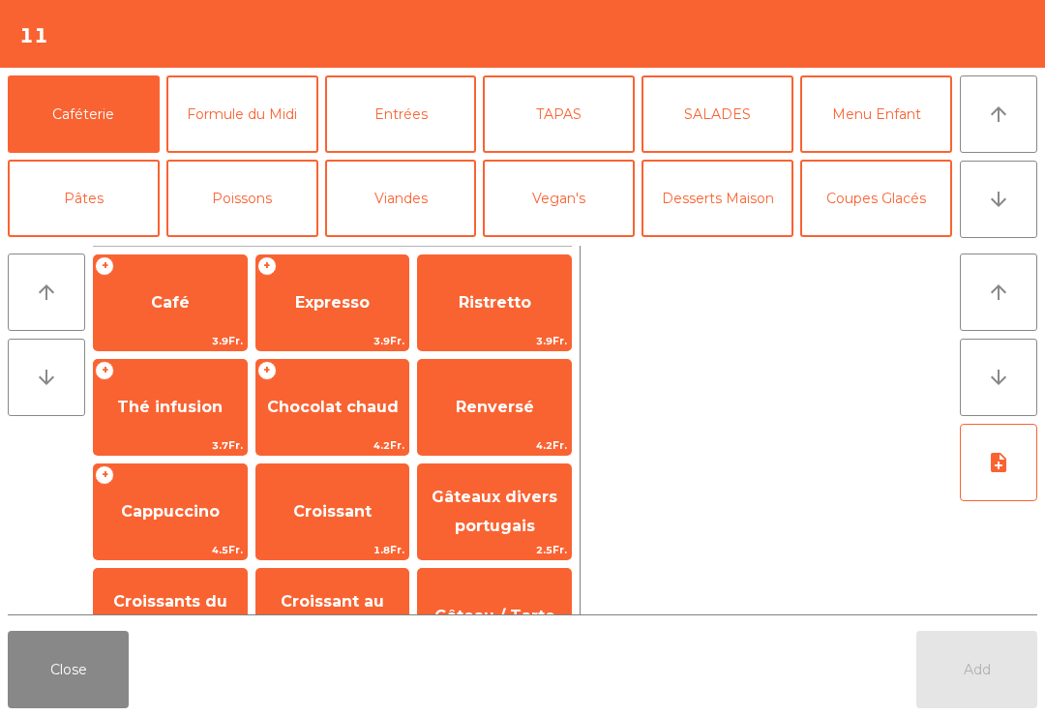
click at [350, 312] on span "Expresso" at bounding box center [332, 302] width 75 height 18
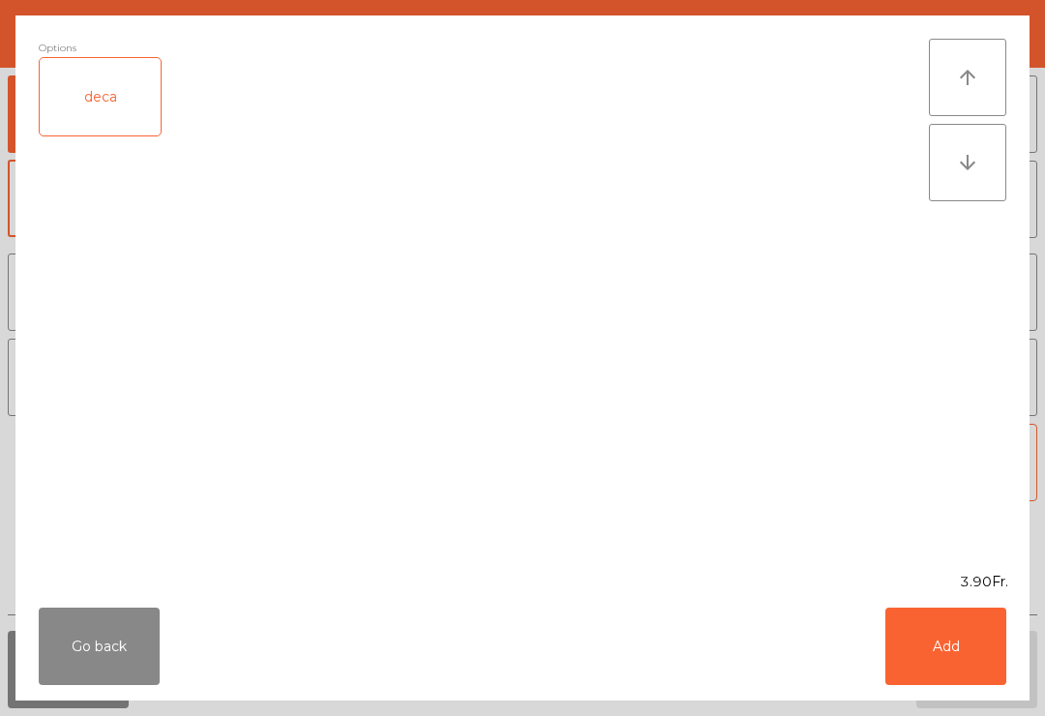
click at [969, 651] on button "Add" at bounding box center [946, 646] width 121 height 77
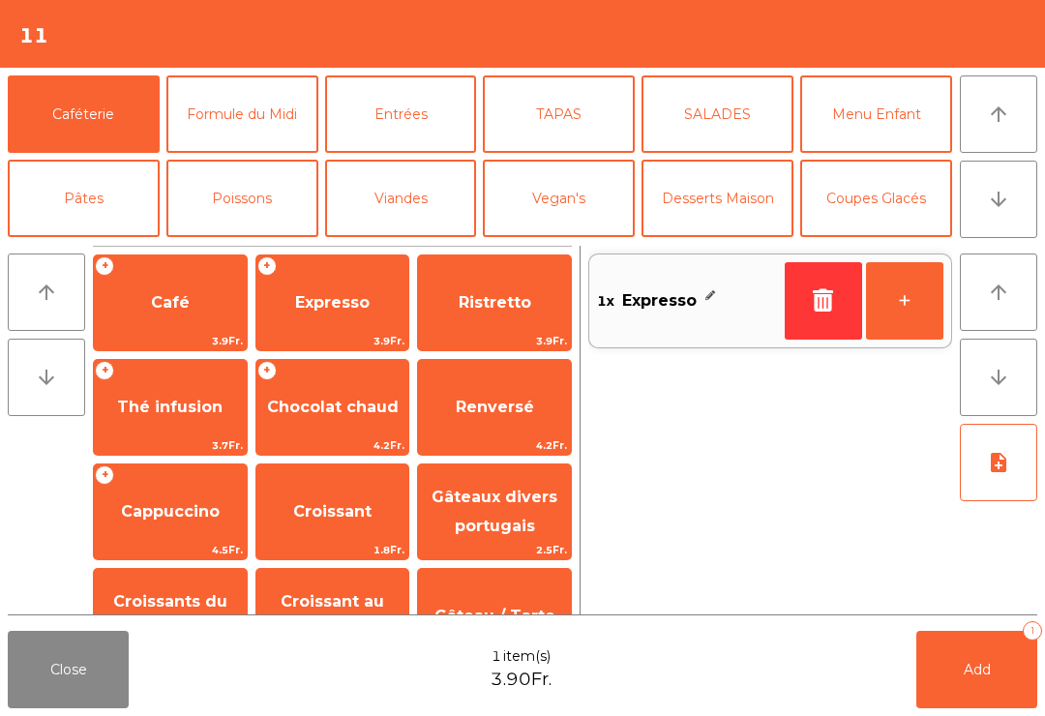
click at [986, 207] on button "arrow_downward" at bounding box center [998, 199] width 77 height 77
click at [272, 328] on button "Digestifs" at bounding box center [242, 366] width 152 height 77
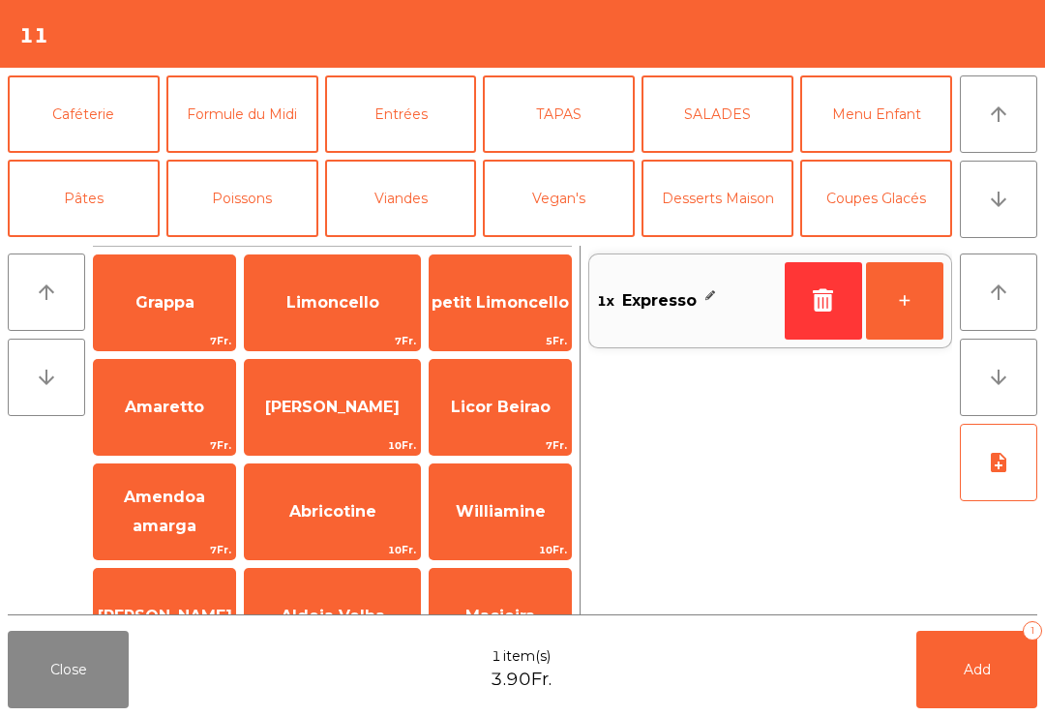
click at [362, 329] on div "Limoncello 7Fr." at bounding box center [332, 303] width 177 height 97
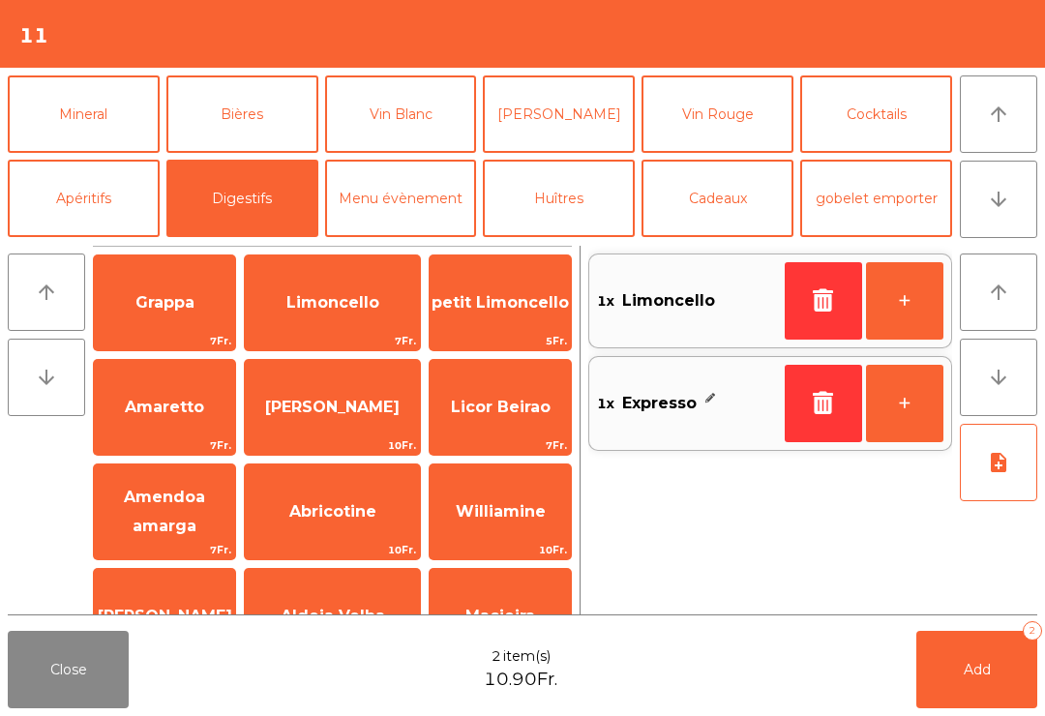
click at [978, 674] on span "Add" at bounding box center [977, 669] width 27 height 17
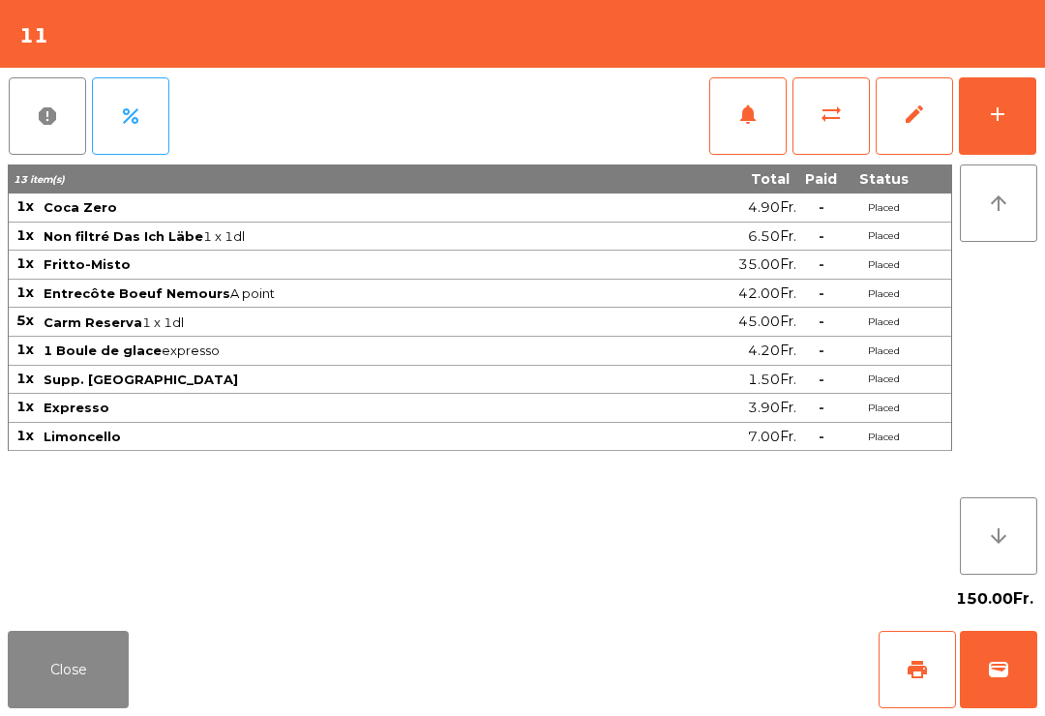
click at [924, 652] on button "print" at bounding box center [917, 669] width 77 height 77
click at [35, 706] on button "Close" at bounding box center [68, 669] width 121 height 77
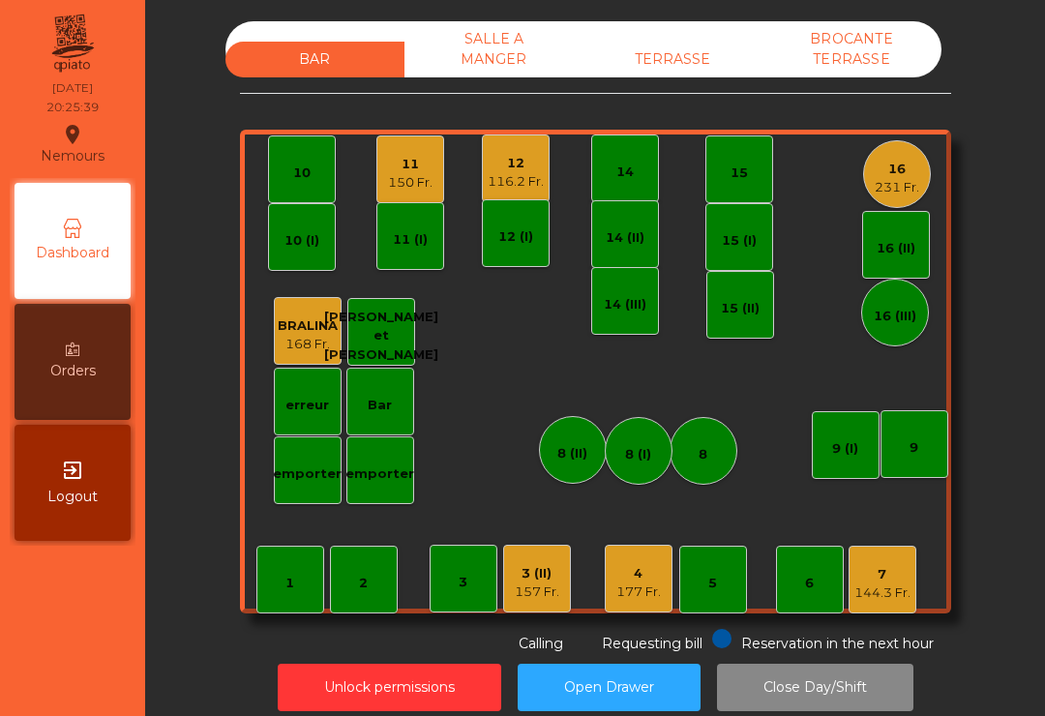
click at [710, 51] on div "TERRASSE" at bounding box center [673, 60] width 179 height 36
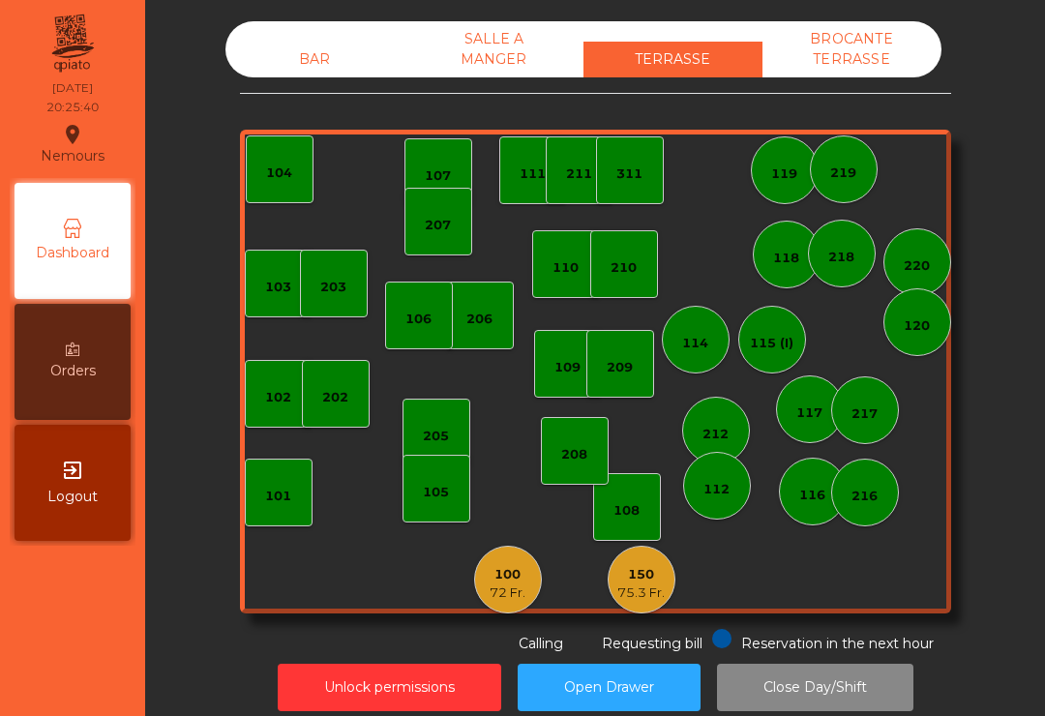
click at [513, 587] on div "72 Fr." at bounding box center [508, 593] width 36 height 19
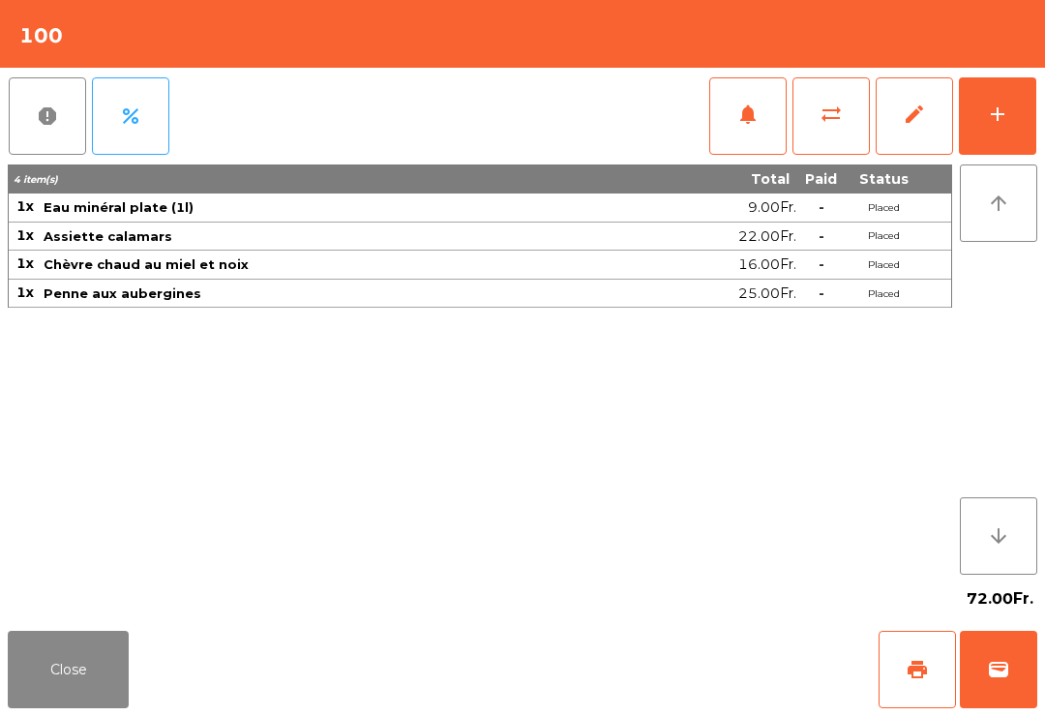
click at [755, 127] on button "notifications" at bounding box center [747, 115] width 77 height 77
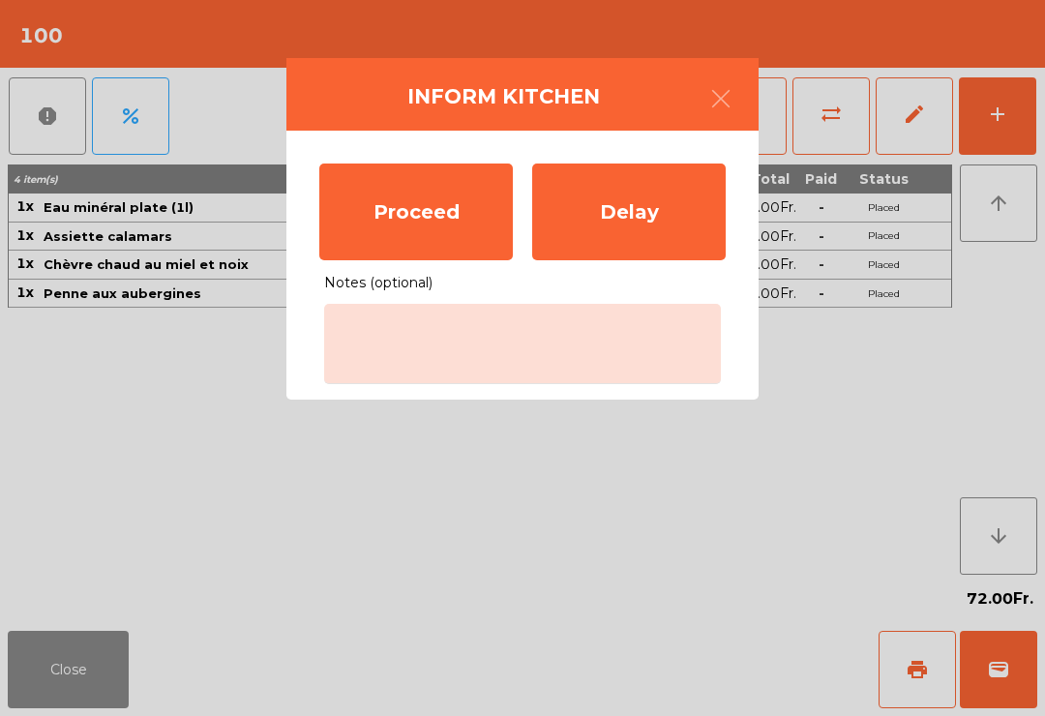
click at [449, 240] on div "Proceed" at bounding box center [416, 212] width 194 height 97
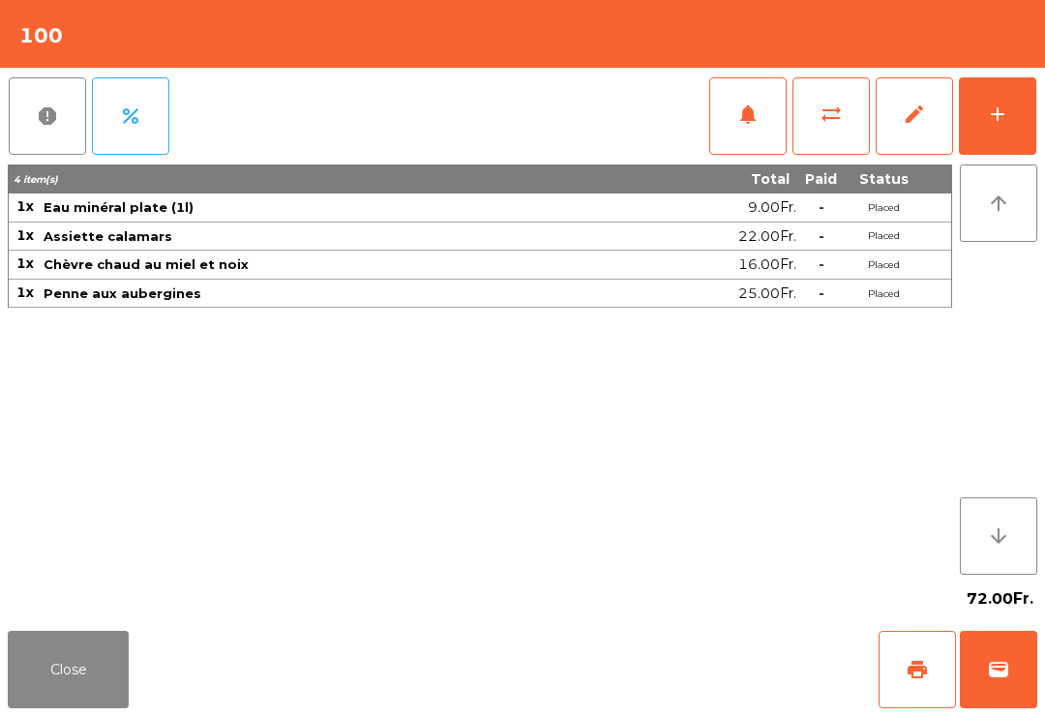
click at [39, 694] on button "Close" at bounding box center [68, 669] width 121 height 77
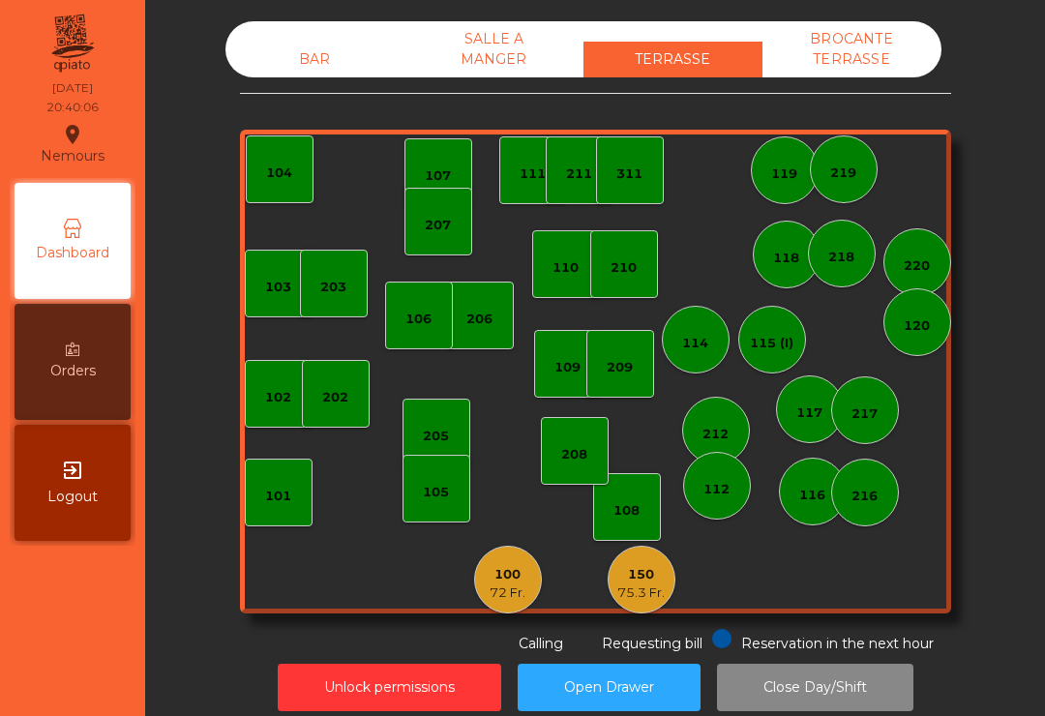
click at [332, 75] on div "BAR" at bounding box center [314, 60] width 179 height 36
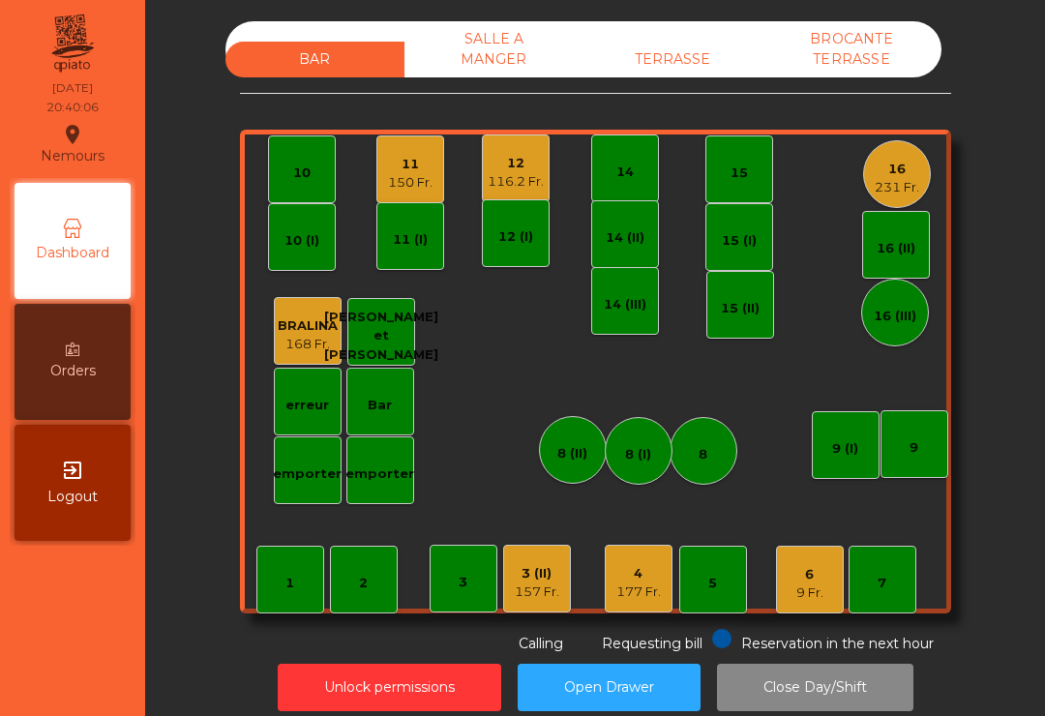
click at [502, 186] on div "116.2 Fr." at bounding box center [516, 181] width 56 height 19
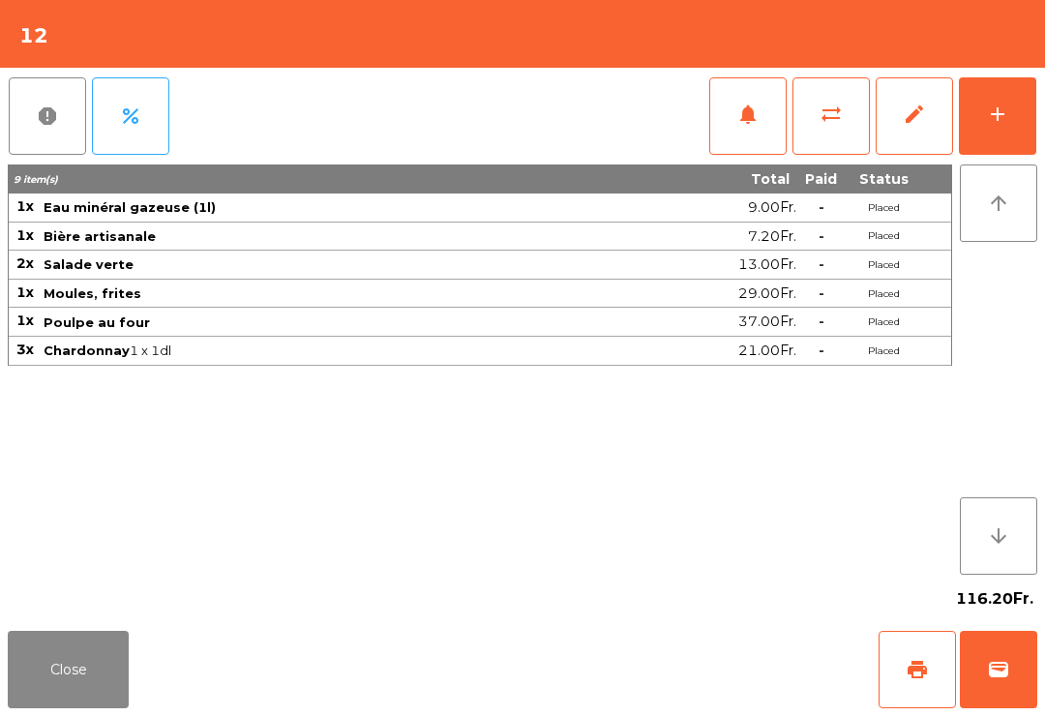
click at [761, 149] on button "notifications" at bounding box center [747, 115] width 77 height 77
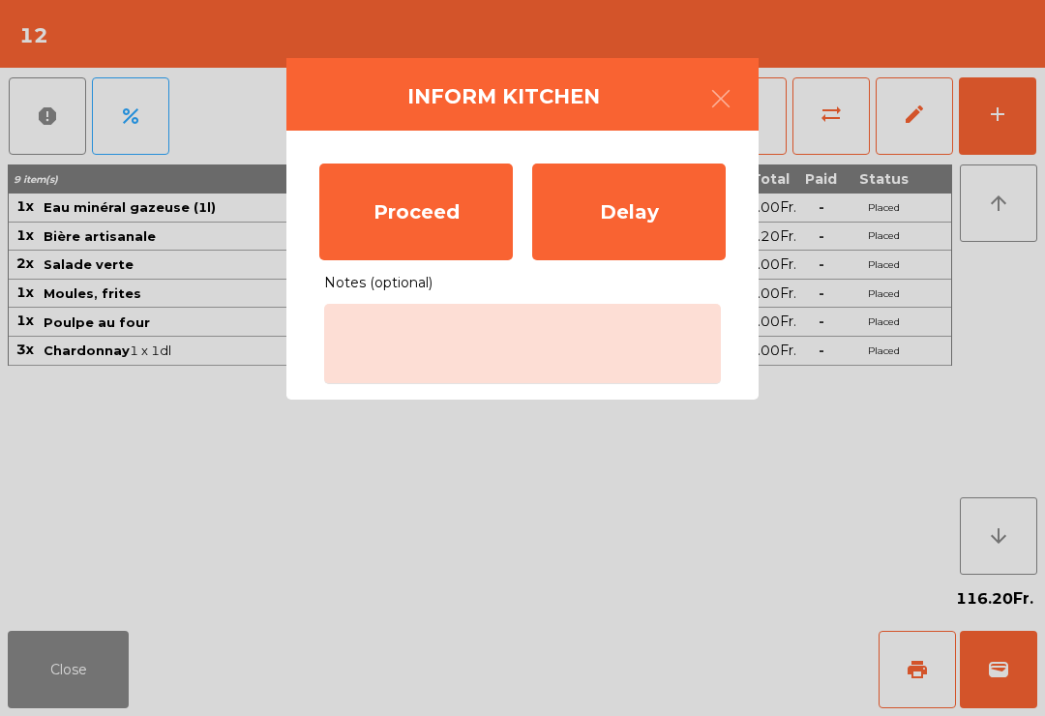
click at [405, 229] on div "Proceed" at bounding box center [416, 212] width 194 height 97
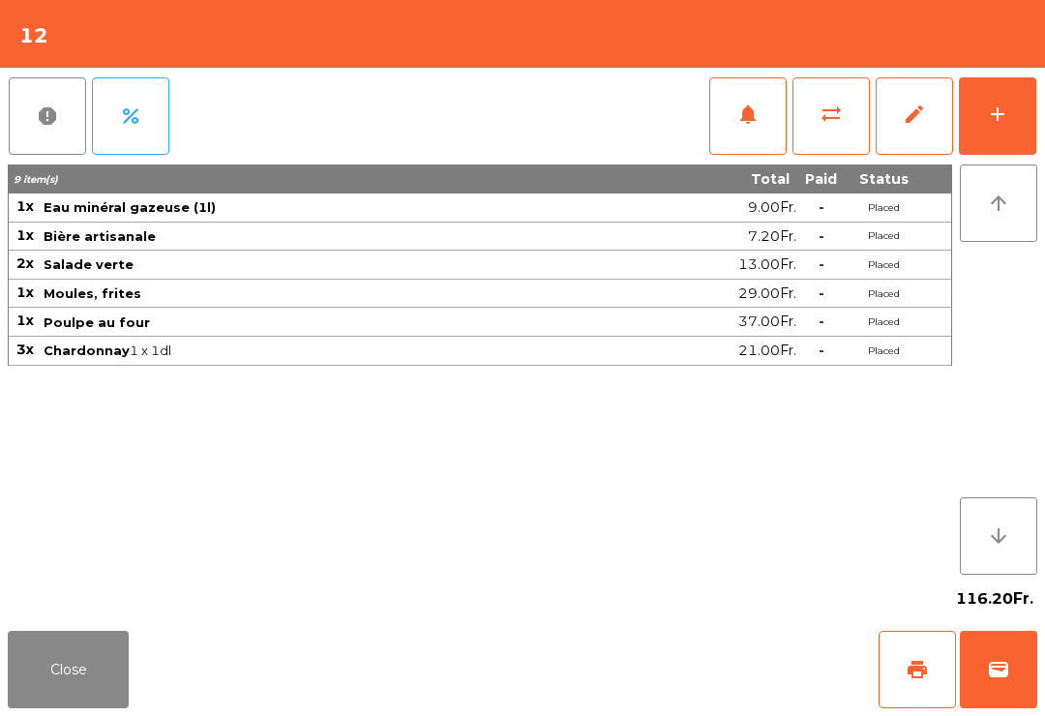
click at [117, 655] on button "Close" at bounding box center [68, 669] width 121 height 77
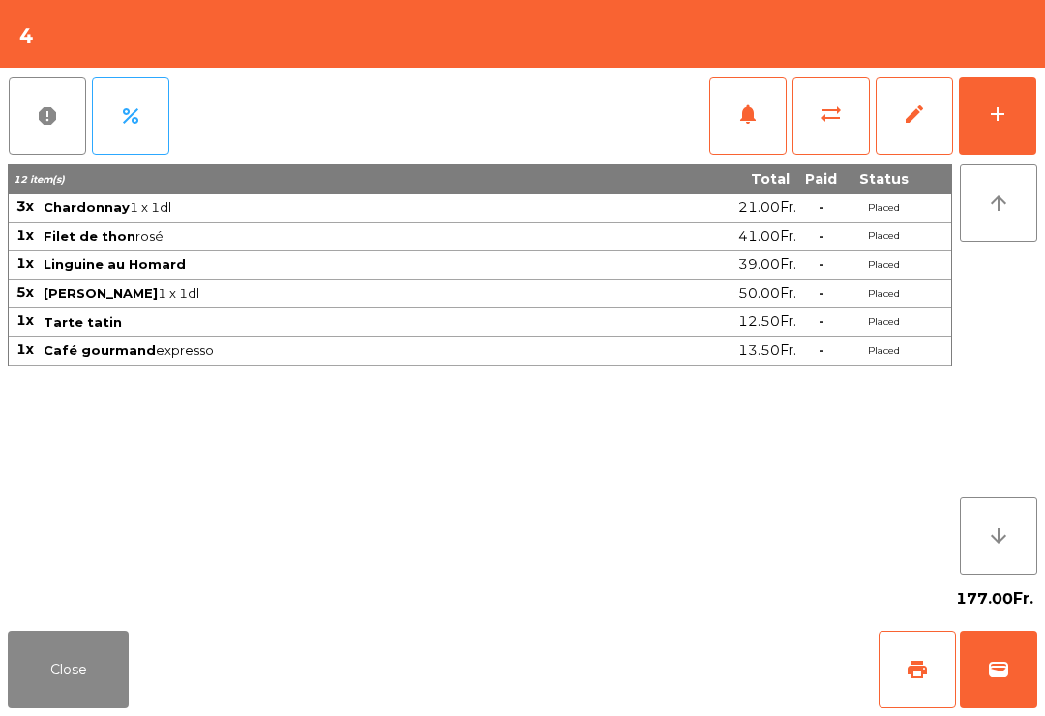
click at [904, 678] on button "print" at bounding box center [917, 669] width 77 height 77
click at [40, 657] on button "Close" at bounding box center [68, 669] width 121 height 77
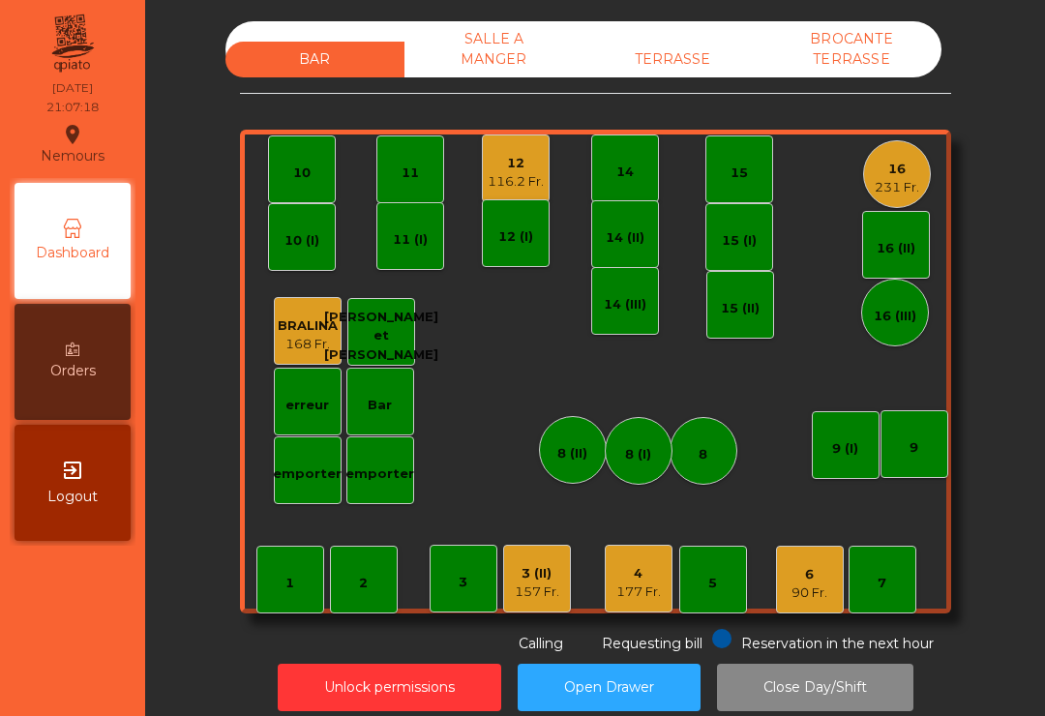
click at [637, 586] on div "177 Fr." at bounding box center [638, 592] width 45 height 19
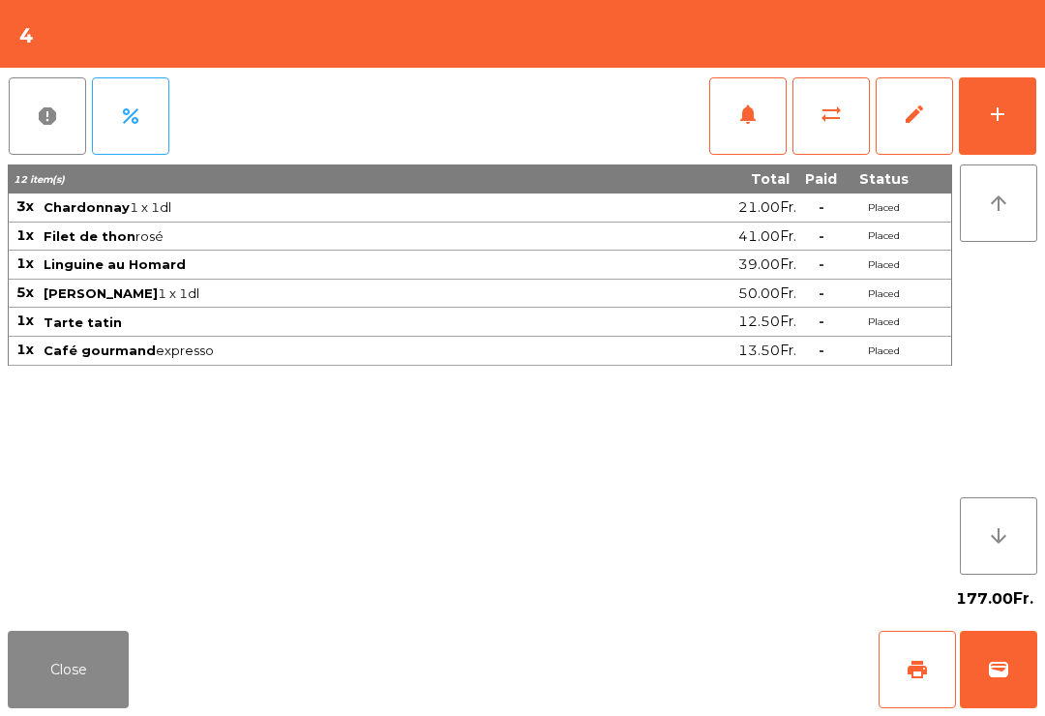
click at [1009, 675] on span "wallet" at bounding box center [998, 669] width 23 height 23
click at [712, 691] on div "Close print wallet" at bounding box center [522, 669] width 1045 height 93
click at [701, 699] on div "Close print wallet" at bounding box center [522, 669] width 1045 height 93
click at [695, 701] on div "Close print wallet" at bounding box center [522, 669] width 1045 height 93
click at [676, 684] on div "Close print wallet" at bounding box center [522, 669] width 1045 height 93
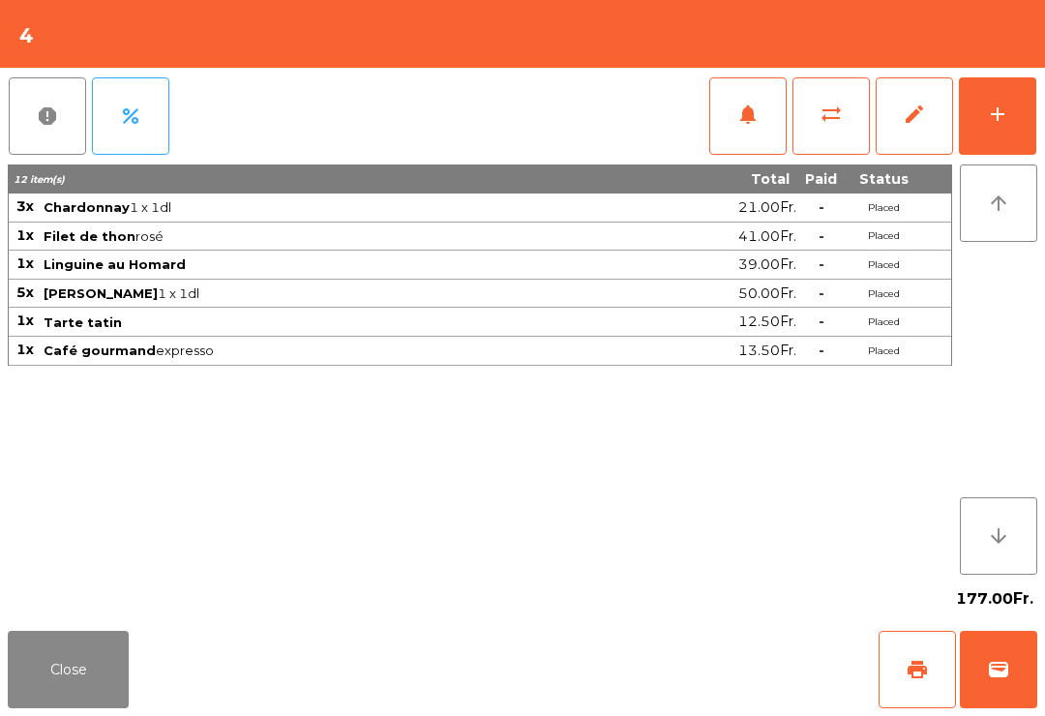
click at [646, 682] on div "Close print wallet" at bounding box center [522, 669] width 1045 height 93
click at [637, 680] on div "Close print wallet" at bounding box center [522, 669] width 1045 height 93
click at [623, 658] on div "Close print wallet" at bounding box center [522, 669] width 1045 height 93
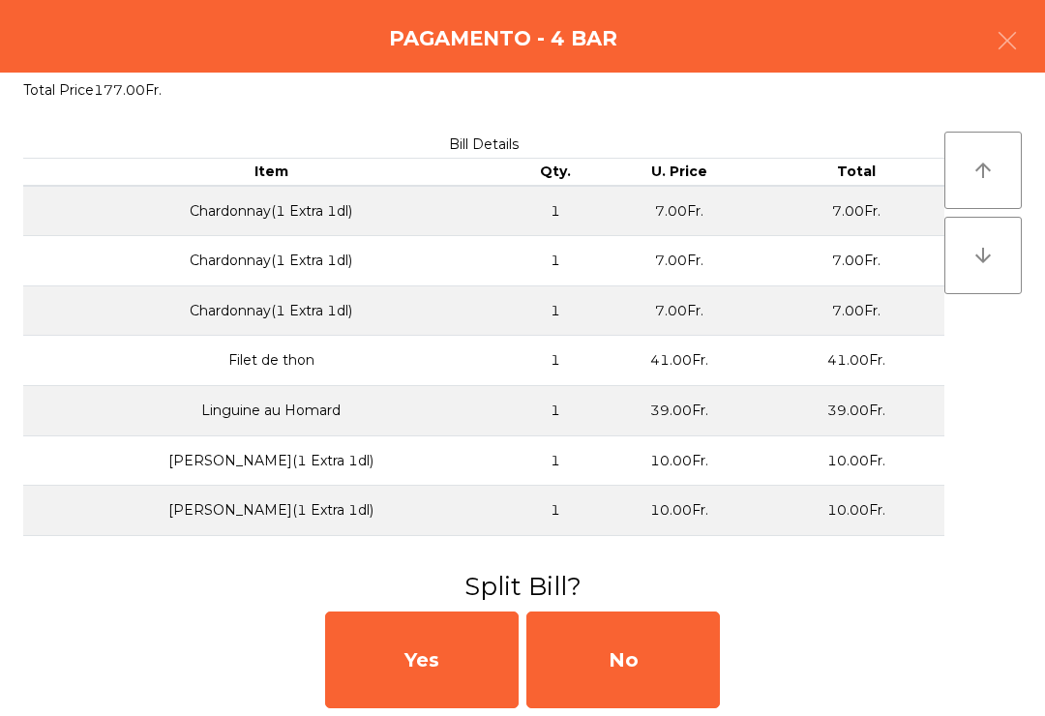
click at [643, 667] on div "No" at bounding box center [623, 660] width 194 height 97
click at [647, 663] on div "No" at bounding box center [623, 660] width 194 height 97
click at [636, 663] on div "No" at bounding box center [623, 660] width 194 height 97
click at [641, 669] on div "No" at bounding box center [623, 660] width 194 height 97
click at [666, 671] on div "No" at bounding box center [623, 660] width 194 height 97
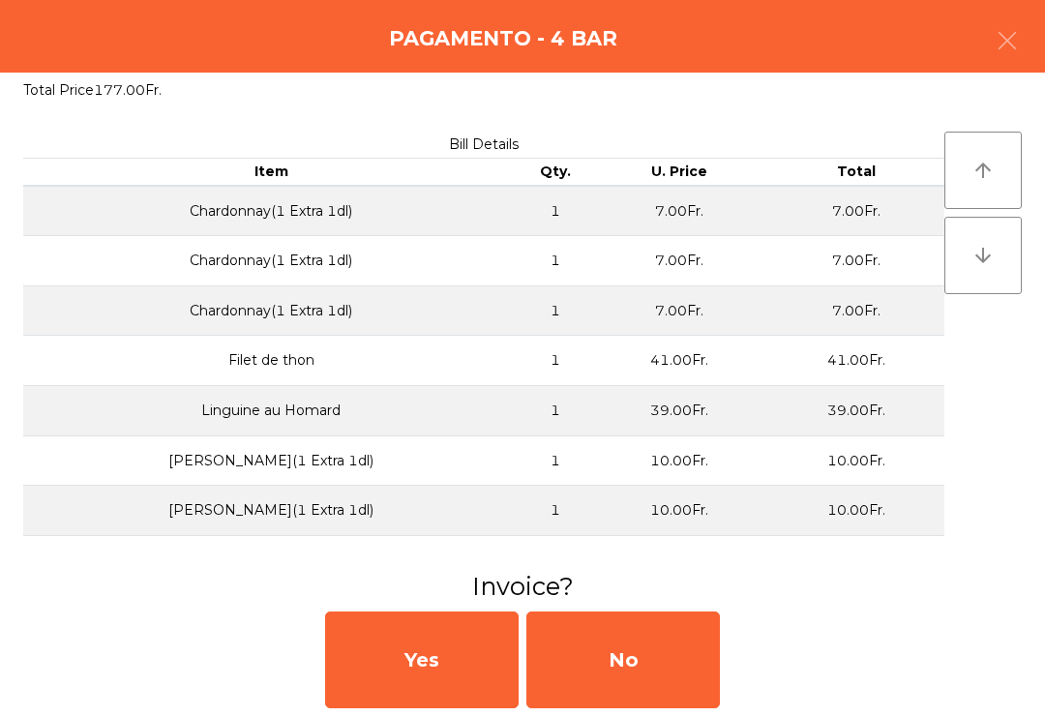
click at [670, 666] on div "No" at bounding box center [623, 660] width 194 height 97
click at [635, 681] on div "No" at bounding box center [623, 660] width 194 height 97
click at [602, 675] on div "No" at bounding box center [623, 660] width 194 height 97
click at [641, 673] on div "No" at bounding box center [623, 660] width 194 height 97
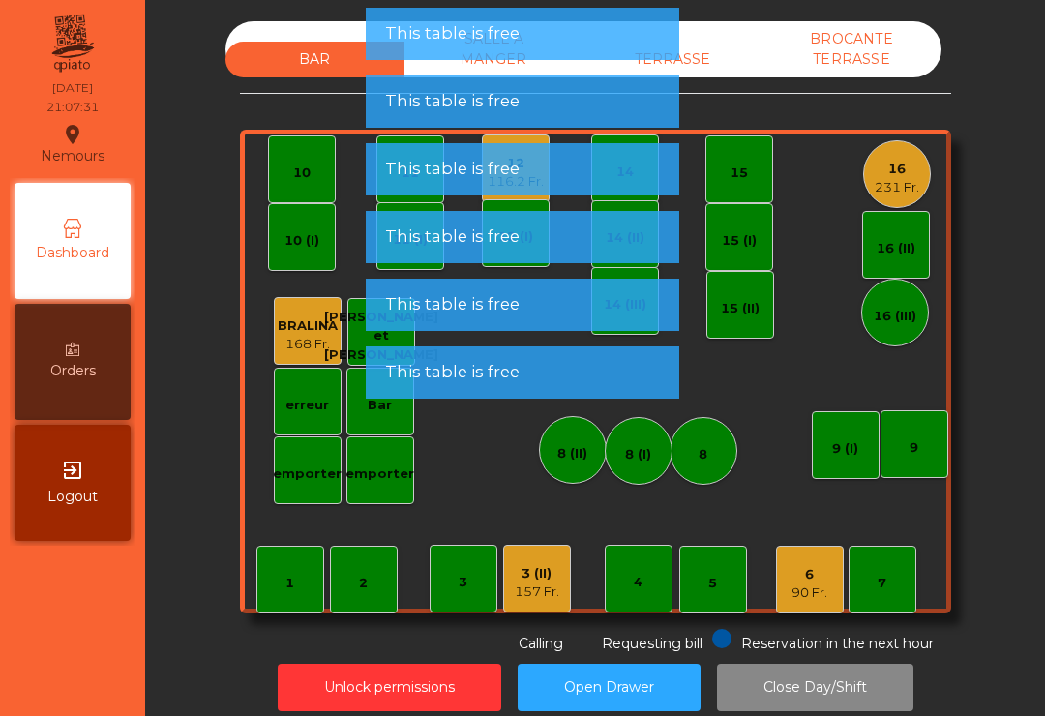
click at [526, 576] on div "3 (II)" at bounding box center [537, 573] width 45 height 19
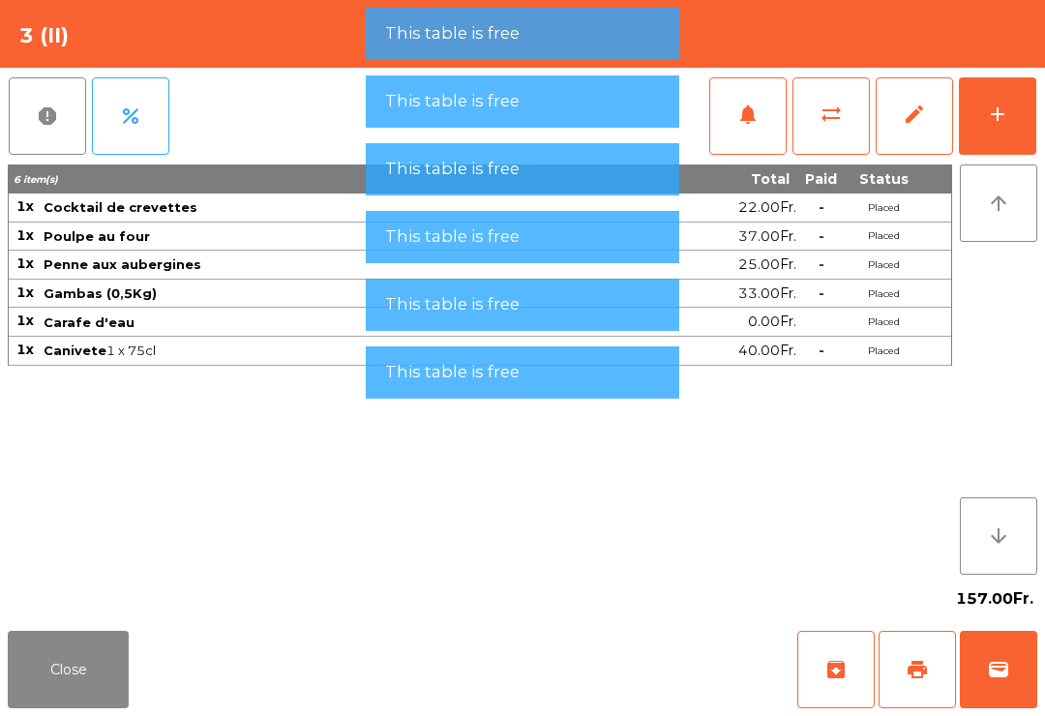
click at [979, 676] on button "wallet" at bounding box center [998, 669] width 77 height 77
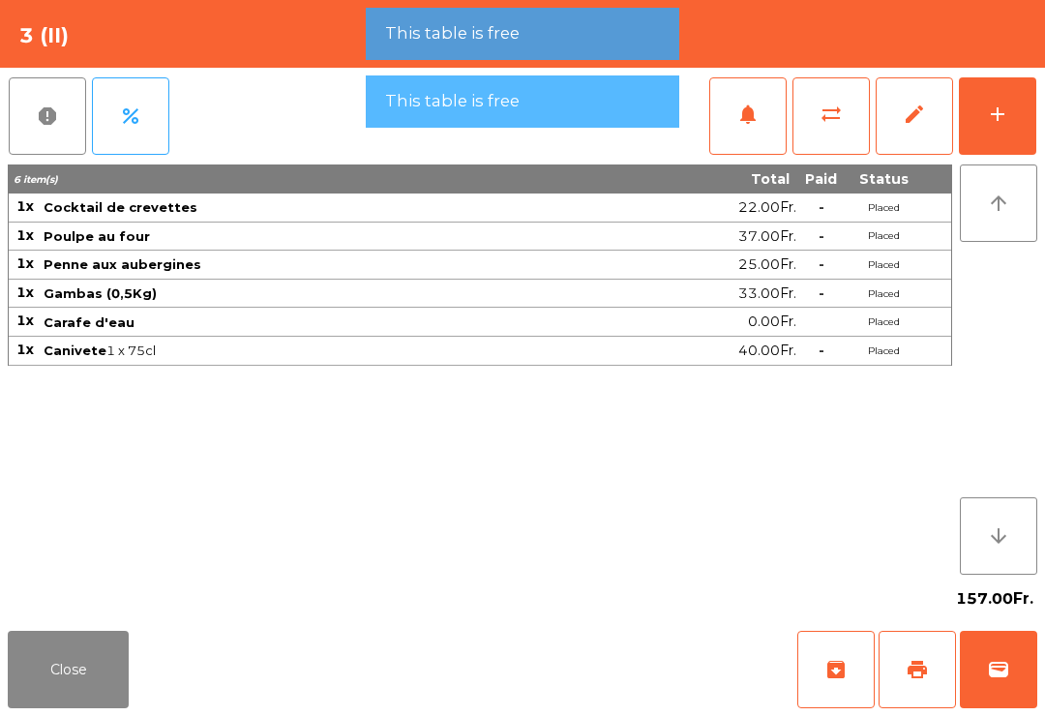
click at [606, 646] on div "Close archive print wallet" at bounding box center [522, 669] width 1045 height 93
click at [630, 678] on div "Close archive print wallet" at bounding box center [522, 669] width 1045 height 93
click at [631, 710] on div "Close archive print wallet" at bounding box center [522, 669] width 1045 height 93
click at [645, 705] on div "Close archive print wallet" at bounding box center [522, 669] width 1045 height 93
click at [638, 710] on div "Close archive print wallet" at bounding box center [522, 669] width 1045 height 93
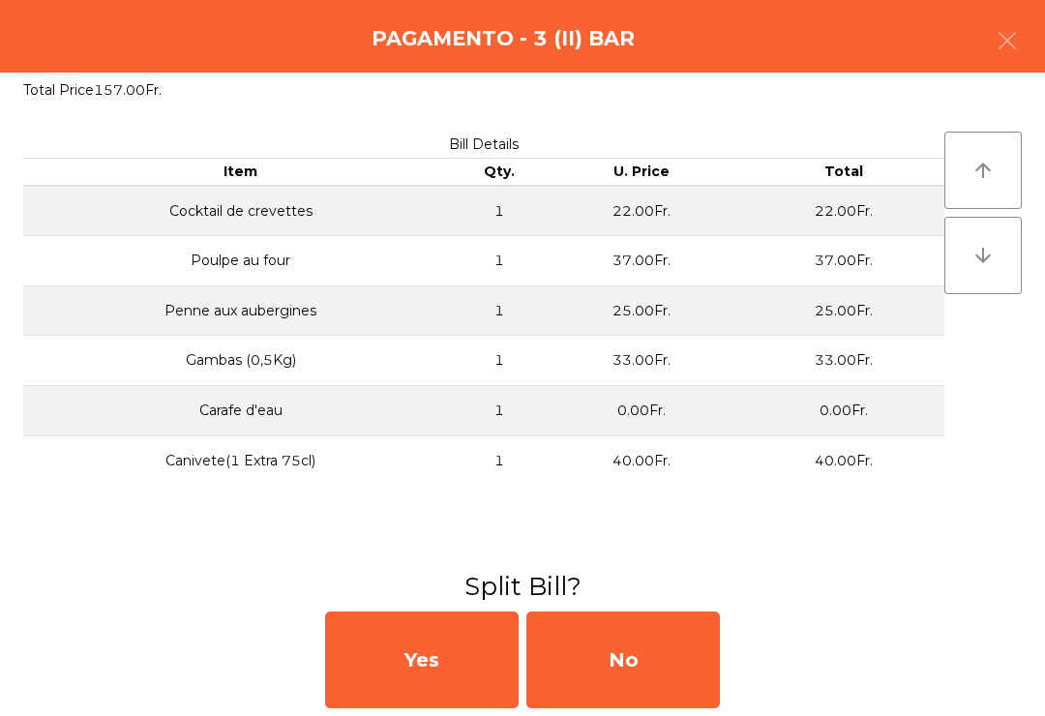
click at [645, 683] on div "No" at bounding box center [623, 660] width 194 height 97
click at [646, 665] on div "No" at bounding box center [623, 660] width 194 height 97
click at [651, 657] on div "No" at bounding box center [623, 660] width 194 height 97
